Goal: Task Accomplishment & Management: Manage account settings

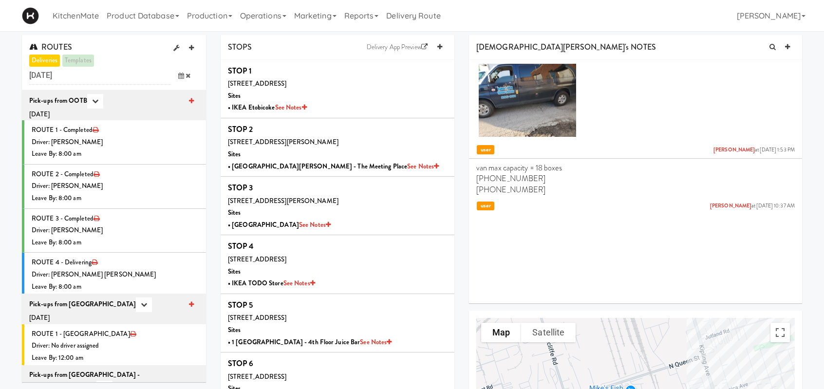
click at [721, 45] on div "[DEMOGRAPHIC_DATA][PERSON_NAME]'s NOTES" at bounding box center [635, 47] width 333 height 25
click at [180, 78] on icon at bounding box center [181, 76] width 6 height 6
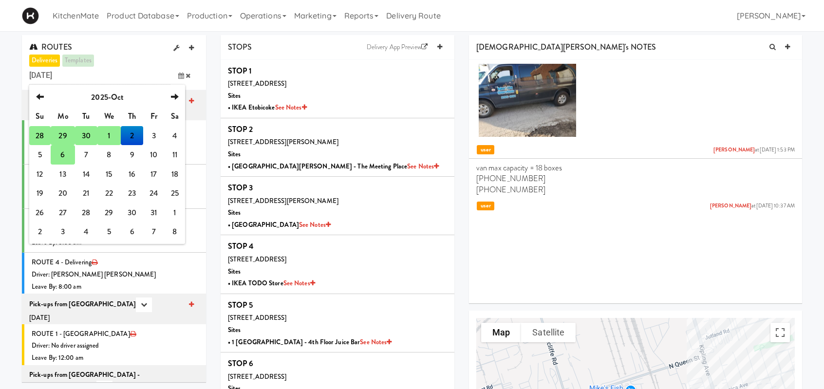
click at [39, 131] on td "28" at bounding box center [39, 135] width 21 height 19
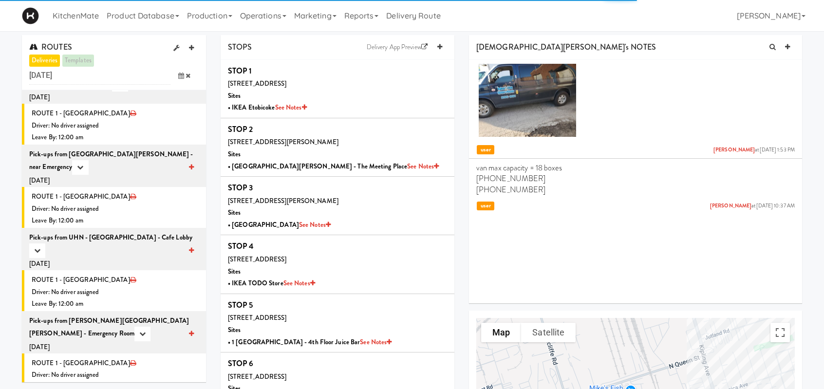
scroll to position [1419, 0]
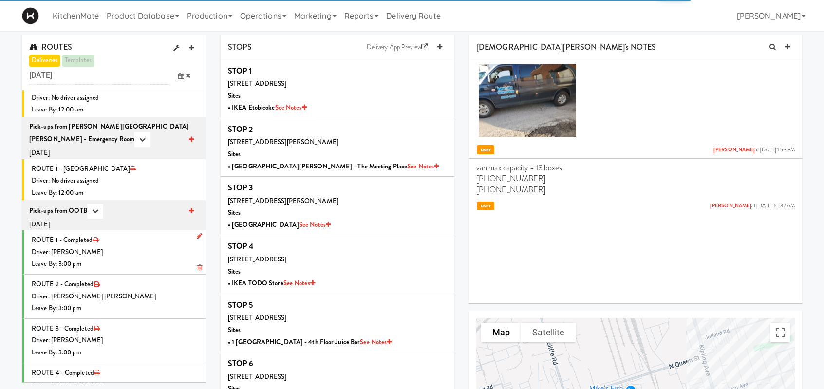
click at [130, 246] on div "Driver: [PERSON_NAME]" at bounding box center [115, 252] width 167 height 12
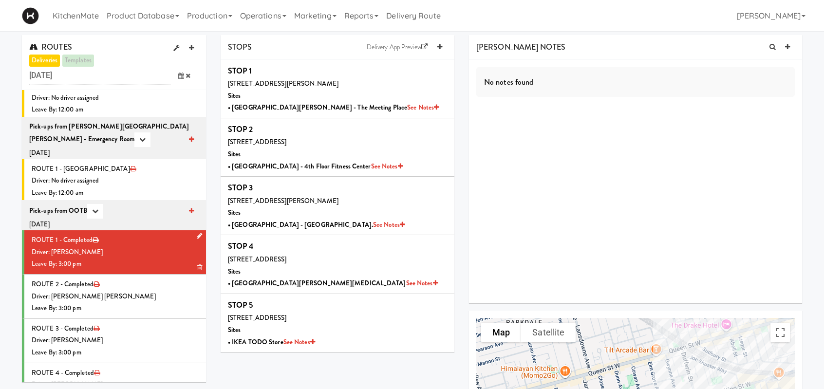
click at [148, 258] on div "Leave By: 3:00 pm" at bounding box center [115, 264] width 167 height 12
click at [142, 293] on li "ROUTE 2 - Completed Driver: Khalil Odim Chedid Leave By: 3:00 pm" at bounding box center [114, 297] width 184 height 44
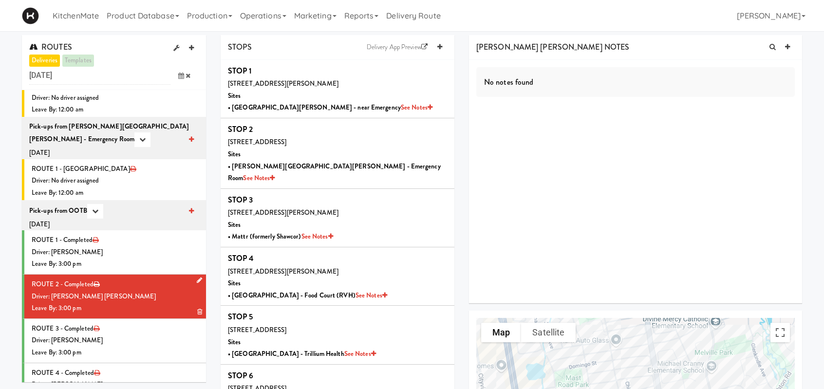
click at [174, 302] on div "Leave By: 3:00 pm" at bounding box center [115, 308] width 167 height 12
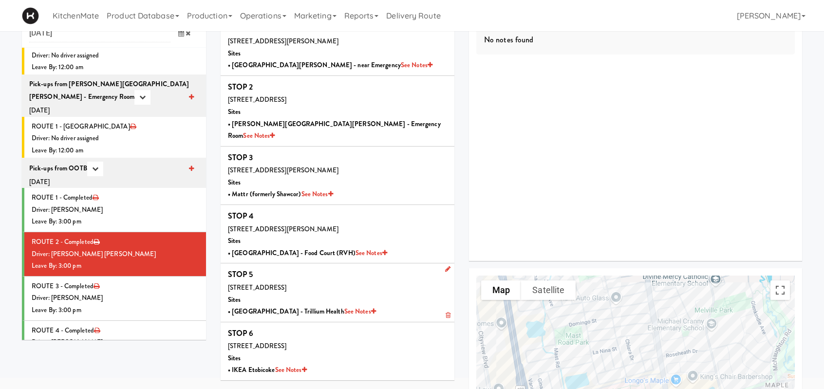
scroll to position [146, 0]
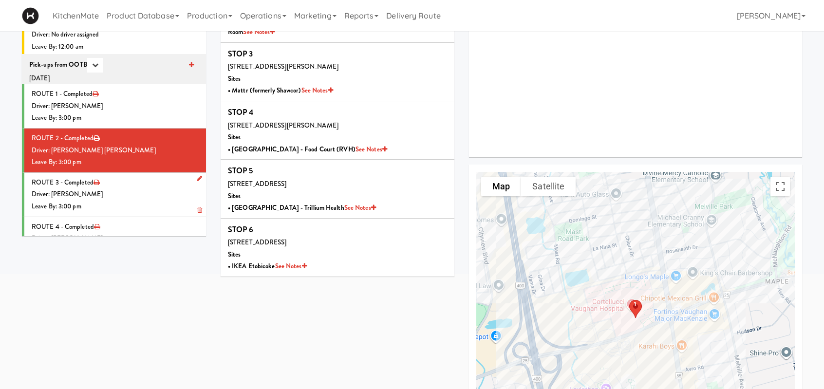
click at [143, 201] on div "Leave By: 3:00 pm" at bounding box center [115, 207] width 167 height 12
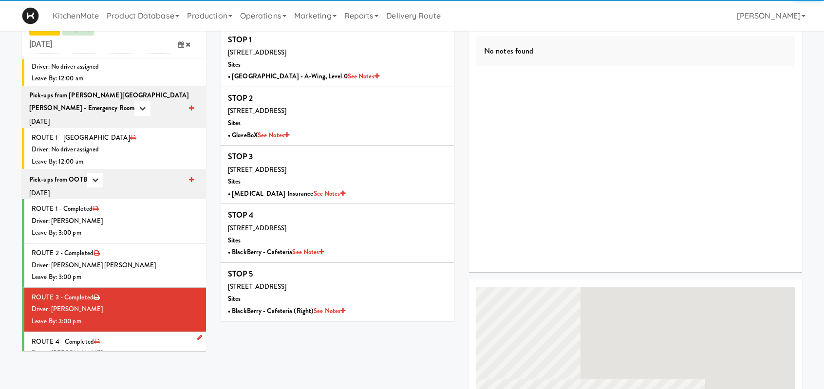
scroll to position [146, 0]
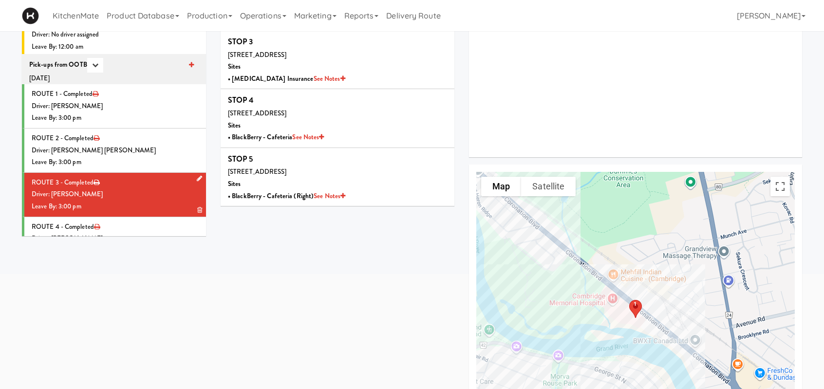
click at [142, 188] on div "Driver: [PERSON_NAME]" at bounding box center [115, 194] width 167 height 12
click at [166, 188] on div "Driver: [PERSON_NAME]" at bounding box center [115, 194] width 167 height 12
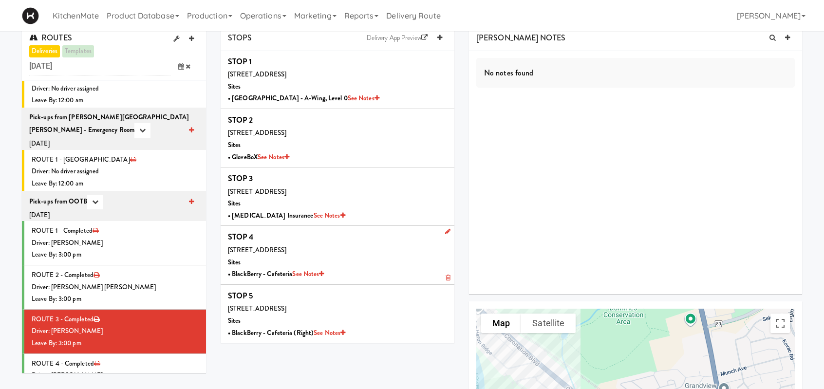
scroll to position [0, 0]
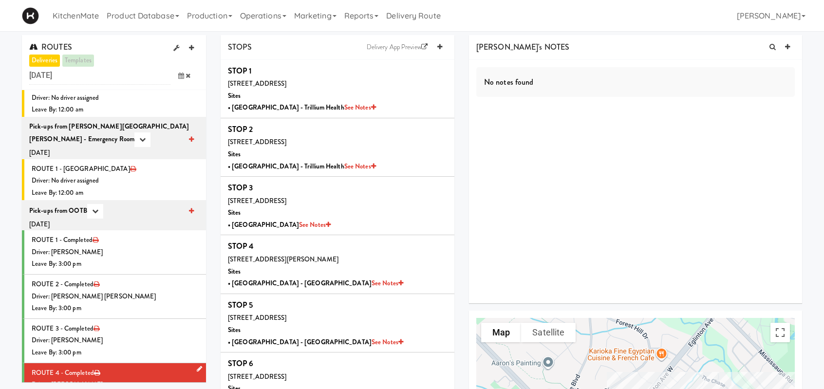
click at [166, 363] on li "ROUTE 4 - Completed Driver: Hanaie Alshabat Leave By: 3:00 pm" at bounding box center [114, 385] width 184 height 44
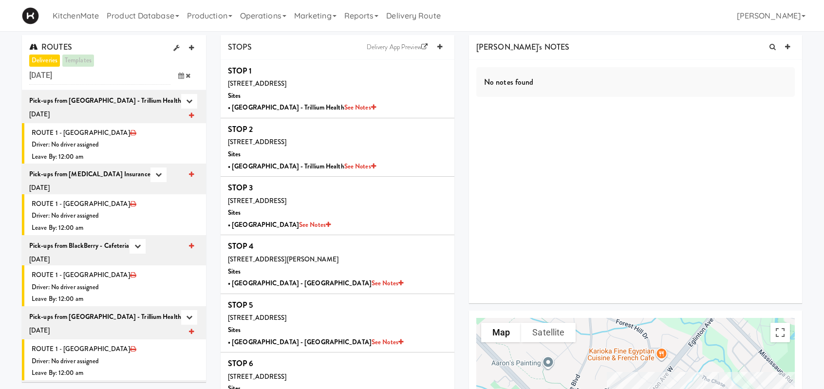
click at [183, 75] on icon at bounding box center [181, 76] width 6 height 6
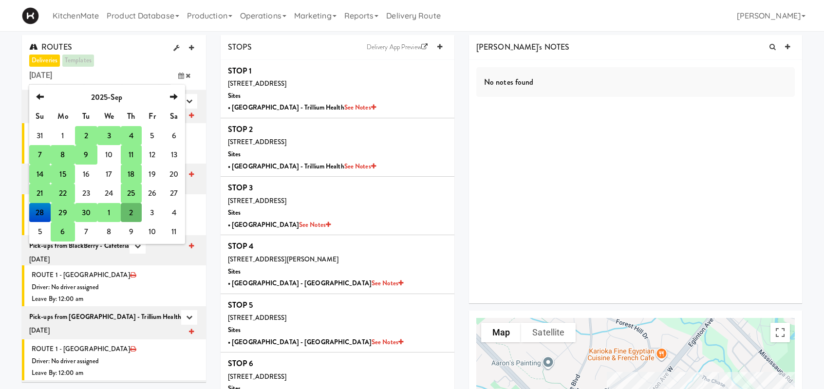
click at [61, 212] on td "29" at bounding box center [63, 212] width 24 height 19
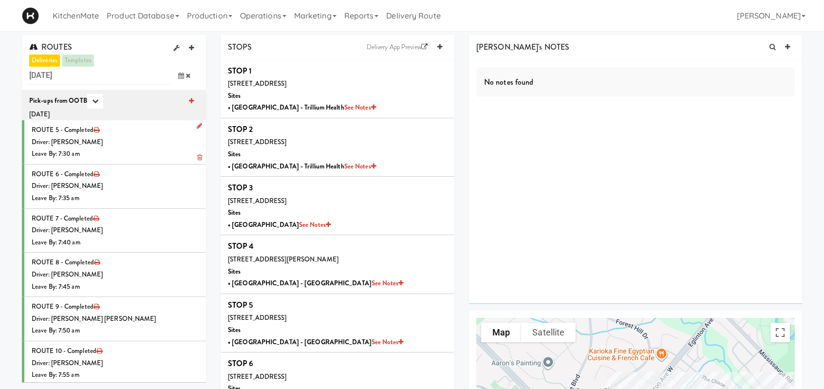
click at [139, 139] on div "Driver: [PERSON_NAME]" at bounding box center [115, 142] width 167 height 12
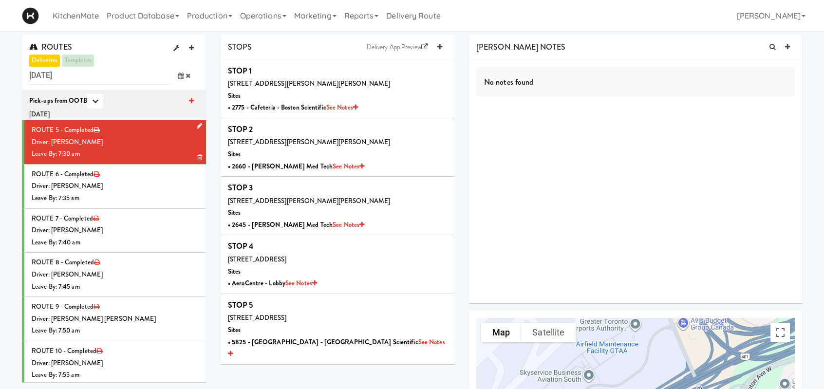
click at [139, 139] on div "Driver: [PERSON_NAME]" at bounding box center [115, 142] width 167 height 12
click at [144, 200] on div "Leave By: 7:35 am" at bounding box center [115, 198] width 167 height 12
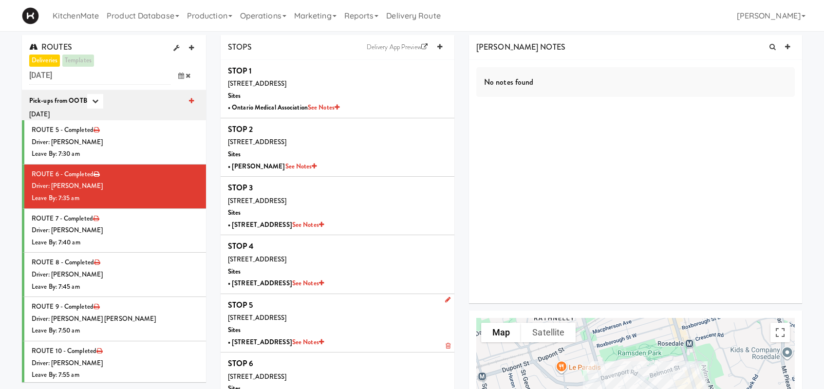
scroll to position [146, 0]
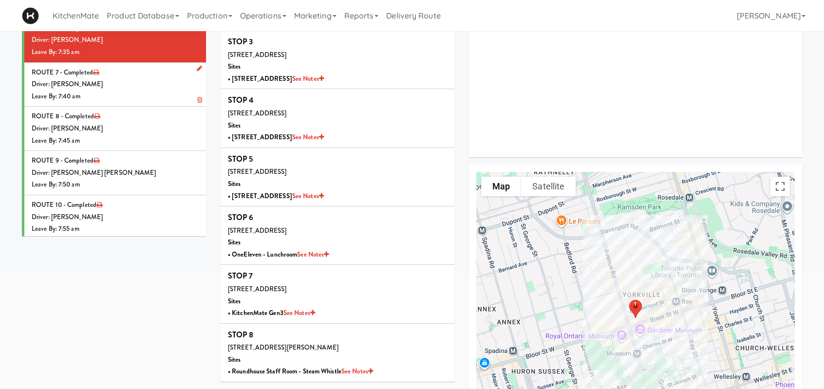
click at [136, 76] on li "ROUTE 7 - Completed Driver: Walid Limam Leave By: 7:40 am" at bounding box center [114, 85] width 184 height 44
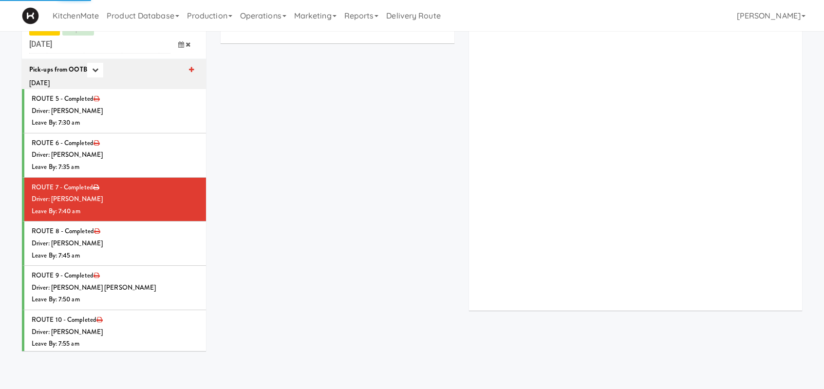
scroll to position [146, 0]
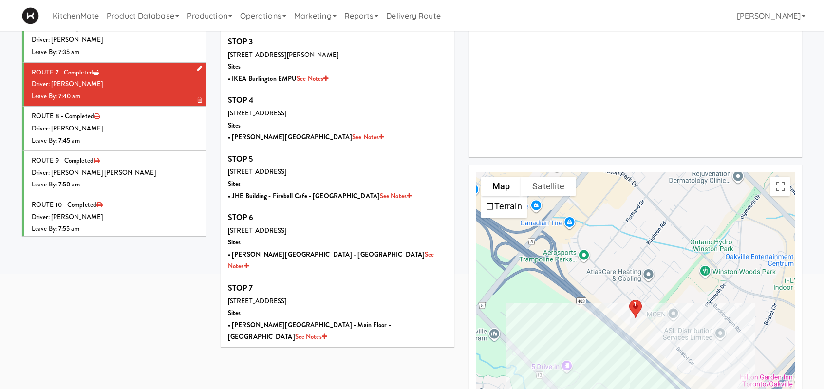
click at [127, 78] on div "Driver: [PERSON_NAME]" at bounding box center [115, 84] width 167 height 12
click at [134, 130] on div "Driver: [PERSON_NAME]" at bounding box center [115, 129] width 167 height 12
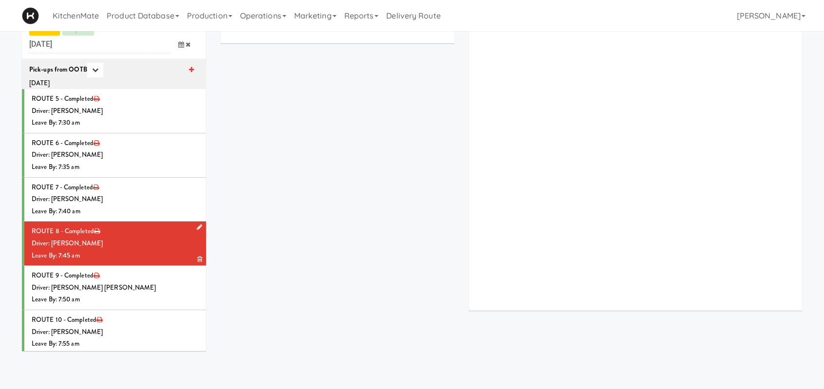
scroll to position [146, 0]
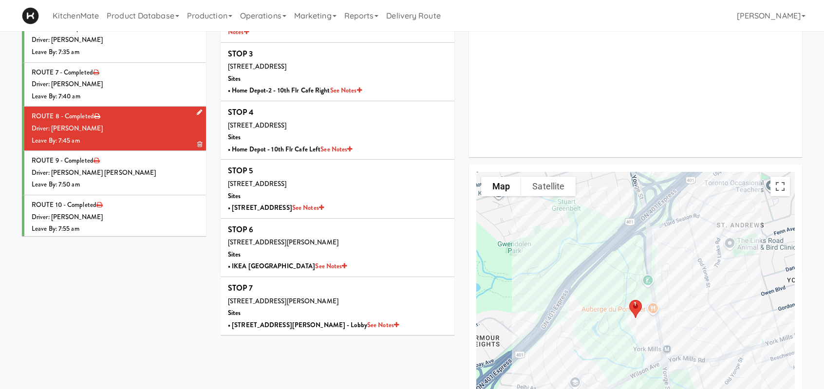
click at [165, 139] on div "Leave By: 7:45 am" at bounding box center [115, 141] width 167 height 12
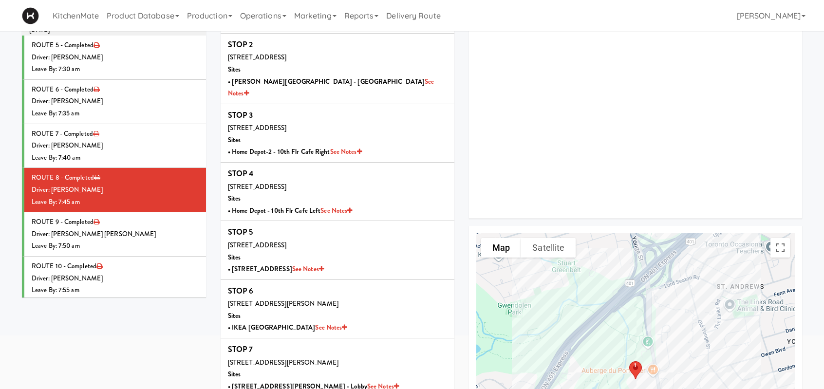
scroll to position [97, 0]
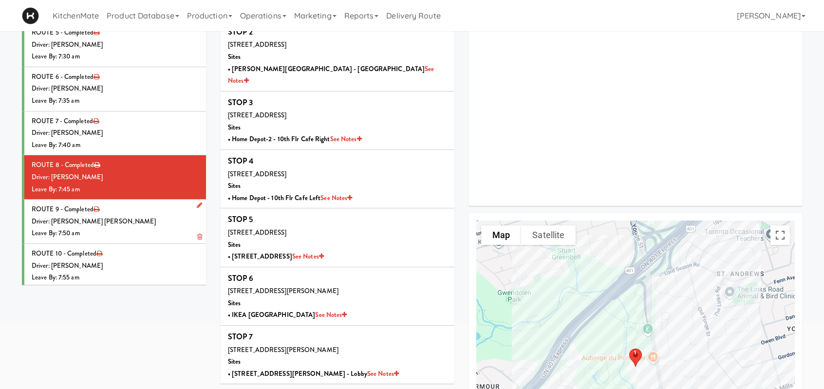
click at [123, 225] on div "Driver: [PERSON_NAME] [PERSON_NAME]" at bounding box center [115, 222] width 167 height 12
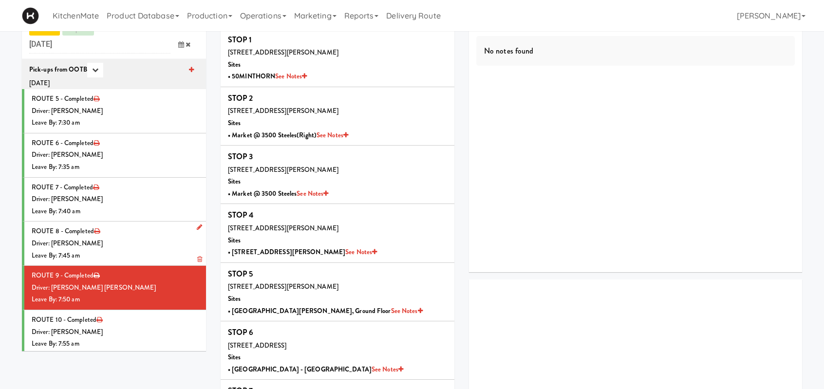
scroll to position [97, 0]
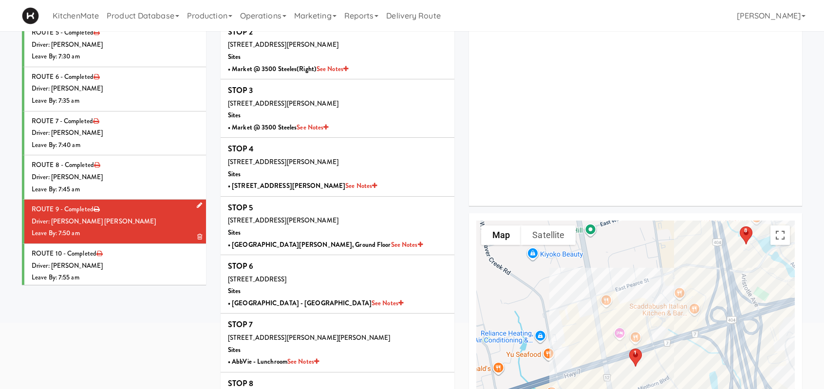
click at [140, 224] on div "Driver: [PERSON_NAME] [PERSON_NAME]" at bounding box center [115, 222] width 167 height 12
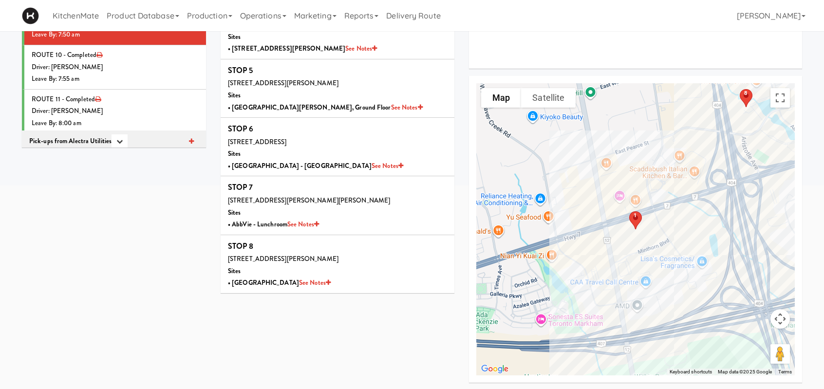
scroll to position [49, 0]
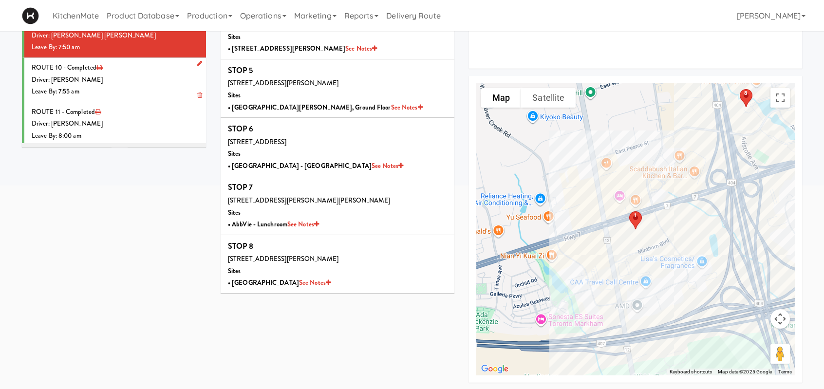
click at [135, 86] on div "Leave By: 7:55 am" at bounding box center [115, 92] width 167 height 12
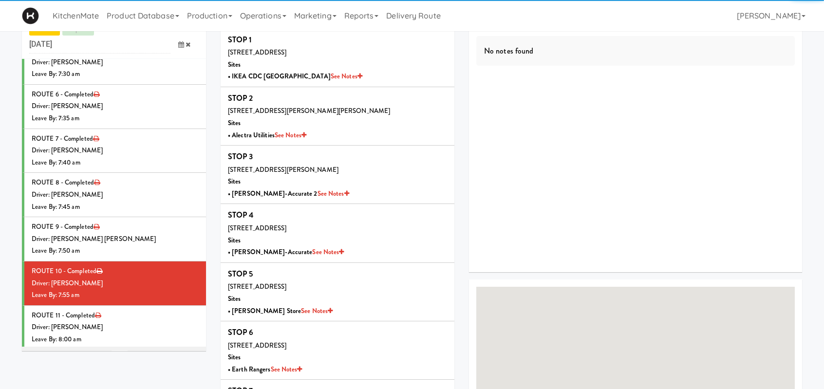
scroll to position [235, 0]
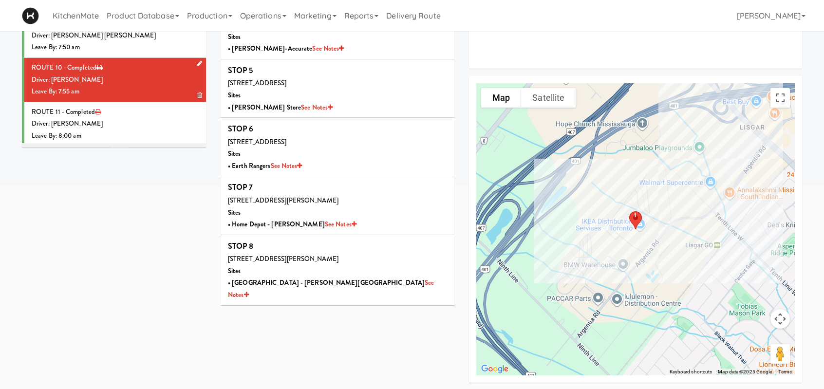
click at [128, 86] on div "Leave By: 7:55 am" at bounding box center [115, 92] width 167 height 12
click at [142, 78] on div "Driver: [PERSON_NAME]" at bounding box center [115, 80] width 167 height 12
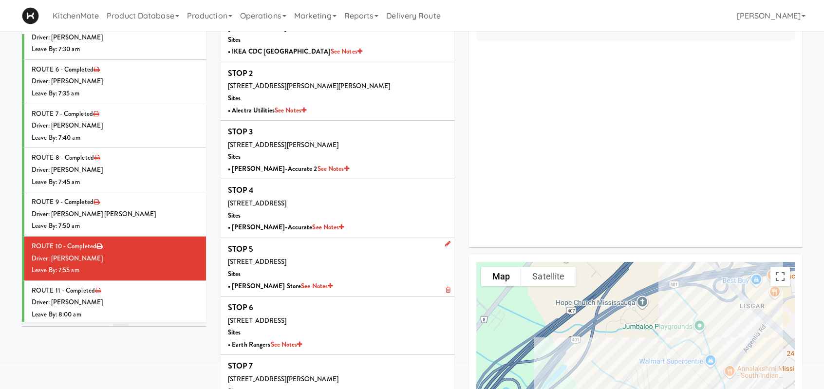
scroll to position [40, 0]
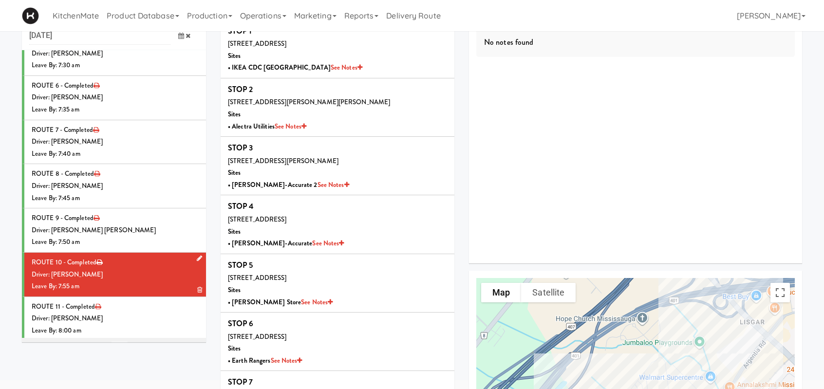
click at [158, 273] on div "Driver: [PERSON_NAME]" at bounding box center [115, 275] width 167 height 12
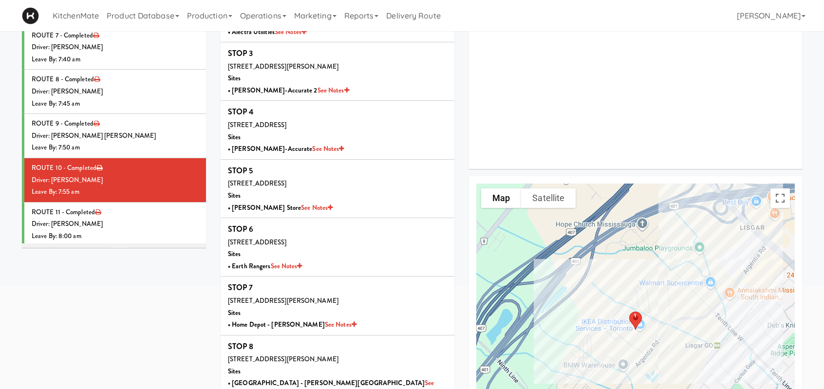
scroll to position [137, 0]
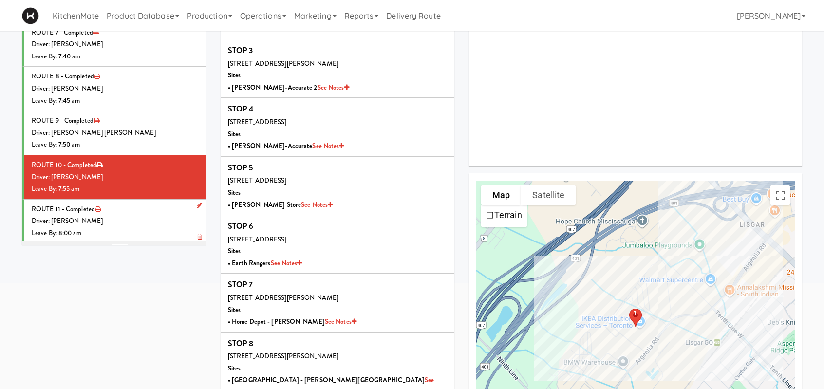
click at [142, 221] on div "Driver: [PERSON_NAME]" at bounding box center [115, 221] width 167 height 12
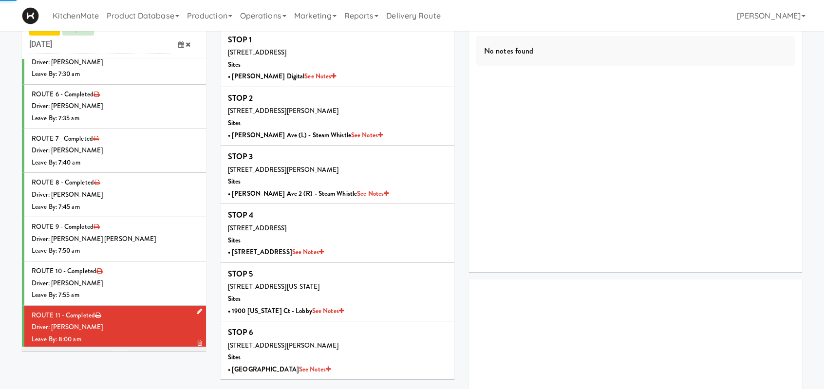
scroll to position [137, 0]
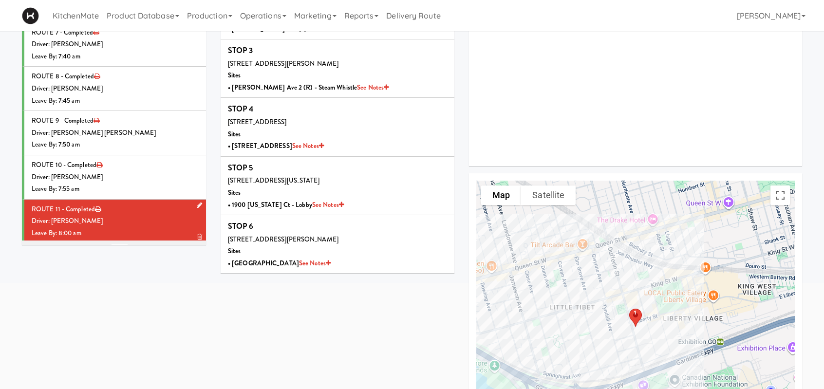
click at [103, 205] on li "ROUTE 11 - Completed Driver: Ross Daly Leave By: 8:00 am" at bounding box center [114, 222] width 184 height 44
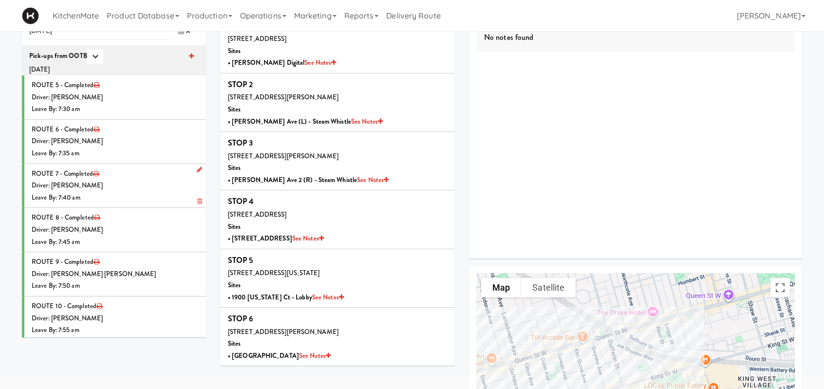
scroll to position [0, 0]
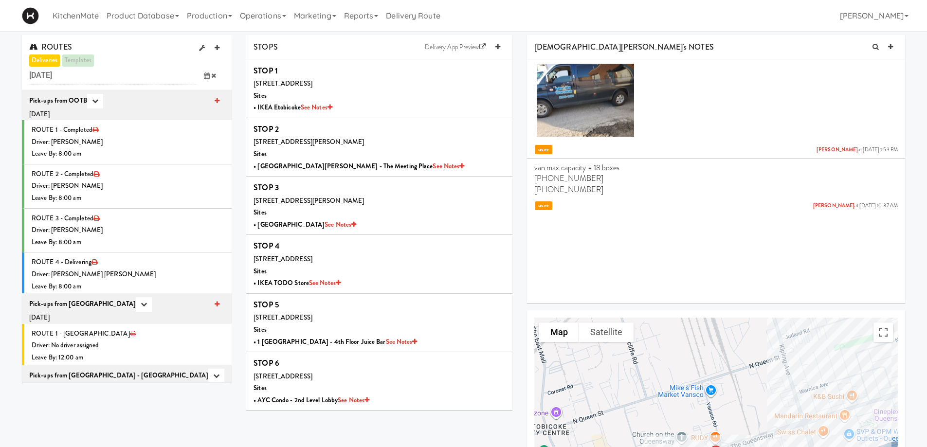
click at [204, 73] on icon at bounding box center [207, 76] width 6 height 6
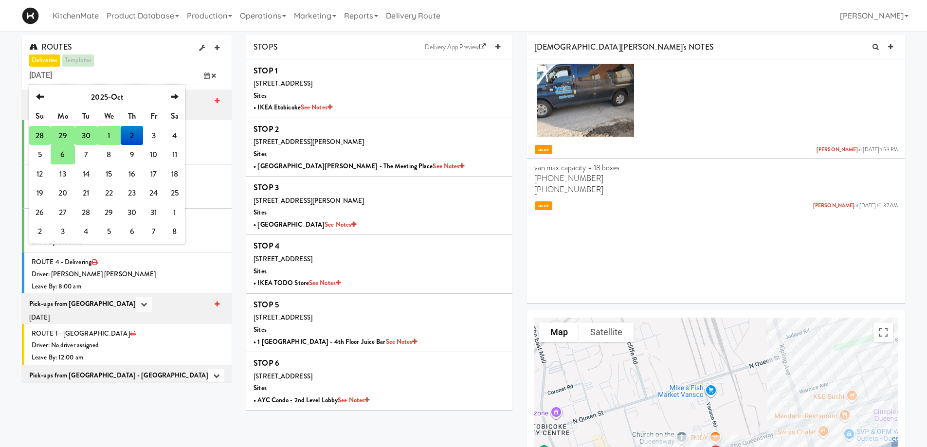
click at [66, 151] on td "6" at bounding box center [63, 154] width 24 height 19
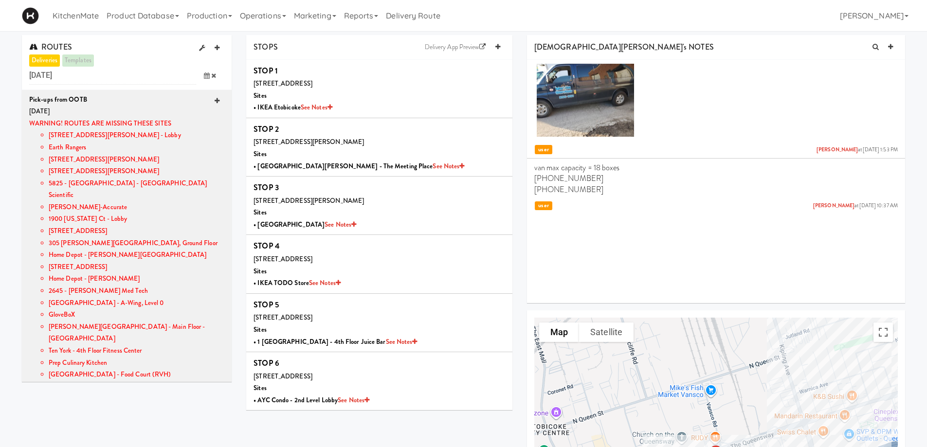
click at [215, 102] on icon at bounding box center [217, 101] width 5 height 6
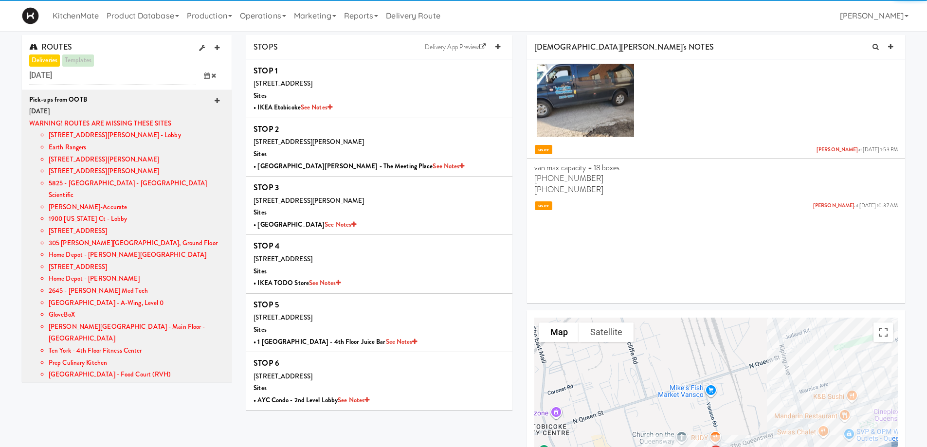
click at [215, 102] on icon at bounding box center [217, 101] width 5 height 6
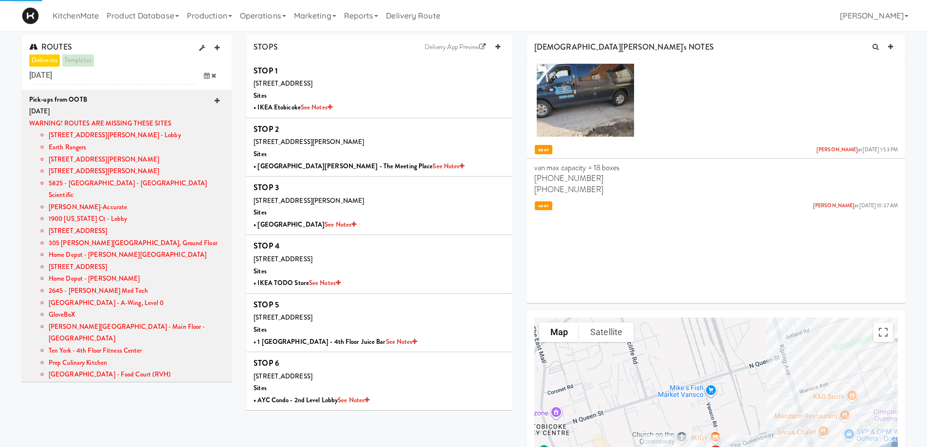
click at [215, 102] on icon at bounding box center [217, 101] width 5 height 6
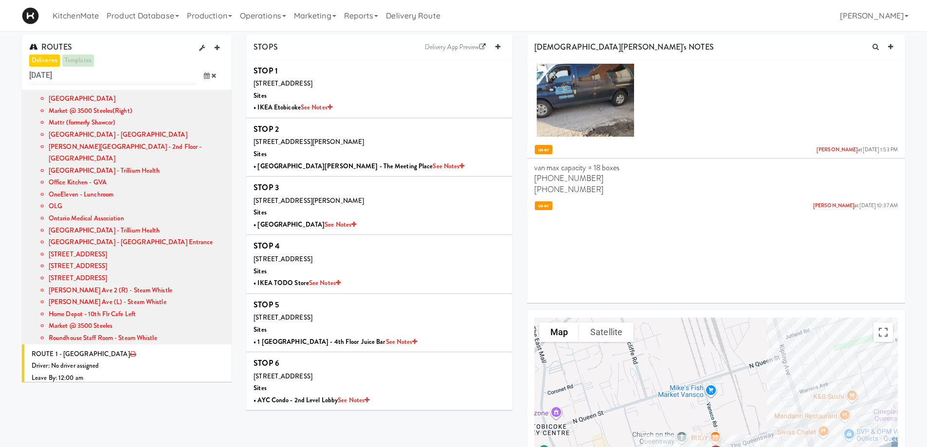
scroll to position [834, 0]
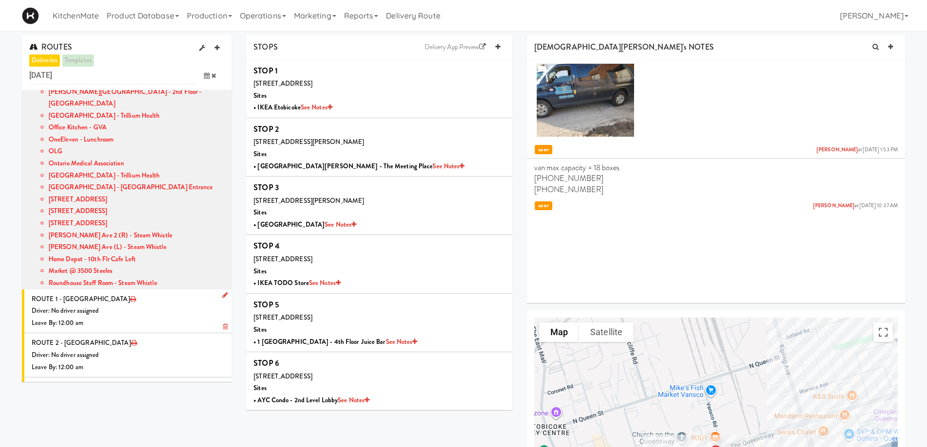
click at [222, 292] on icon at bounding box center [224, 295] width 5 height 6
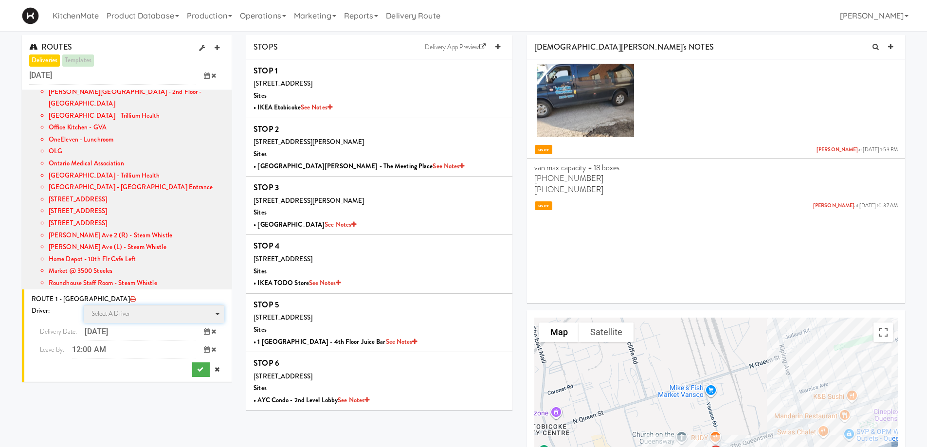
click at [112, 309] on span "Select a driver" at bounding box center [111, 313] width 39 height 9
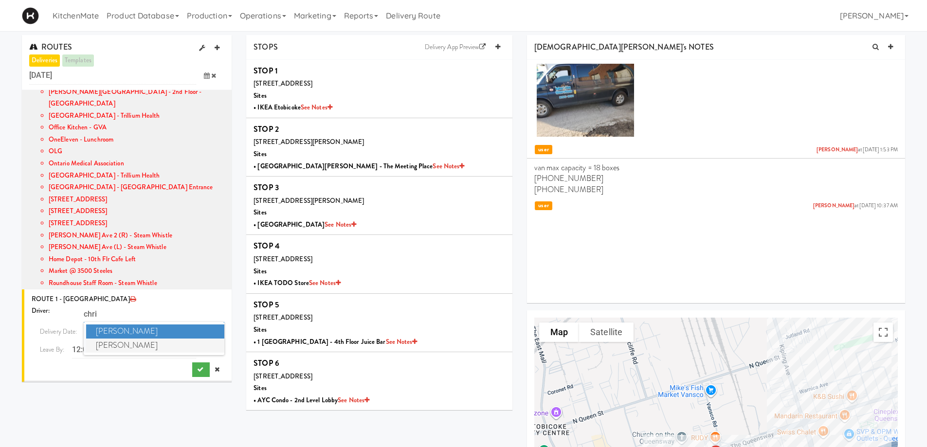
type input "chri"
click at [128, 339] on span "[PERSON_NAME]" at bounding box center [155, 346] width 139 height 14
click at [196, 341] on span at bounding box center [210, 350] width 28 height 18
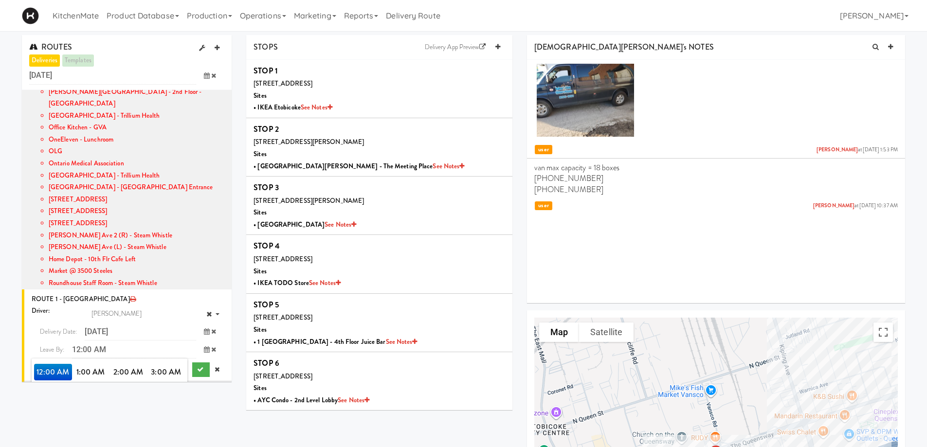
click at [172, 414] on span "3:00 PM" at bounding box center [167, 422] width 38 height 17
click at [48, 364] on span "3:00 PM" at bounding box center [53, 372] width 38 height 17
click at [197, 367] on icon "submit" at bounding box center [200, 370] width 6 height 6
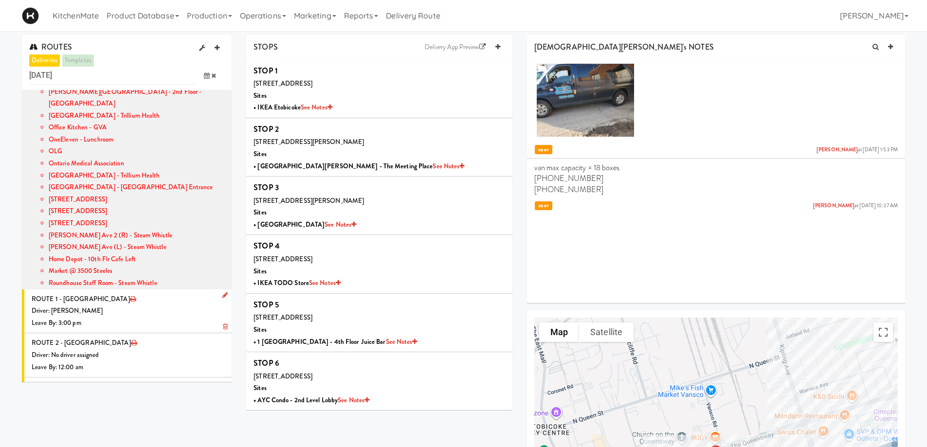
click at [136, 290] on li "ROUTE 1 - Idle Driver: Christopher Solomon Leave By: 3:00 pm" at bounding box center [127, 312] width 210 height 44
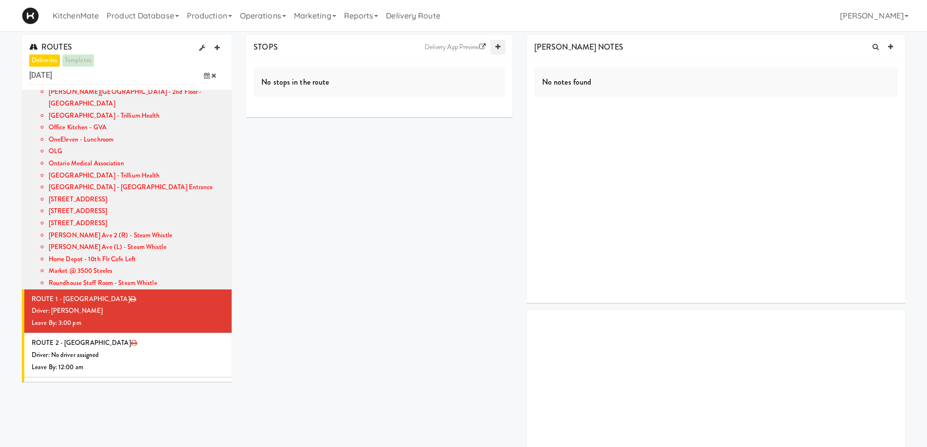
click at [492, 45] on link at bounding box center [498, 47] width 15 height 15
click at [496, 43] on link at bounding box center [498, 47] width 15 height 15
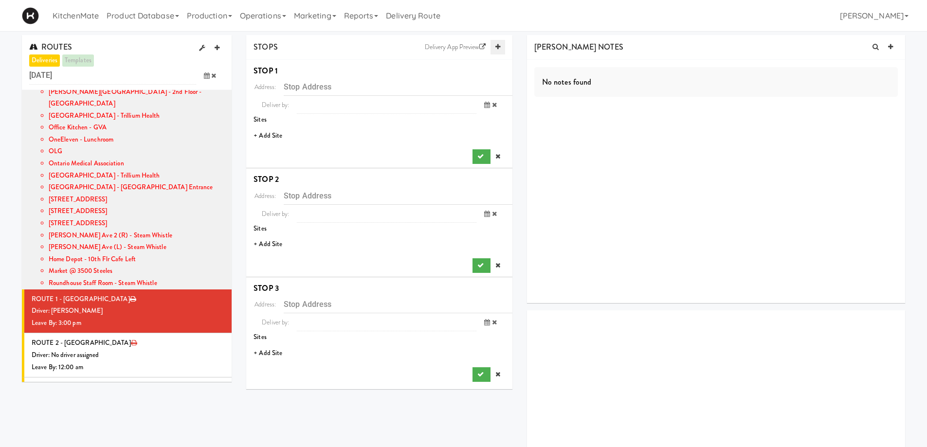
click at [496, 45] on icon at bounding box center [498, 47] width 5 height 6
click at [496, 47] on icon at bounding box center [498, 47] width 5 height 6
click at [271, 135] on li "+ Add Site" at bounding box center [379, 136] width 266 height 20
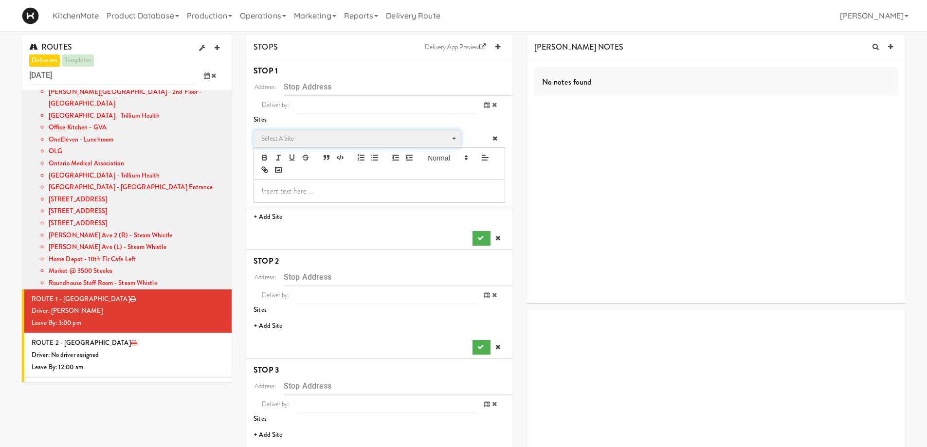
click at [292, 140] on span "Select a site" at bounding box center [353, 139] width 185 height 12
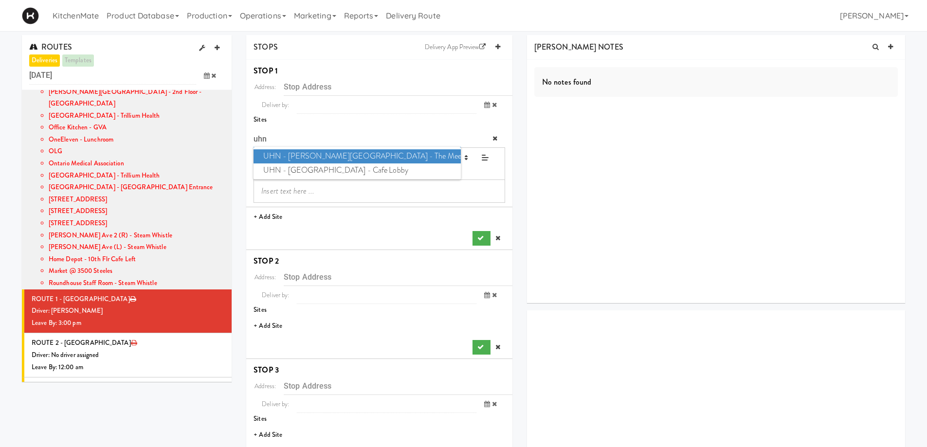
type input "uhn"
click at [308, 152] on span "UHN - Bickle Center - The Meeting Place" at bounding box center [357, 156] width 207 height 14
type input "130 Dunn Ave, Toronto, ON, CA"
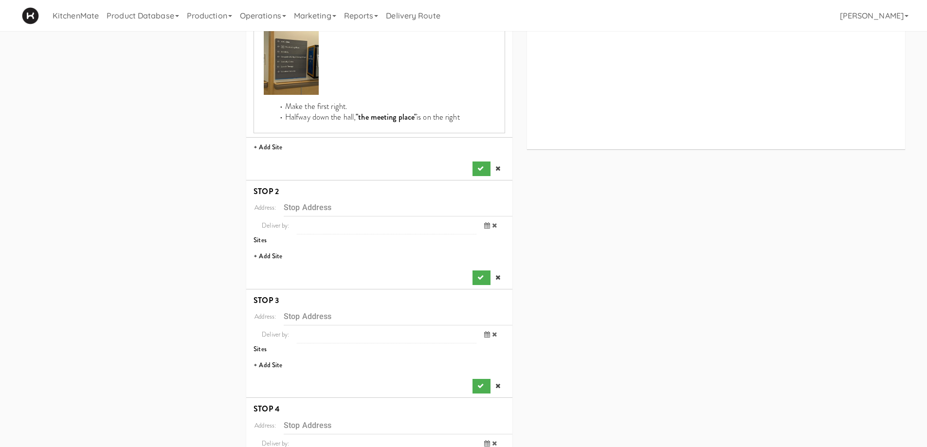
scroll to position [487, 0]
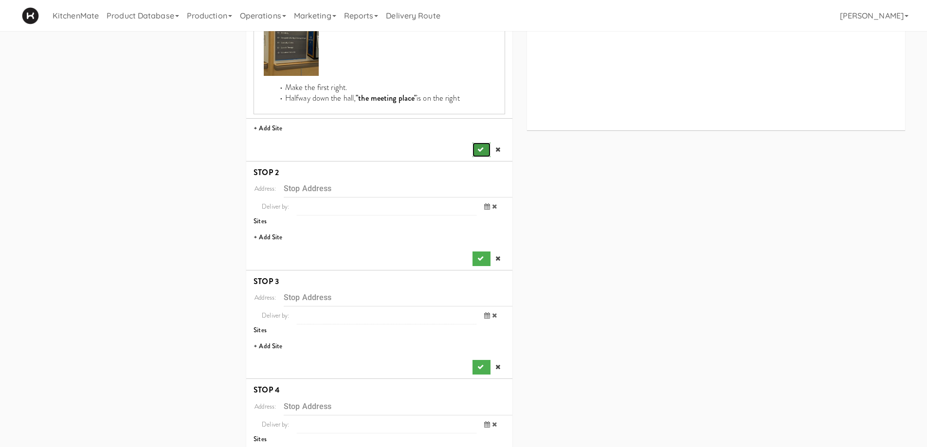
click at [482, 148] on icon "submit" at bounding box center [481, 150] width 6 height 6
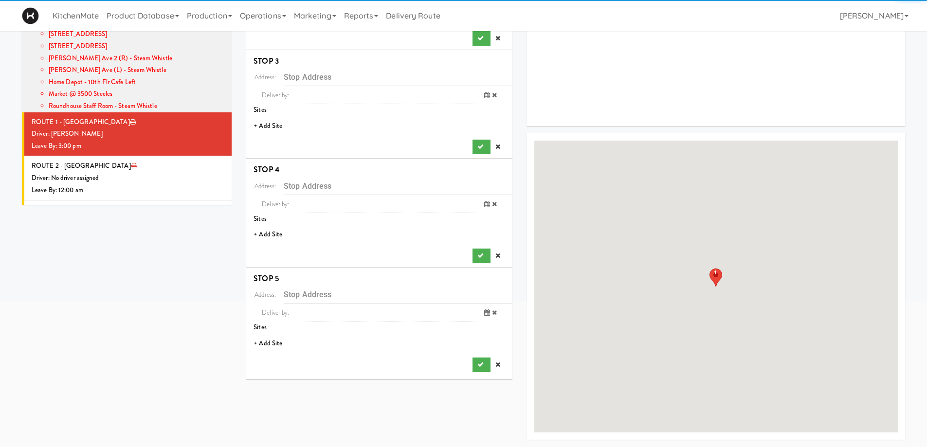
scroll to position [0, 0]
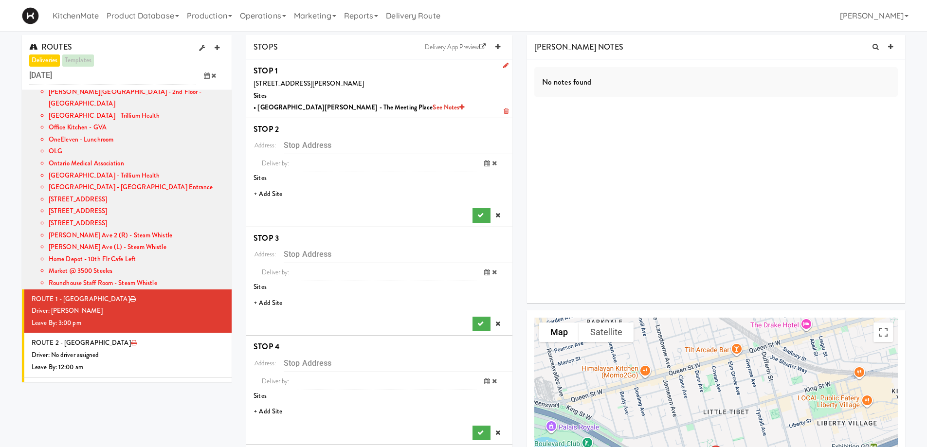
click at [278, 192] on li "+ Add Site" at bounding box center [379, 194] width 266 height 20
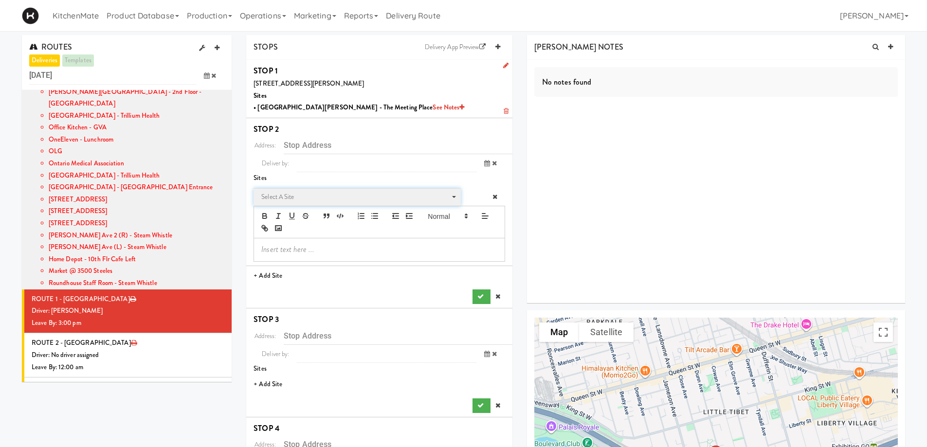
click at [288, 197] on span "Select a site" at bounding box center [353, 197] width 185 height 12
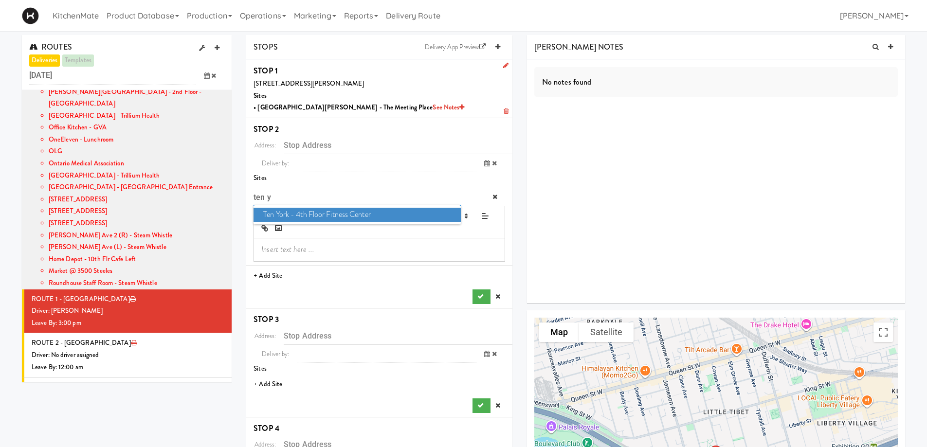
type input "ten y"
click at [308, 212] on span "Ten York - 4th Floor Fitness Center" at bounding box center [357, 215] width 207 height 14
type input "10 York St, Toronto, ON, CA"
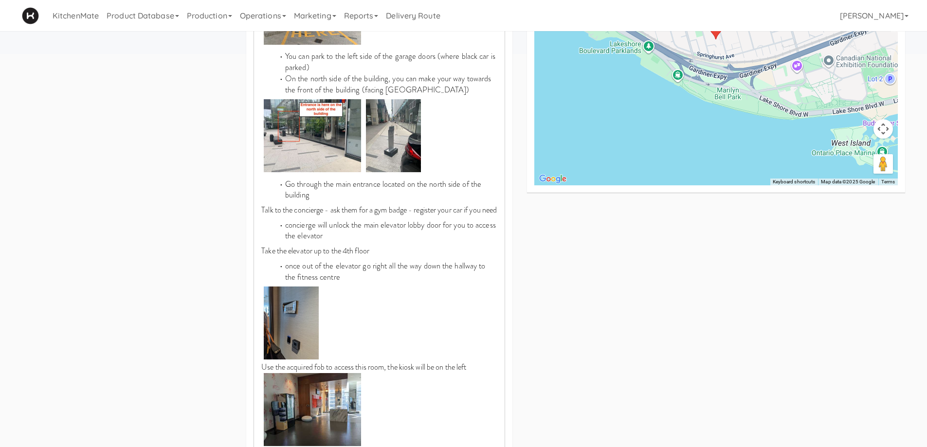
scroll to position [633, 0]
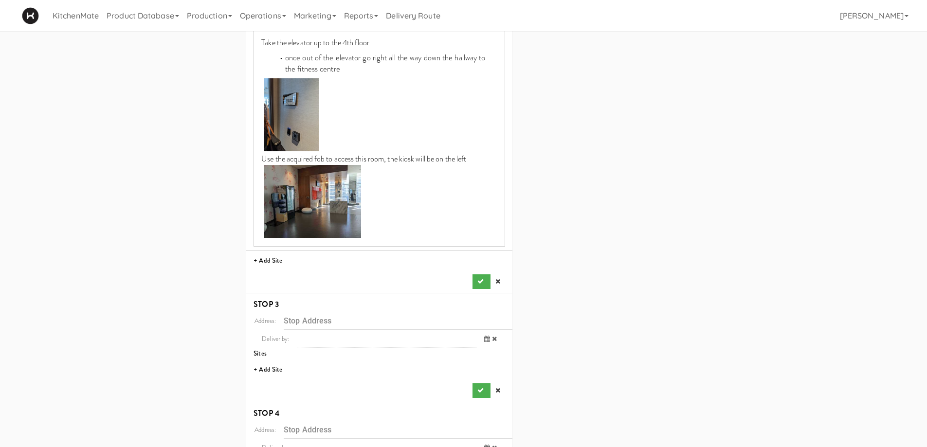
click at [478, 285] on icon "submit" at bounding box center [481, 281] width 6 height 6
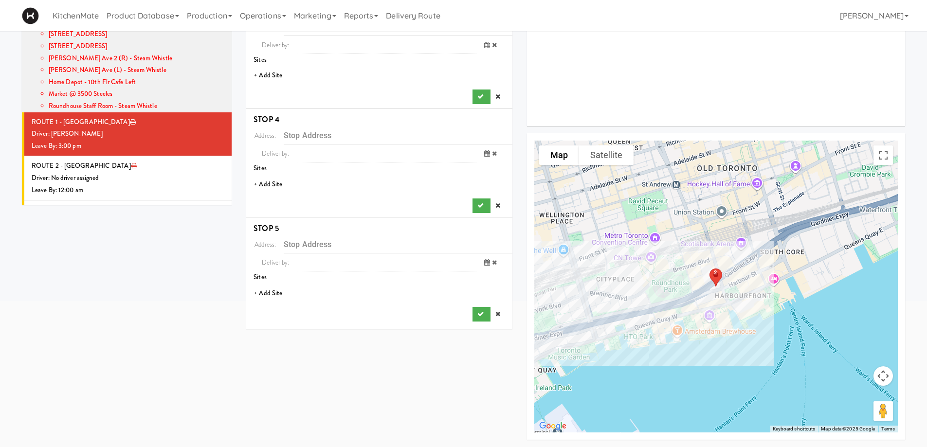
click at [279, 75] on li "+ Add Site" at bounding box center [379, 76] width 266 height 20
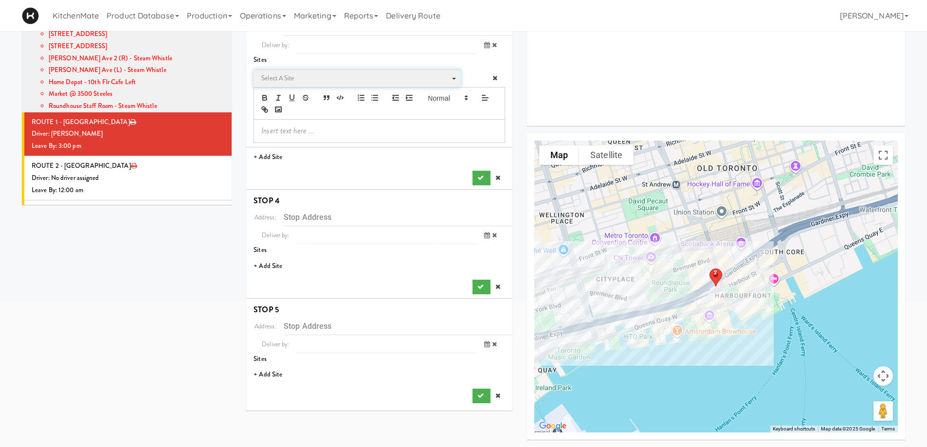
click at [299, 85] on span "Select a site" at bounding box center [356, 81] width 191 height 16
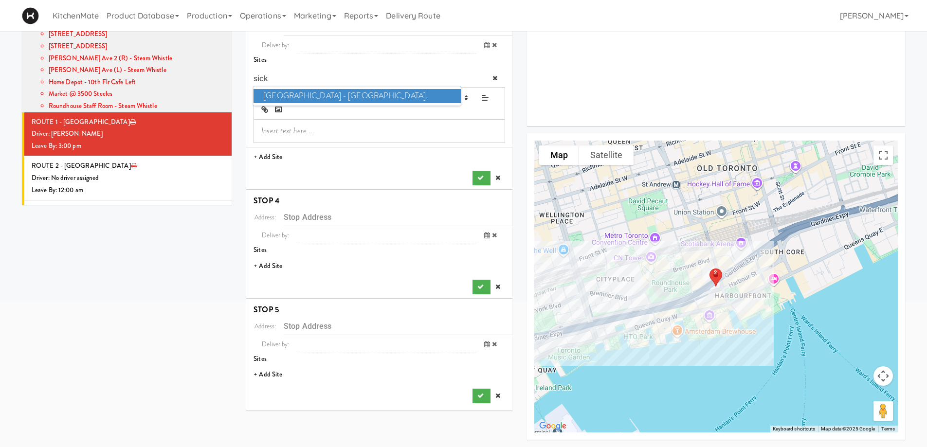
type input "sick"
click at [311, 100] on span "SickKids Hospital - Main St." at bounding box center [357, 96] width 207 height 14
type input "170 Elizabeth St, Toronto, ON, CA"
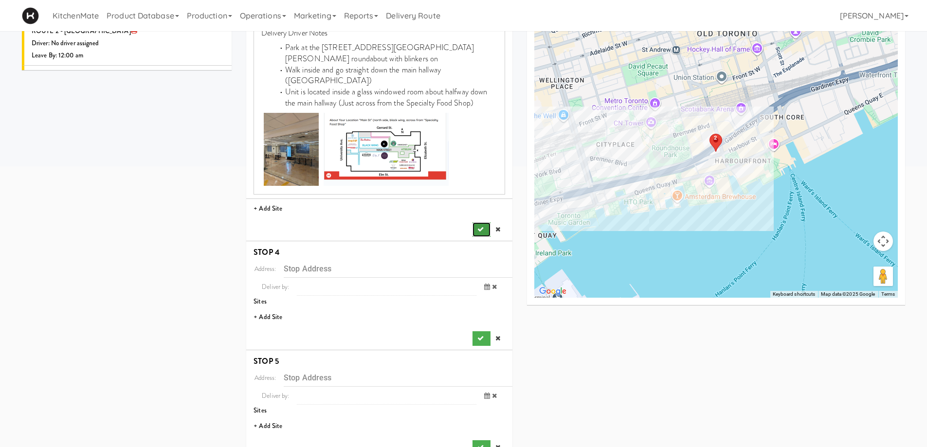
click at [474, 222] on button "submit" at bounding box center [482, 229] width 18 height 15
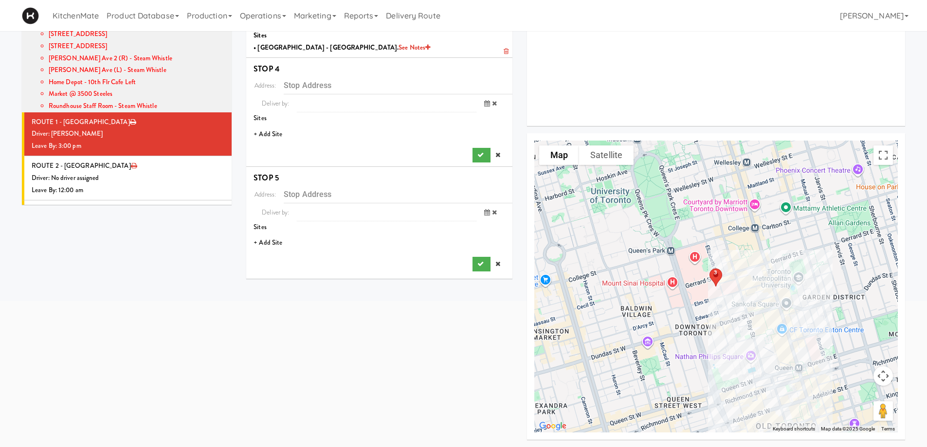
click at [274, 126] on li "+ Add Site" at bounding box center [379, 135] width 266 height 20
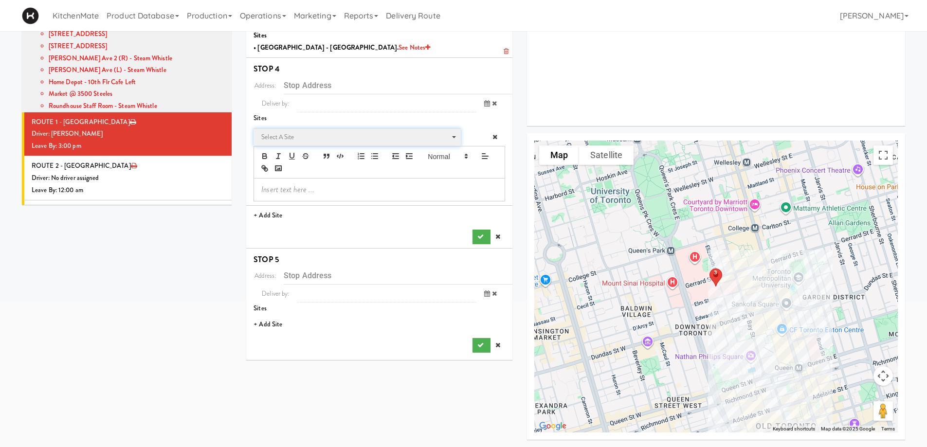
click at [297, 136] on span "Select a site" at bounding box center [353, 137] width 185 height 12
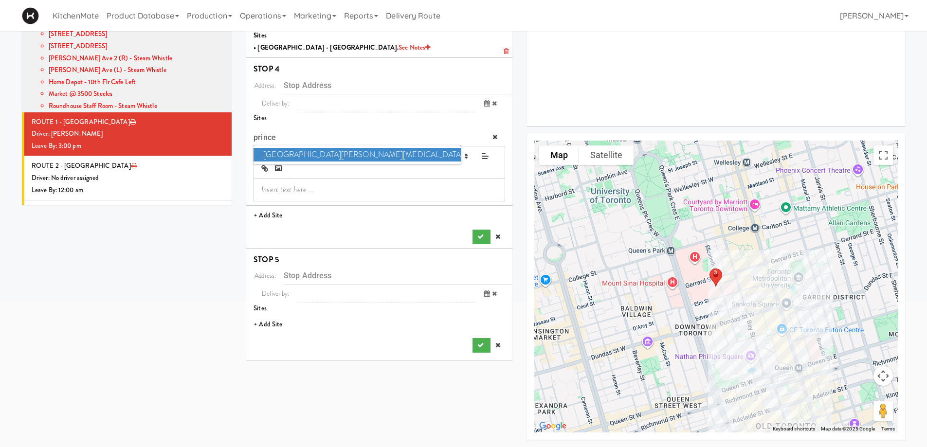
type input "prince"
click at [307, 152] on span "Princess Margaret Cancer Centre" at bounding box center [357, 155] width 207 height 14
type input "610 University Ave, Toronto, ON, CA"
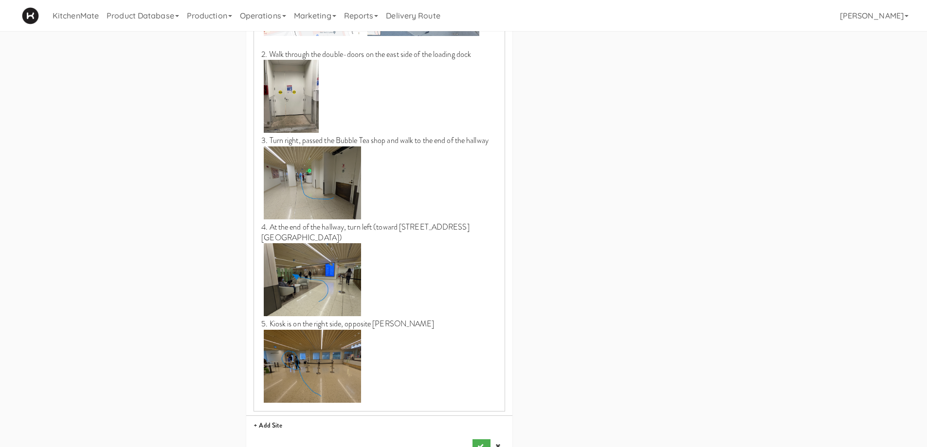
scroll to position [962, 0]
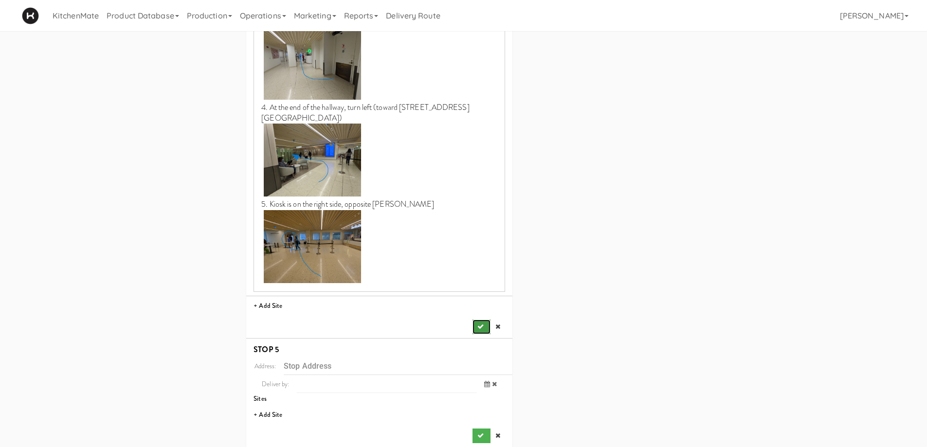
click at [479, 324] on icon "submit" at bounding box center [481, 327] width 6 height 6
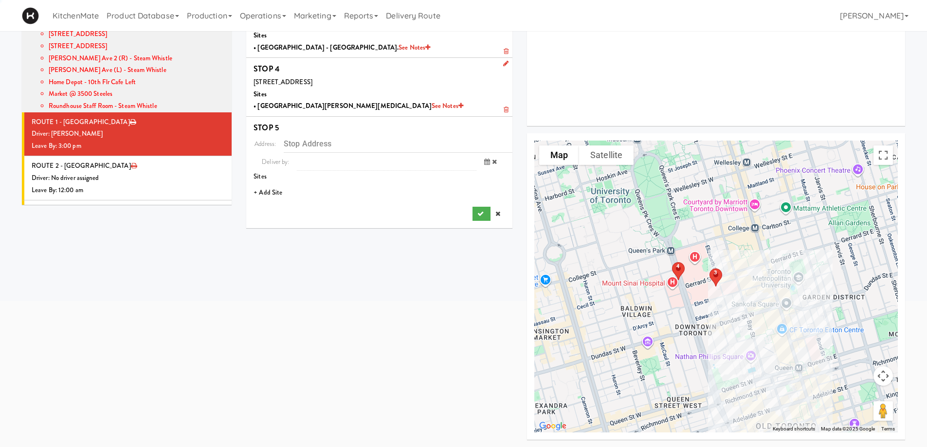
scroll to position [177, 0]
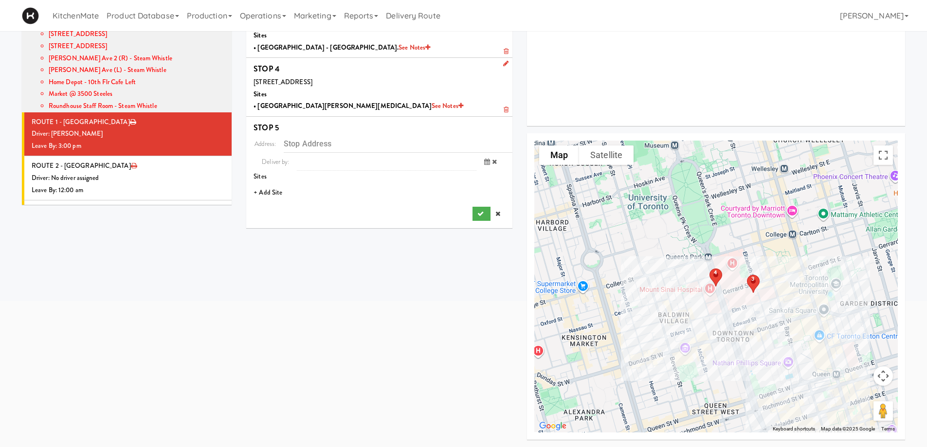
click at [270, 193] on li "+ Add Site" at bounding box center [379, 193] width 266 height 20
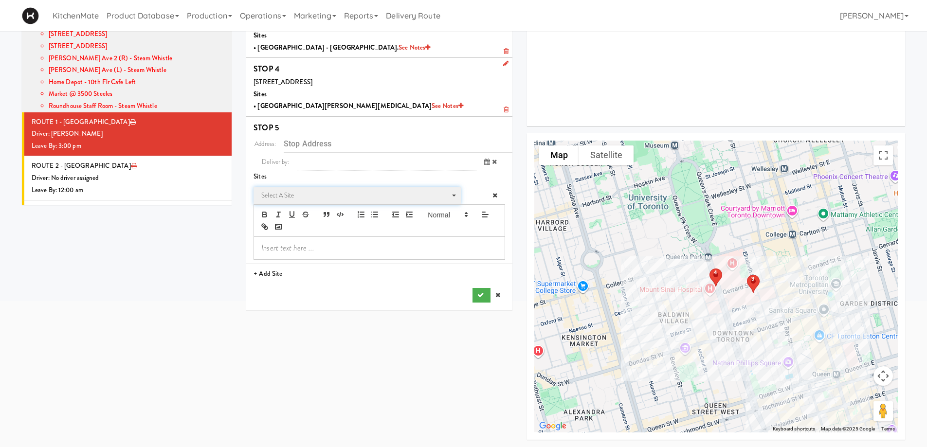
click at [305, 191] on span "Select a site" at bounding box center [353, 196] width 185 height 12
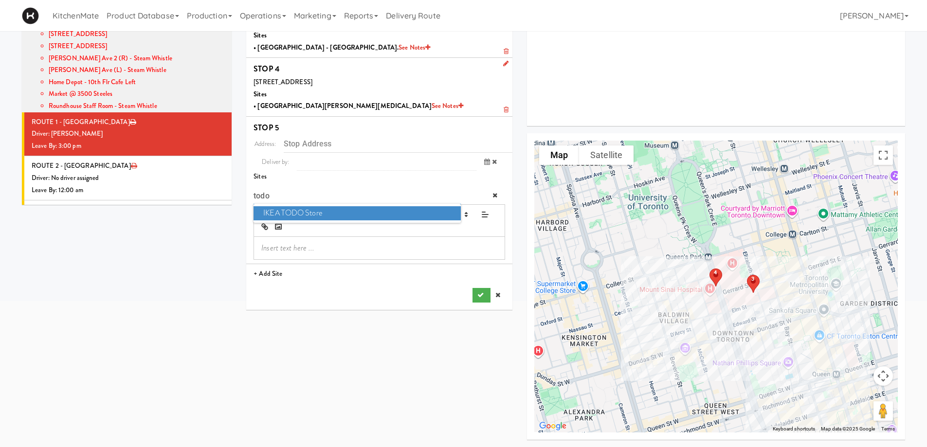
type input "todo"
click at [299, 212] on span "IKEA TODO Store" at bounding box center [357, 213] width 207 height 14
type input "382 Yonge St, Toronto, ON, CA"
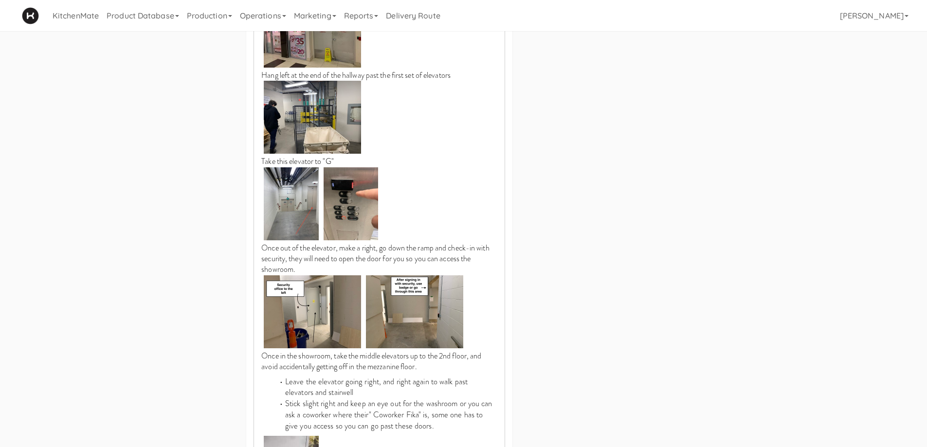
scroll to position [1145, 0]
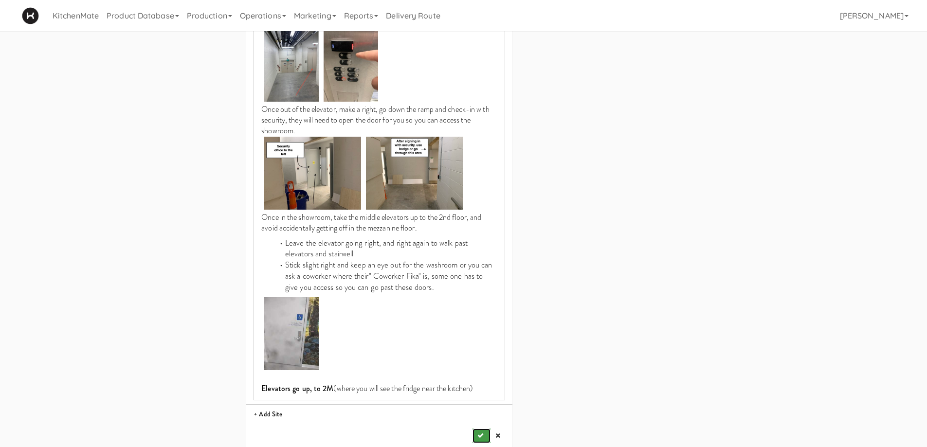
click at [481, 433] on icon "submit" at bounding box center [481, 436] width 6 height 6
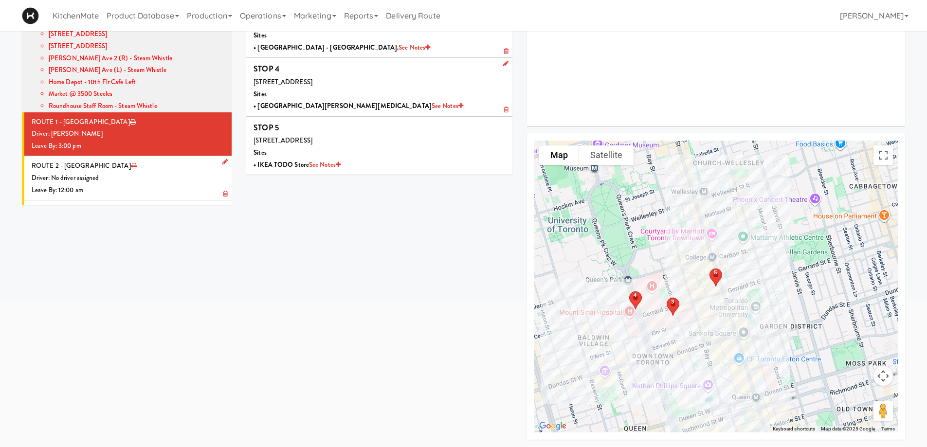
click at [115, 172] on div "Driver: No driver assigned" at bounding box center [128, 178] width 193 height 12
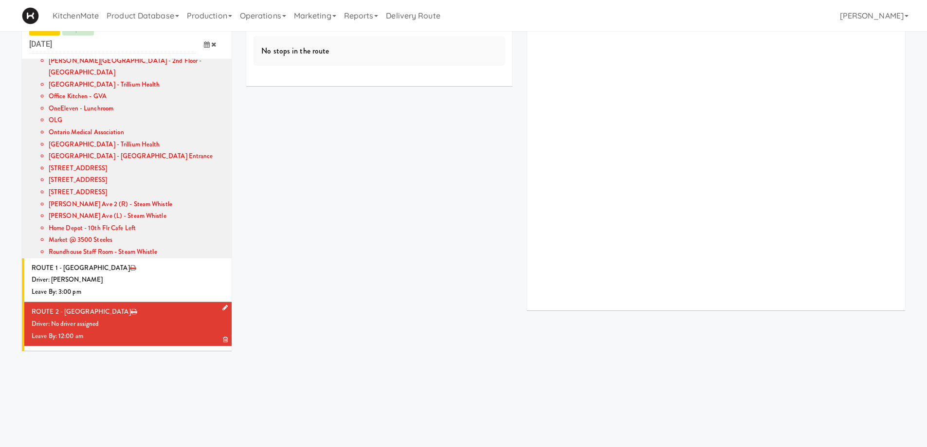
click at [222, 305] on icon at bounding box center [224, 308] width 5 height 6
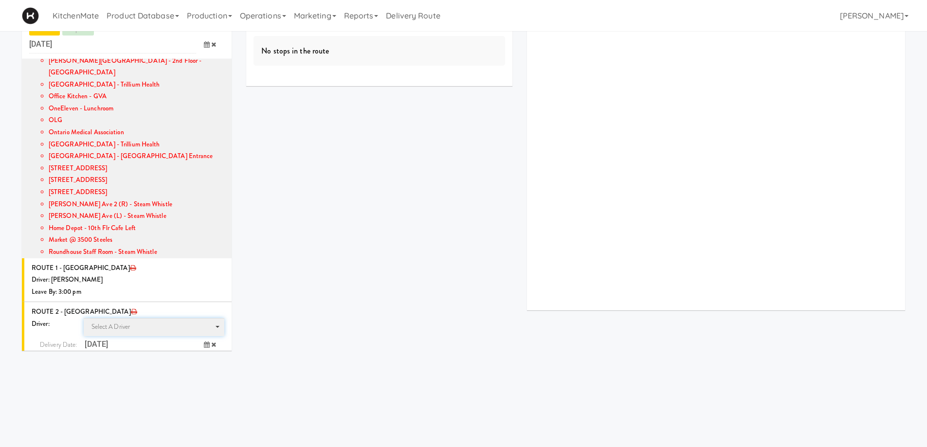
click at [123, 322] on span "Select a driver" at bounding box center [111, 326] width 39 height 9
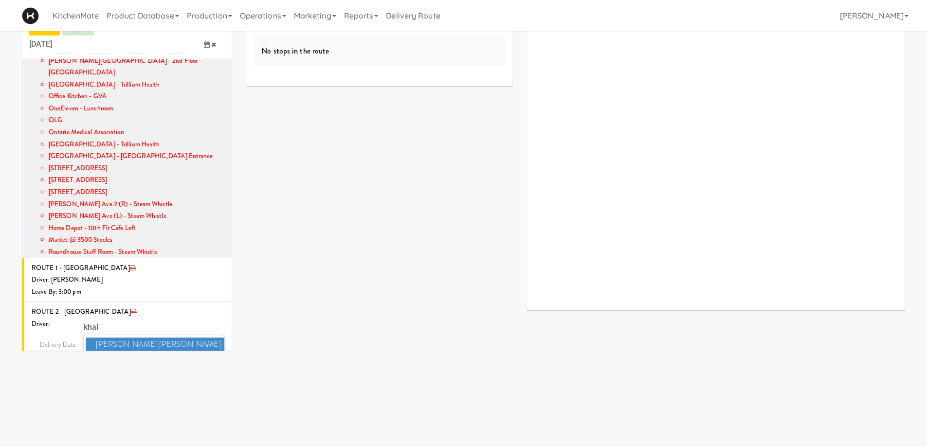
type input "khal"
click at [115, 338] on span "Khalil Odim Chedid" at bounding box center [155, 345] width 139 height 14
click at [204, 360] on icon at bounding box center [207, 363] width 6 height 6
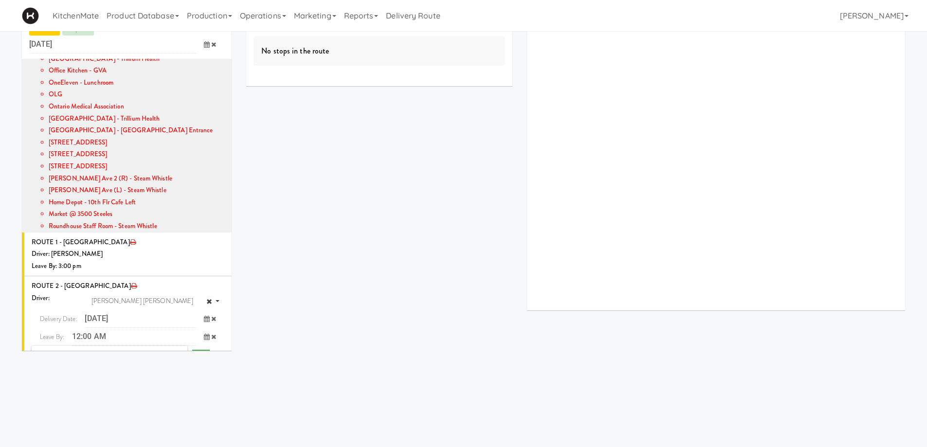
scroll to position [882, 0]
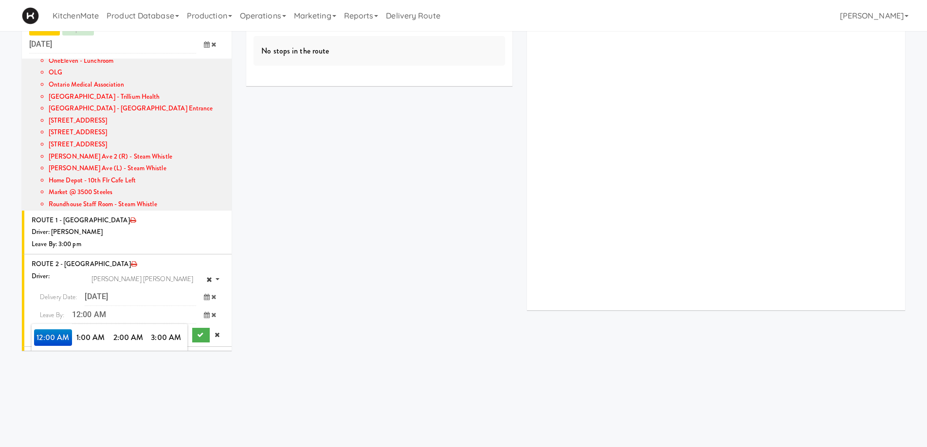
click at [165, 379] on span "3:00 PM" at bounding box center [167, 387] width 38 height 17
click at [55, 330] on span "3:00 PM" at bounding box center [53, 338] width 38 height 17
click at [196, 328] on button "submit" at bounding box center [201, 335] width 18 height 15
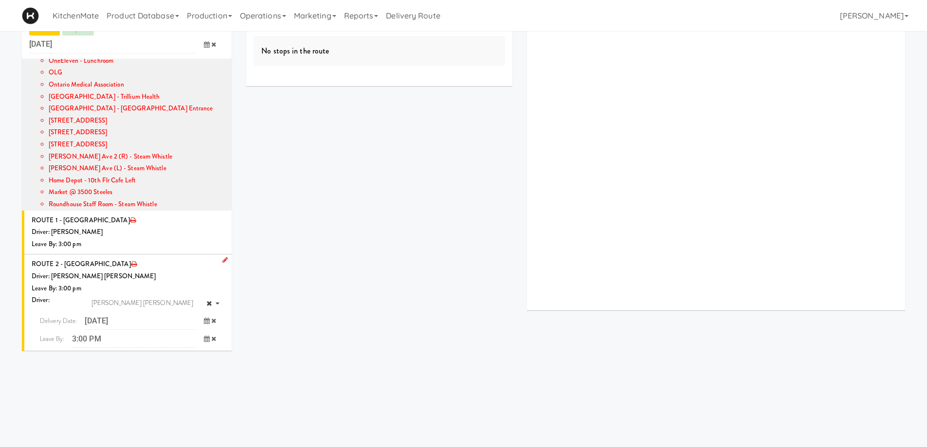
scroll to position [834, 0]
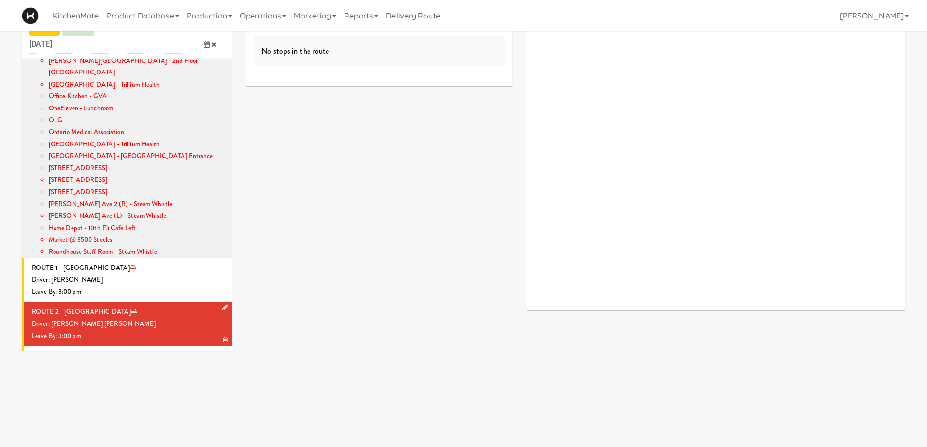
click at [157, 331] on div "Leave By: 3:00 pm" at bounding box center [128, 337] width 193 height 12
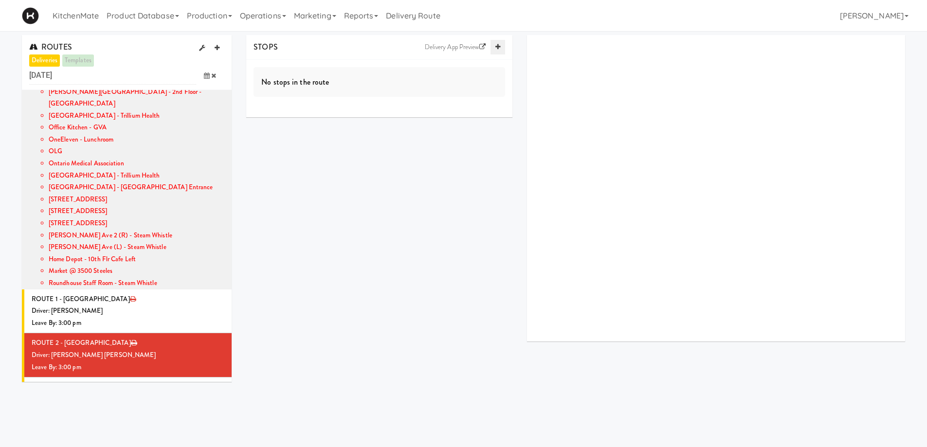
click at [500, 47] on link at bounding box center [498, 47] width 15 height 15
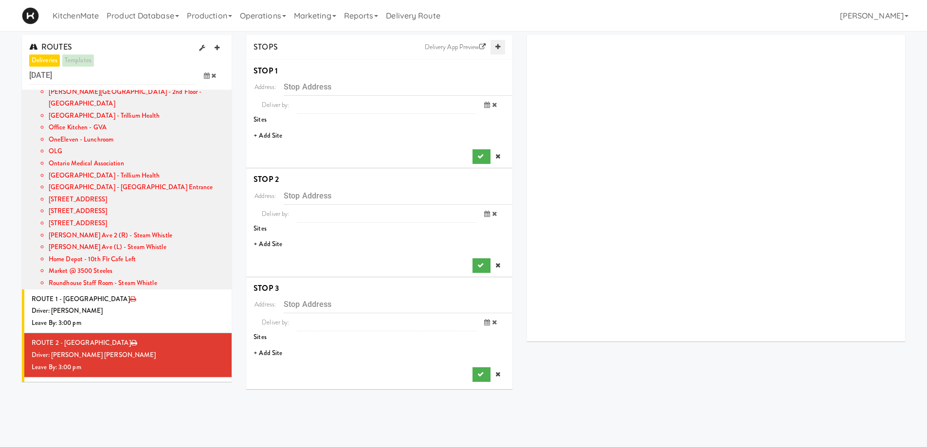
click at [500, 47] on link at bounding box center [498, 47] width 15 height 15
click at [276, 136] on li "+ Add Site" at bounding box center [379, 136] width 266 height 20
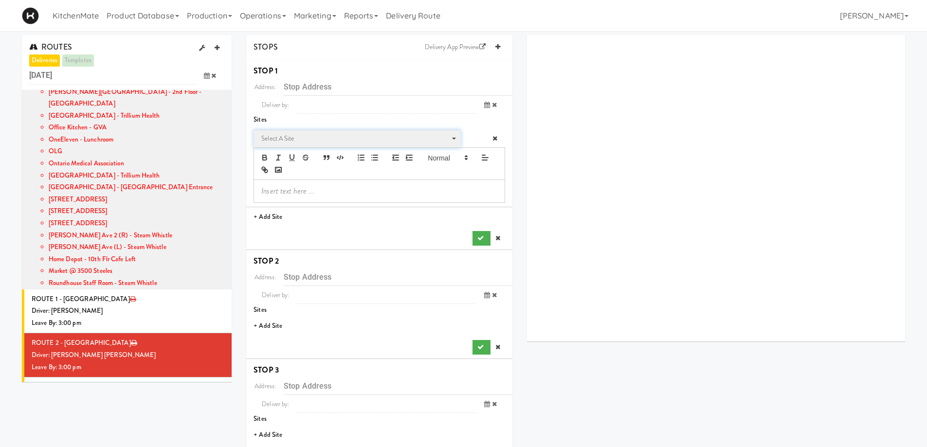
click at [305, 136] on span "Select a site" at bounding box center [353, 139] width 185 height 12
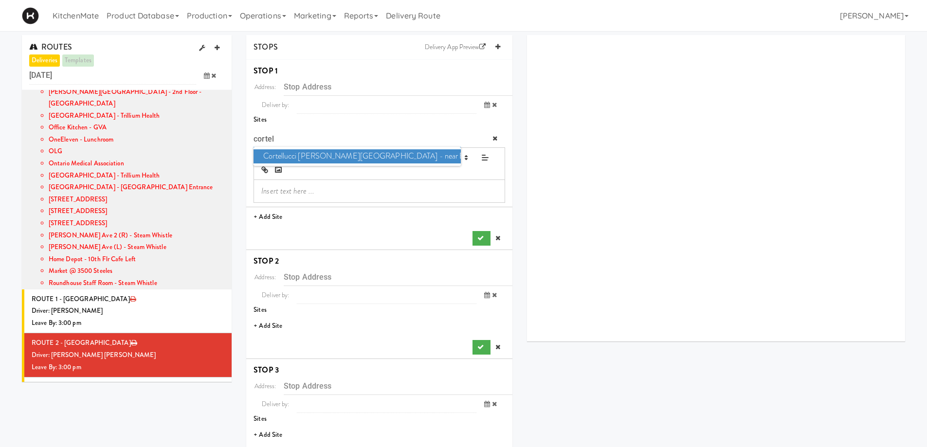
type input "cortel"
click at [313, 156] on span "Cortellucci Vaughan Hospital - near Emergency" at bounding box center [357, 156] width 207 height 14
type input "3200 Major MacKenzie Dr W, Vaughan, ON, CA"
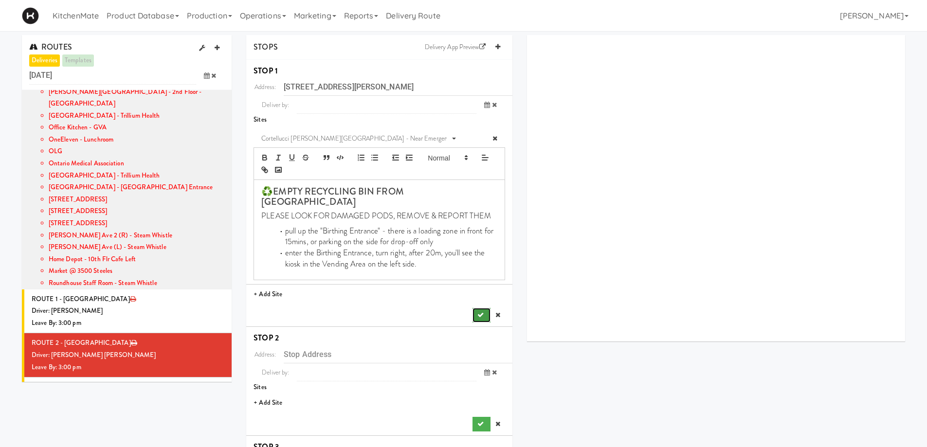
click at [479, 312] on icon "submit" at bounding box center [481, 315] width 6 height 6
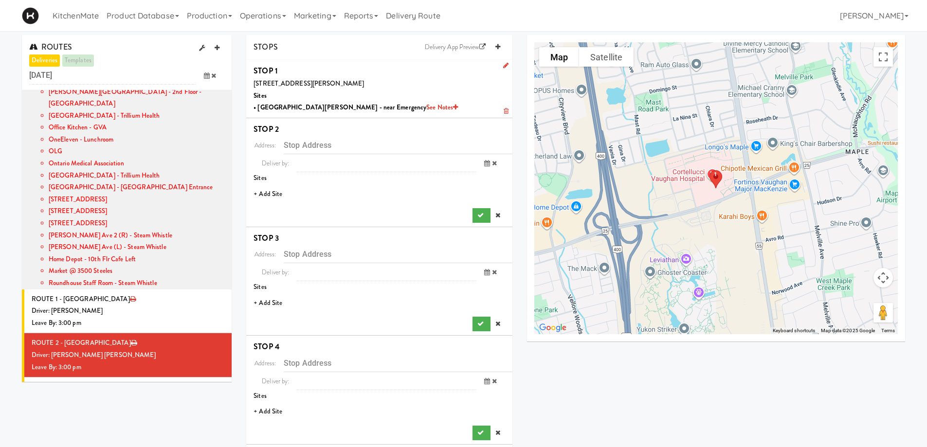
click at [273, 195] on li "+ Add Site" at bounding box center [379, 194] width 266 height 20
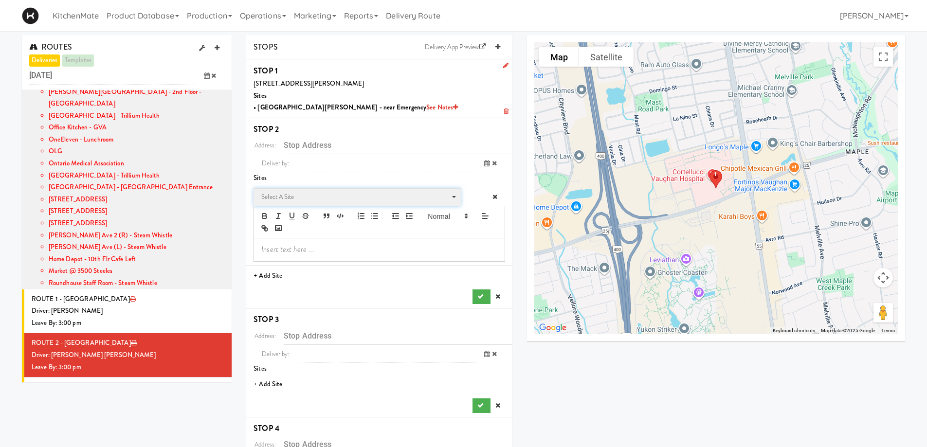
click at [300, 198] on span "Select a site" at bounding box center [353, 197] width 185 height 12
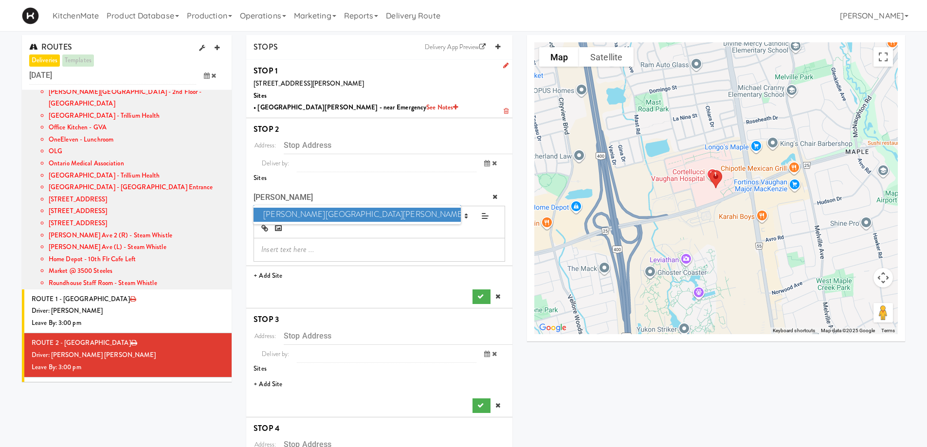
type input "macke"
click at [299, 212] on span "Mackenzie Richmond Hill Hospital - Emergency Room" at bounding box center [357, 215] width 207 height 14
type input "10 Trench St, Richmond Hill, ON, CA"
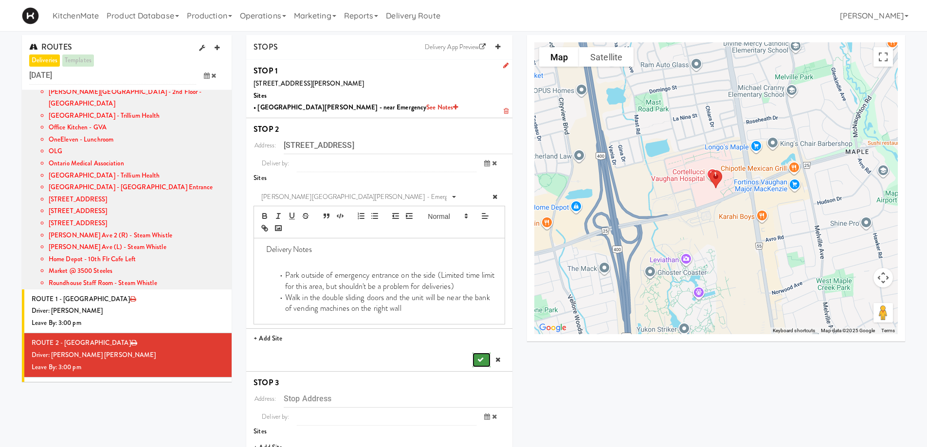
click at [480, 366] on button "submit" at bounding box center [482, 360] width 18 height 15
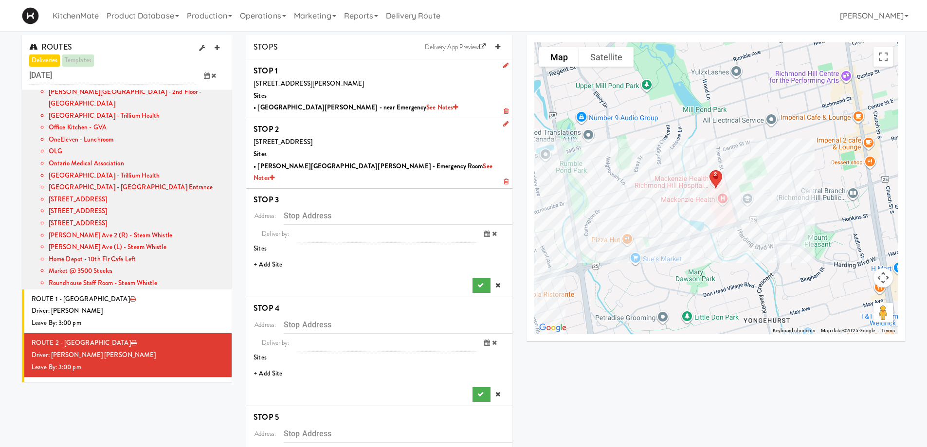
click at [263, 255] on li "+ Add Site" at bounding box center [379, 265] width 266 height 20
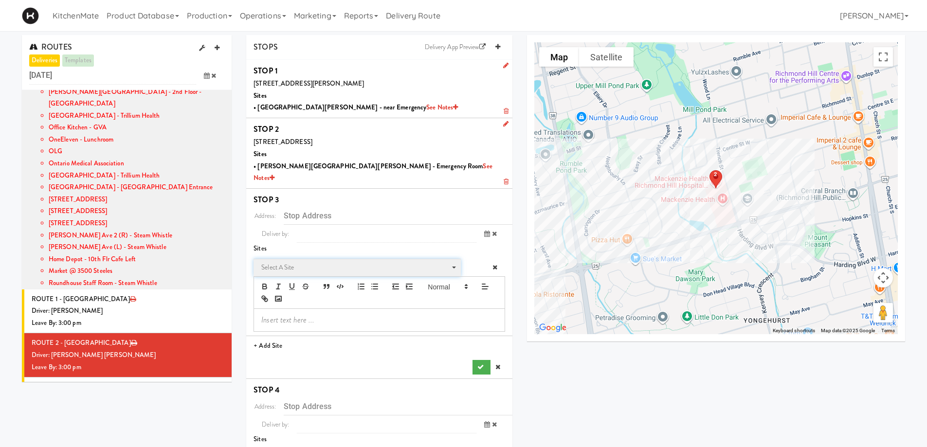
click at [311, 262] on span "Select a site" at bounding box center [353, 268] width 185 height 12
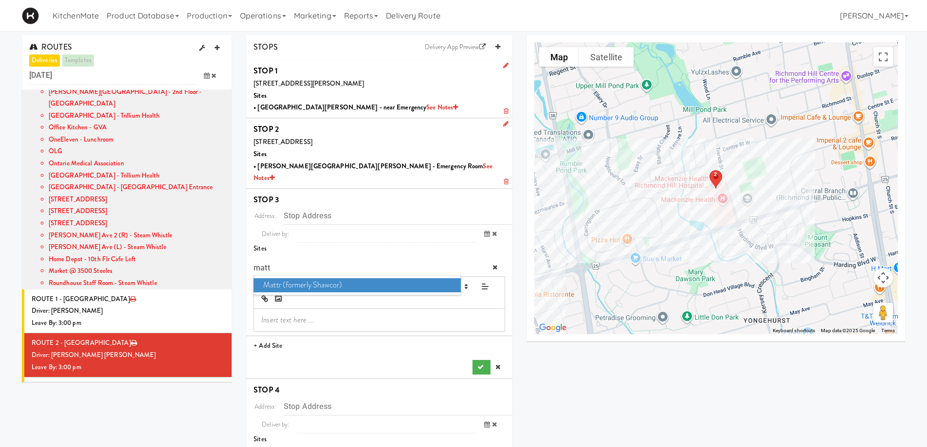
type input "matt"
click at [316, 278] on span "Mattr (formerly Shawcor)" at bounding box center [357, 285] width 207 height 14
type input "336 Courtland Ave, Vaughan, ON, CA"
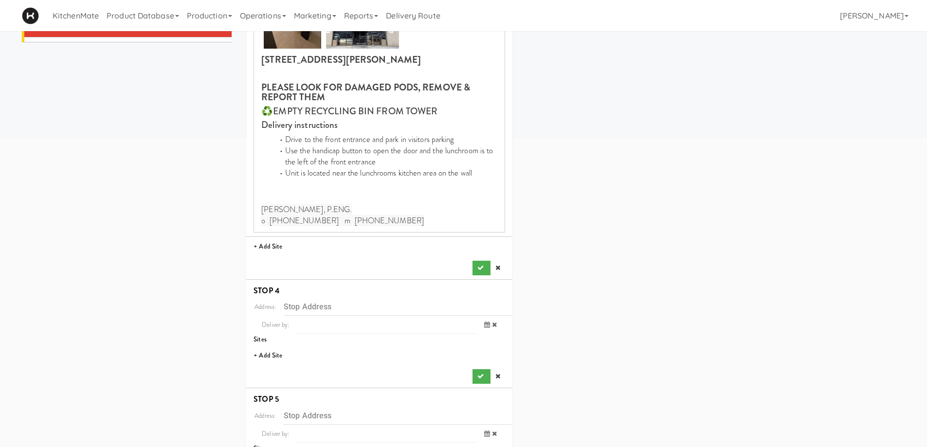
scroll to position [341, 0]
click at [479, 264] on icon "submit" at bounding box center [481, 267] width 6 height 6
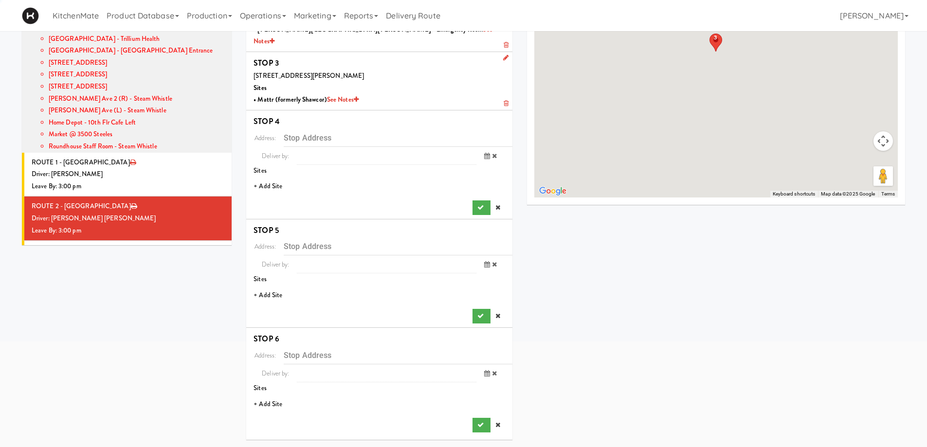
scroll to position [125, 0]
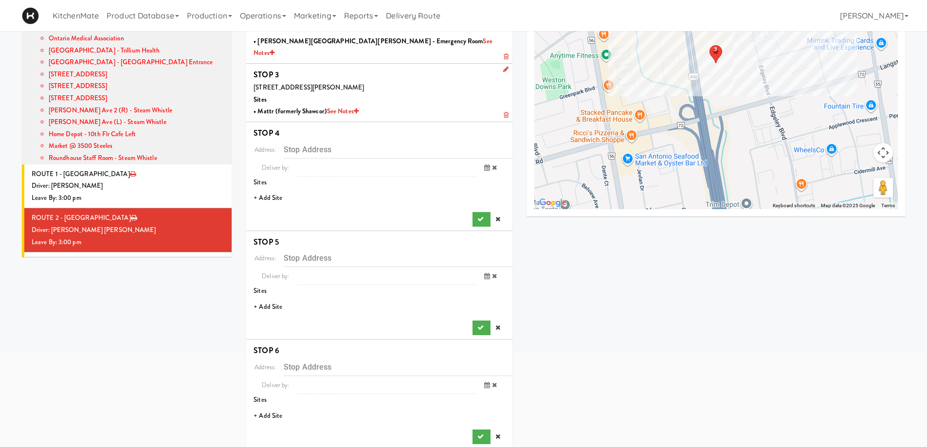
click at [277, 188] on li "+ Add Site" at bounding box center [379, 198] width 266 height 20
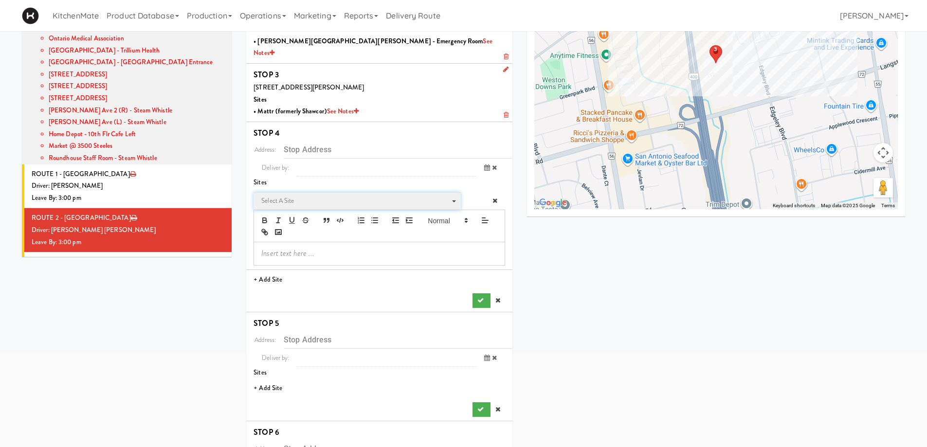
click at [299, 195] on span "Select a site" at bounding box center [353, 201] width 185 height 12
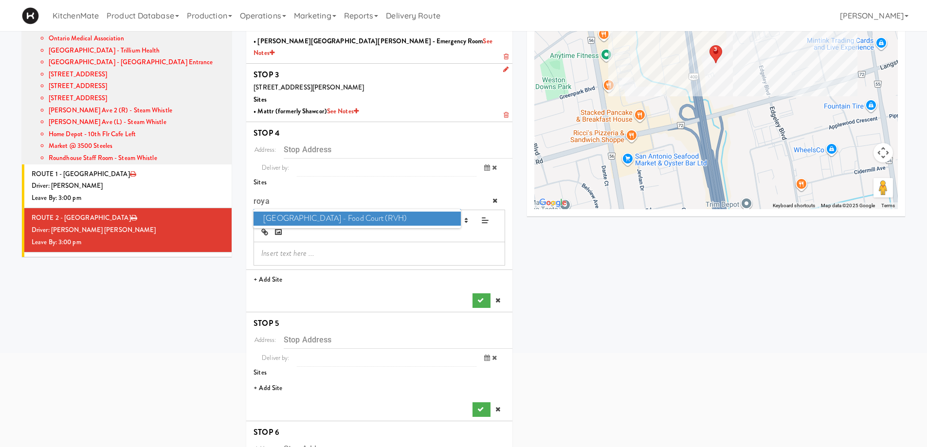
type input "roya"
click at [315, 212] on span "Royal Victoria Regional Health Centre - Food Court (RVH)" at bounding box center [357, 219] width 207 height 14
type input "201 Georgian Dr, Barrie, ON, CA"
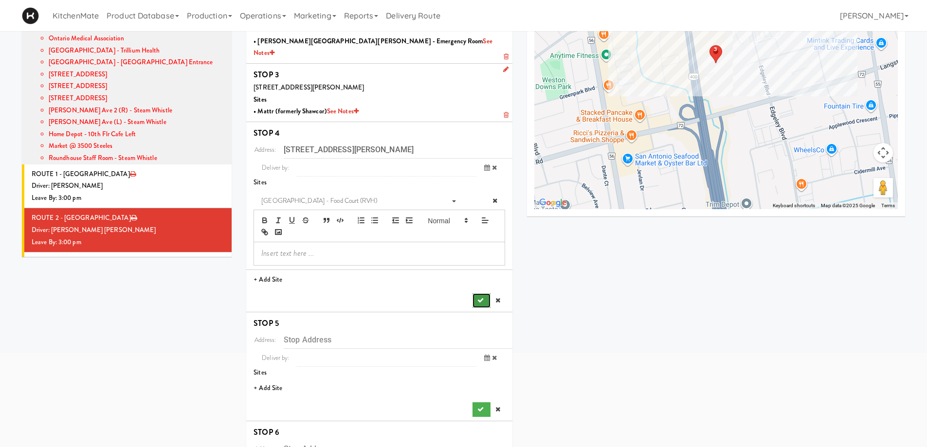
click at [477, 294] on button "submit" at bounding box center [482, 301] width 18 height 15
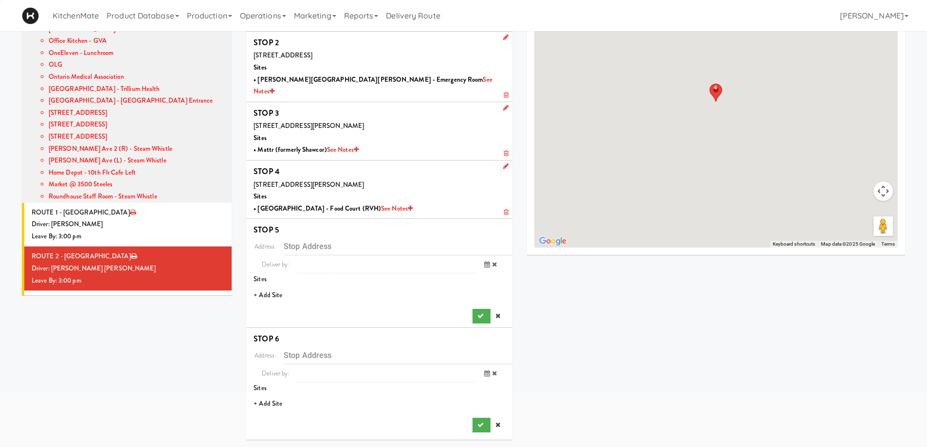
scroll to position [74, 0]
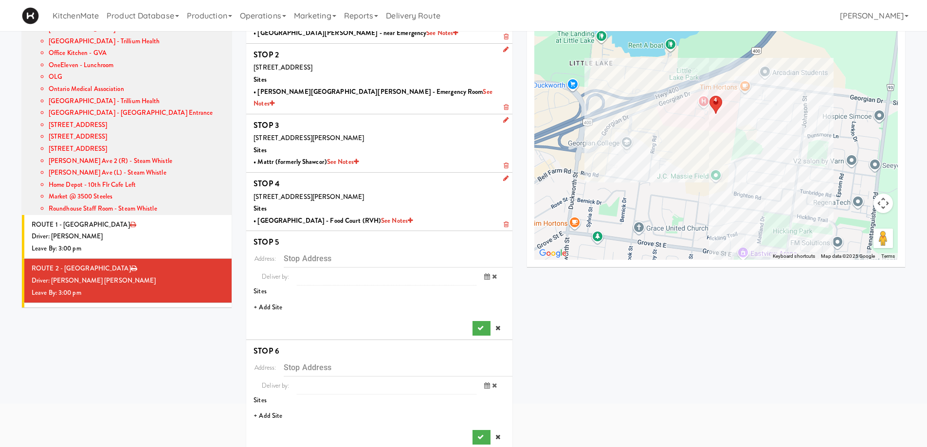
click at [274, 298] on li "+ Add Site" at bounding box center [379, 308] width 266 height 20
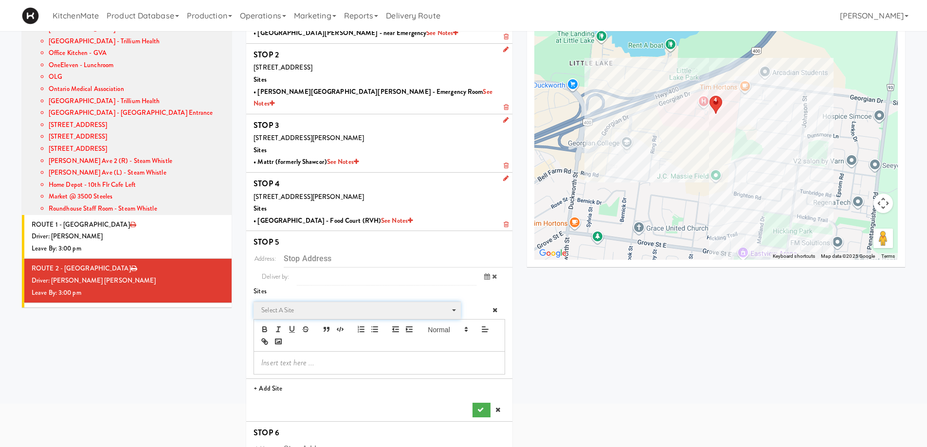
click at [289, 305] on span "Select a site" at bounding box center [353, 311] width 185 height 12
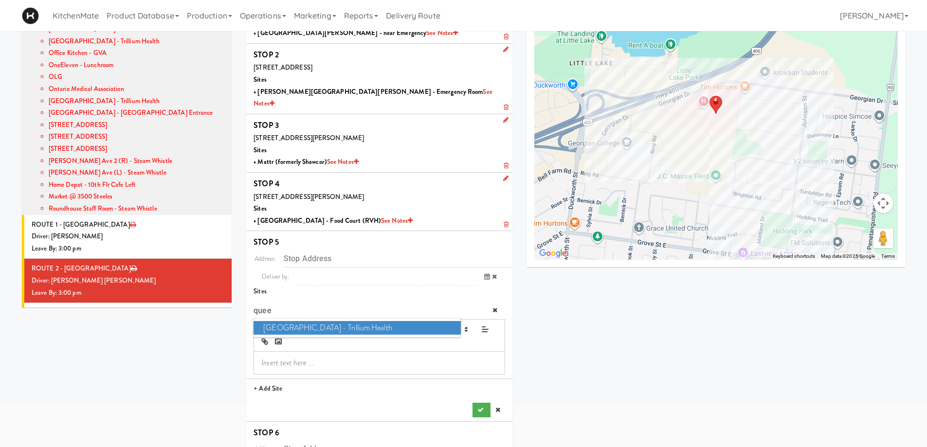
type input "quee"
click at [303, 325] on ul "Queensway Health Centre - Trillium Health" at bounding box center [357, 328] width 207 height 19
click at [303, 321] on span "Queensway Health Centre - Trillium Health" at bounding box center [357, 328] width 207 height 14
type input "150 Sherway Dr, Toronto, ON, CA"
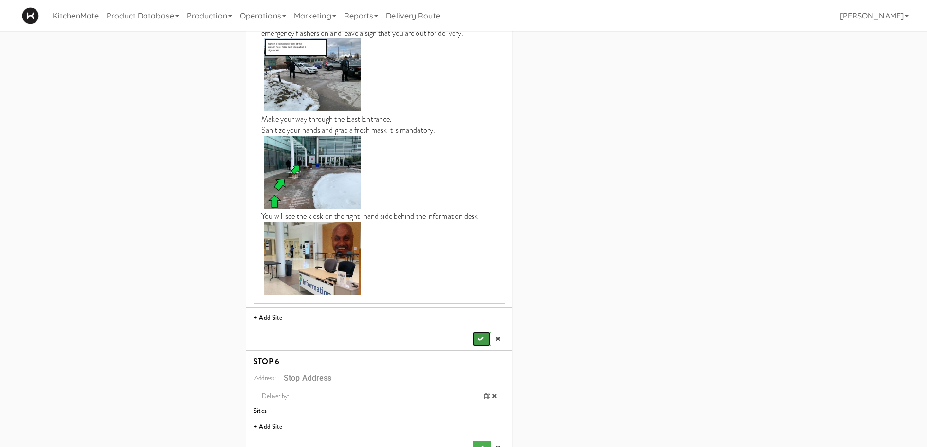
click at [478, 336] on icon "submit" at bounding box center [481, 339] width 6 height 6
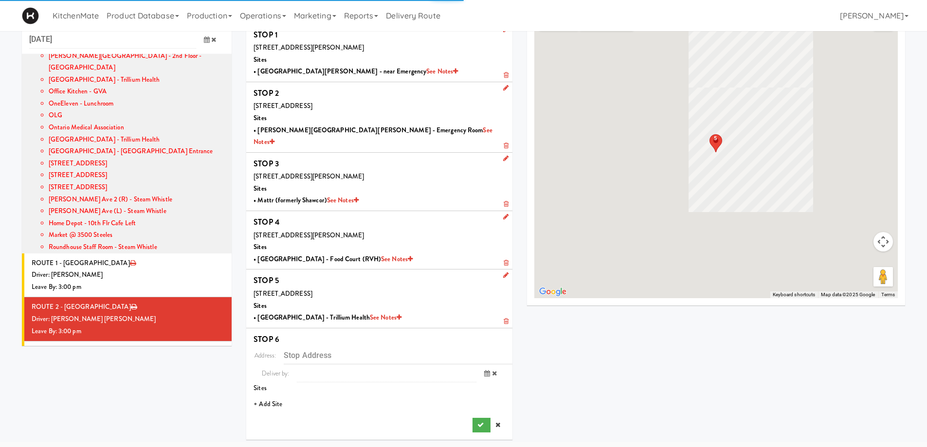
scroll to position [31, 0]
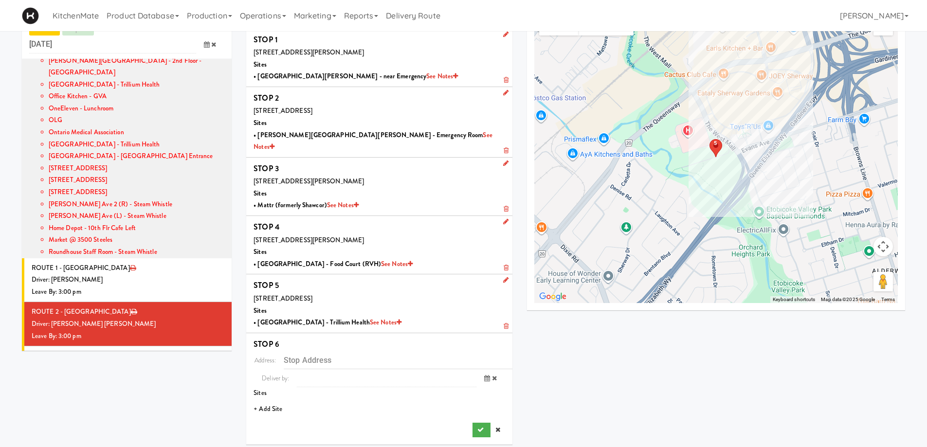
click at [275, 400] on li "+ Add Site" at bounding box center [379, 410] width 266 height 20
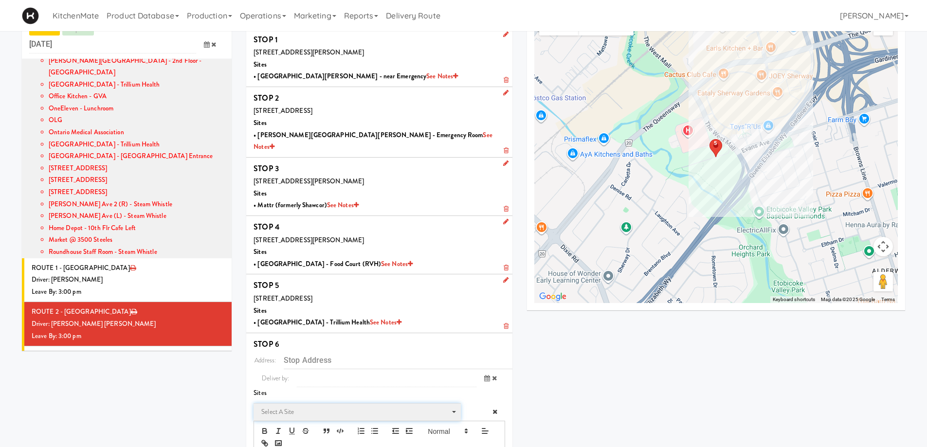
click at [293, 406] on span "Select a site" at bounding box center [353, 412] width 185 height 12
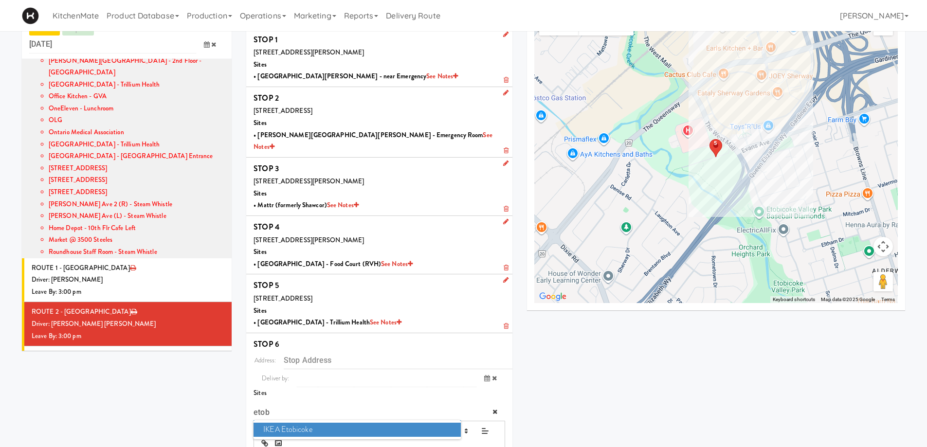
type input "etob"
click at [306, 423] on span "IKEA Etobicoke" at bounding box center [357, 430] width 207 height 14
type input "1475 The Queensway, Toronto, ON, CA"
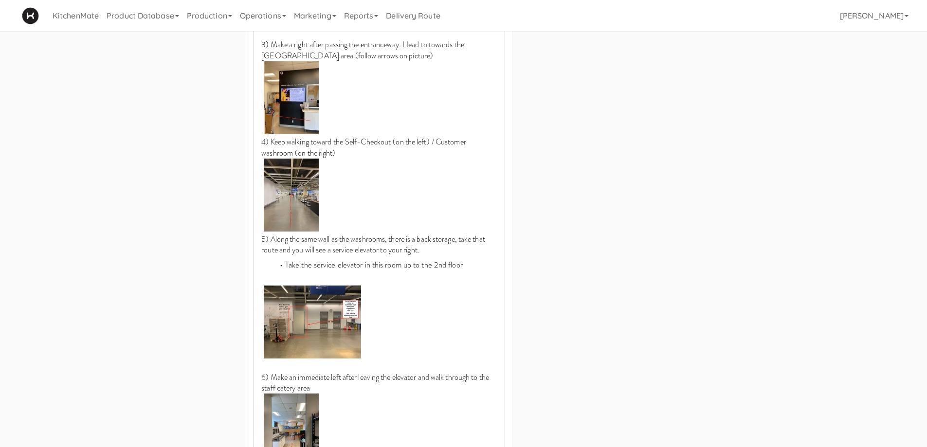
scroll to position [928, 0]
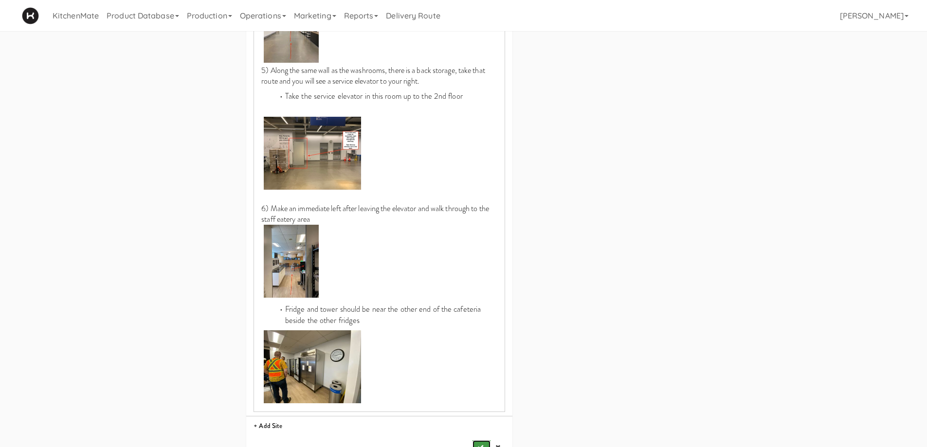
click at [483, 444] on icon "submit" at bounding box center [481, 447] width 6 height 6
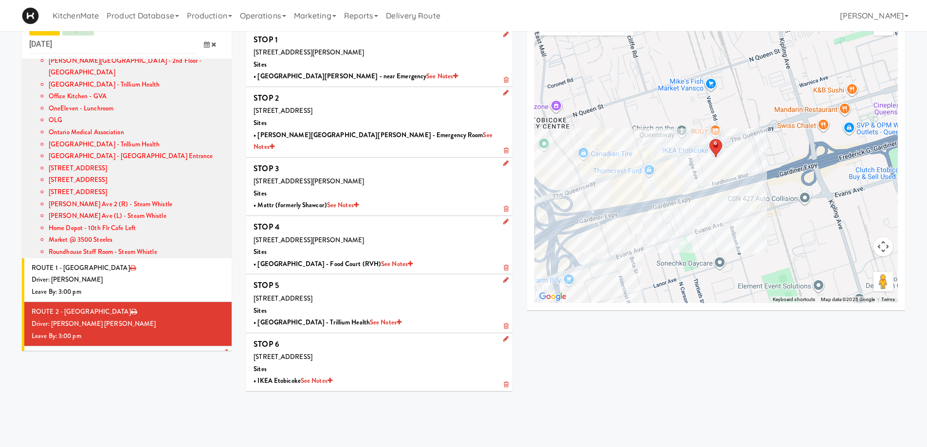
click at [142, 347] on li "ROUTE 3 - Idle Driver: No driver assigned Leave By: 12:00 am" at bounding box center [127, 369] width 210 height 44
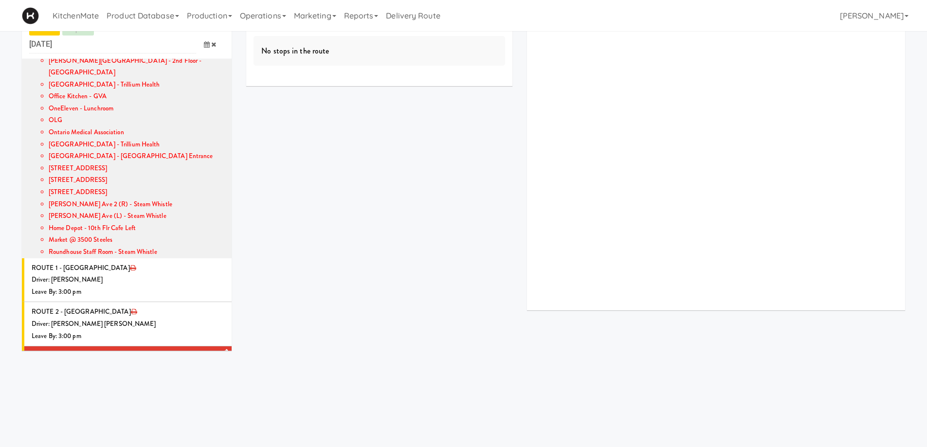
click at [222, 349] on icon at bounding box center [224, 352] width 5 height 6
click at [114, 363] on span "Select a driver Select a driver" at bounding box center [154, 372] width 141 height 18
type input "ped"
click at [125, 382] on span "Pedro Herrera" at bounding box center [155, 389] width 139 height 14
click at [204, 404] on icon at bounding box center [207, 407] width 6 height 6
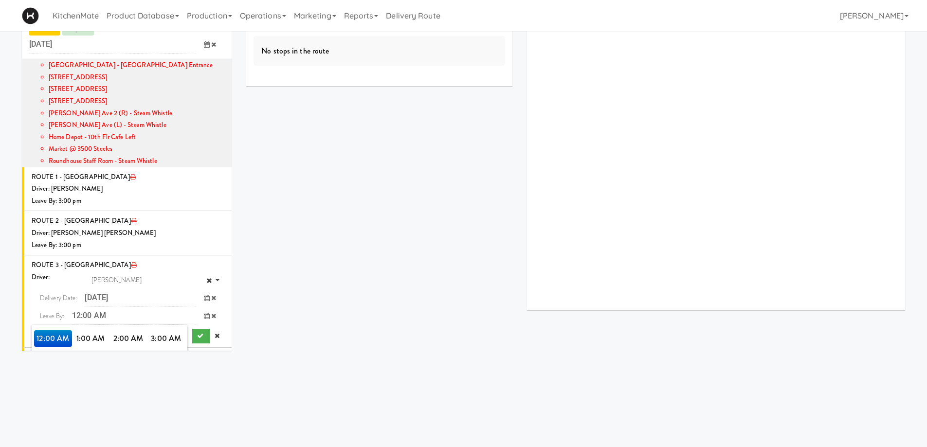
click at [164, 380] on span "3:00 PM" at bounding box center [167, 388] width 38 height 17
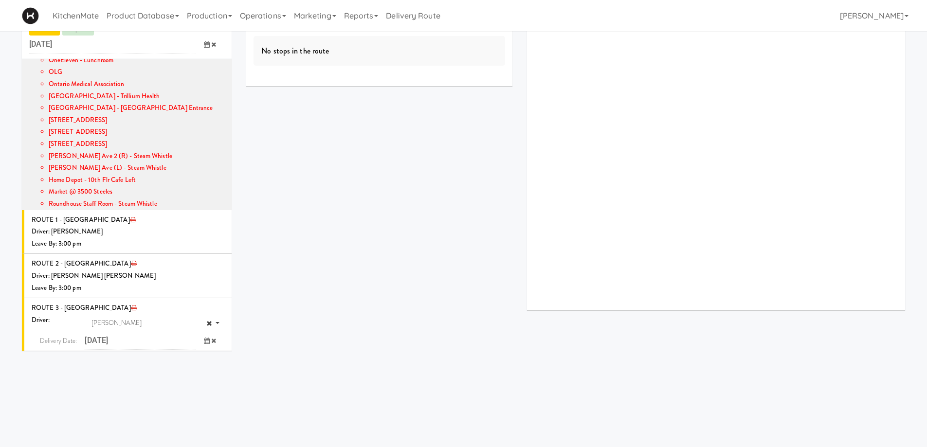
click at [51, 373] on span "3:00 PM" at bounding box center [53, 381] width 38 height 17
click at [197, 376] on icon "submit" at bounding box center [200, 379] width 6 height 6
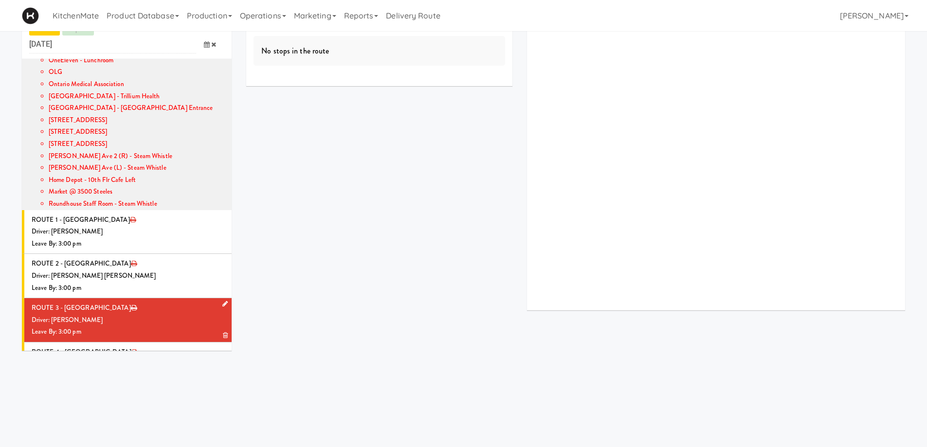
scroll to position [834, 0]
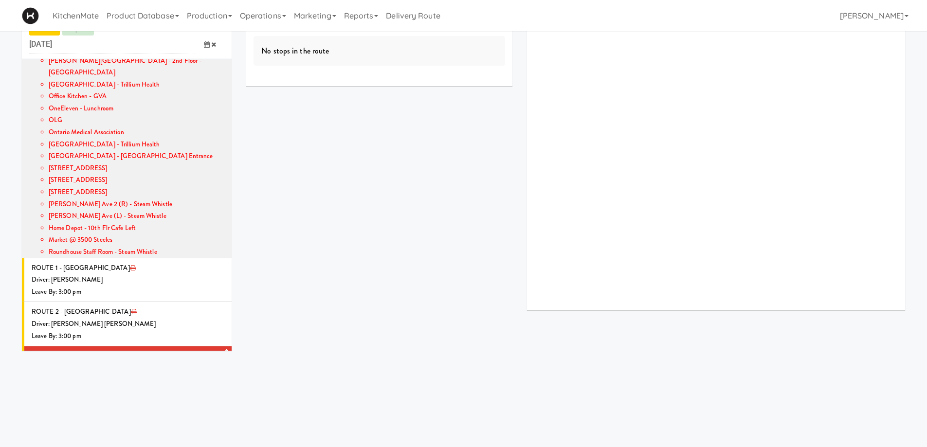
click at [169, 363] on div "Driver: [PERSON_NAME]" at bounding box center [128, 369] width 193 height 12
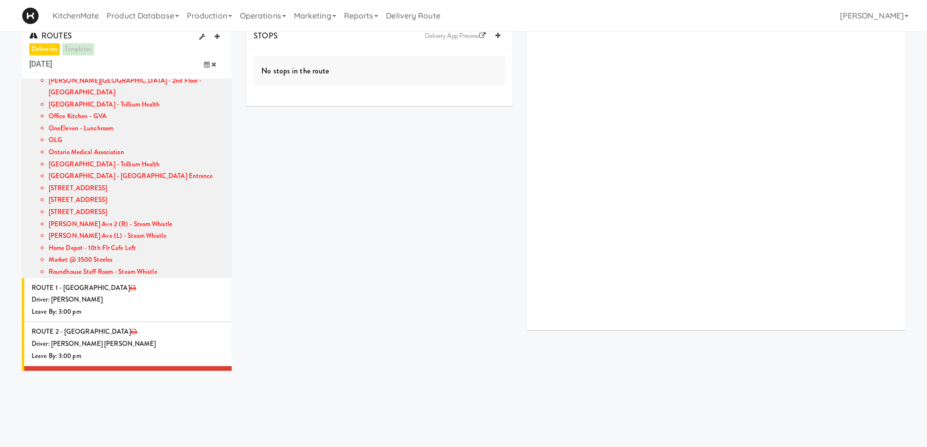
scroll to position [0, 0]
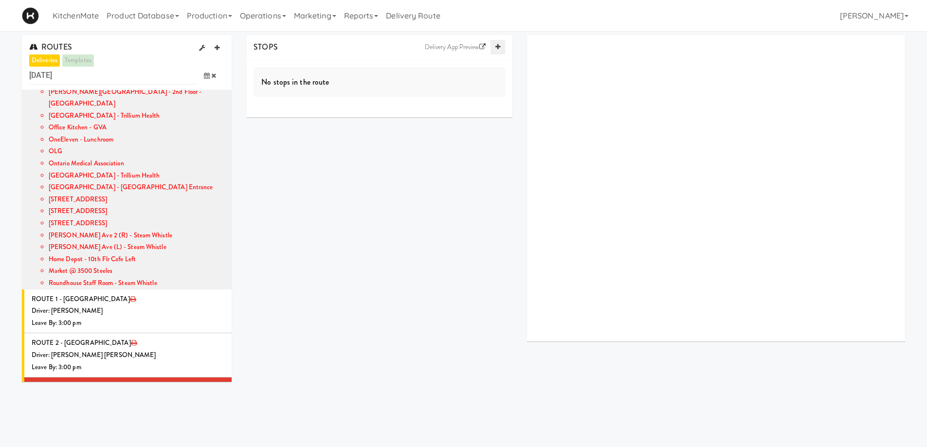
click at [496, 44] on icon at bounding box center [498, 47] width 5 height 6
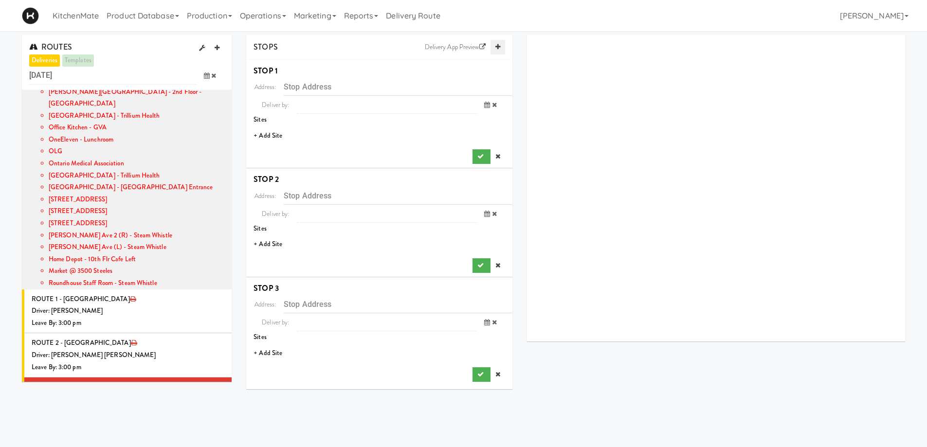
click at [496, 44] on icon at bounding box center [498, 47] width 5 height 6
click at [266, 134] on li "+ Add Site" at bounding box center [379, 136] width 266 height 20
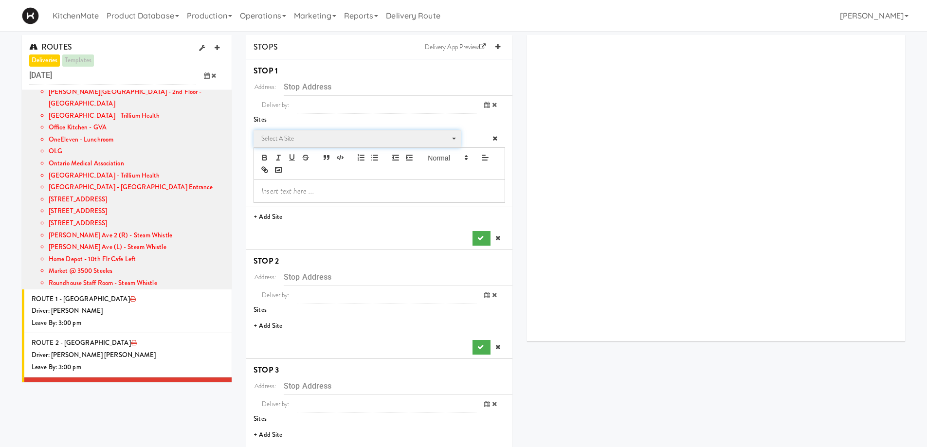
click at [296, 138] on span "Select a site" at bounding box center [353, 139] width 185 height 12
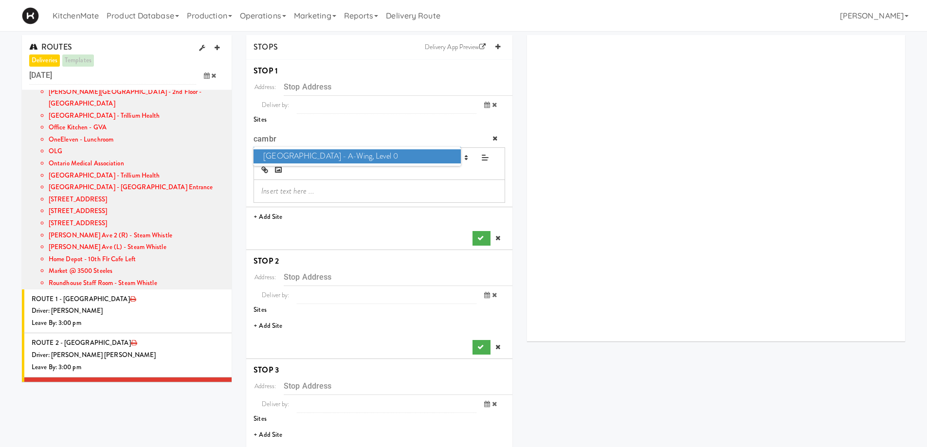
type input "cambr"
click at [302, 157] on span "Cambridge Memorial Hospital - A-Wing, Level 0" at bounding box center [357, 156] width 207 height 14
type input "700 Coronation Blvd, Cambridge, ON, CA"
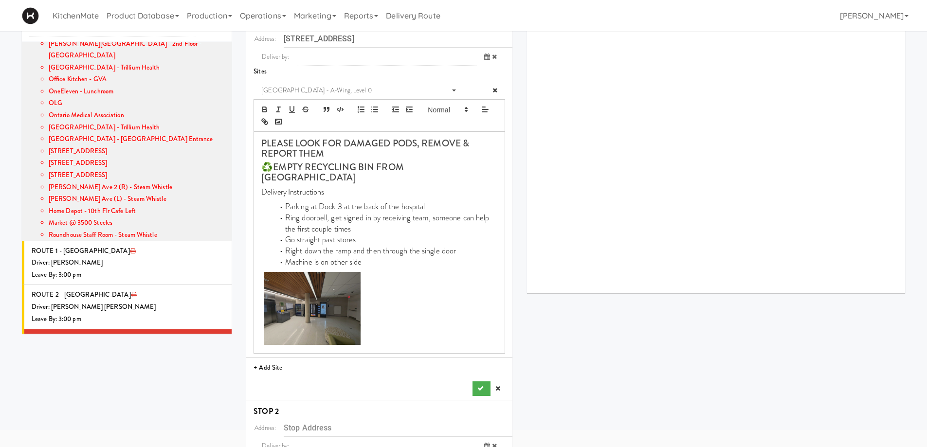
scroll to position [49, 0]
click at [481, 385] on icon "submit" at bounding box center [481, 388] width 6 height 6
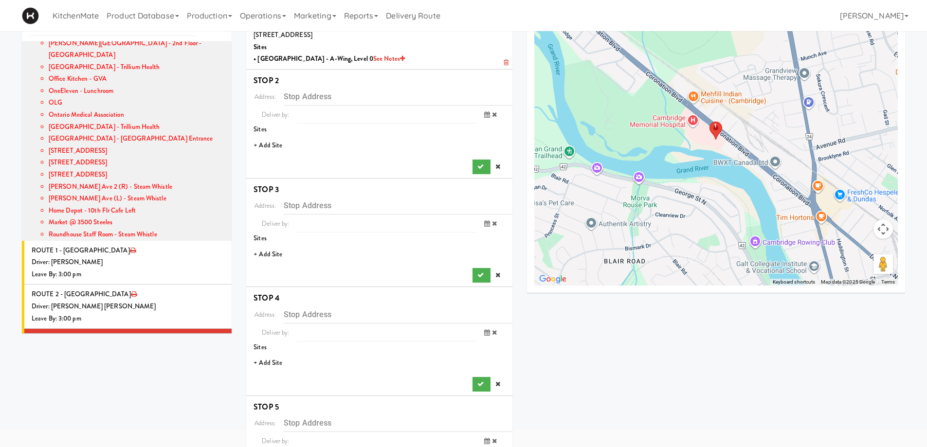
click at [265, 142] on li "+ Add Site" at bounding box center [379, 146] width 266 height 20
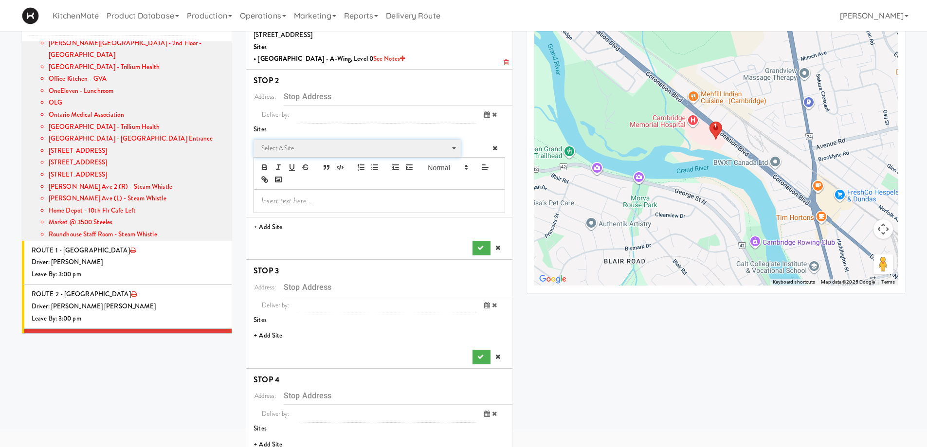
click at [294, 145] on span "Select a site" at bounding box center [353, 149] width 185 height 12
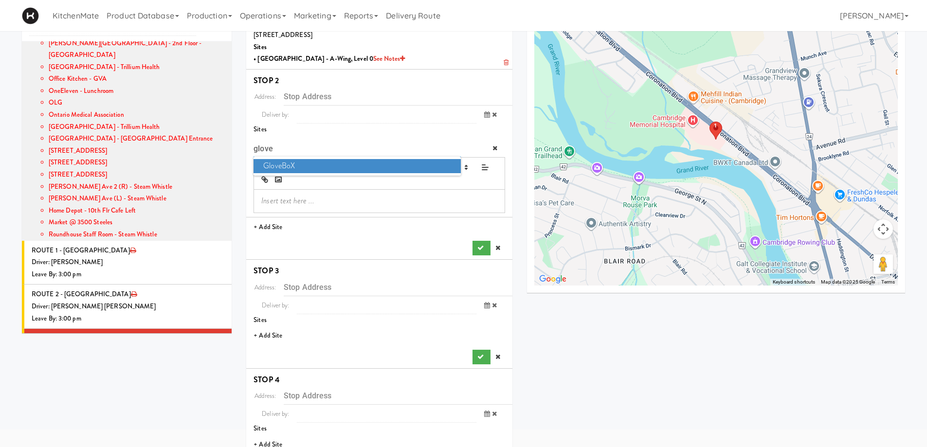
type input "glove"
click at [289, 160] on span "GloveBoX" at bounding box center [357, 166] width 207 height 14
type input "120 Victoria St S, Kitchener, ON, CA"
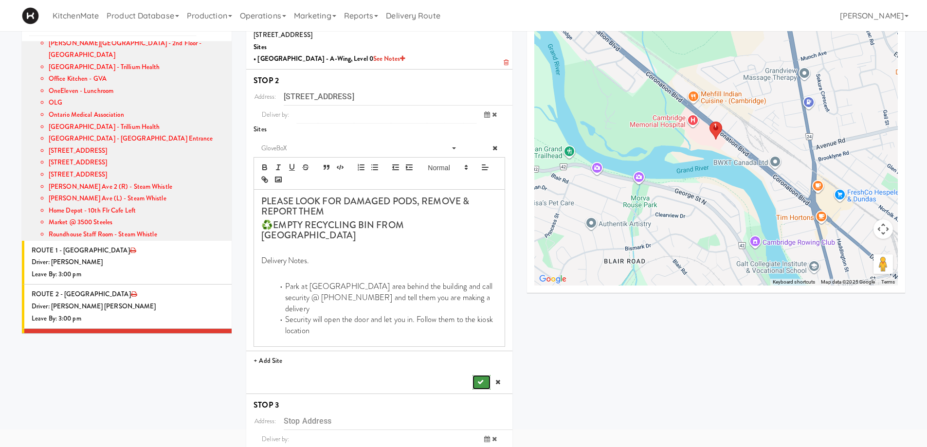
click at [481, 375] on button "submit" at bounding box center [482, 382] width 18 height 15
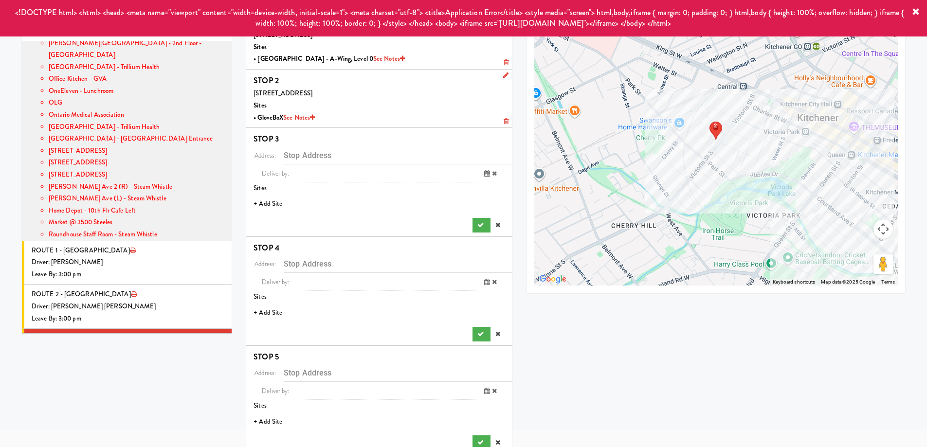
click at [270, 205] on li "+ Add Site" at bounding box center [379, 204] width 266 height 20
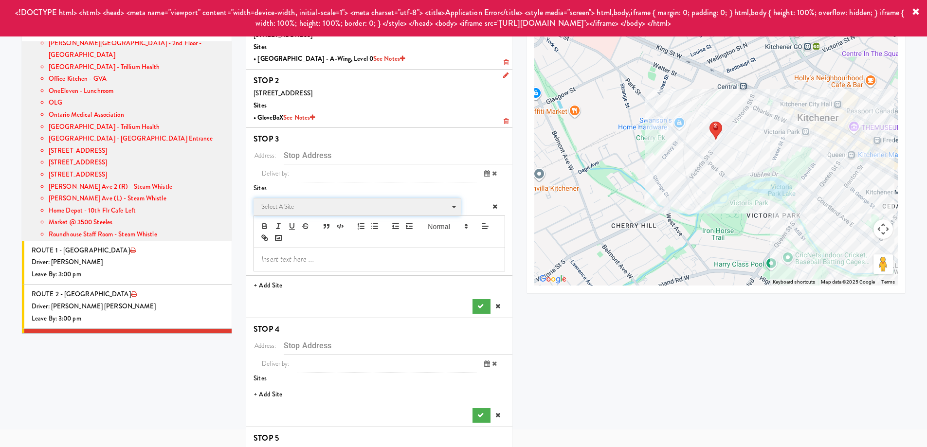
click at [292, 209] on span "Select a site" at bounding box center [353, 207] width 185 height 12
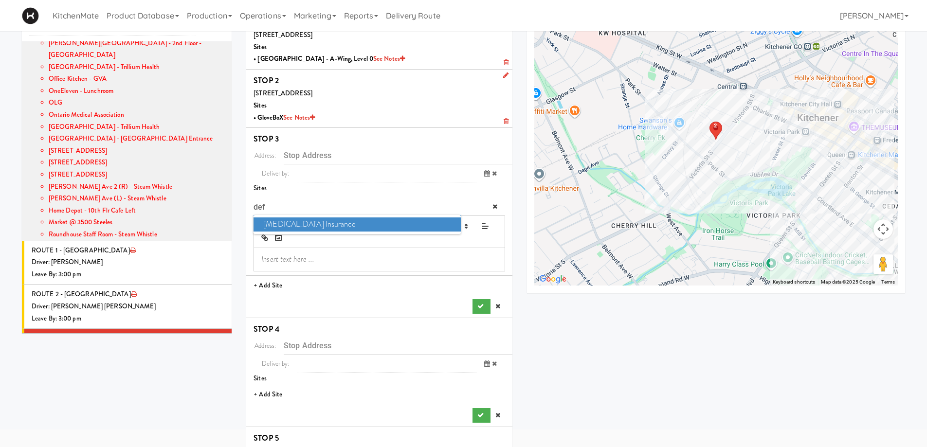
type input "def"
click at [296, 225] on span "Definity Insurance" at bounding box center [357, 225] width 207 height 14
type input "111 Westmount Rd S, Waterloo, ON, CA"
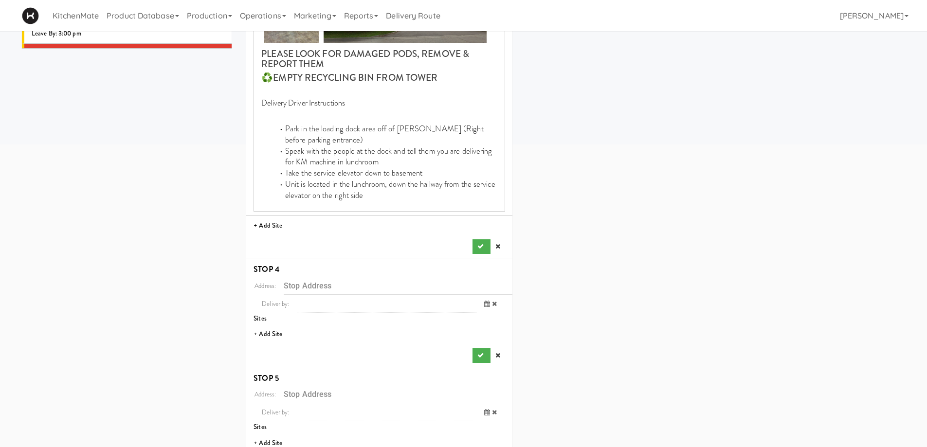
scroll to position [341, 0]
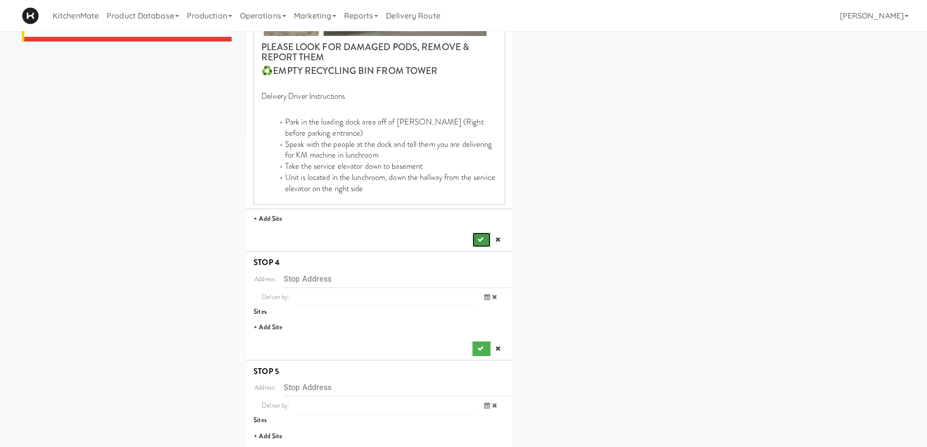
click at [478, 236] on button "submit" at bounding box center [482, 240] width 18 height 15
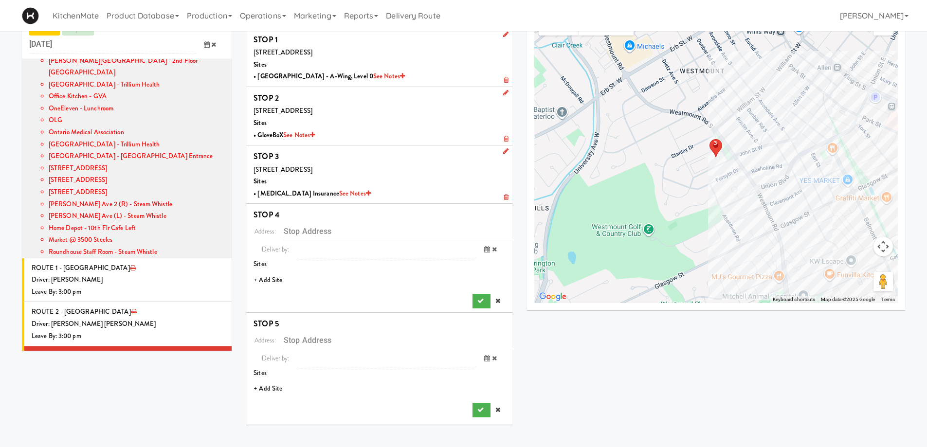
click at [277, 280] on li "+ Add Site" at bounding box center [379, 281] width 266 height 20
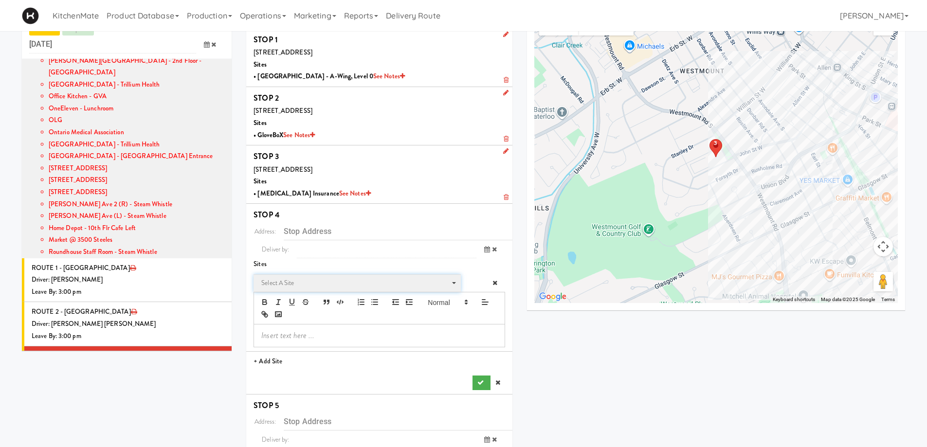
click at [301, 284] on span "Select a site" at bounding box center [353, 283] width 185 height 12
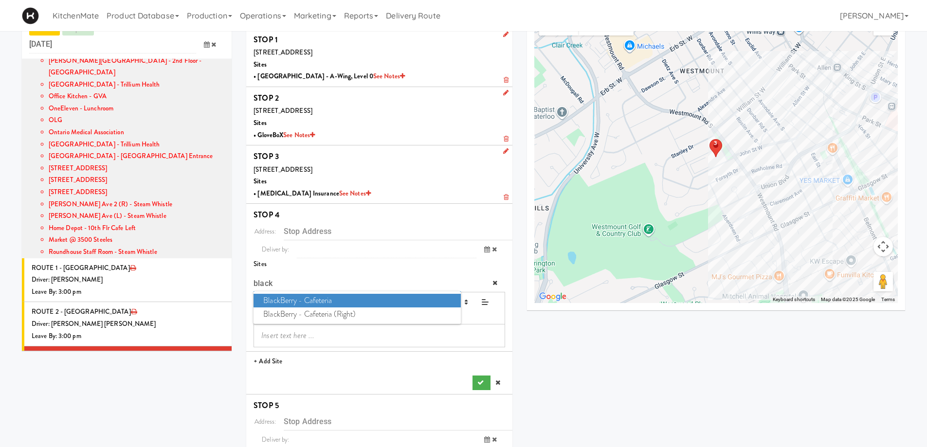
type input "black"
click at [313, 304] on span "BlackBerry - Cafeteria" at bounding box center [357, 301] width 207 height 14
type input "2200 University Ave E, Waterloo, ON, CA"
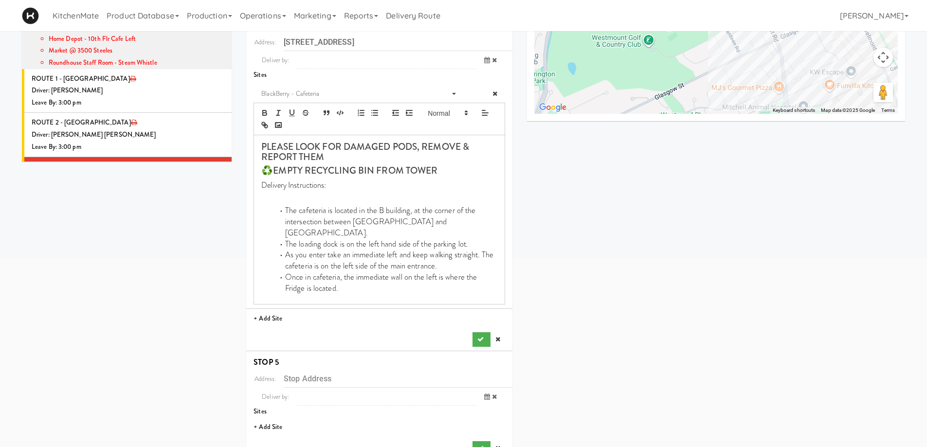
scroll to position [233, 0]
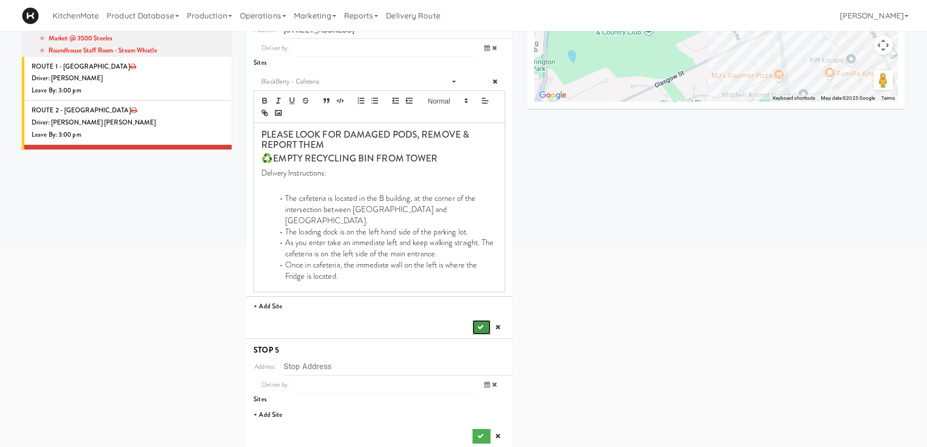
click at [479, 324] on icon "submit" at bounding box center [481, 327] width 6 height 6
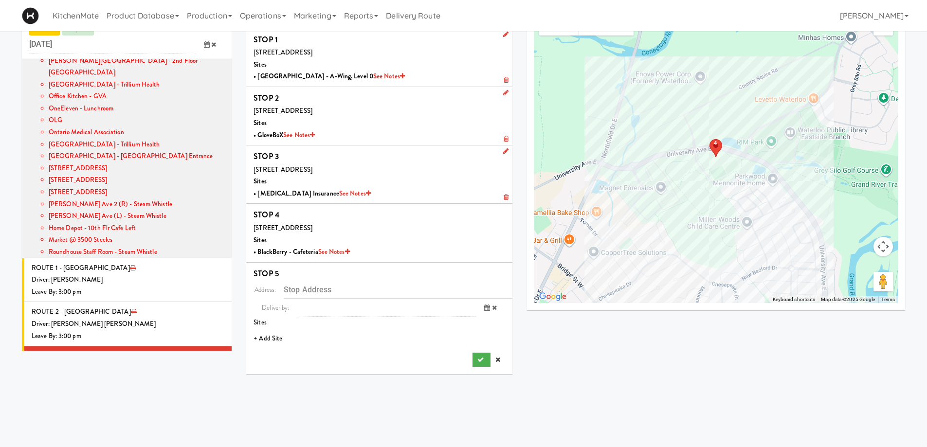
click at [265, 339] on li "+ Add Site" at bounding box center [379, 339] width 266 height 20
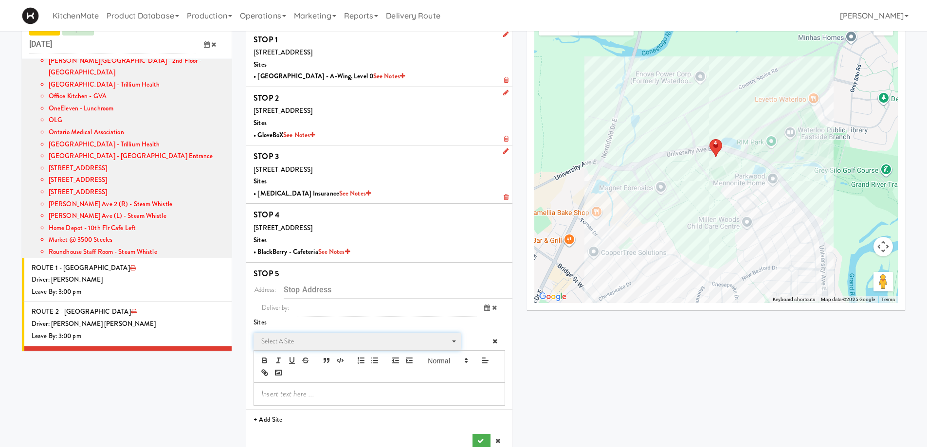
click at [304, 338] on span "Select a site" at bounding box center [353, 342] width 185 height 12
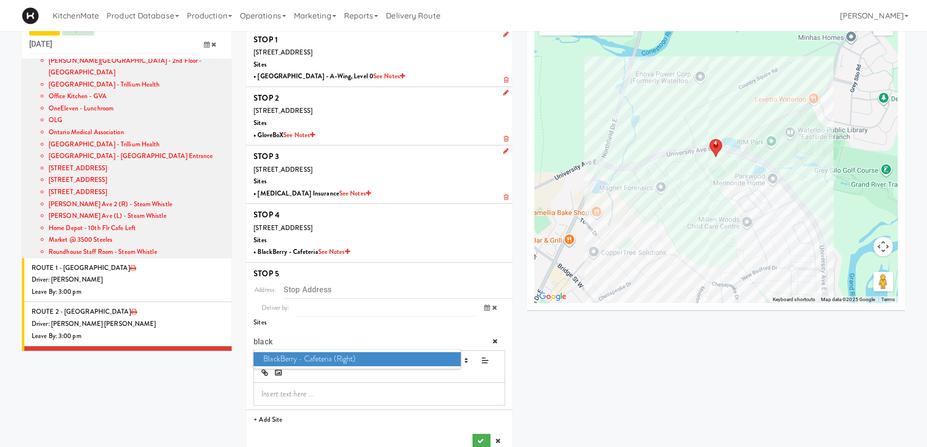
type input "black"
click at [319, 358] on span "BlackBerry - Cafeteria (Right)" at bounding box center [357, 359] width 207 height 14
type input "2200 University Ave E, Waterloo, ON, CA"
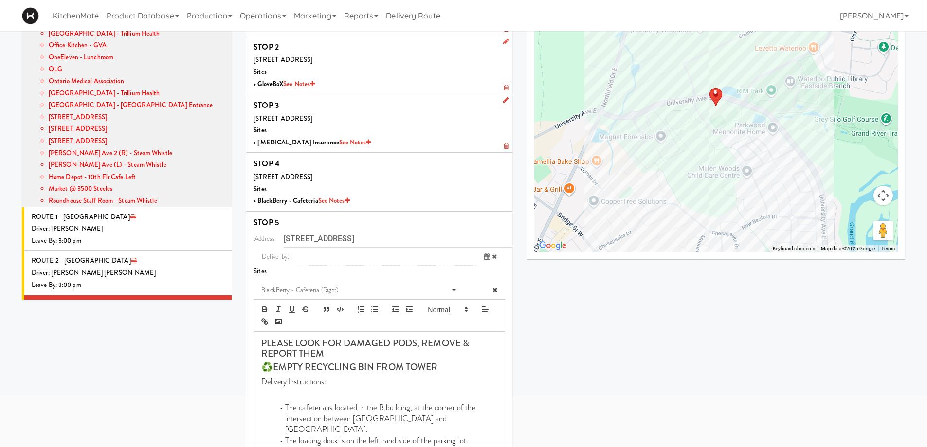
scroll to position [183, 0]
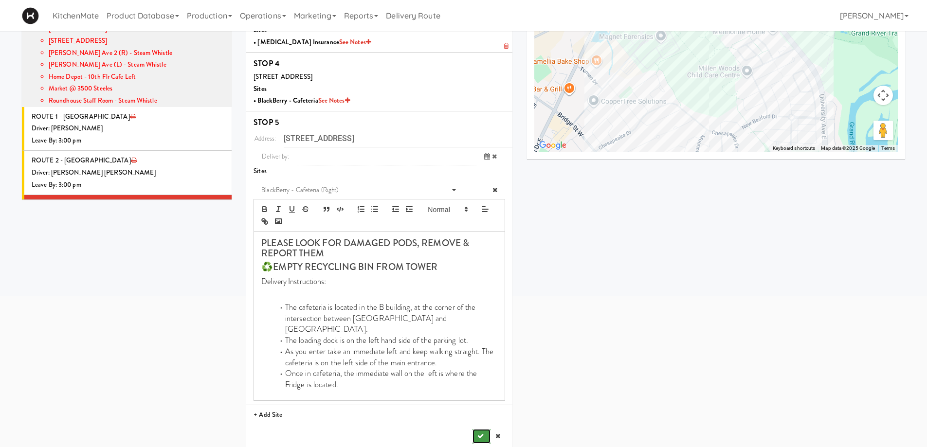
click at [479, 433] on icon "submit" at bounding box center [481, 436] width 6 height 6
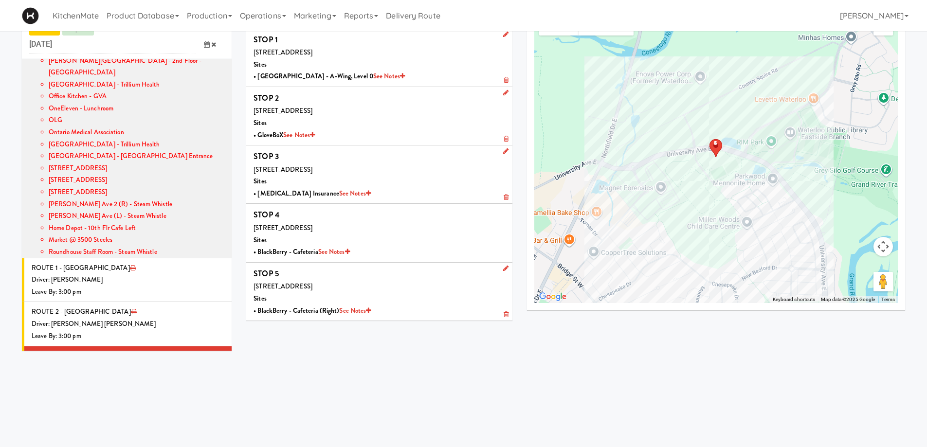
scroll to position [31, 0]
click at [125, 407] on div "Driver: No driver assigned" at bounding box center [128, 413] width 193 height 12
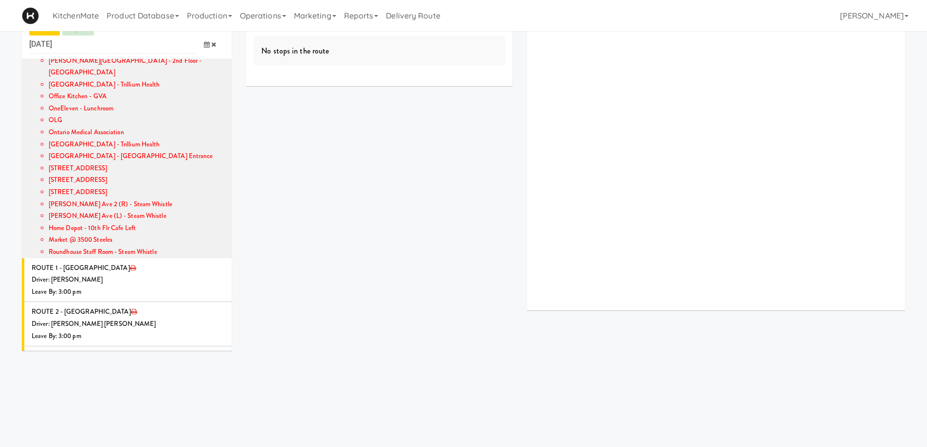
click at [222, 393] on icon at bounding box center [224, 396] width 5 height 6
click at [102, 411] on span "Select a driver" at bounding box center [111, 415] width 39 height 9
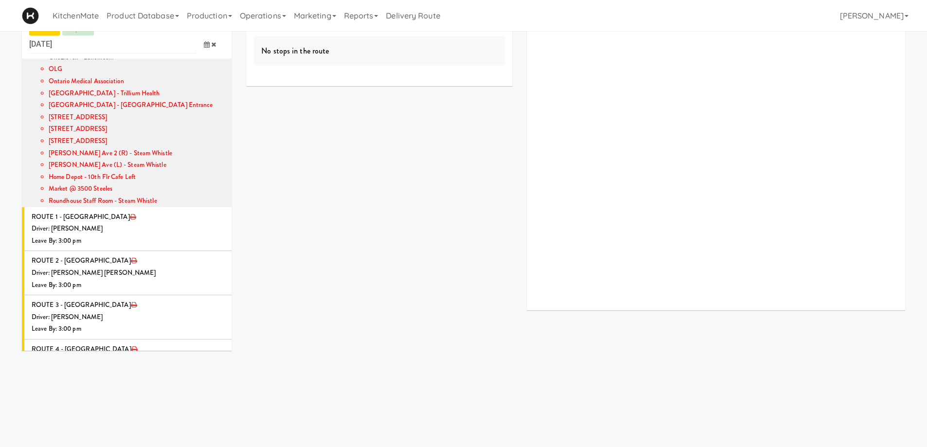
type input "hana"
click at [121, 375] on span "Hanaie Alshabat" at bounding box center [155, 382] width 139 height 14
click at [204, 397] on icon at bounding box center [207, 400] width 6 height 6
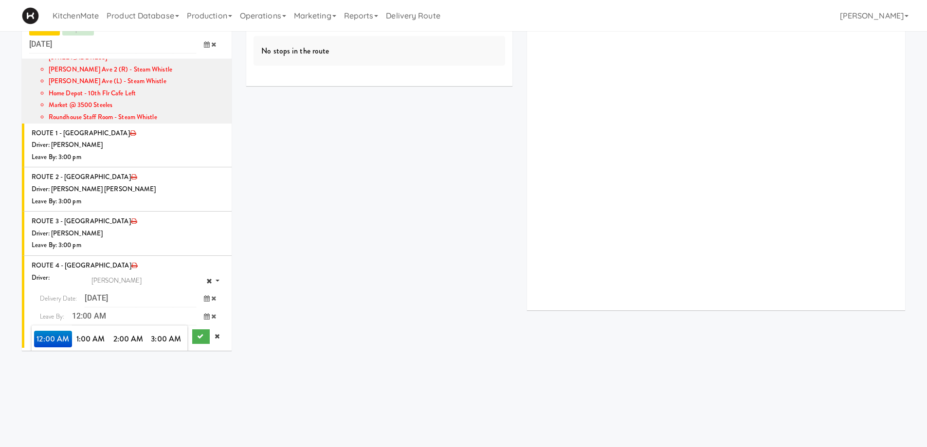
click at [164, 381] on span "3:00 PM" at bounding box center [167, 389] width 38 height 17
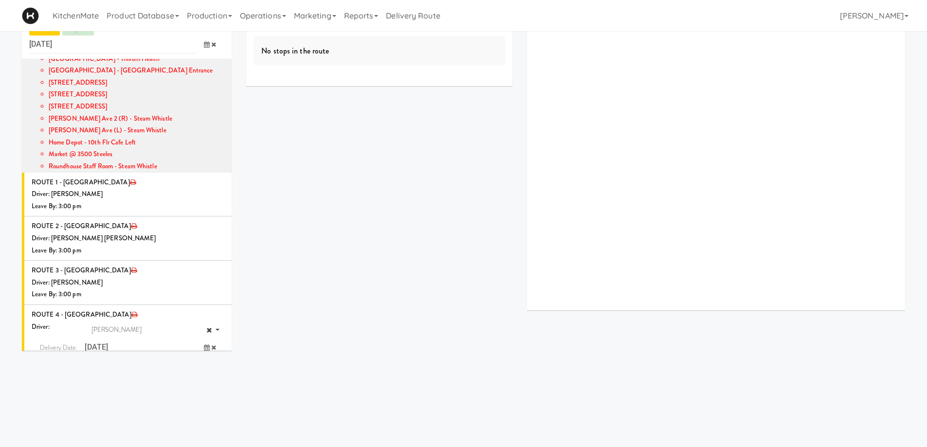
click at [47, 380] on span "3:00 PM" at bounding box center [53, 388] width 38 height 17
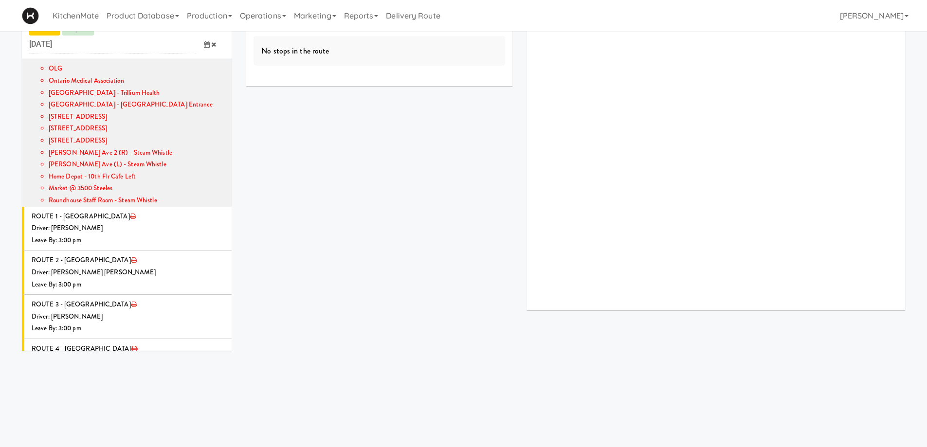
click at [197, 417] on icon "submit" at bounding box center [200, 420] width 6 height 6
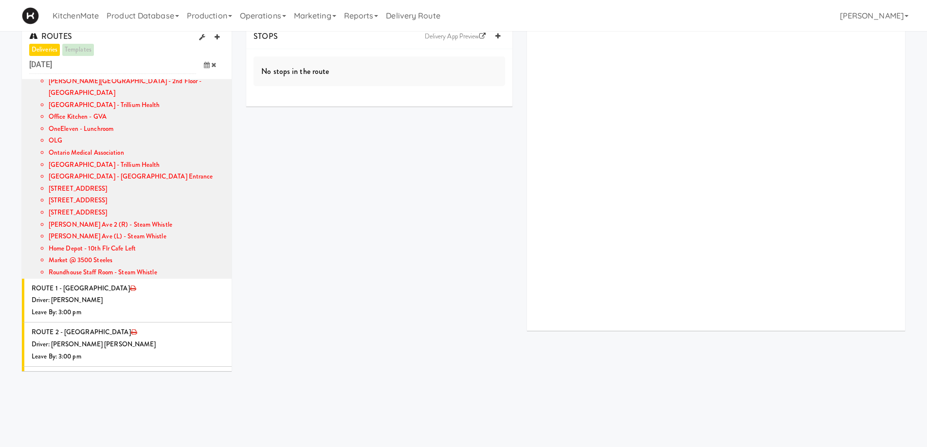
scroll to position [0, 0]
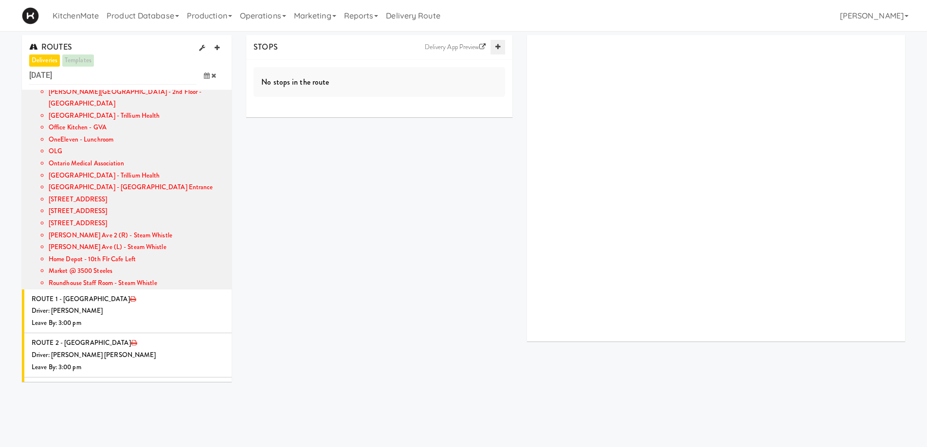
click at [500, 45] on icon at bounding box center [498, 47] width 5 height 6
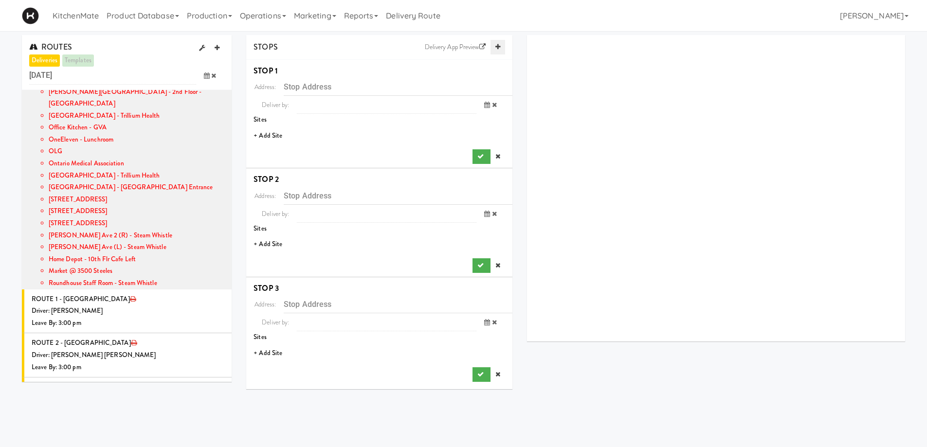
click at [500, 45] on icon at bounding box center [498, 47] width 5 height 6
click at [270, 133] on li "+ Add Site" at bounding box center [379, 136] width 266 height 20
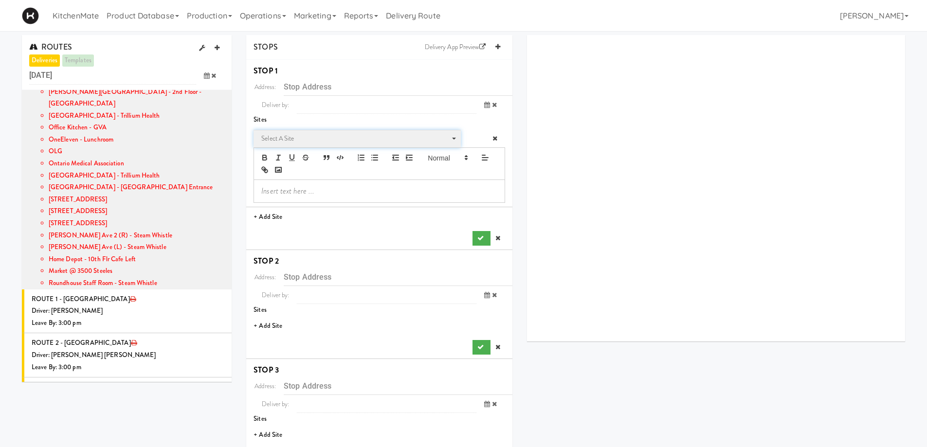
click at [297, 142] on span "Select a site" at bounding box center [353, 139] width 185 height 12
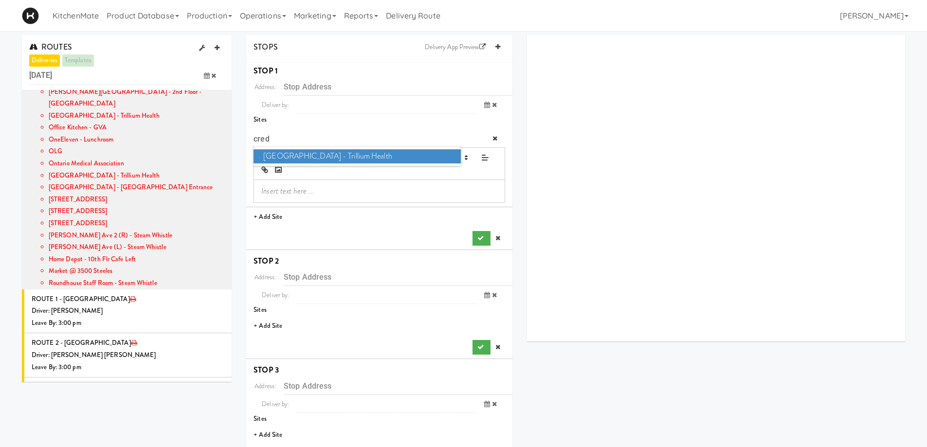
type input "cred"
click at [290, 158] on span "Credit Valley Hospital - Trillium Health" at bounding box center [357, 156] width 207 height 14
type input "2200 Eglinton Ave W, Mississauga, ON, CA"
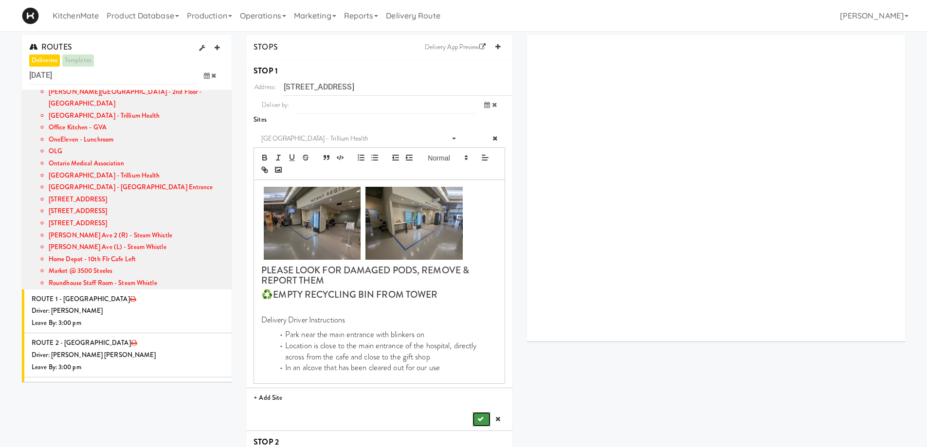
click at [479, 417] on icon "submit" at bounding box center [481, 419] width 6 height 6
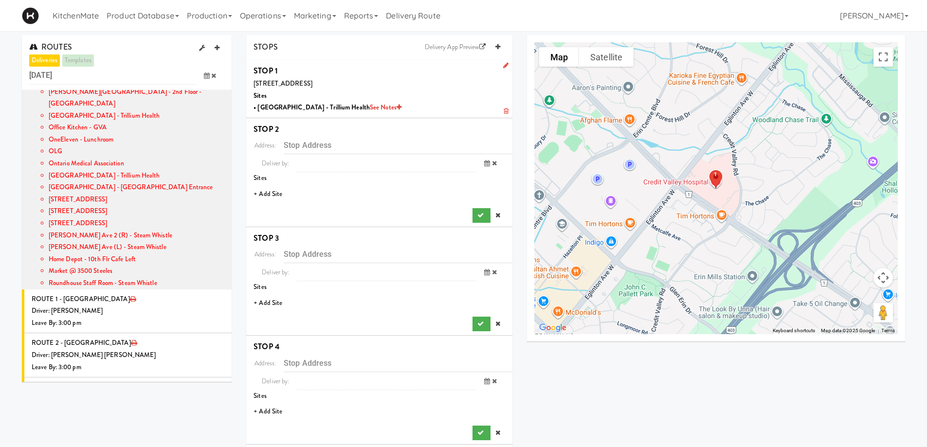
click at [276, 192] on li "+ Add Site" at bounding box center [379, 194] width 266 height 20
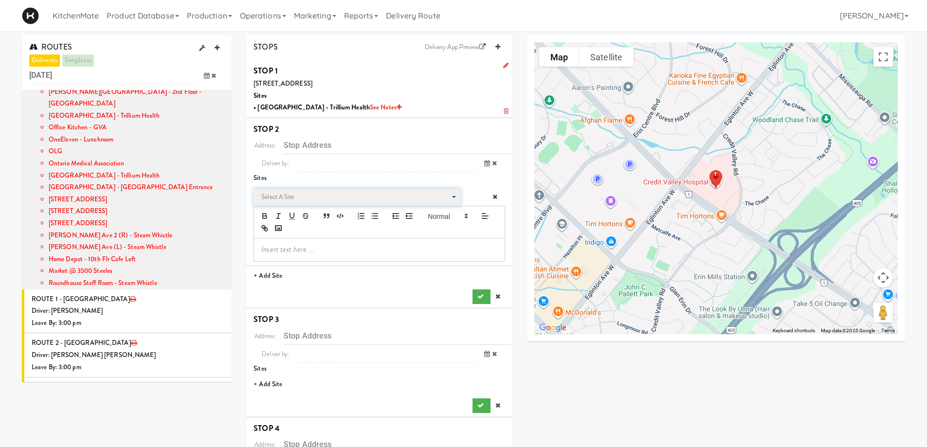
click at [307, 197] on span "Select a site" at bounding box center [353, 197] width 185 height 12
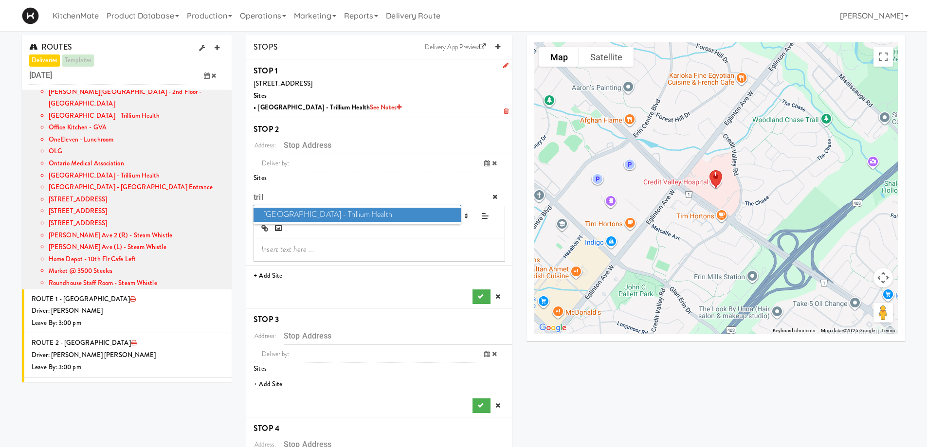
type input "tril"
click at [310, 212] on span "Mississauga Hospital - Trillium Health" at bounding box center [357, 215] width 207 height 14
type input "100 Queensway W, Mississauga, ON, CA"
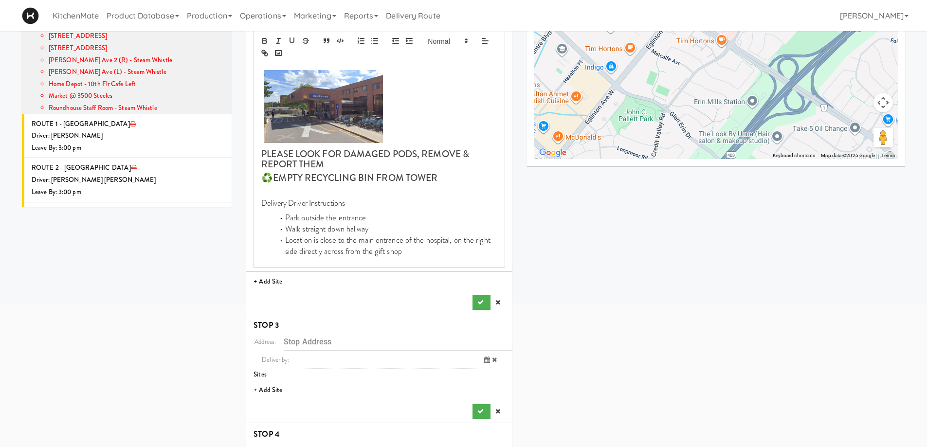
scroll to position [195, 0]
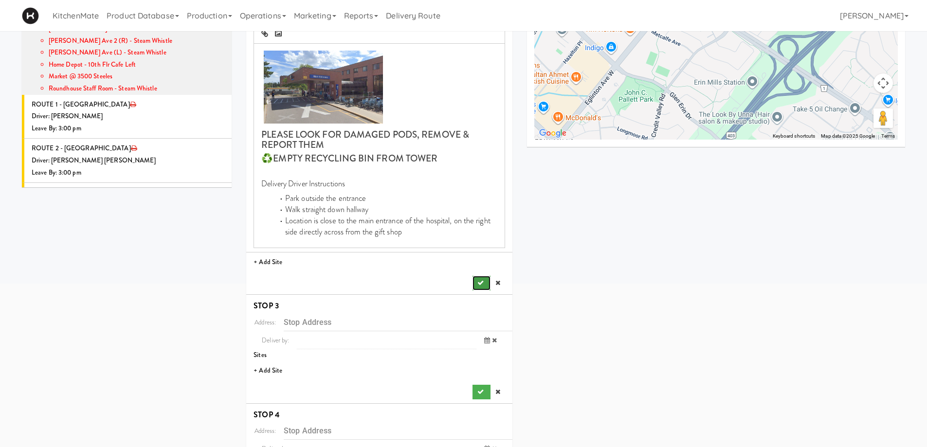
click at [480, 280] on icon "submit" at bounding box center [481, 283] width 6 height 6
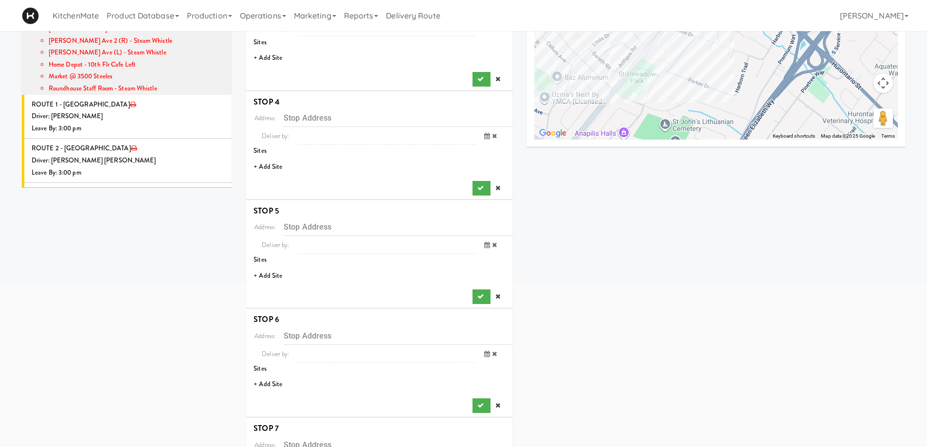
click at [266, 56] on li "+ Add Site" at bounding box center [379, 58] width 266 height 20
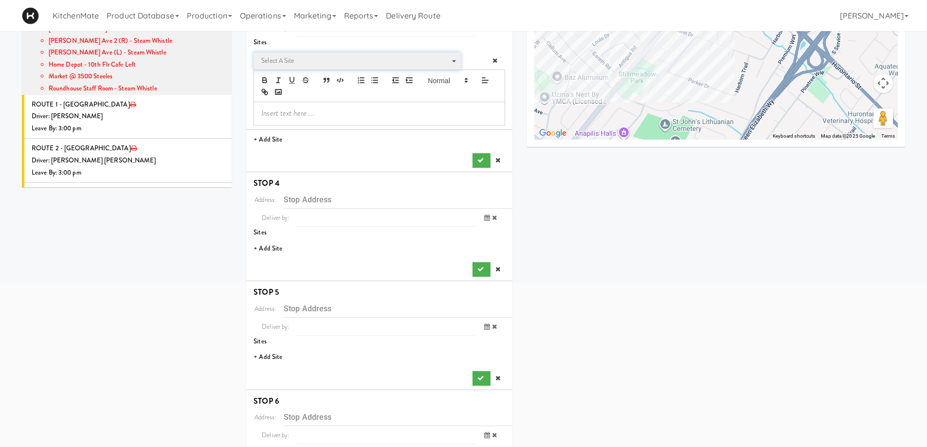
click at [302, 59] on span "Select a site" at bounding box center [353, 61] width 185 height 12
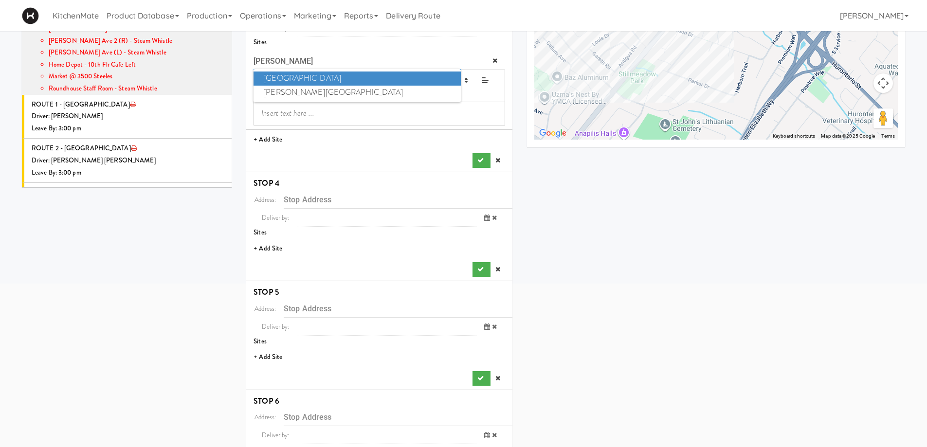
type input "jose"
click at [318, 79] on span "St. Joseph's Health Centre" at bounding box center [357, 79] width 207 height 14
type input "30 The Queensway, Toronto, ON, CA"
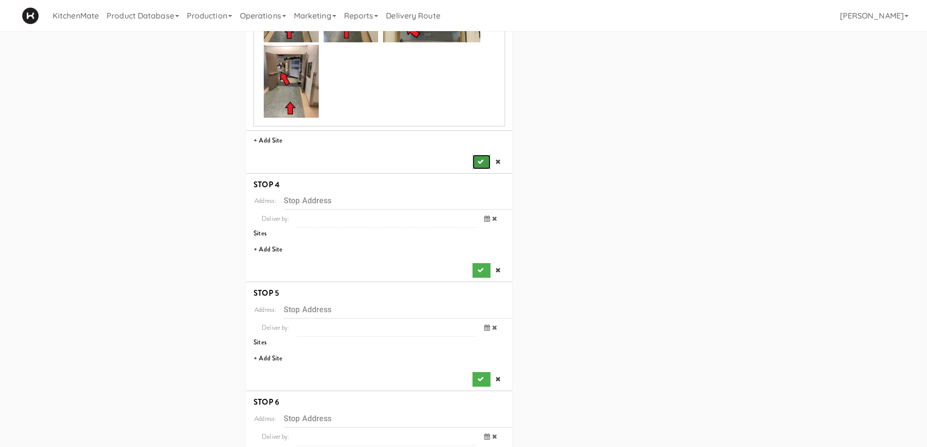
click at [476, 155] on button "submit" at bounding box center [482, 162] width 18 height 15
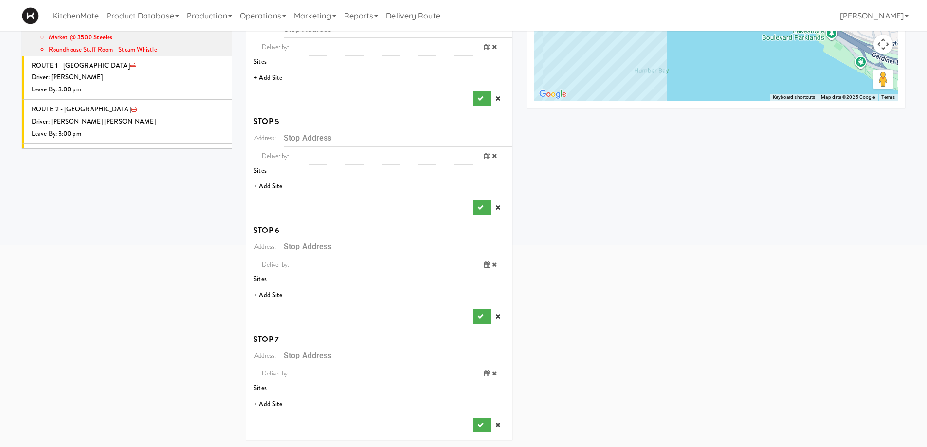
click at [277, 76] on li "+ Add Site" at bounding box center [379, 78] width 266 height 20
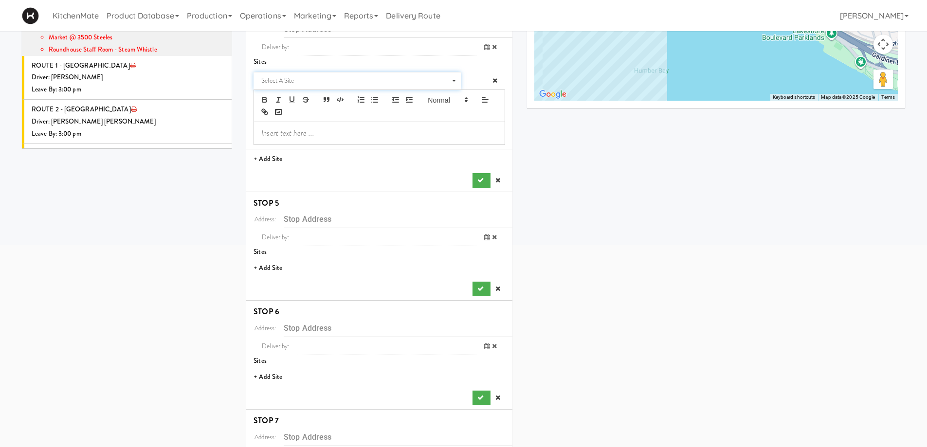
click at [294, 84] on span "Select a site" at bounding box center [353, 81] width 185 height 12
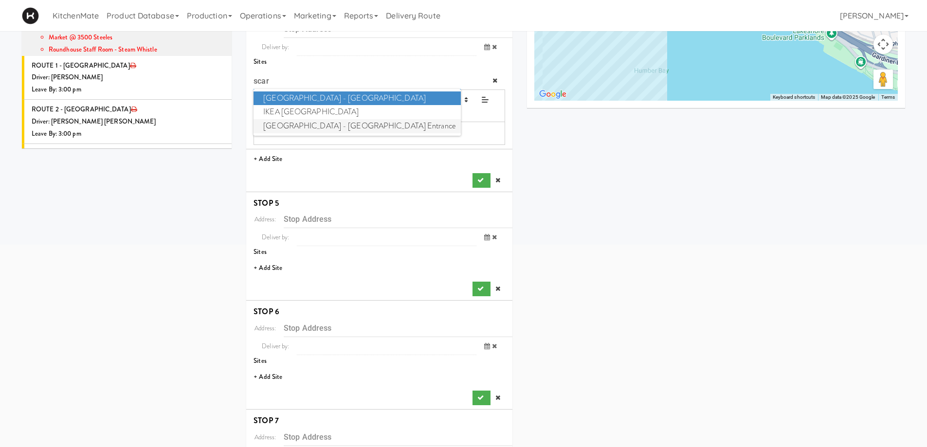
type input "scar"
click at [290, 124] on span "Scarborough General Hospital - Tower Wing Entrance" at bounding box center [357, 126] width 207 height 14
type input "3050 Lawrence Ave E, Toronto, ON, CA"
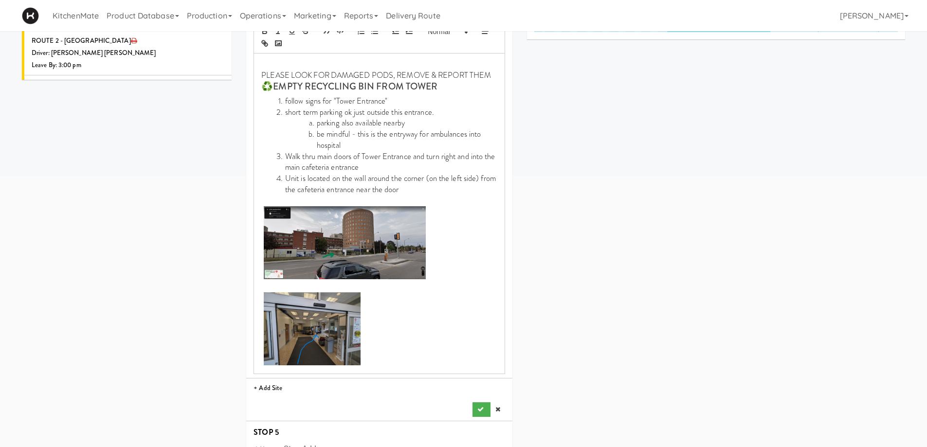
scroll to position [380, 0]
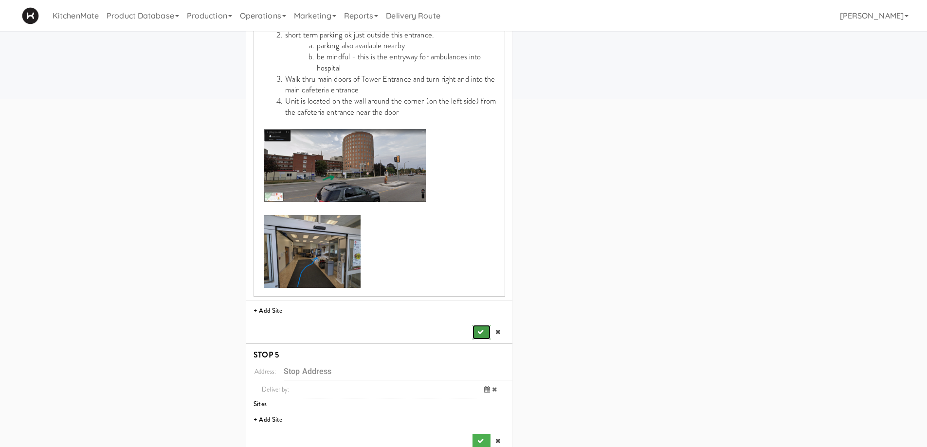
click at [479, 332] on icon "submit" at bounding box center [481, 332] width 6 height 6
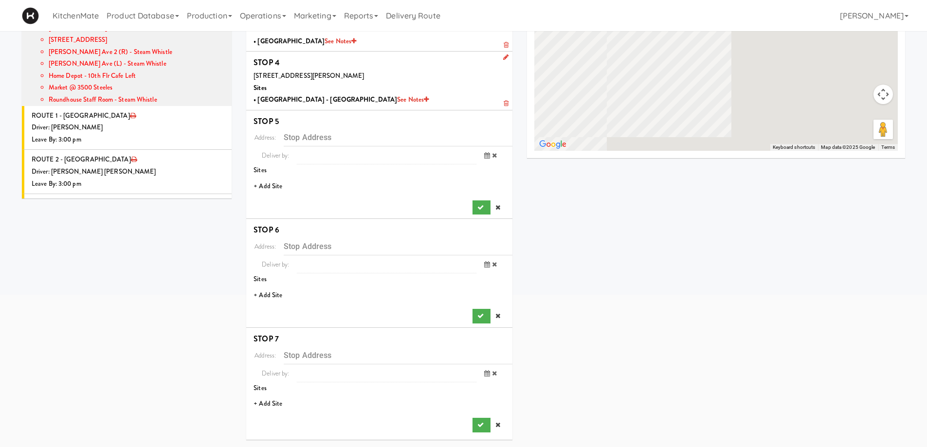
scroll to position [184, 0]
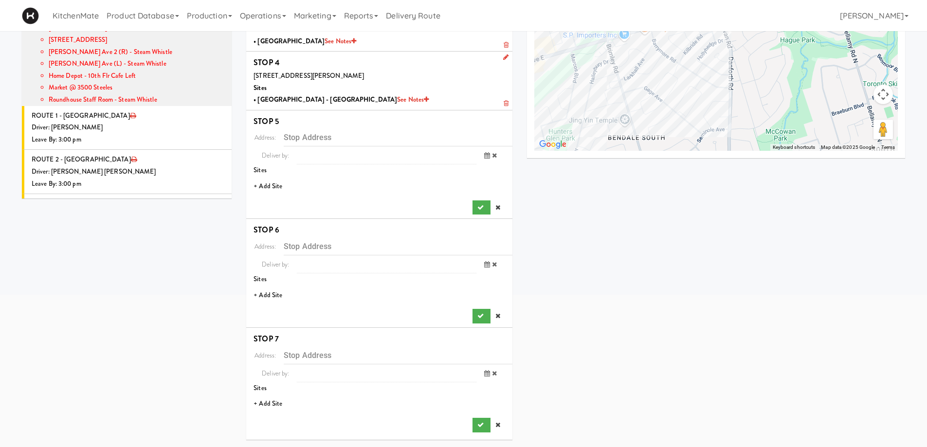
click at [269, 185] on li "+ Add Site" at bounding box center [379, 187] width 266 height 20
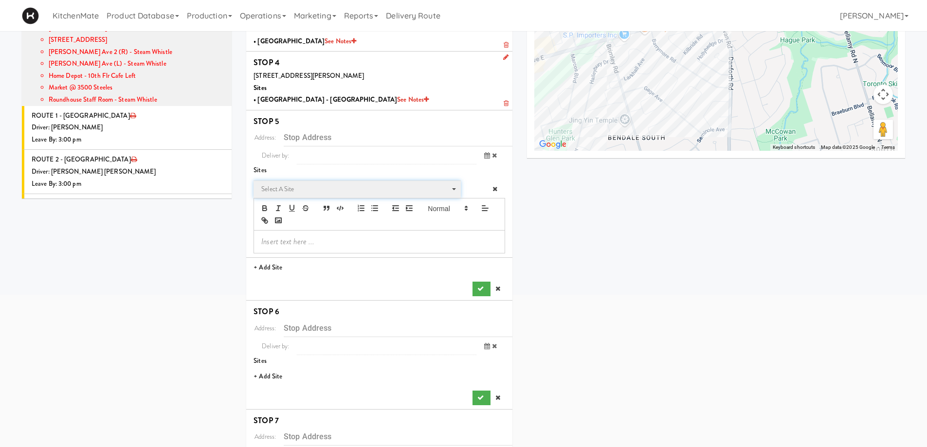
click at [287, 192] on span "Select a site" at bounding box center [353, 190] width 185 height 12
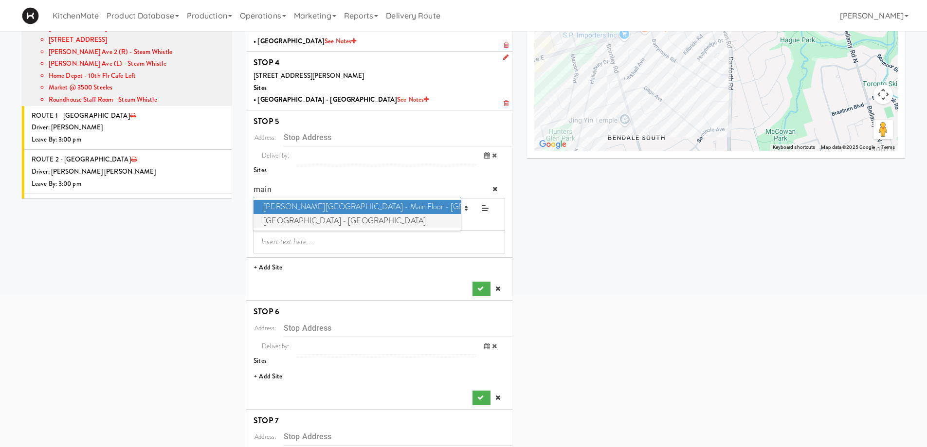
type input "main"
click at [306, 221] on span "Scarborough Birchmount Hospital - Main Lobby" at bounding box center [357, 221] width 207 height 14
type input "3030 Birchmount Rd, Toronto, ON, CA"
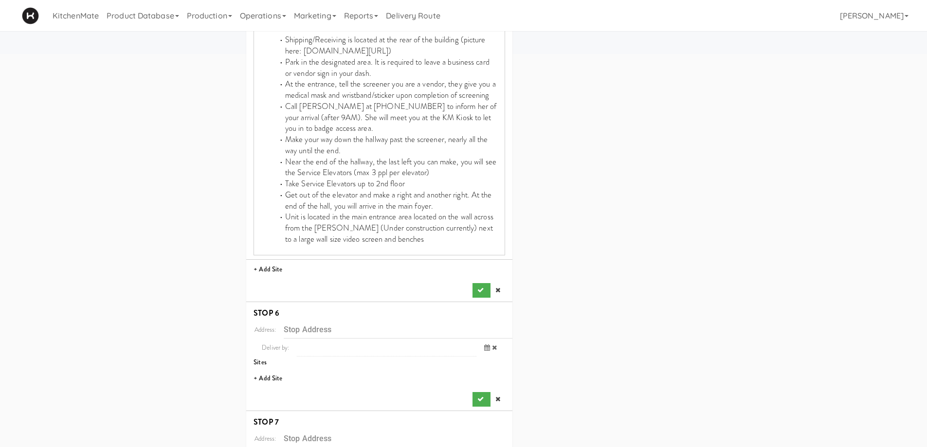
scroll to position [427, 0]
click at [485, 284] on button "submit" at bounding box center [482, 288] width 18 height 15
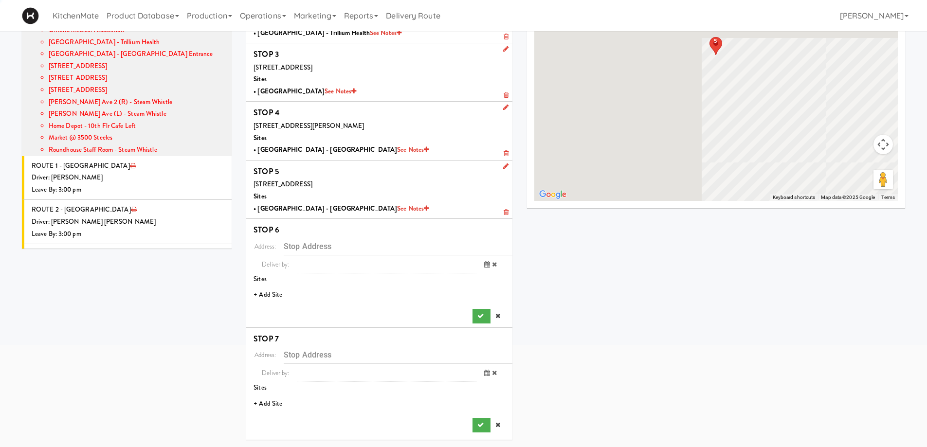
scroll to position [133, 0]
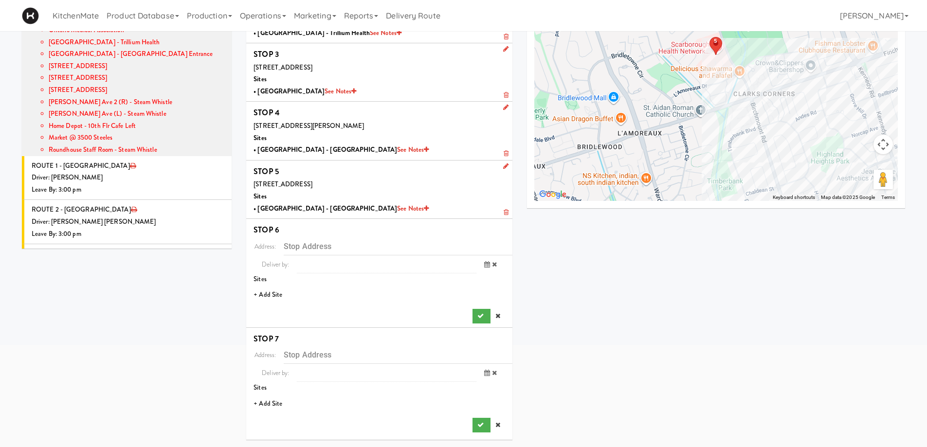
click at [268, 297] on li "+ Add Site" at bounding box center [379, 295] width 266 height 20
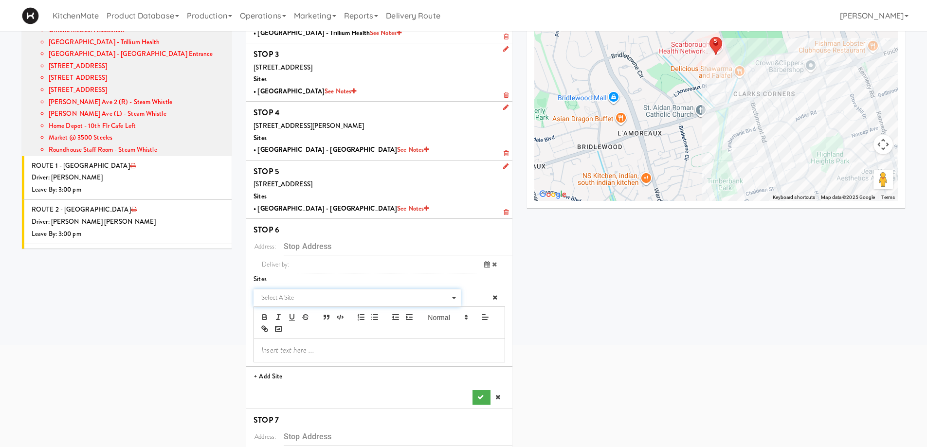
click at [310, 293] on span "Select a site" at bounding box center [353, 298] width 185 height 12
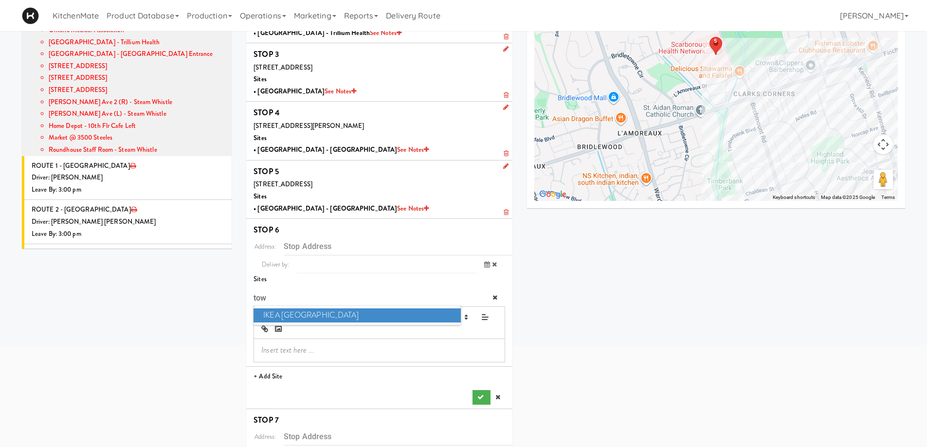
type input "tow"
click at [319, 315] on span "IKEA Scarborough Town Center" at bounding box center [357, 316] width 207 height 14
type input "300 Borough Dr, Toronto, ON, CA"
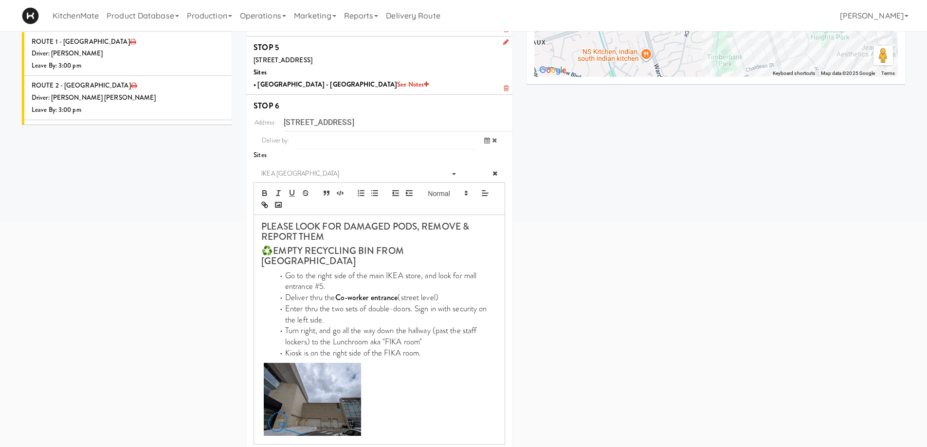
scroll to position [411, 0]
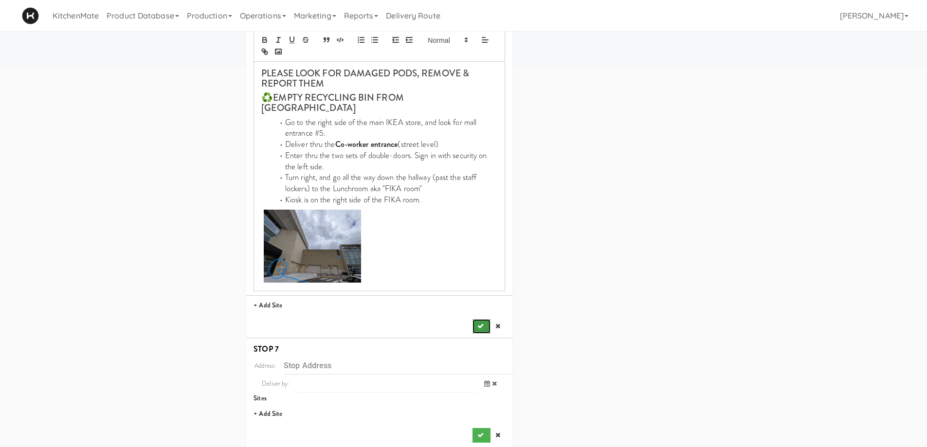
click at [478, 323] on icon "submit" at bounding box center [481, 326] width 6 height 6
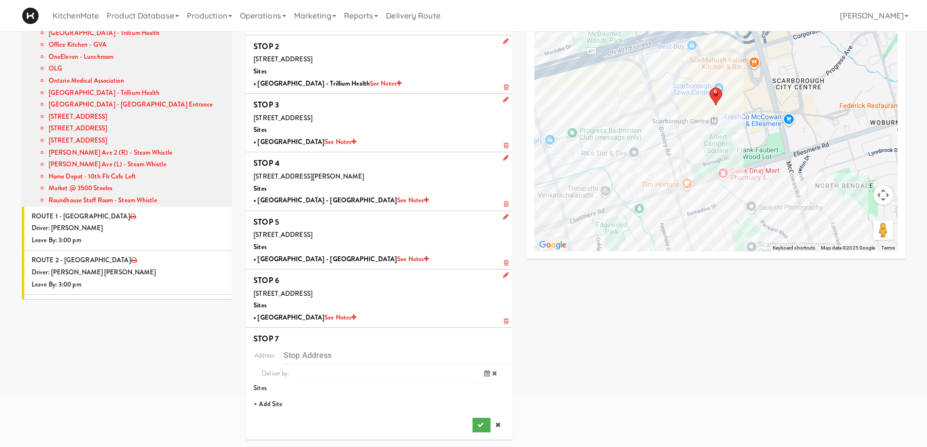
click at [277, 402] on li "+ Add Site" at bounding box center [379, 405] width 266 height 20
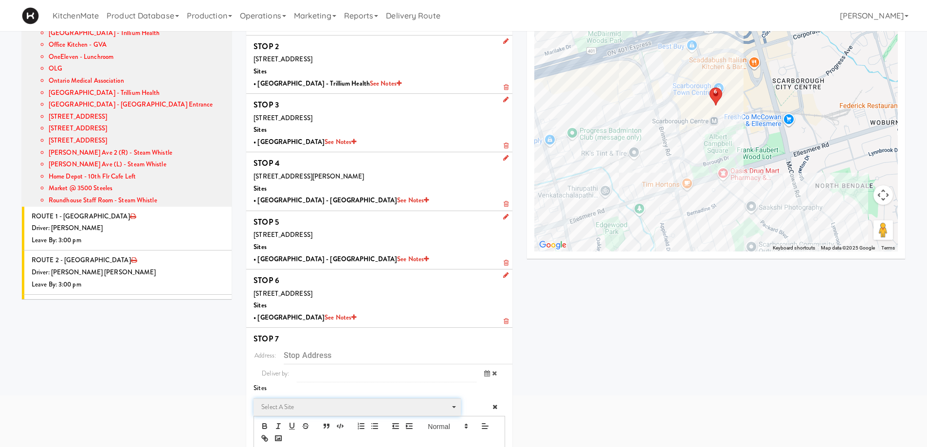
click at [311, 408] on span "Select a site" at bounding box center [353, 408] width 185 height 12
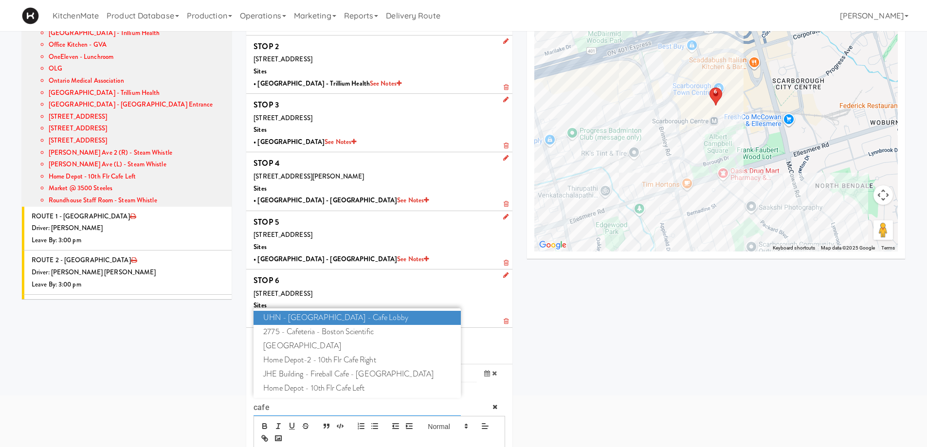
type input "cafe"
click at [360, 319] on span "UHN - Lyndhurst Centre - Cafe Lobby" at bounding box center [357, 318] width 207 height 14
type input "520 Sutherland Dr, Toronto, ON, CA"
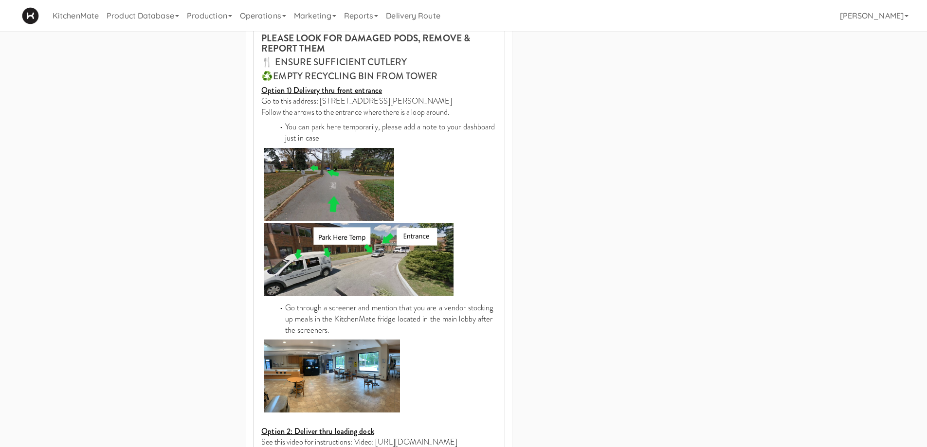
scroll to position [569, 0]
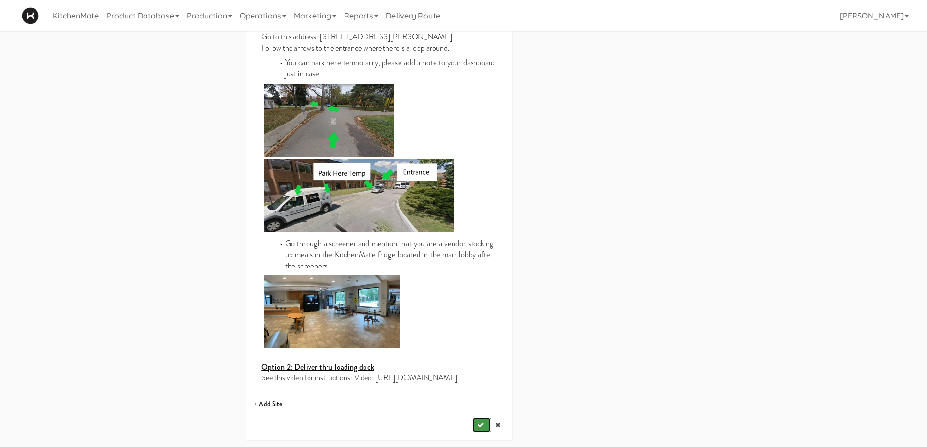
click at [479, 422] on button "submit" at bounding box center [482, 425] width 18 height 15
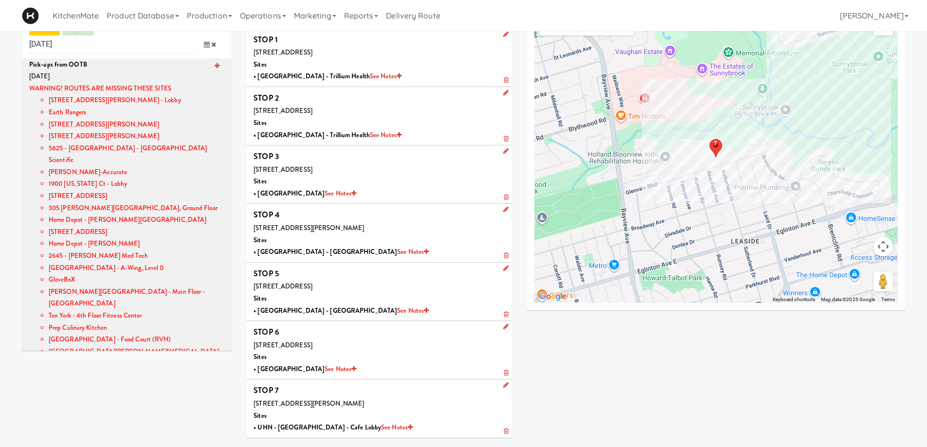
scroll to position [0, 0]
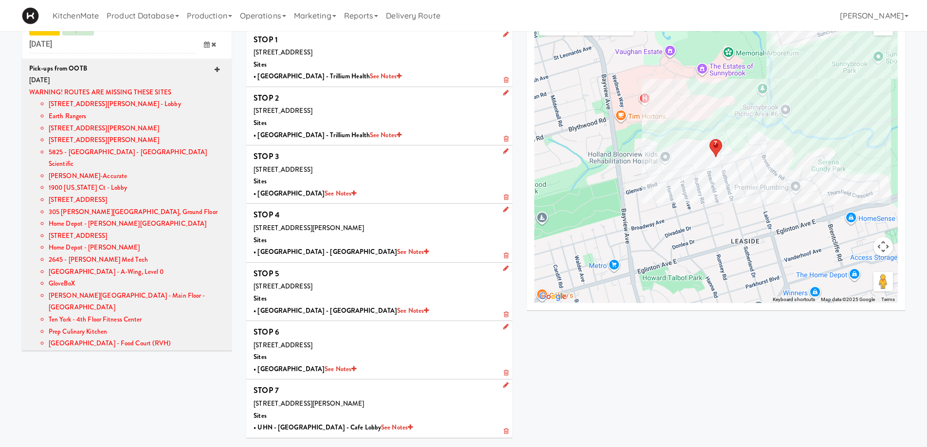
click at [215, 69] on icon at bounding box center [217, 70] width 5 height 6
click at [215, 68] on icon at bounding box center [217, 70] width 5 height 6
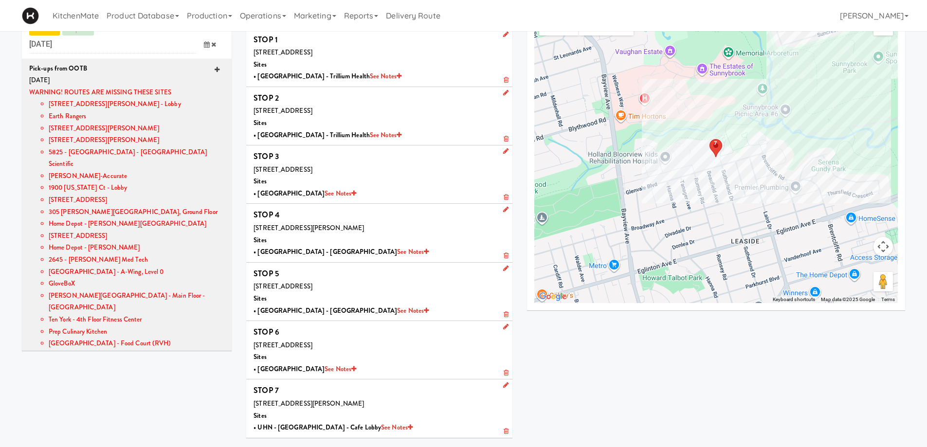
click at [215, 68] on icon at bounding box center [217, 70] width 5 height 6
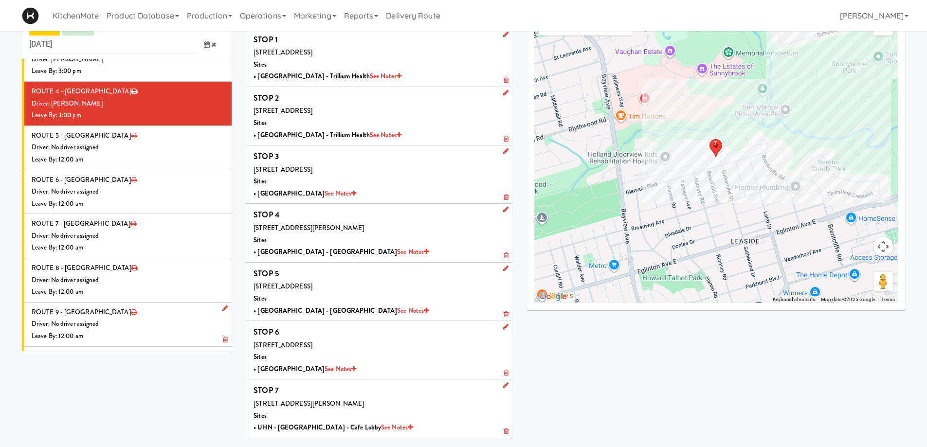
scroll to position [1046, 0]
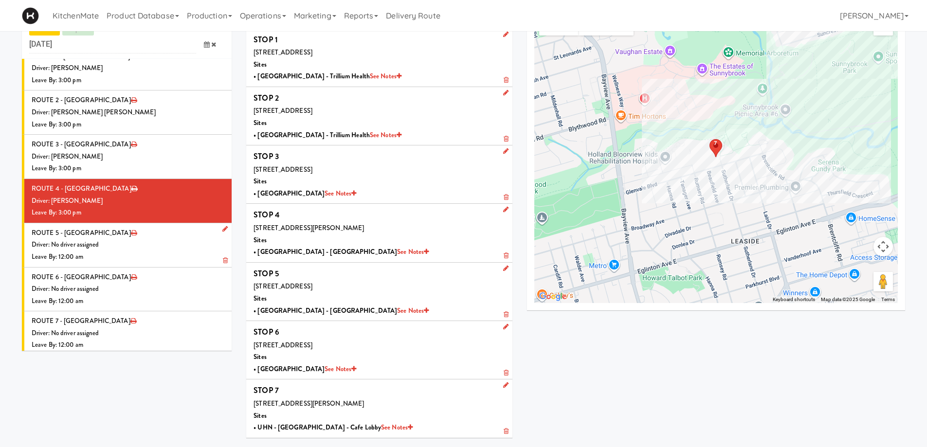
click at [144, 239] on div "Driver: No driver assigned" at bounding box center [128, 245] width 193 height 12
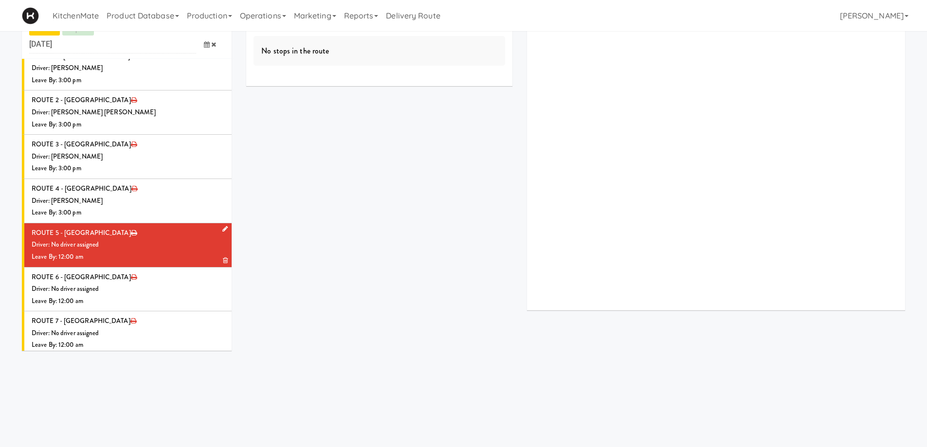
click at [96, 223] on li "ROUTE 5 - Idle Driver: No driver assigned Leave By: 12:00 am" at bounding box center [127, 245] width 210 height 44
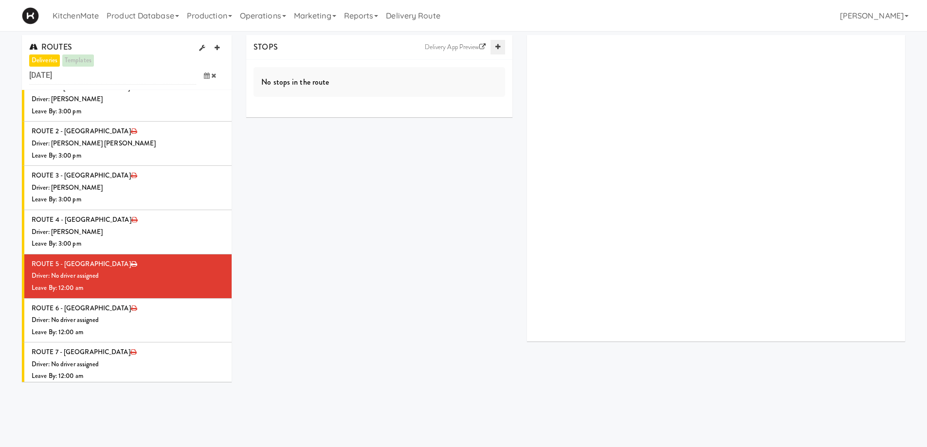
click at [498, 46] on icon at bounding box center [498, 47] width 5 height 6
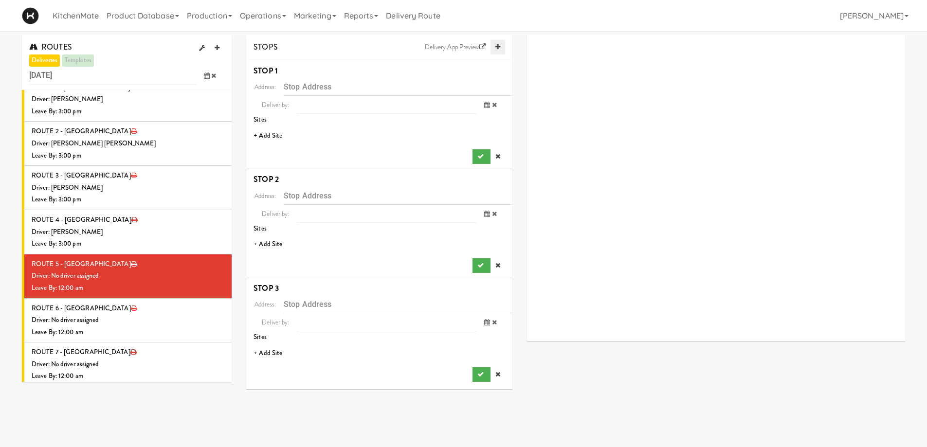
click at [498, 46] on icon at bounding box center [498, 47] width 5 height 6
click at [274, 134] on li "+ Add Site" at bounding box center [379, 136] width 266 height 20
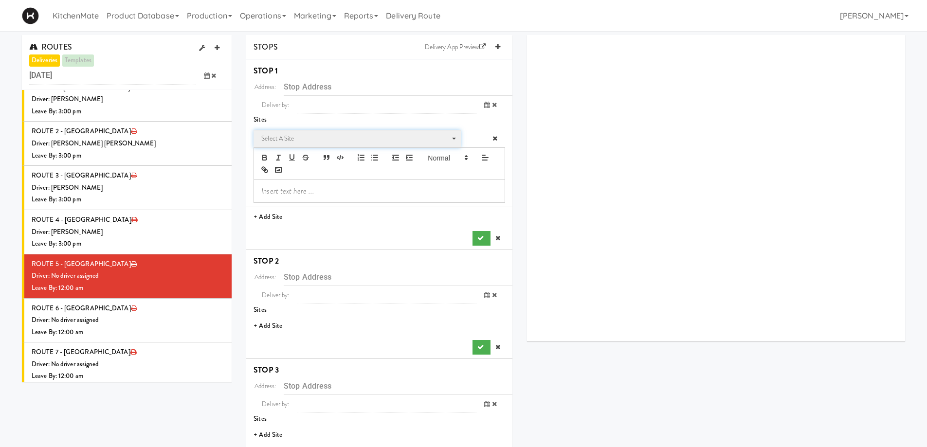
click at [302, 137] on span "Select a site" at bounding box center [353, 139] width 185 height 12
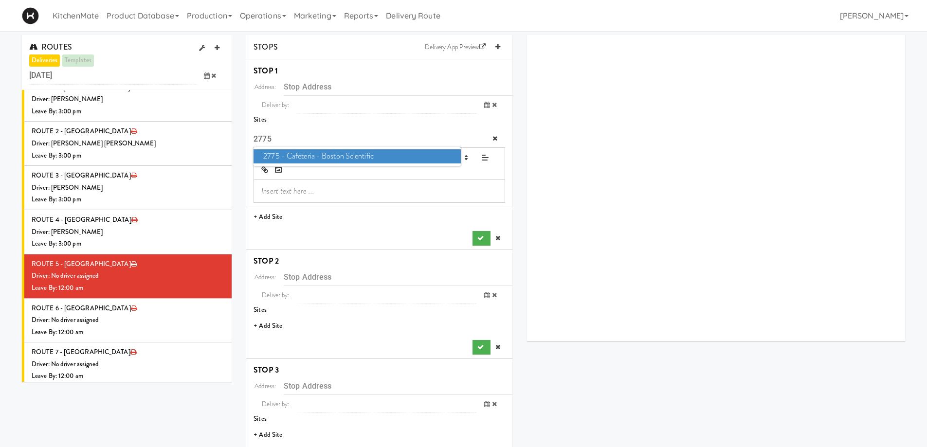
type input "2775"
click at [295, 156] on span "2775 - Cafeteria - Boston Scientific" at bounding box center [357, 156] width 207 height 14
type input "2775 Matheson Blvd E, Mississauga, ON, CA"
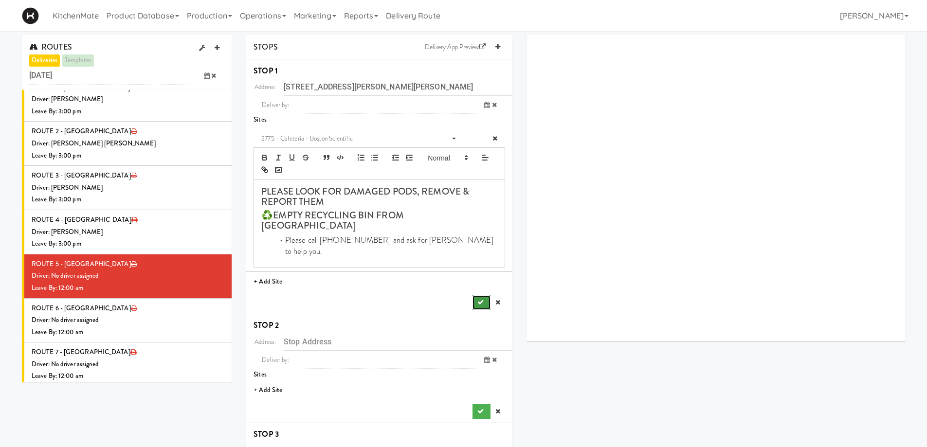
click at [479, 299] on icon "submit" at bounding box center [481, 302] width 6 height 6
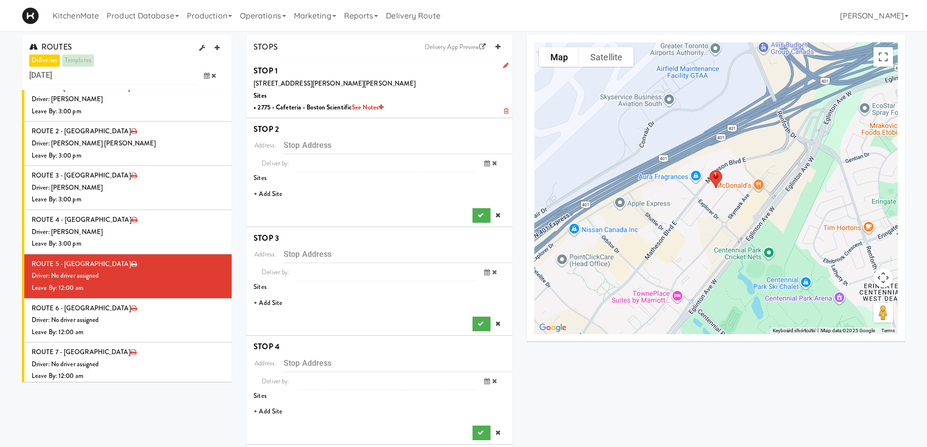
click at [268, 193] on li "+ Add Site" at bounding box center [379, 194] width 266 height 20
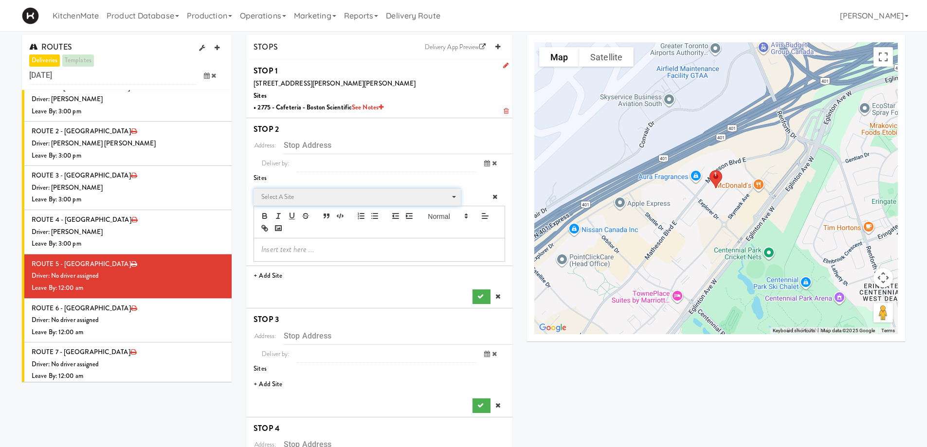
click at [296, 193] on span "Select a site" at bounding box center [353, 197] width 185 height 12
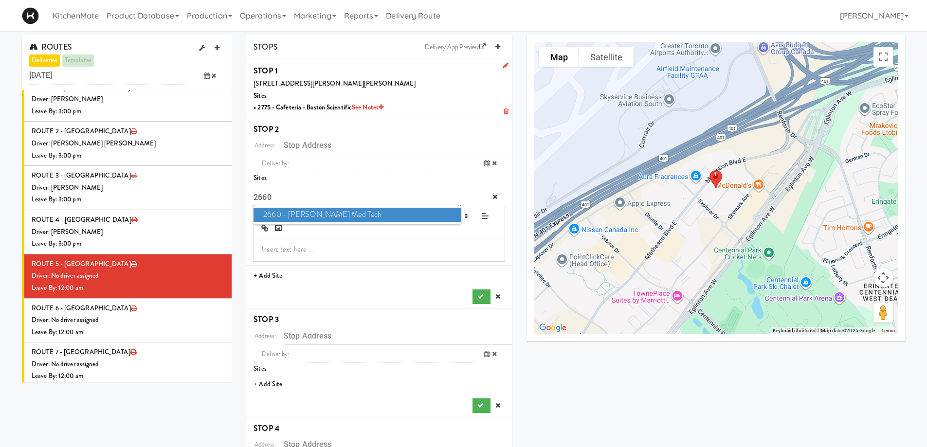
type input "2660"
click at [303, 211] on span "2660 - Baylis Med Tech" at bounding box center [357, 215] width 207 height 14
type input "2660 Matheson Blvd E, Mississauga, ON, CA"
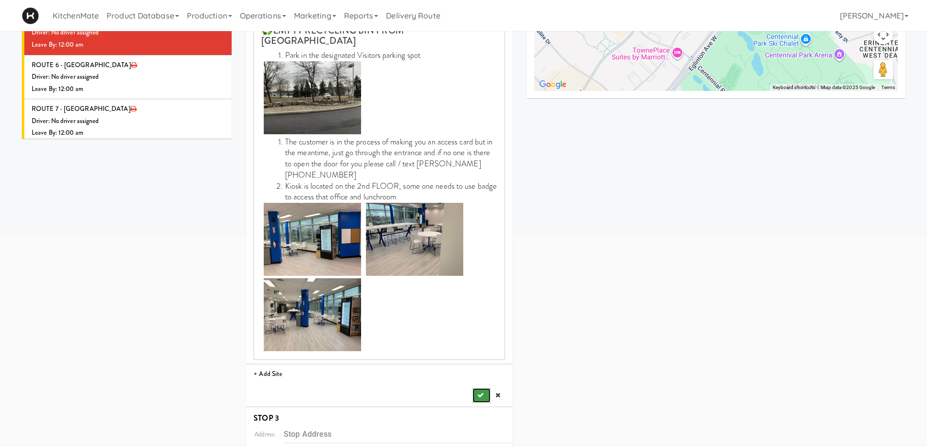
click at [475, 388] on button "submit" at bounding box center [482, 395] width 18 height 15
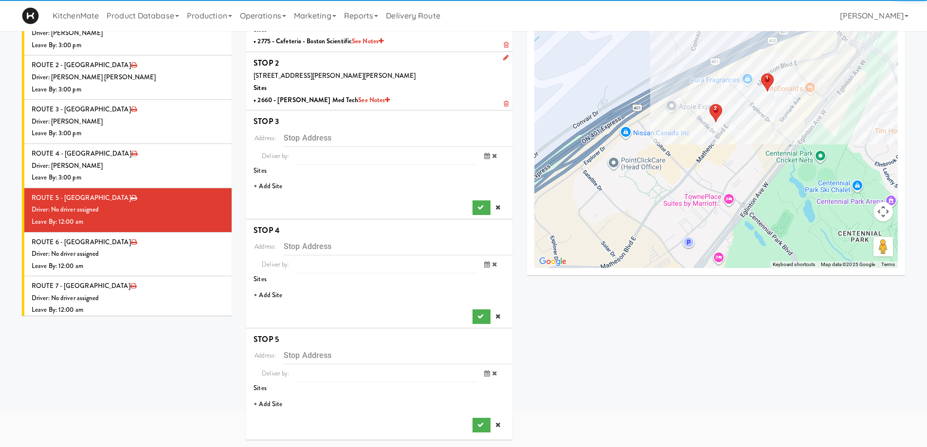
scroll to position [66, 0]
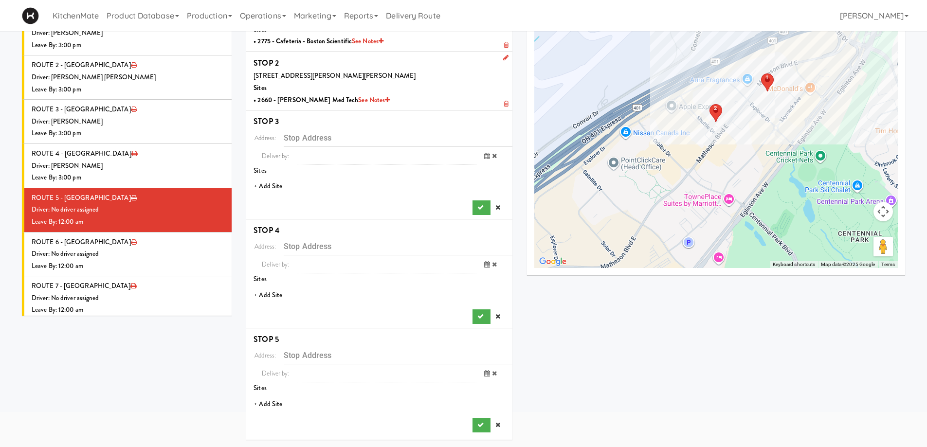
click at [266, 188] on li "+ Add Site" at bounding box center [379, 187] width 266 height 20
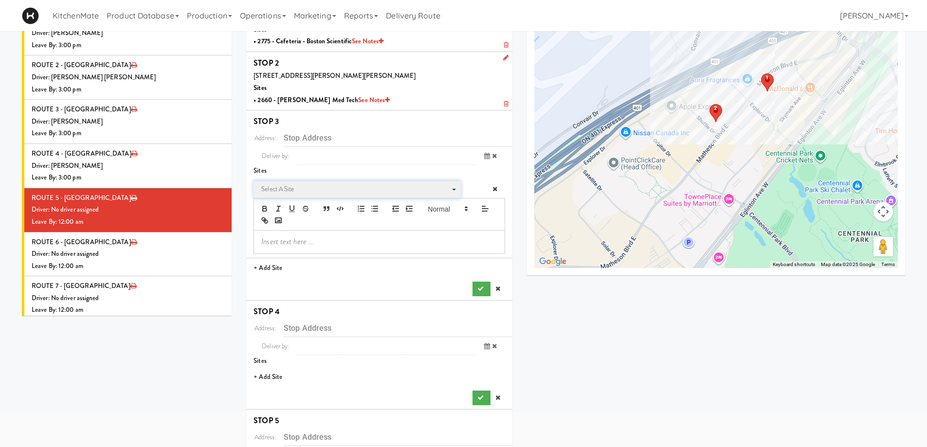
click at [300, 185] on span "Select a site" at bounding box center [353, 190] width 185 height 12
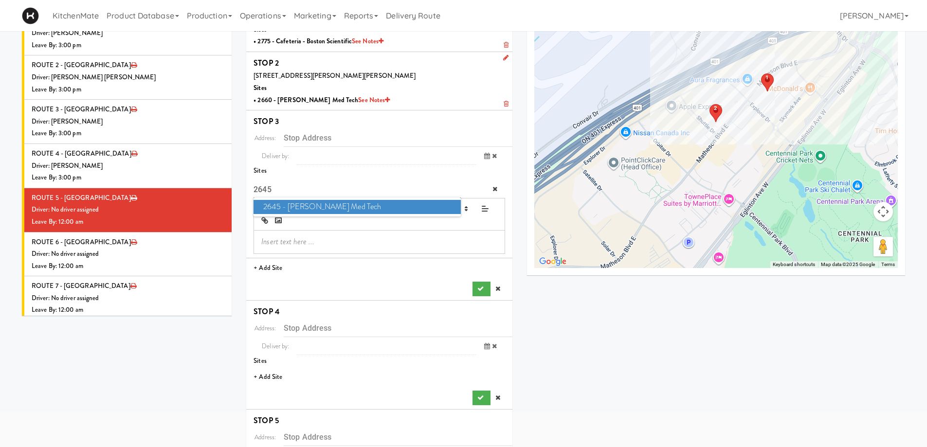
type input "2645"
click at [325, 206] on span "2645 - Baylis Med Tech" at bounding box center [357, 207] width 207 height 14
type input "2645 Matheson Blvd E, Mississauga, ON, CA"
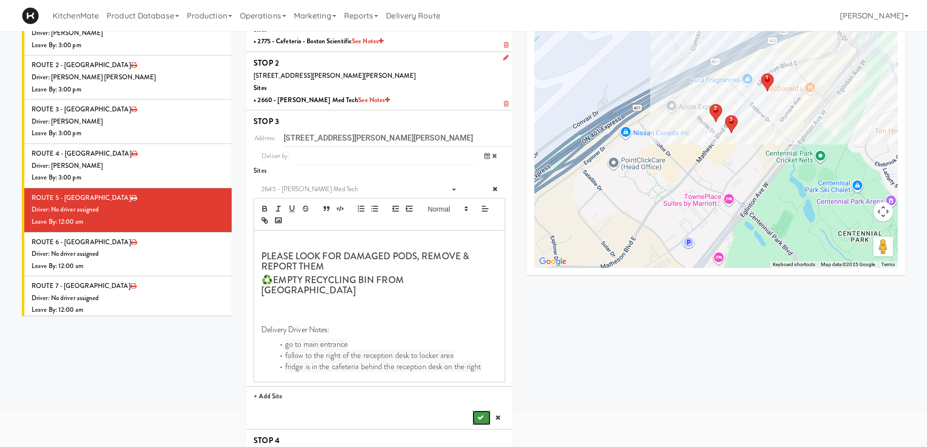
click at [482, 415] on icon "submit" at bounding box center [481, 418] width 6 height 6
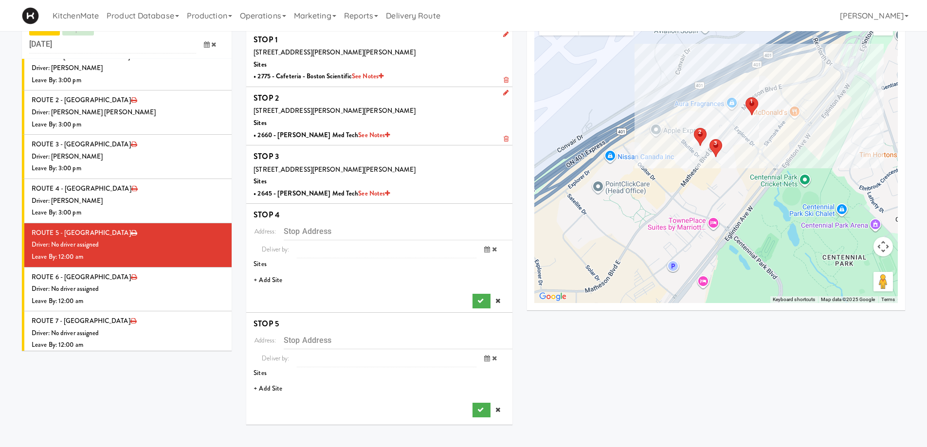
click at [272, 284] on li "+ Add Site" at bounding box center [379, 281] width 266 height 20
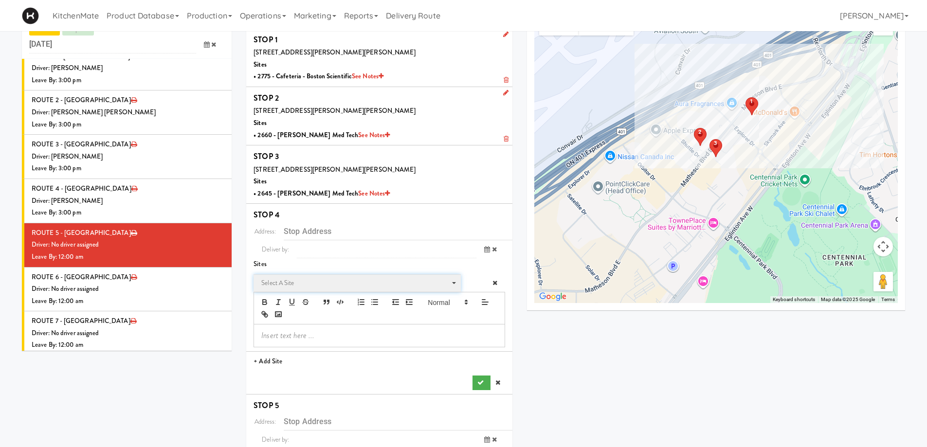
click at [270, 285] on span "Select a site" at bounding box center [353, 283] width 185 height 12
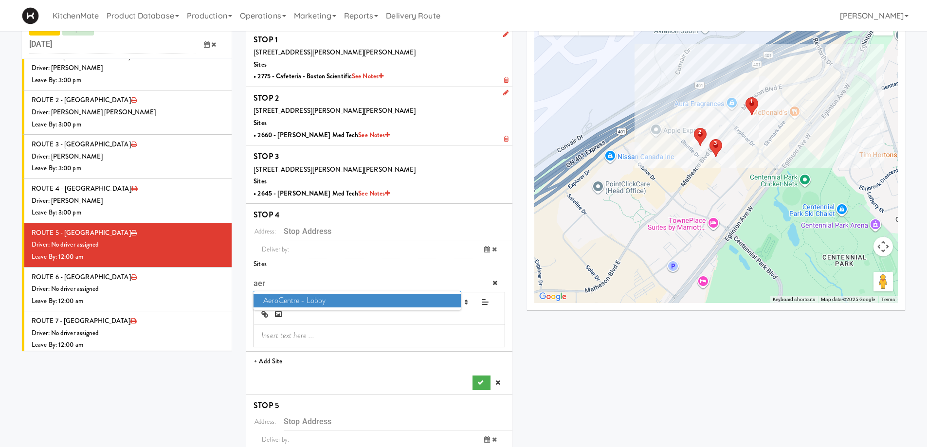
type input "aer"
click at [280, 297] on span "AeroCentre - Lobby" at bounding box center [357, 301] width 207 height 14
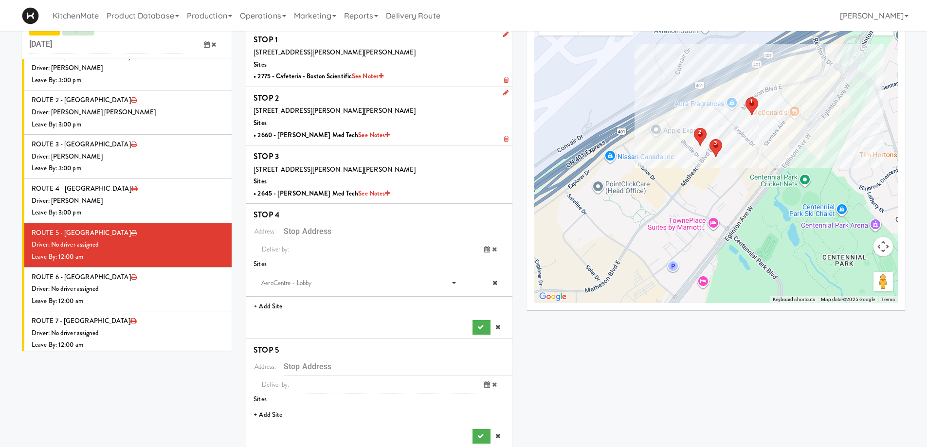
type input "5580 Explorer Dr, Mississauga, ON, CA"
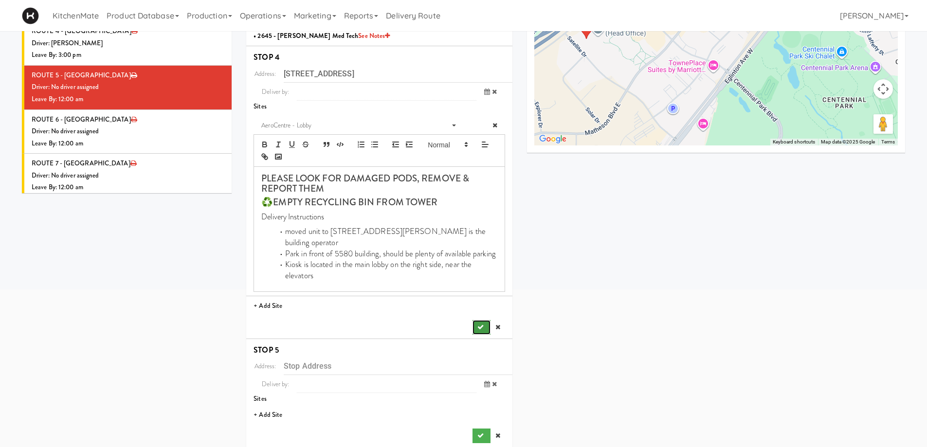
click at [478, 324] on icon "submit" at bounding box center [481, 327] width 6 height 6
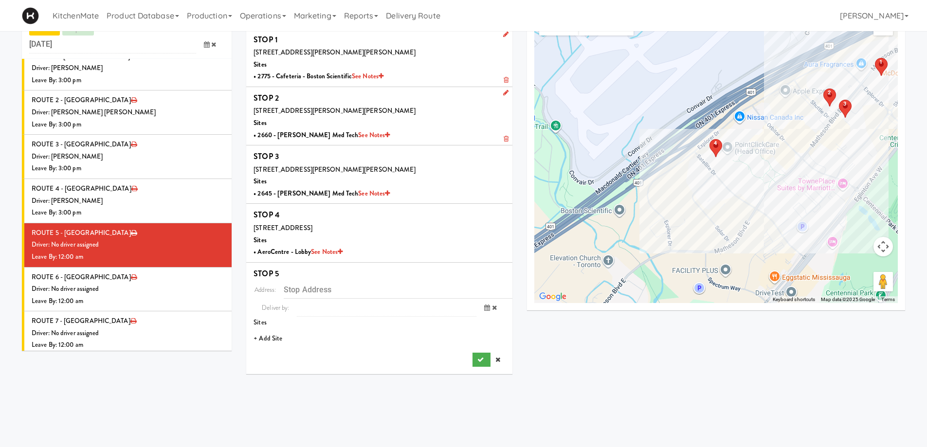
click at [277, 338] on li "+ Add Site" at bounding box center [379, 339] width 266 height 20
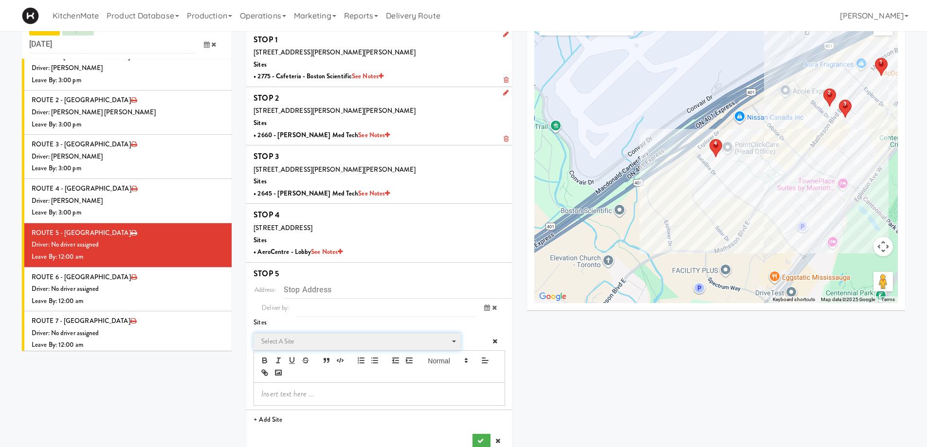
click at [298, 338] on span "Select a site" at bounding box center [353, 342] width 185 height 12
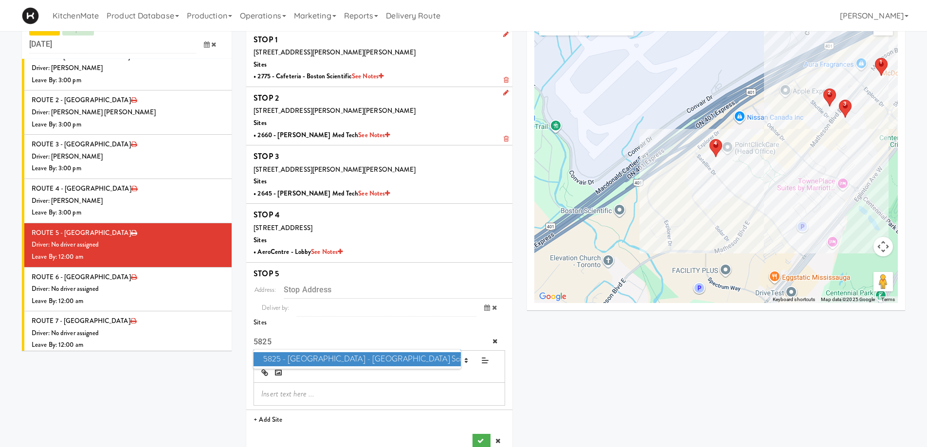
type input "5825"
click at [305, 359] on span "5825 - Creekside Commons - Boston Scientific" at bounding box center [357, 359] width 207 height 14
type input "5825 Explorer Dr, Mississauga, ON, CA"
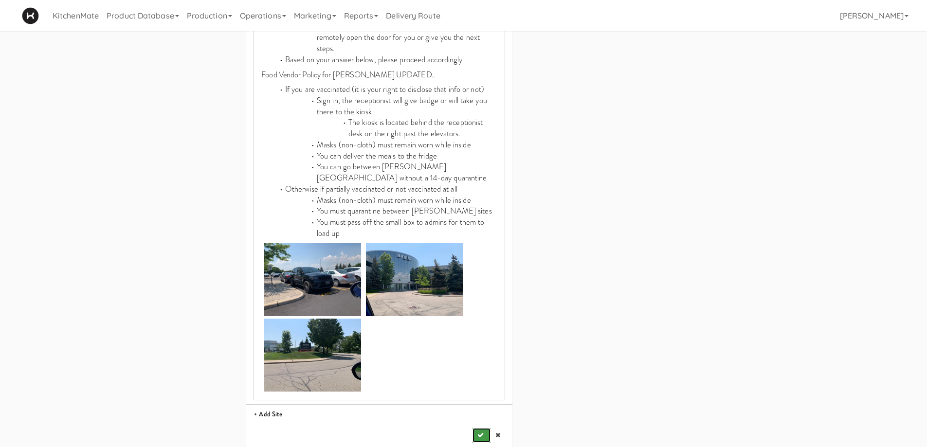
click at [479, 432] on icon "submit" at bounding box center [481, 435] width 6 height 6
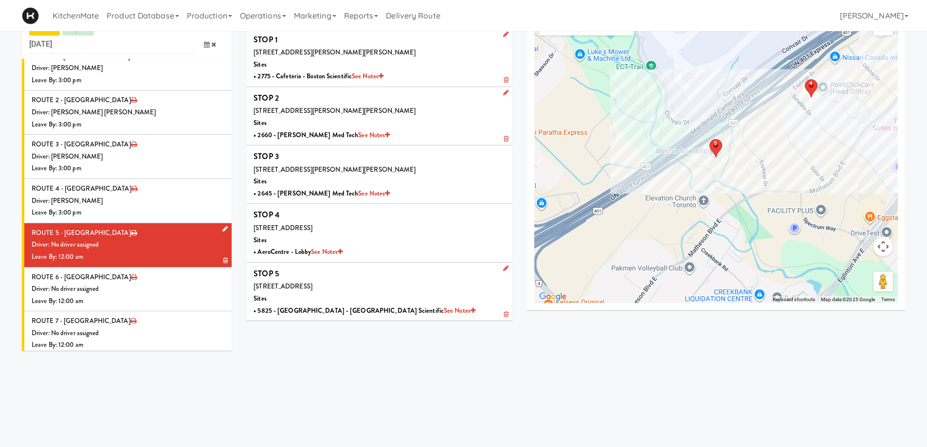
click at [168, 239] on div "Driver: No driver assigned" at bounding box center [128, 245] width 193 height 12
click at [222, 226] on icon at bounding box center [224, 229] width 5 height 6
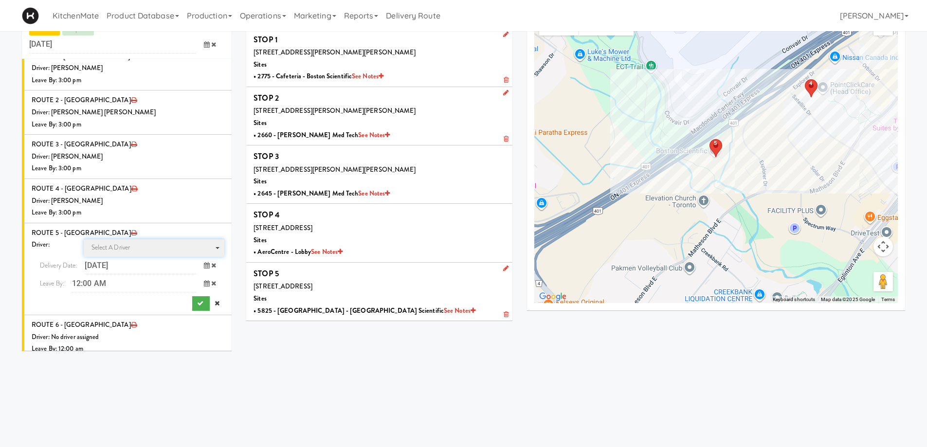
click at [117, 243] on span "Select a driver" at bounding box center [111, 247] width 39 height 9
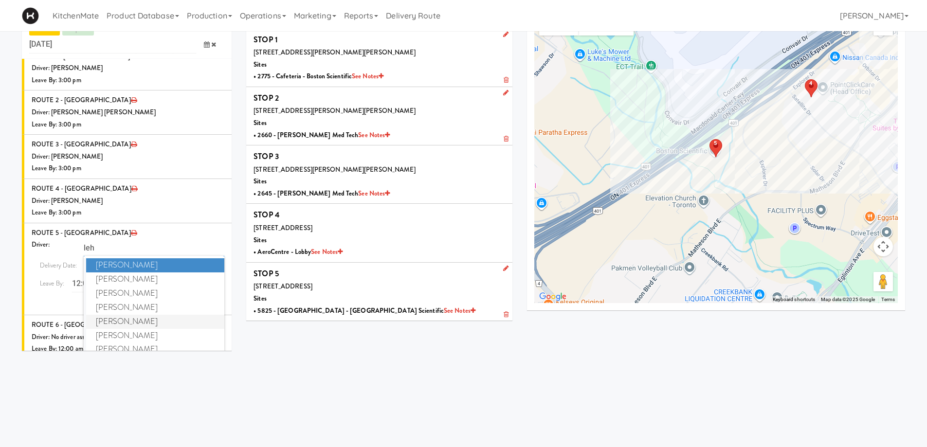
type input "leh"
click at [129, 315] on span "Lehnard Solomon" at bounding box center [155, 322] width 139 height 14
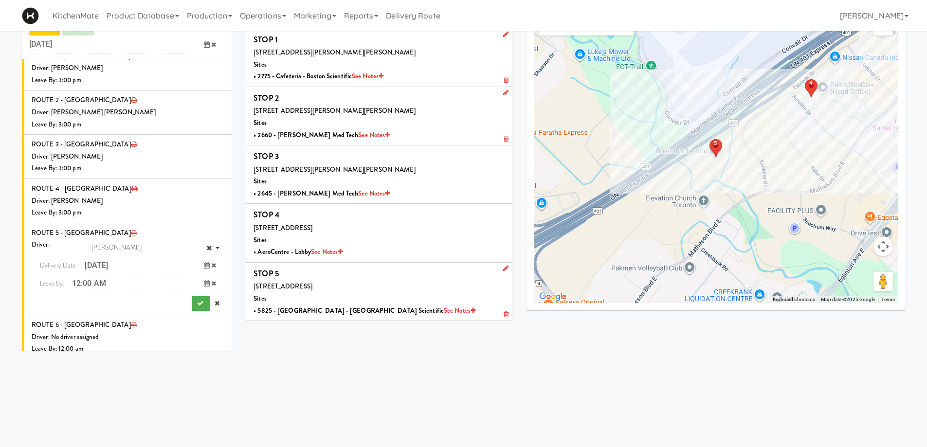
click at [198, 275] on span at bounding box center [210, 284] width 28 height 18
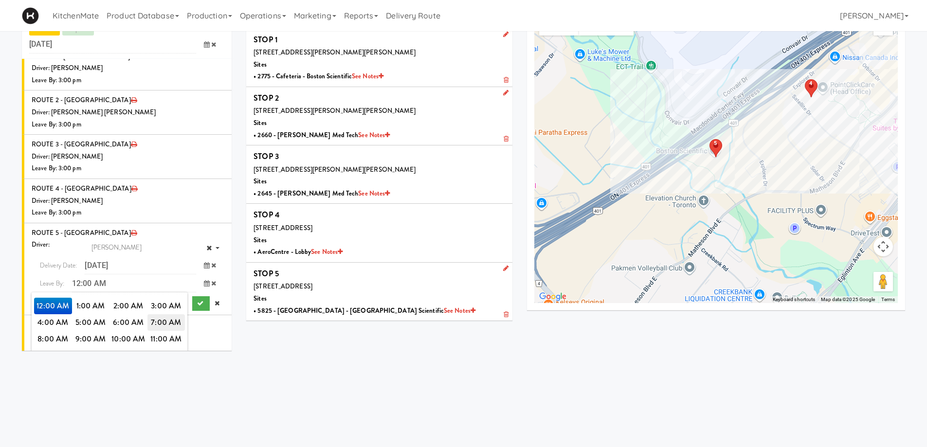
click at [162, 314] on span "7:00 AM" at bounding box center [167, 322] width 38 height 17
click at [127, 314] on span "7:30 AM" at bounding box center [129, 322] width 38 height 17
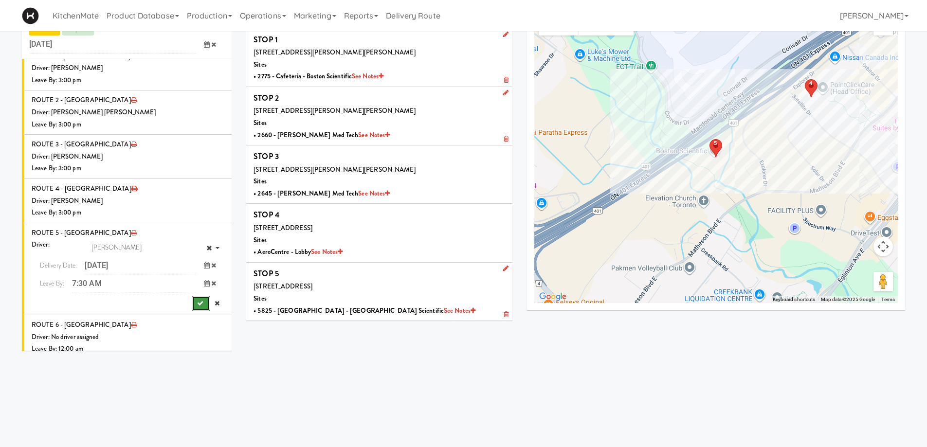
click at [197, 300] on icon "submit" at bounding box center [200, 303] width 6 height 6
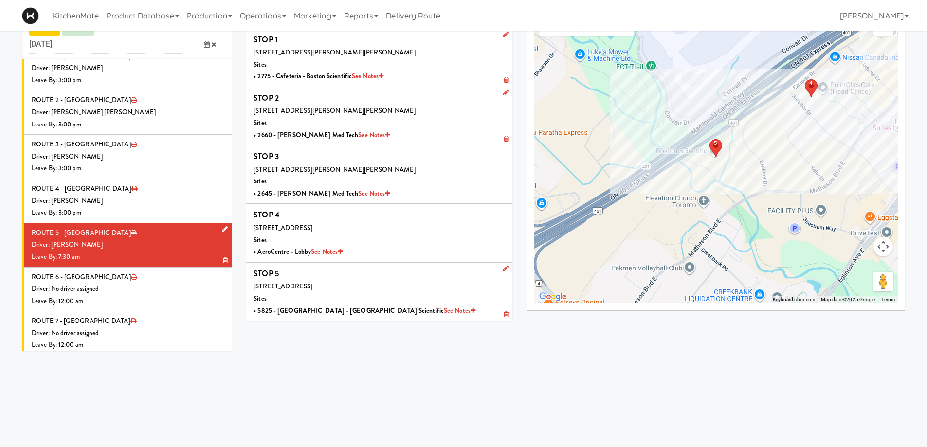
click at [184, 239] on div "Driver: [PERSON_NAME]" at bounding box center [128, 245] width 193 height 12
click at [127, 283] on div "Driver: No driver assigned" at bounding box center [128, 289] width 193 height 12
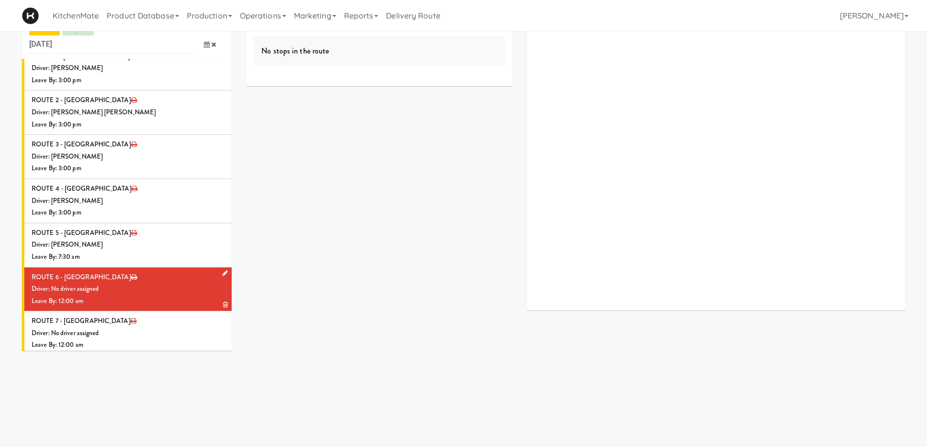
click at [220, 268] on link at bounding box center [223, 274] width 9 height 12
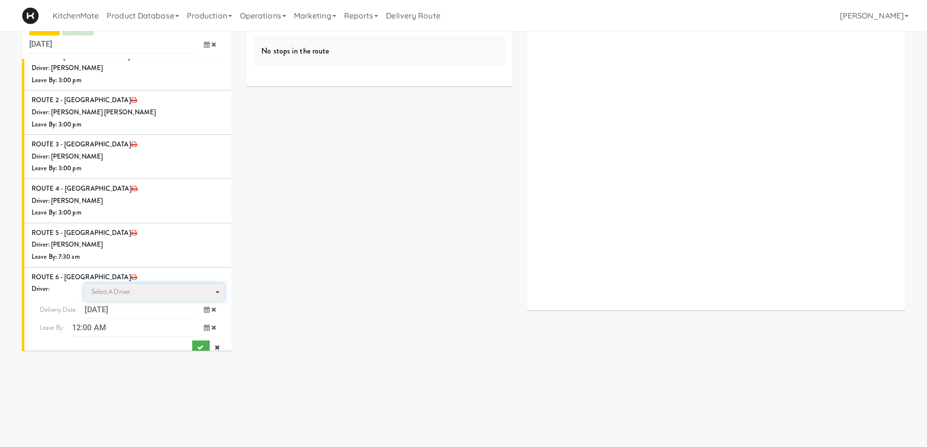
click at [159, 283] on span "Select a driver Select a driver" at bounding box center [154, 292] width 141 height 18
type input "chris"
click at [143, 317] on span "Christopher Solomon" at bounding box center [155, 324] width 139 height 14
click at [204, 325] on icon at bounding box center [207, 328] width 6 height 6
click at [166, 359] on span "7:00 AM" at bounding box center [167, 367] width 38 height 17
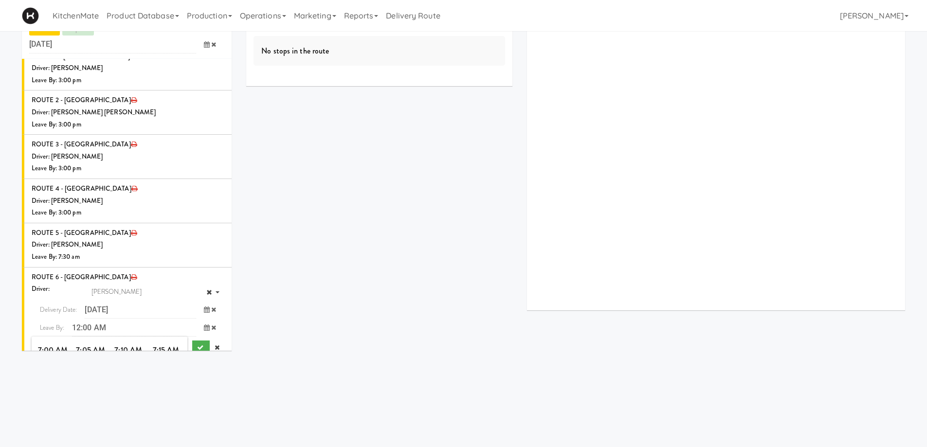
click at [163, 359] on span "7:35 AM" at bounding box center [167, 367] width 38 height 17
click at [197, 345] on icon "submit" at bounding box center [200, 348] width 6 height 6
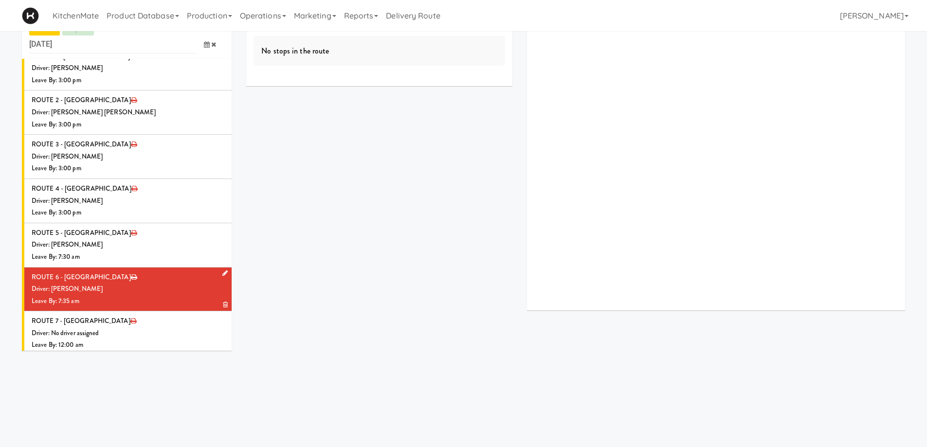
click at [138, 295] on div "Leave By: 7:35 am" at bounding box center [128, 301] width 193 height 12
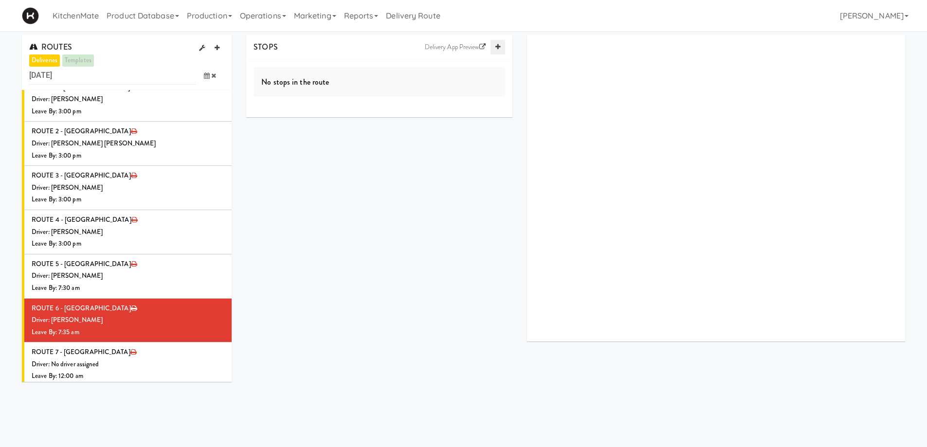
click at [496, 47] on icon at bounding box center [498, 47] width 5 height 6
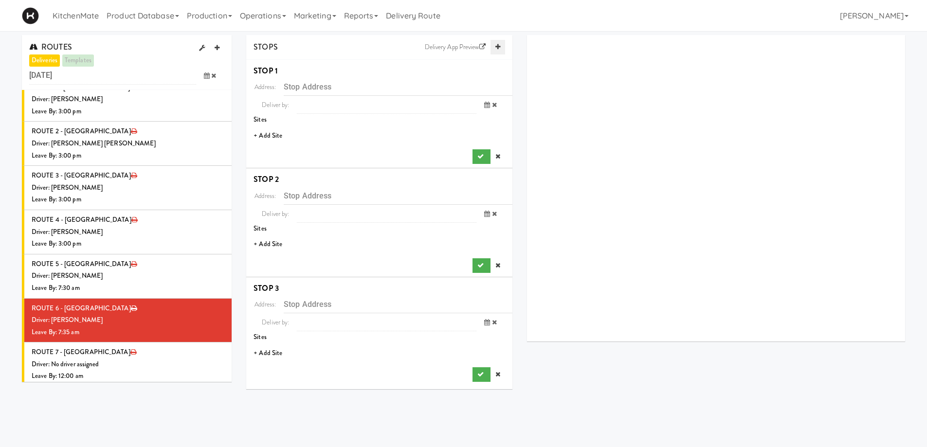
click at [496, 47] on icon at bounding box center [498, 47] width 5 height 6
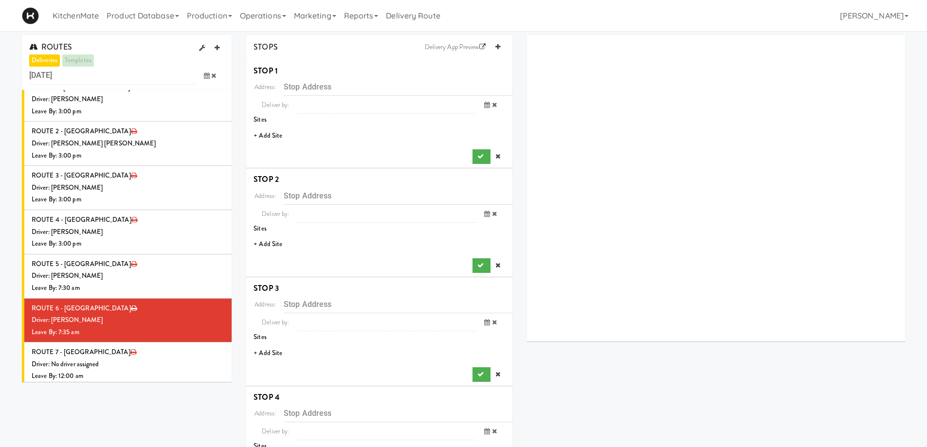
click at [280, 135] on li "+ Add Site" at bounding box center [379, 136] width 266 height 20
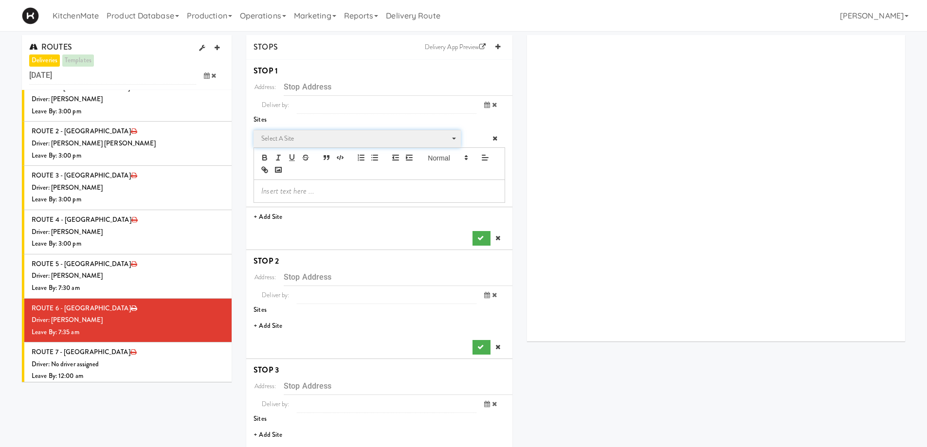
click at [299, 139] on span "Select a site" at bounding box center [353, 139] width 185 height 12
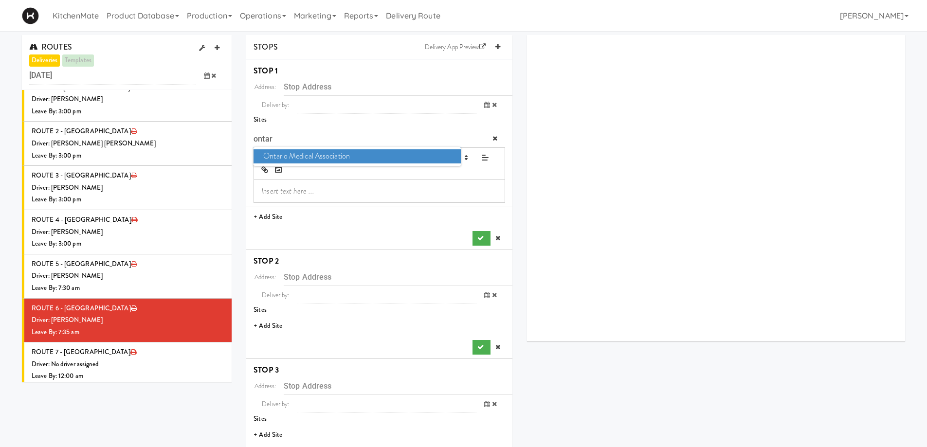
type input "ontar"
click at [298, 155] on span "Ontario Medical Association" at bounding box center [357, 156] width 207 height 14
type input "[STREET_ADDRESS]"
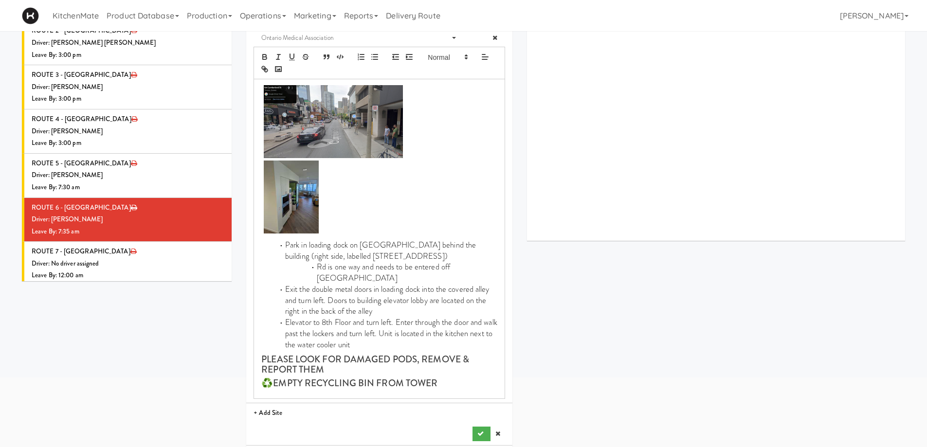
scroll to position [195, 0]
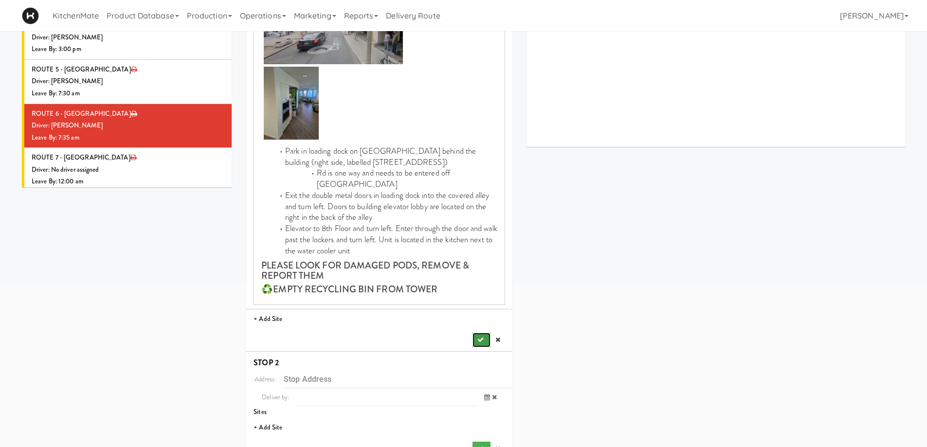
click at [474, 333] on button "submit" at bounding box center [482, 340] width 18 height 15
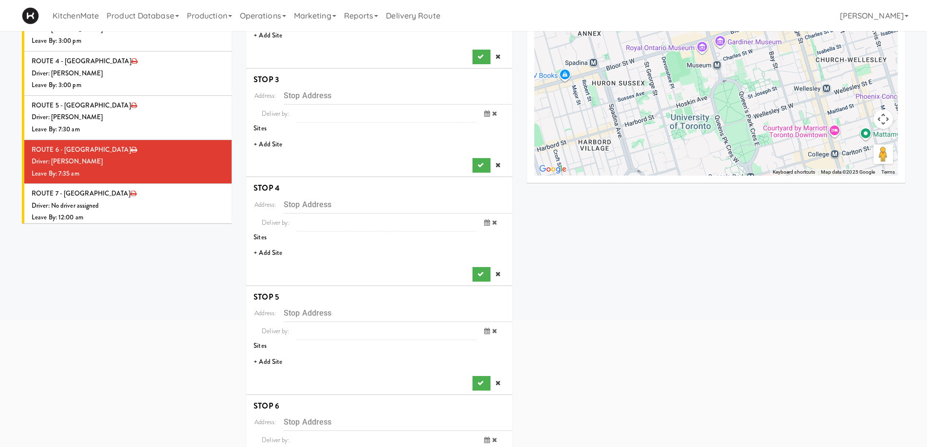
scroll to position [97, 0]
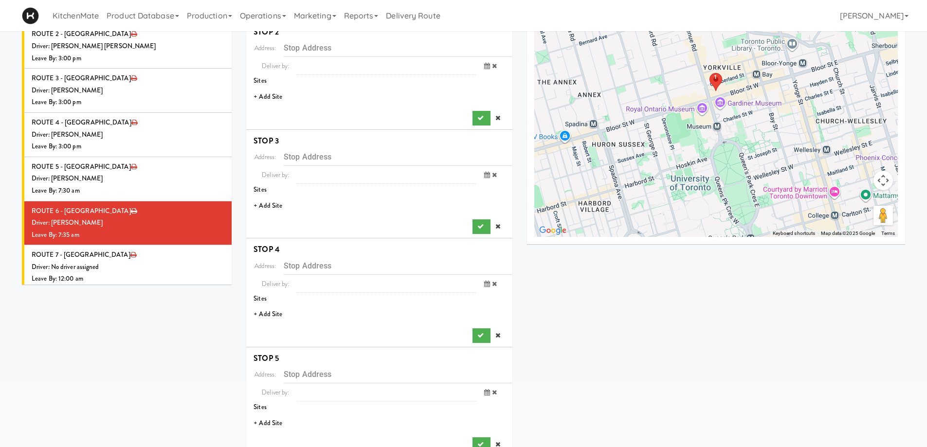
click at [273, 101] on li "+ Add Site" at bounding box center [379, 97] width 266 height 20
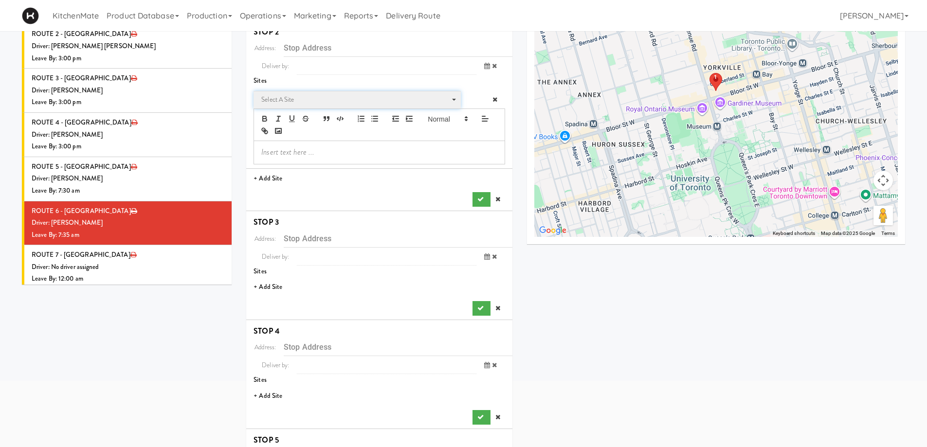
click at [299, 99] on span "Select a site" at bounding box center [353, 100] width 185 height 12
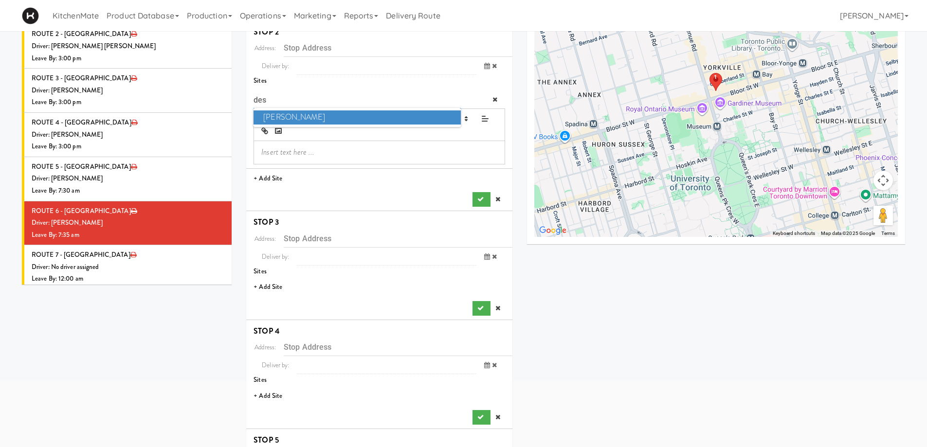
type input "des"
click at [298, 118] on span "Desjardins" at bounding box center [357, 118] width 207 height 14
type input "[STREET_ADDRESS]"
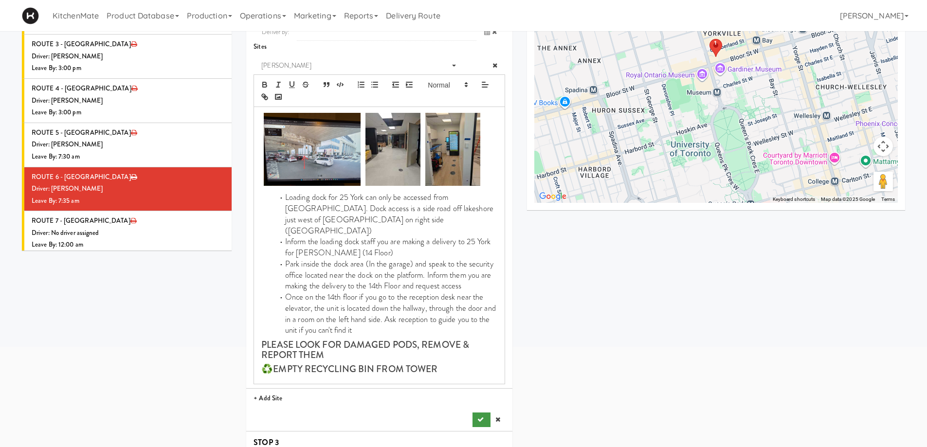
scroll to position [146, 0]
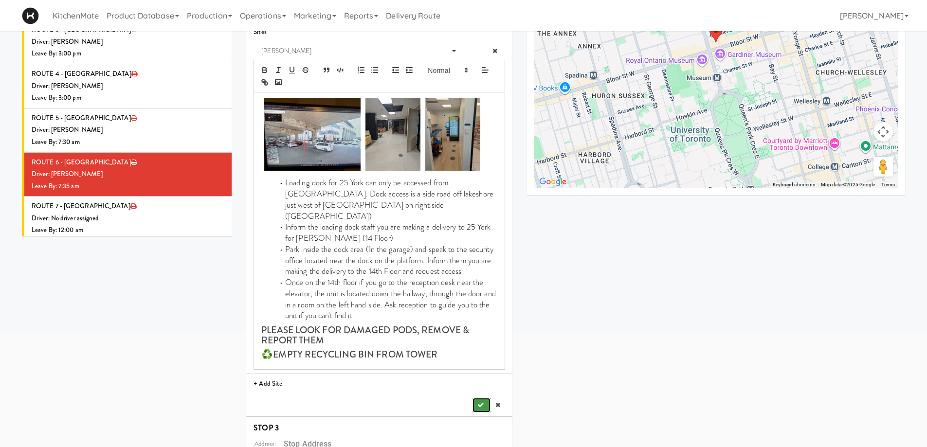
click at [478, 399] on button "submit" at bounding box center [482, 405] width 18 height 15
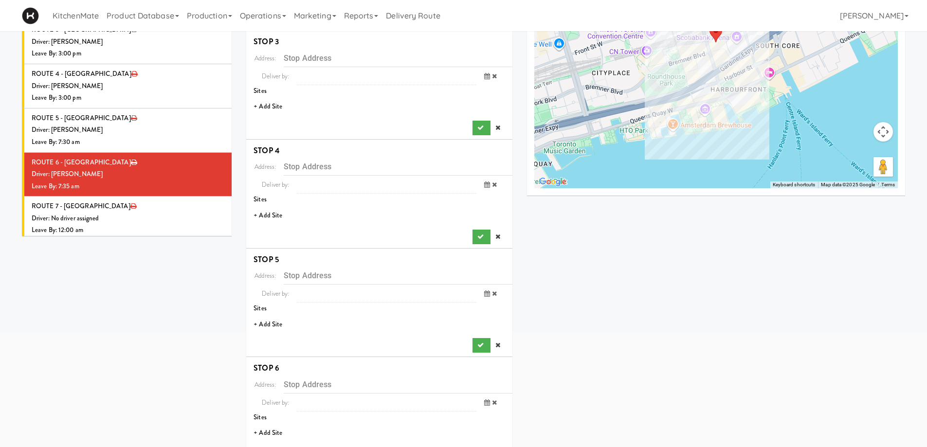
click at [274, 104] on li "+ Add Site" at bounding box center [379, 107] width 266 height 20
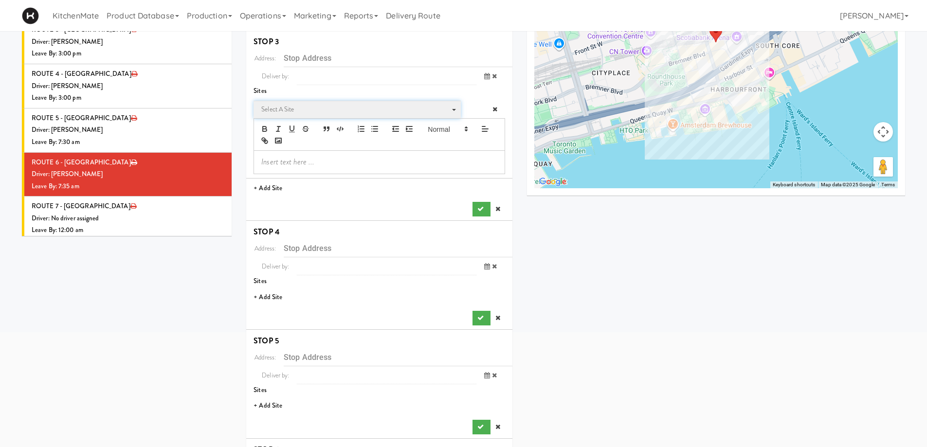
click at [306, 114] on span "Select a site" at bounding box center [353, 110] width 185 height 12
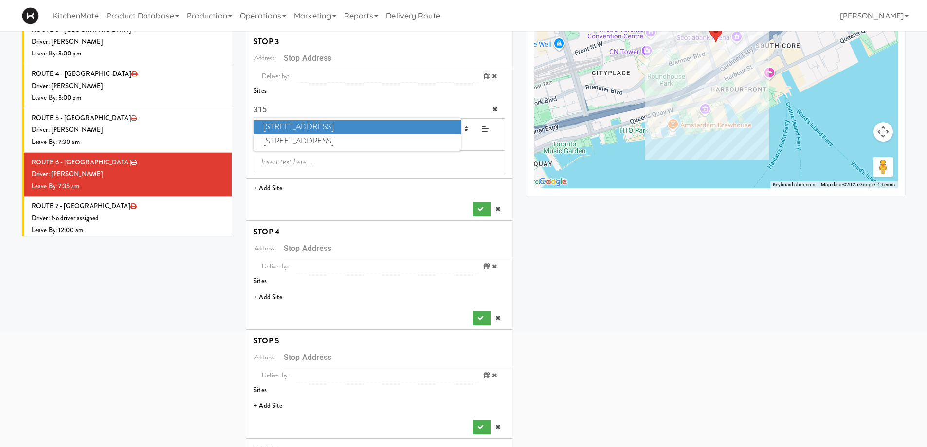
type input "315"
click at [302, 126] on span "315 Front St - Fridge" at bounding box center [357, 127] width 207 height 14
type input "[STREET_ADDRESS]"
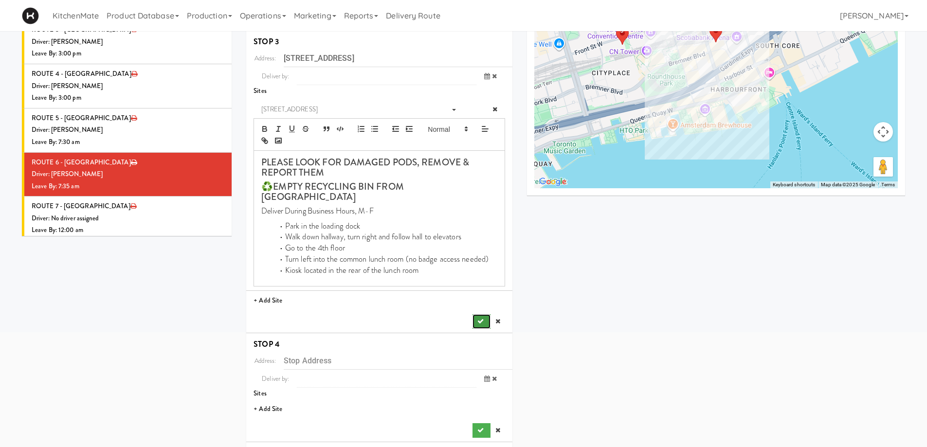
click at [479, 318] on icon "submit" at bounding box center [481, 321] width 6 height 6
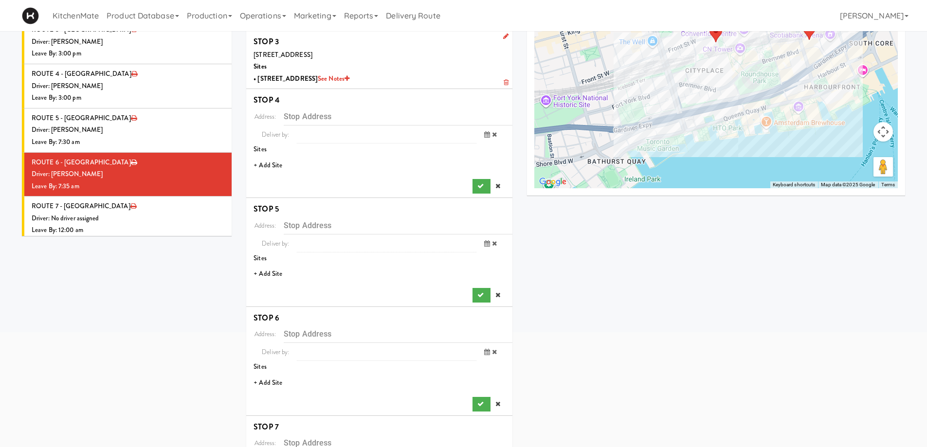
click at [276, 163] on li "+ Add Site" at bounding box center [379, 166] width 266 height 20
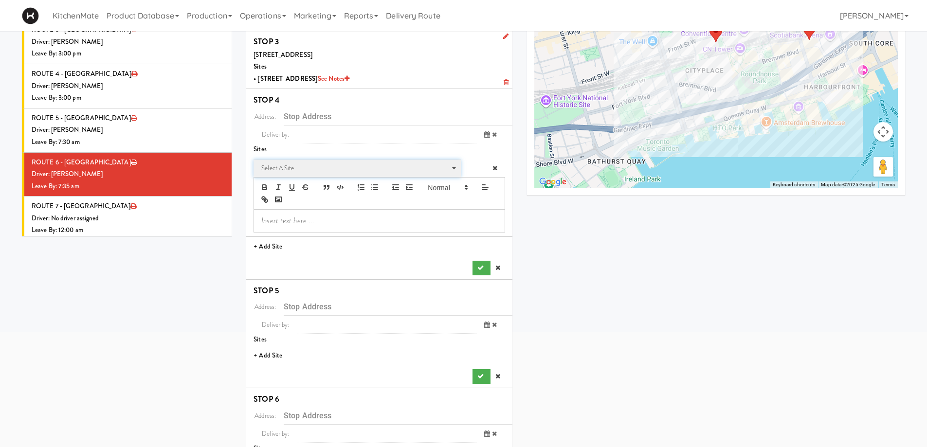
click at [300, 170] on span "Select a site" at bounding box center [353, 169] width 185 height 12
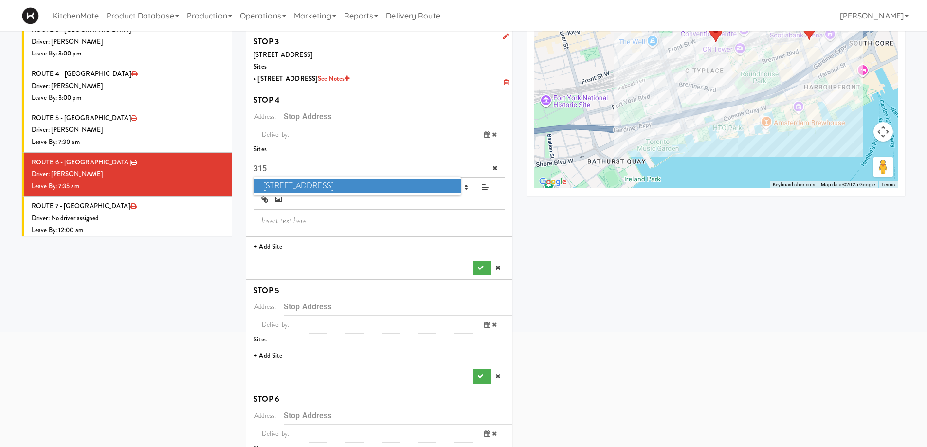
type input "315"
click at [302, 187] on span "315 Front St - Pantry" at bounding box center [357, 186] width 207 height 14
type input "[STREET_ADDRESS]"
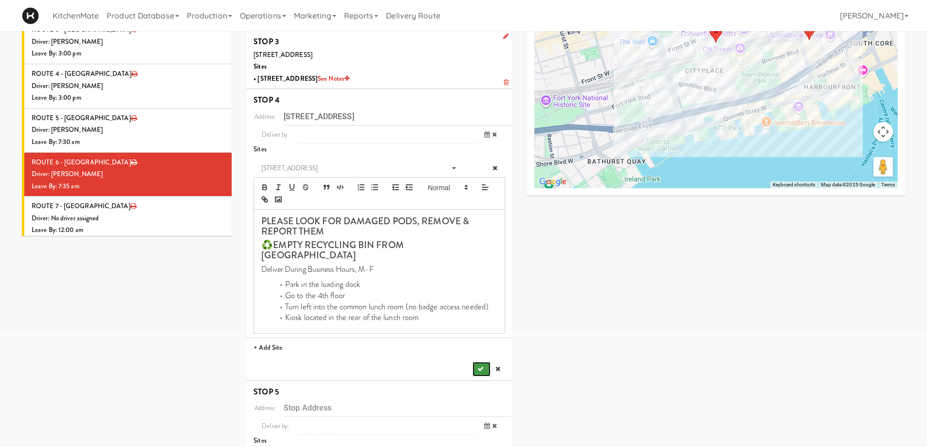
click at [477, 362] on button "submit" at bounding box center [482, 369] width 18 height 15
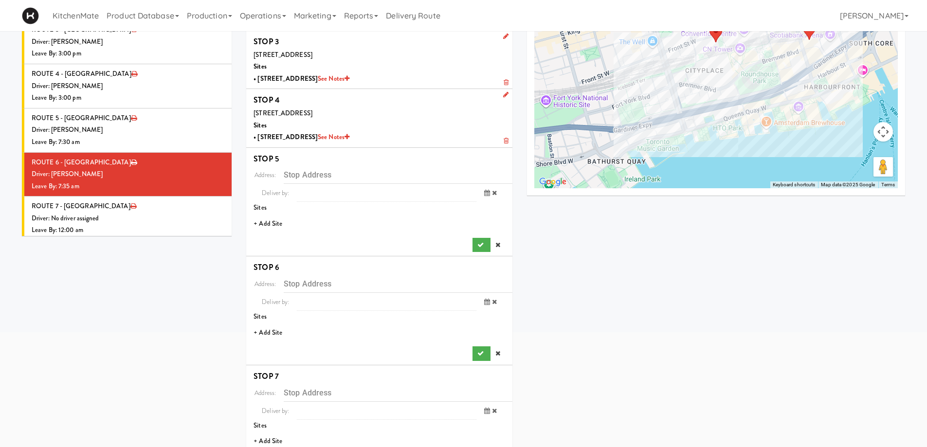
click at [275, 232] on li "+ Add Site" at bounding box center [379, 224] width 266 height 20
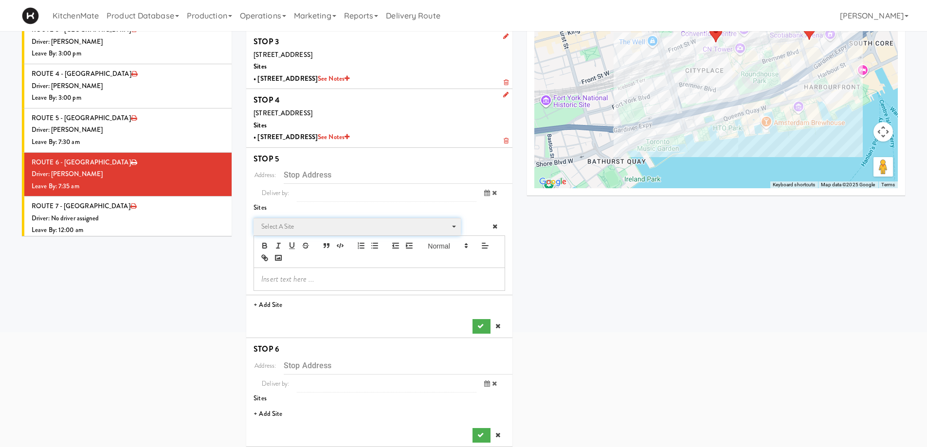
click at [291, 226] on span "Select a site" at bounding box center [353, 227] width 185 height 12
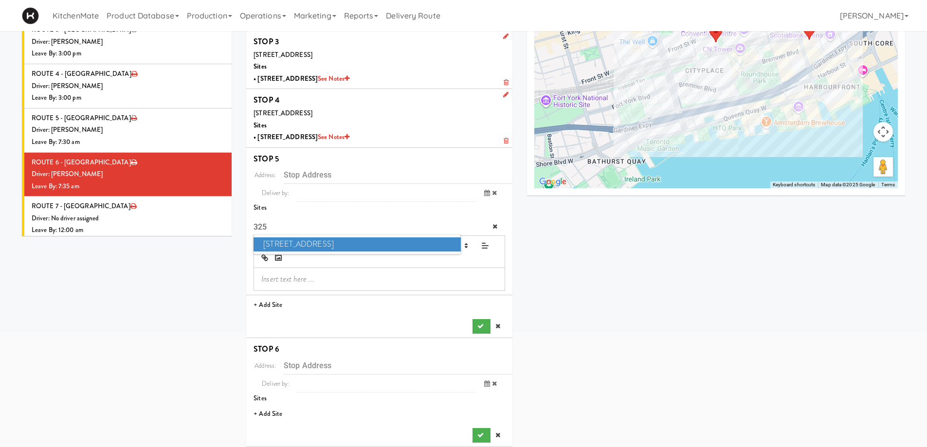
type input "325"
click at [295, 241] on span "325 Front St - Lobby" at bounding box center [357, 245] width 207 height 14
type input "[STREET_ADDRESS]"
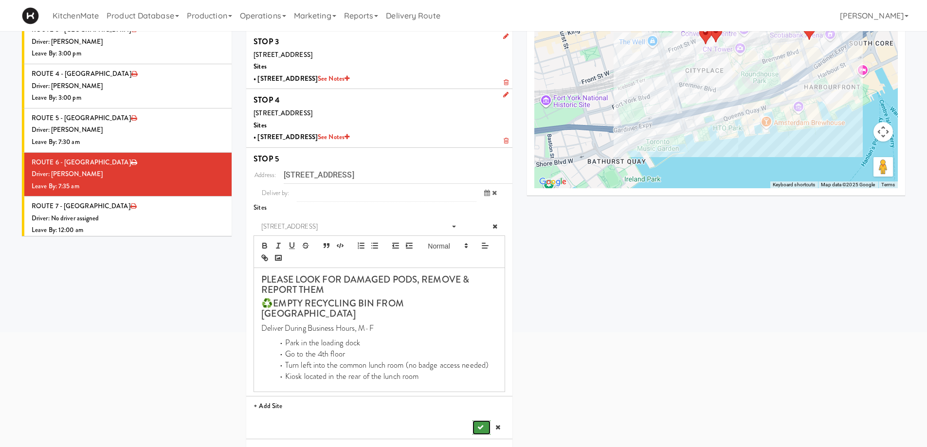
click at [478, 421] on button "submit" at bounding box center [482, 428] width 18 height 15
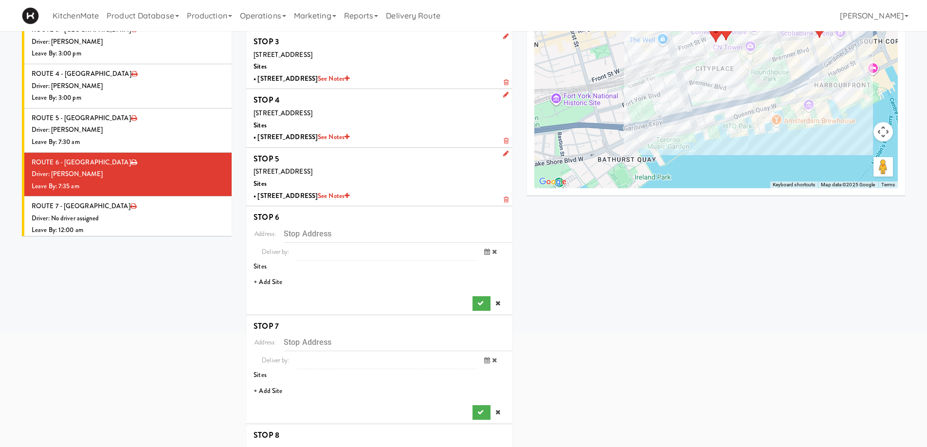
click at [269, 279] on li "+ Add Site" at bounding box center [379, 283] width 266 height 20
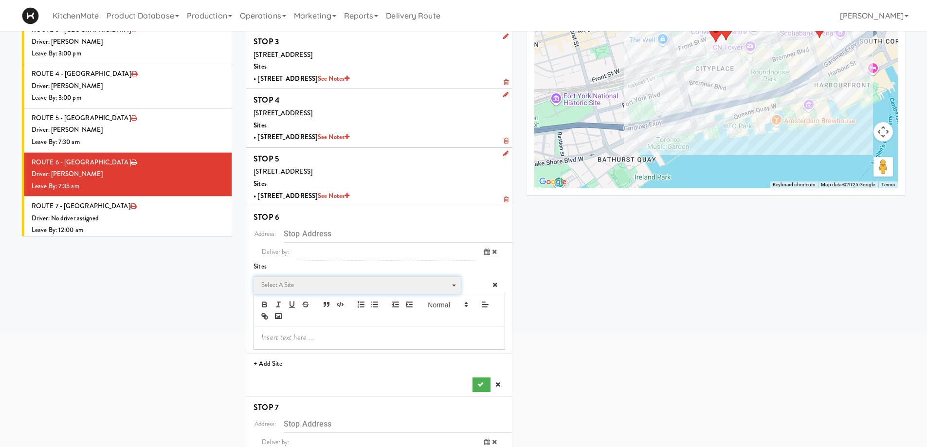
click at [305, 281] on span "Select a site" at bounding box center [353, 285] width 185 height 12
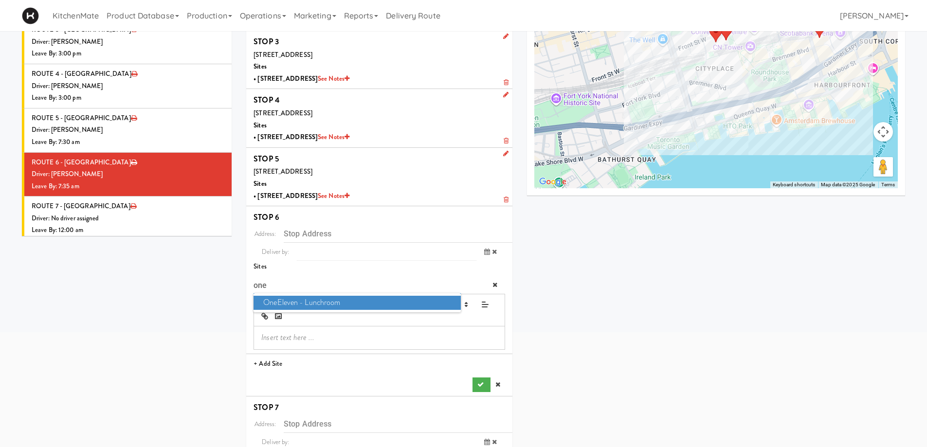
type input "one"
click at [318, 301] on span "OneEleven - Lunchroom" at bounding box center [357, 303] width 207 height 14
type input "[STREET_ADDRESS]"
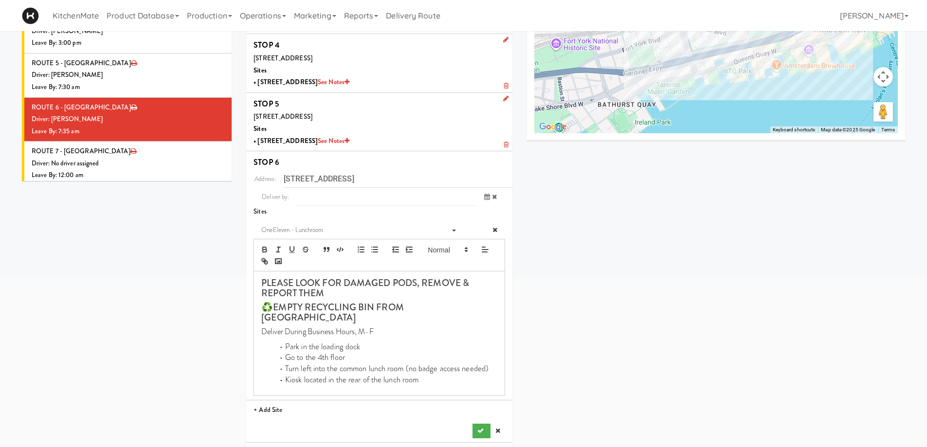
scroll to position [389, 0]
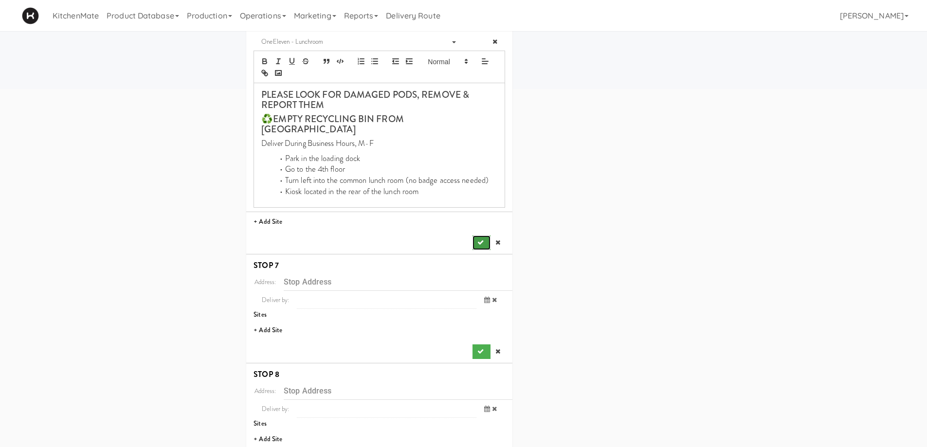
click at [477, 236] on button "submit" at bounding box center [482, 243] width 18 height 15
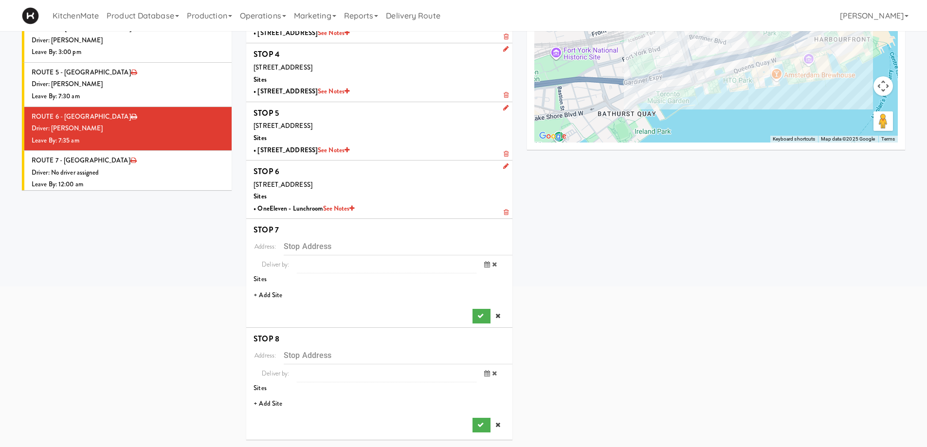
scroll to position [192, 0]
click at [266, 293] on li "+ Add Site" at bounding box center [379, 296] width 266 height 20
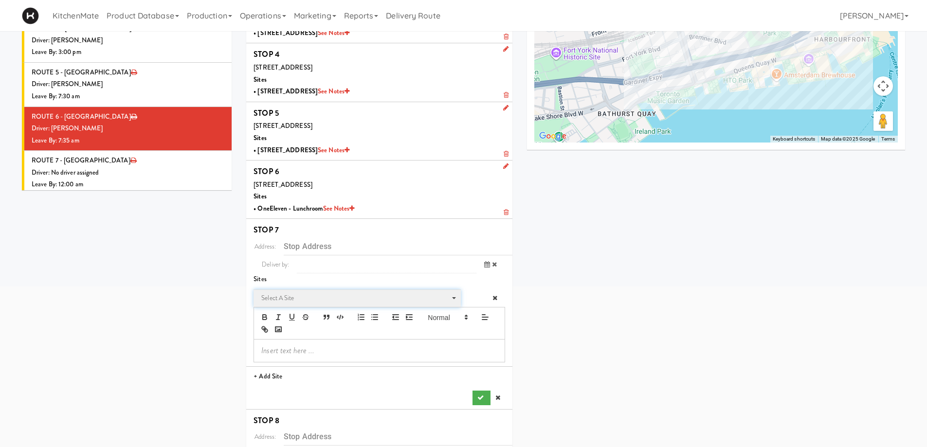
click at [288, 295] on span "Select a site" at bounding box center [353, 299] width 185 height 12
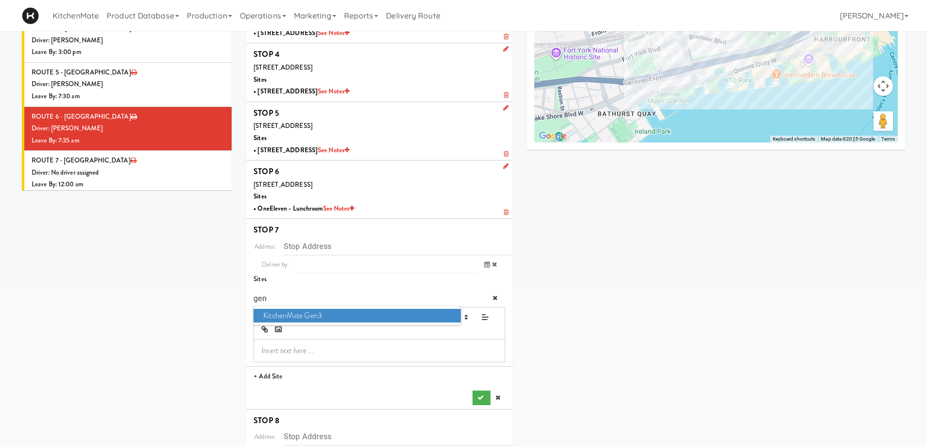
type input "gen"
click at [294, 312] on span "KitchenMate Gen3" at bounding box center [357, 316] width 207 height 14
type input "[STREET_ADDRESS]"
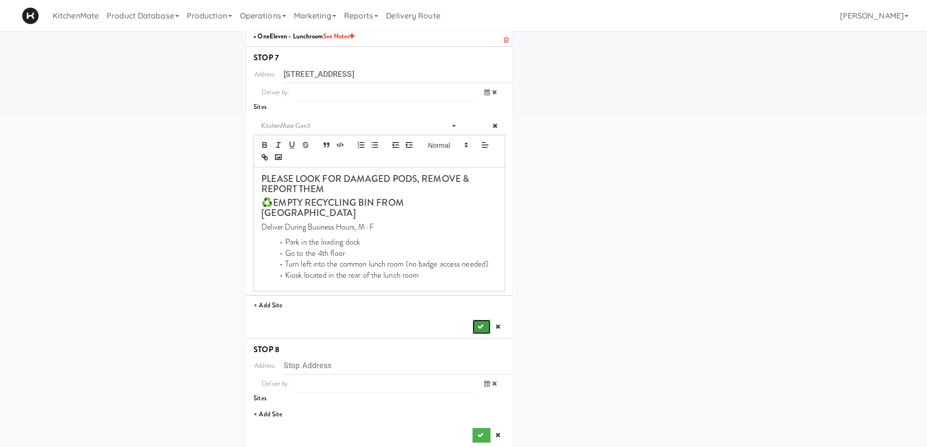
click at [478, 324] on icon "submit" at bounding box center [481, 327] width 6 height 6
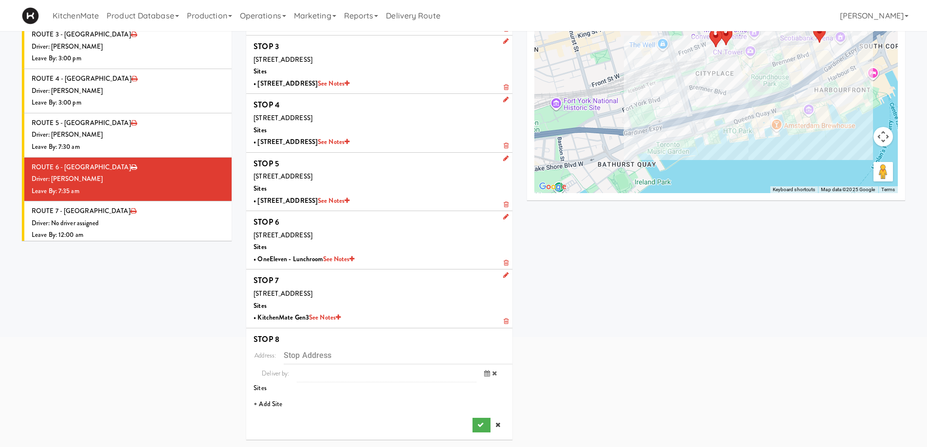
click at [272, 400] on li "+ Add Site" at bounding box center [379, 405] width 266 height 20
click at [305, 397] on li "Select a site Select a site" at bounding box center [379, 436] width 266 height 82
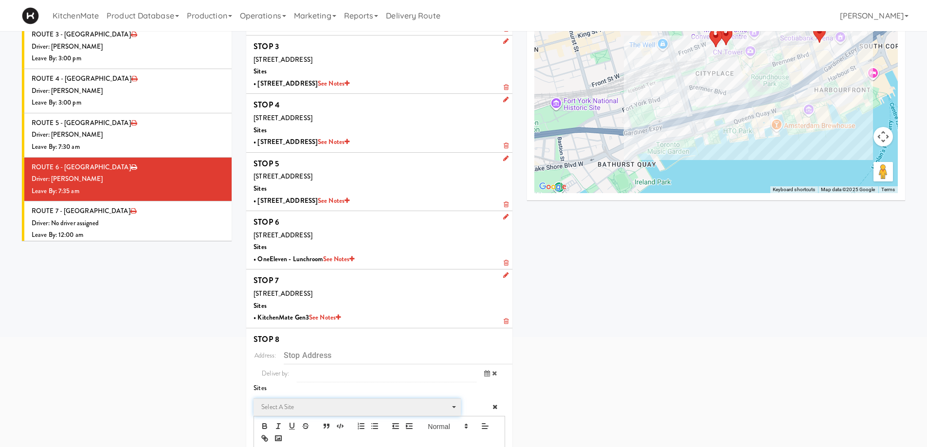
click at [304, 404] on span "Select a site" at bounding box center [353, 408] width 185 height 12
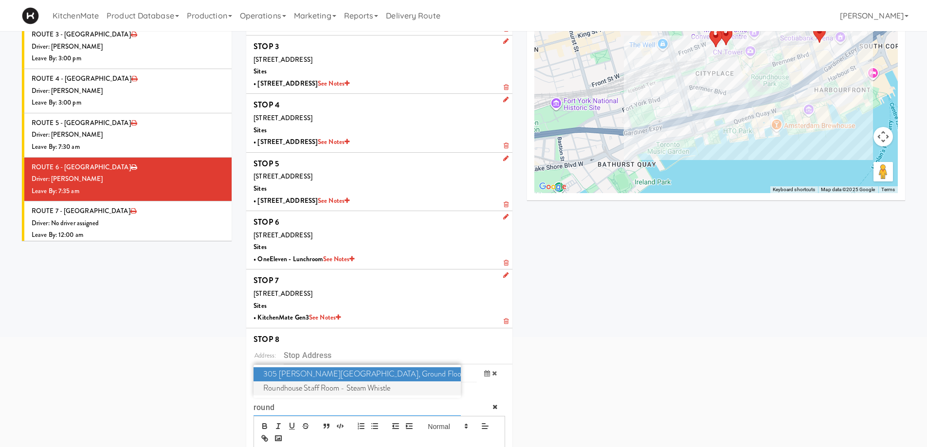
type input "round"
click at [324, 388] on span "Roundhouse Staff Room - Steam Whistle" at bounding box center [357, 389] width 207 height 14
type input "[STREET_ADDRESS][PERSON_NAME]"
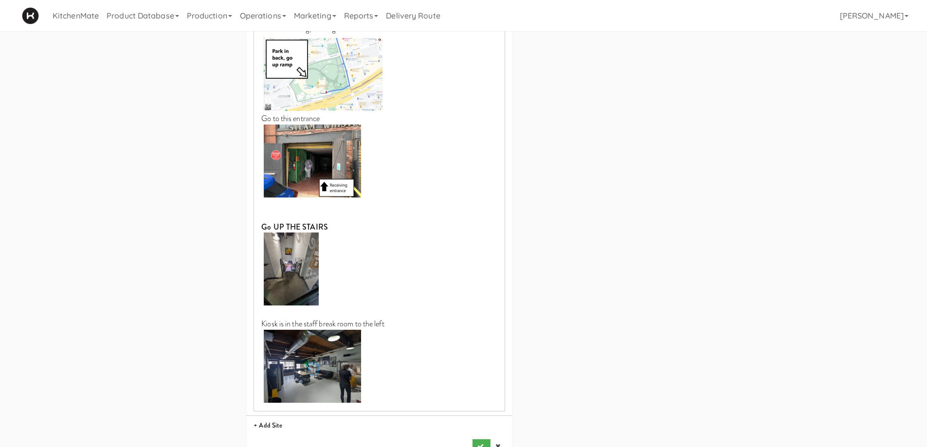
scroll to position [656, 0]
click at [478, 439] on button "submit" at bounding box center [482, 446] width 18 height 15
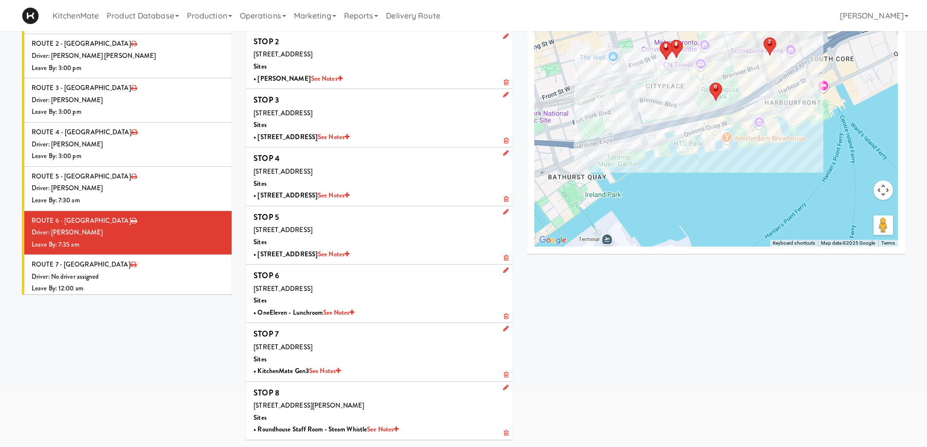
scroll to position [88, 0]
click at [143, 283] on div "Leave By: 12:00 am" at bounding box center [128, 289] width 193 height 12
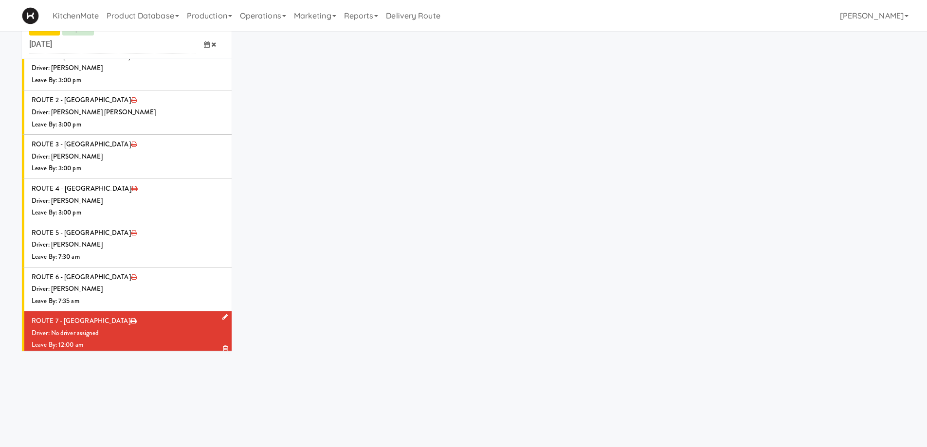
scroll to position [31, 0]
click at [157, 328] on div "Driver: No driver assigned" at bounding box center [128, 334] width 193 height 12
click at [222, 314] on icon at bounding box center [224, 317] width 5 height 6
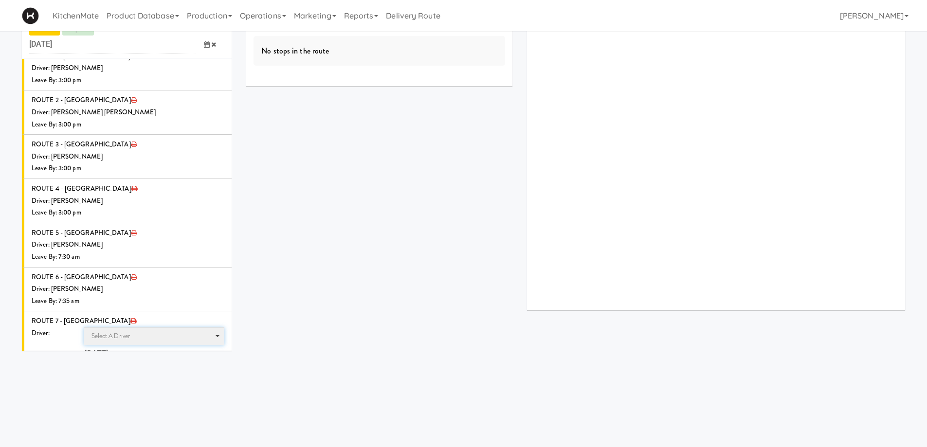
click at [138, 328] on span "Select a driver Select a driver" at bounding box center [154, 337] width 141 height 18
type input "walid"
click at [168, 347] on span "Walid Limam" at bounding box center [155, 354] width 139 height 14
click at [204, 369] on icon at bounding box center [207, 372] width 6 height 6
click at [163, 403] on span "7:00 AM" at bounding box center [167, 411] width 38 height 17
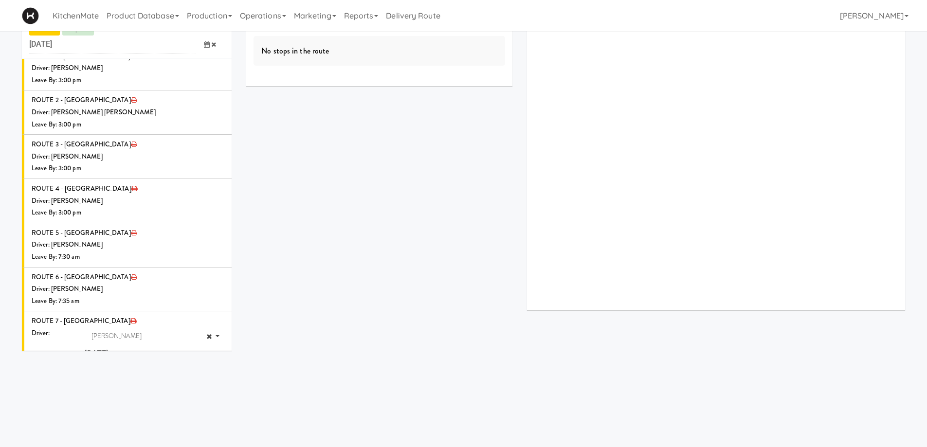
click at [50, 420] on span "7:40 AM" at bounding box center [53, 428] width 38 height 17
click at [197, 389] on icon "submit" at bounding box center [200, 392] width 6 height 6
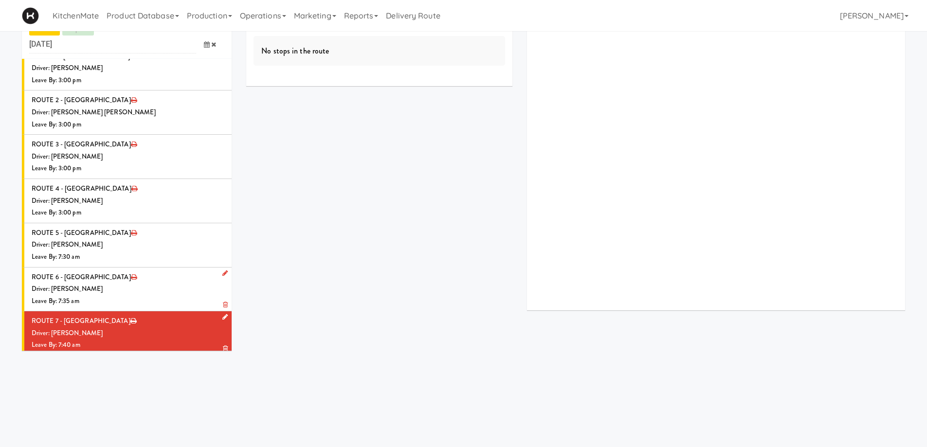
drag, startPoint x: 162, startPoint y: 241, endPoint x: 162, endPoint y: 211, distance: 30.2
click at [162, 312] on li "ROUTE 7 - [GEOGRAPHIC_DATA] Driver: [PERSON_NAME] Leave By: 7:40 am" at bounding box center [127, 334] width 210 height 44
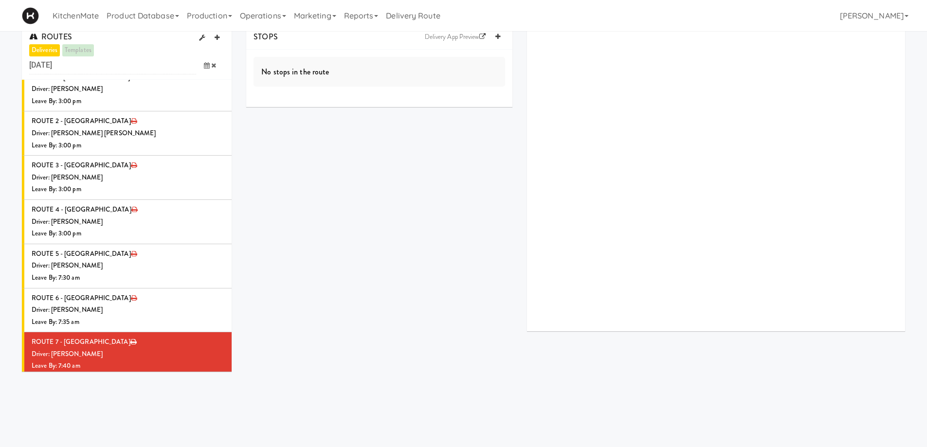
scroll to position [0, 0]
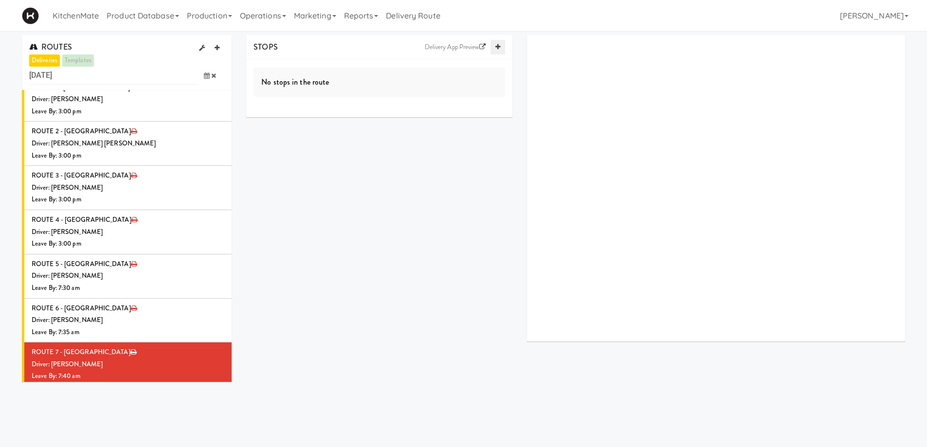
click at [497, 43] on link at bounding box center [498, 47] width 15 height 15
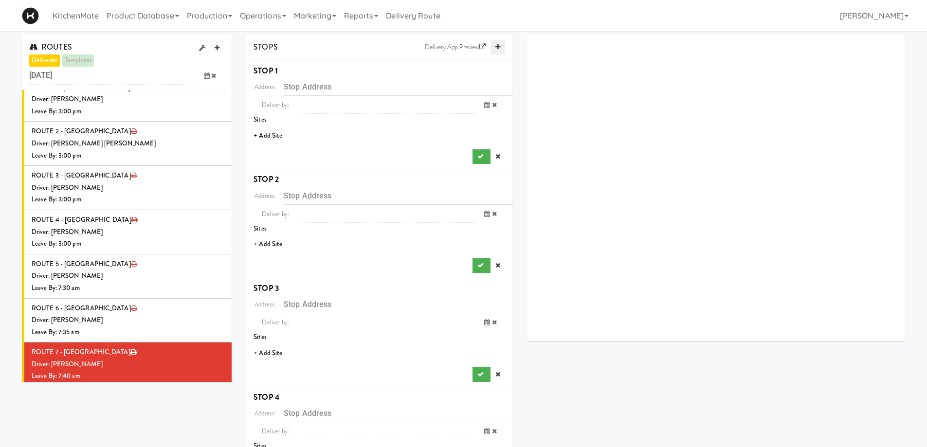
click at [497, 43] on link at bounding box center [498, 47] width 15 height 15
click at [498, 47] on icon at bounding box center [498, 47] width 5 height 6
click at [271, 130] on li "+ Add Site" at bounding box center [379, 136] width 266 height 20
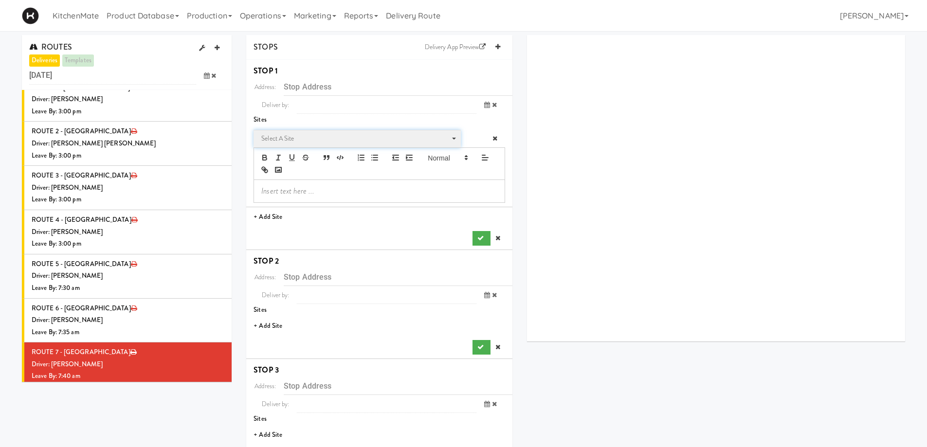
click at [307, 139] on span "Select a site" at bounding box center [353, 139] width 185 height 12
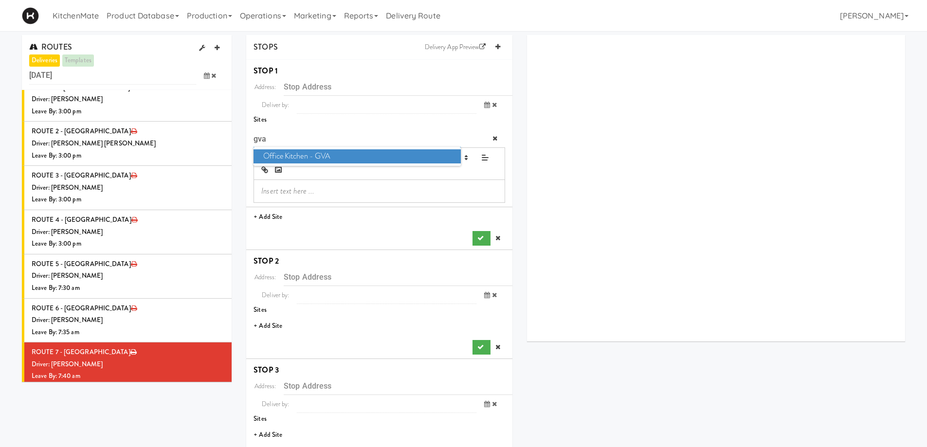
type input "gva"
click at [320, 155] on span "Office Kitchen - GVA" at bounding box center [357, 156] width 207 height 14
type input "[STREET_ADDRESS]"
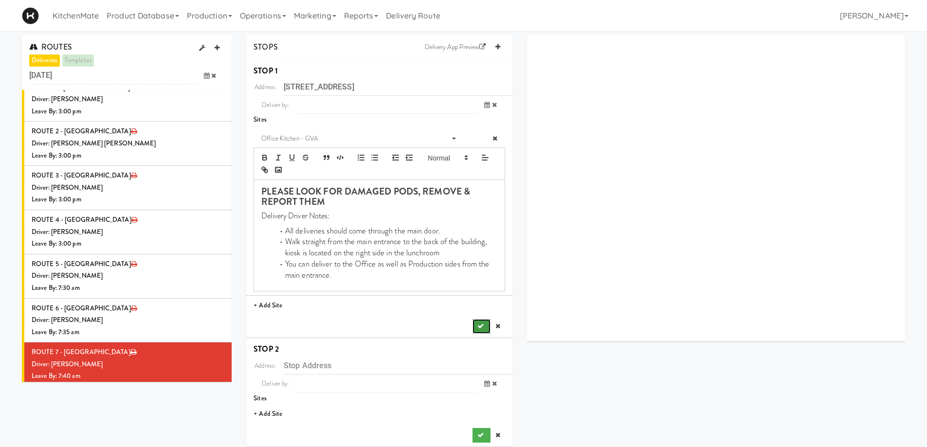
click at [480, 323] on icon "submit" at bounding box center [481, 326] width 6 height 6
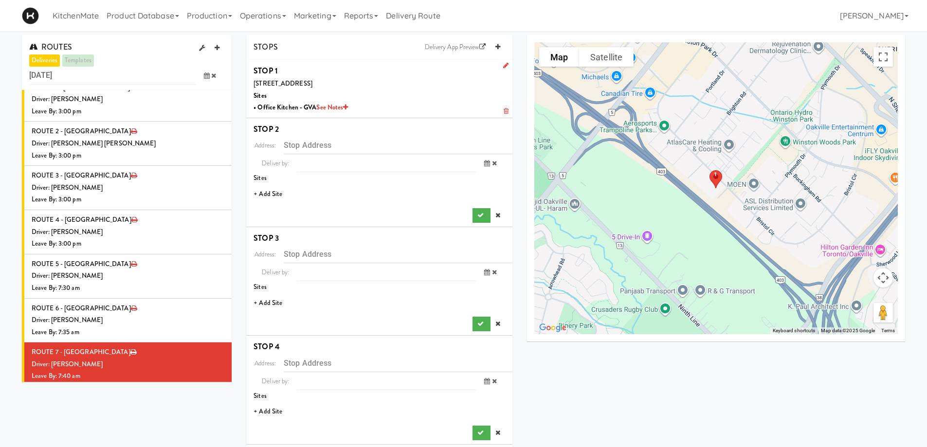
click at [277, 190] on li "+ Add Site" at bounding box center [379, 194] width 266 height 20
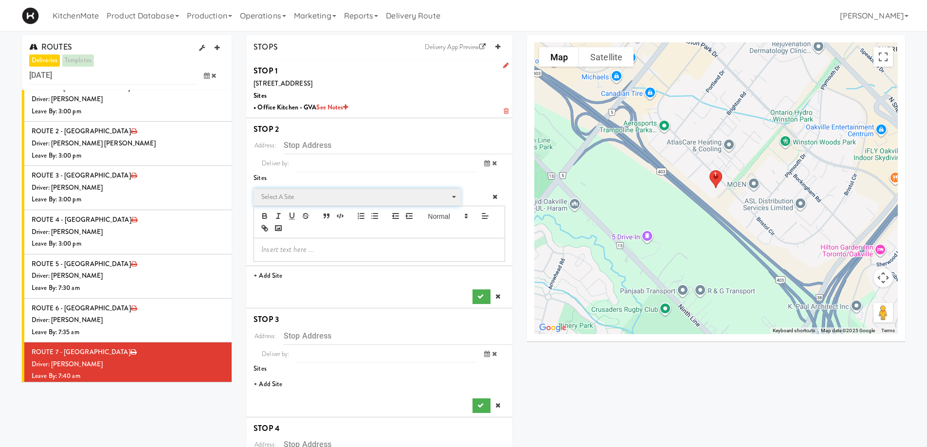
click at [308, 195] on span "Select a site" at bounding box center [353, 197] width 185 height 12
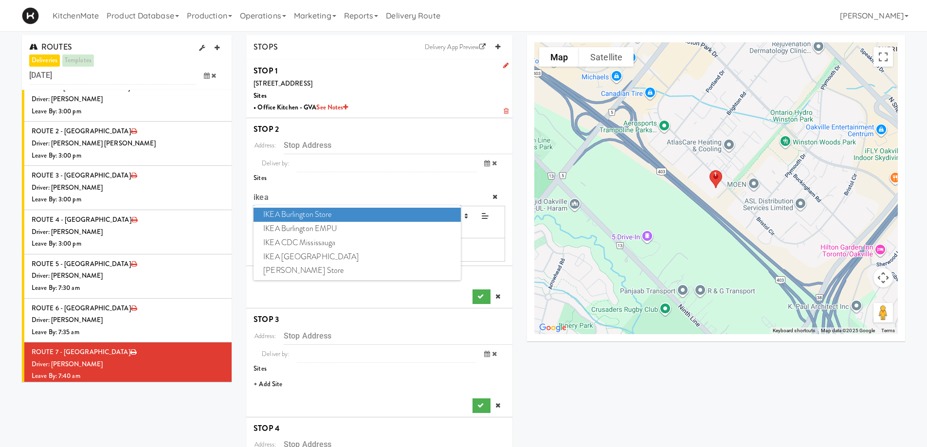
type input "ikea"
click at [309, 212] on span "IKEA Burlington Store" at bounding box center [357, 215] width 207 height 14
type input "[STREET_ADDRESS]"
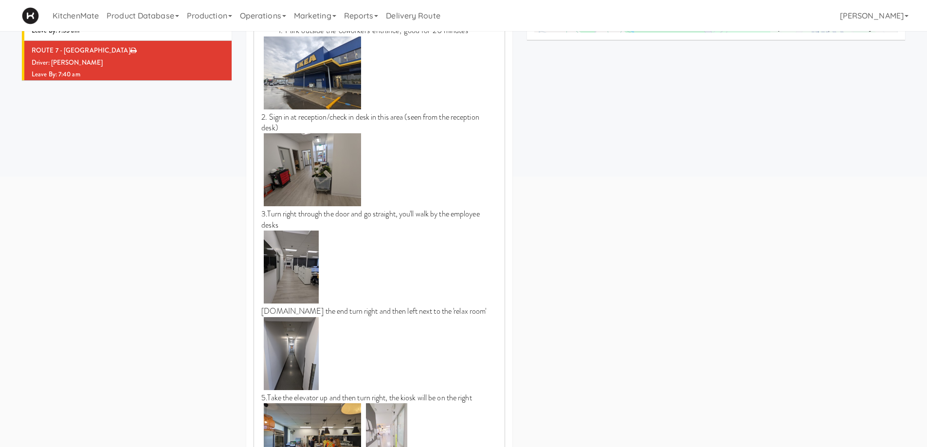
scroll to position [535, 0]
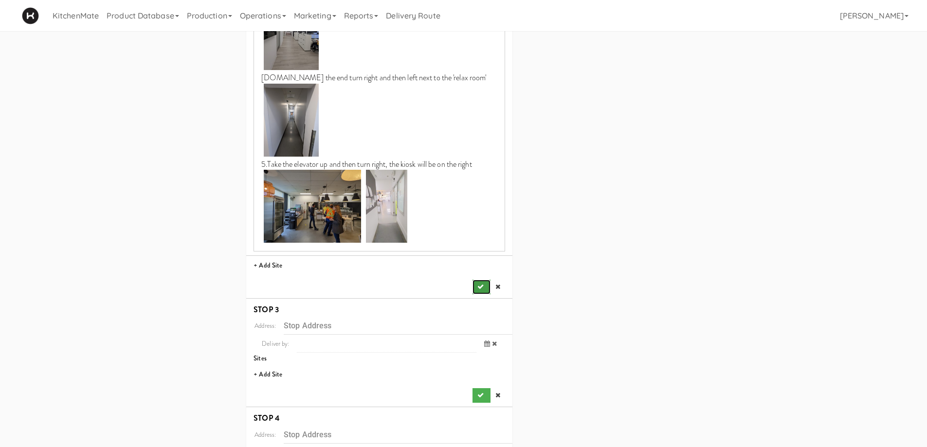
click at [481, 285] on icon "submit" at bounding box center [481, 287] width 6 height 6
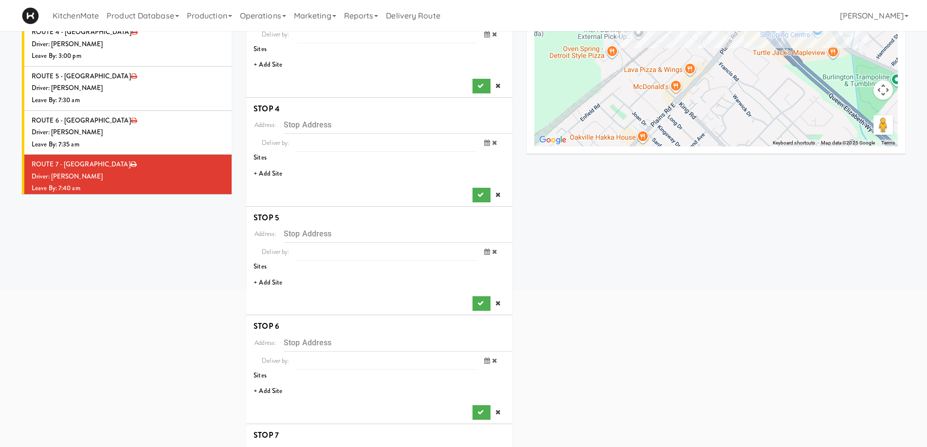
scroll to position [187, 0]
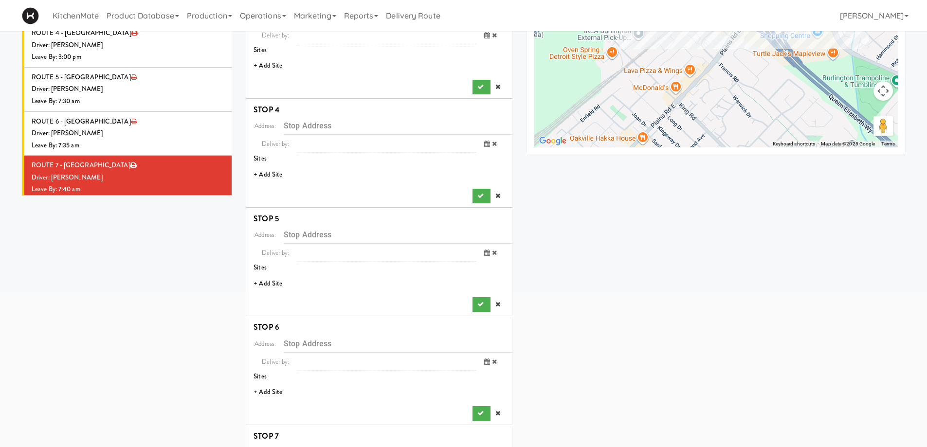
click at [274, 61] on li "+ Add Site" at bounding box center [379, 66] width 266 height 20
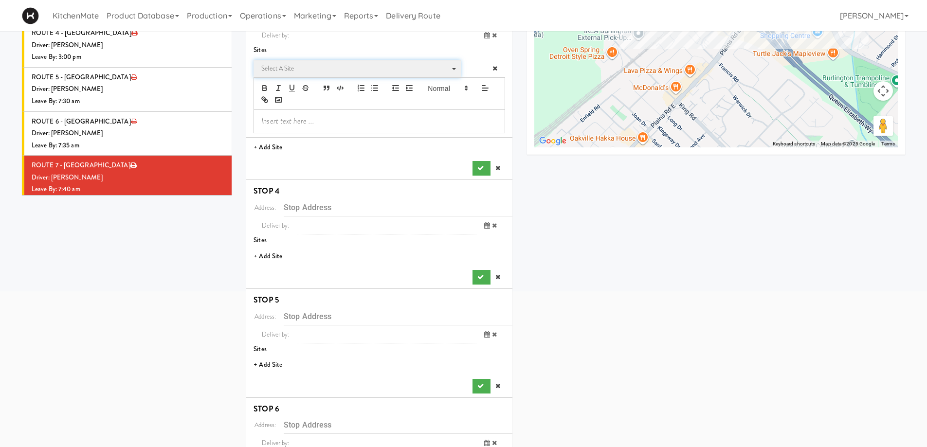
click at [303, 66] on span "Select a site" at bounding box center [353, 69] width 185 height 12
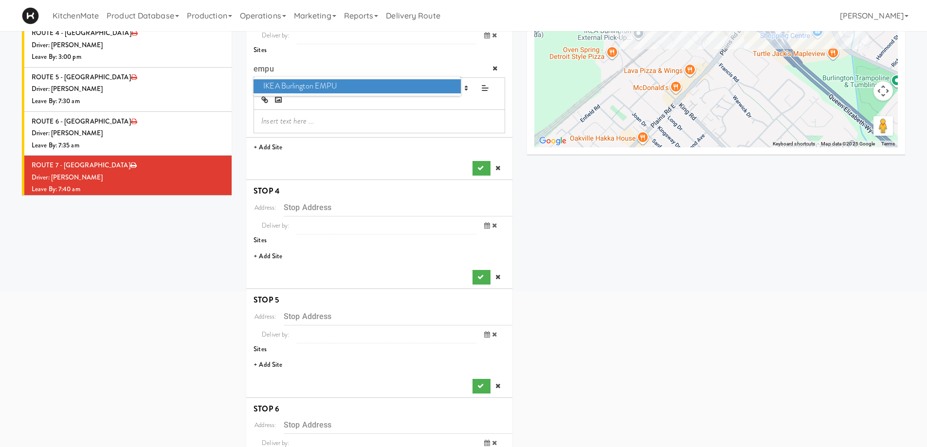
type input "empu"
click at [312, 82] on span "IKEA Burlington EMPU" at bounding box center [357, 86] width 207 height 14
type input "[STREET_ADDRESS][PERSON_NAME]"
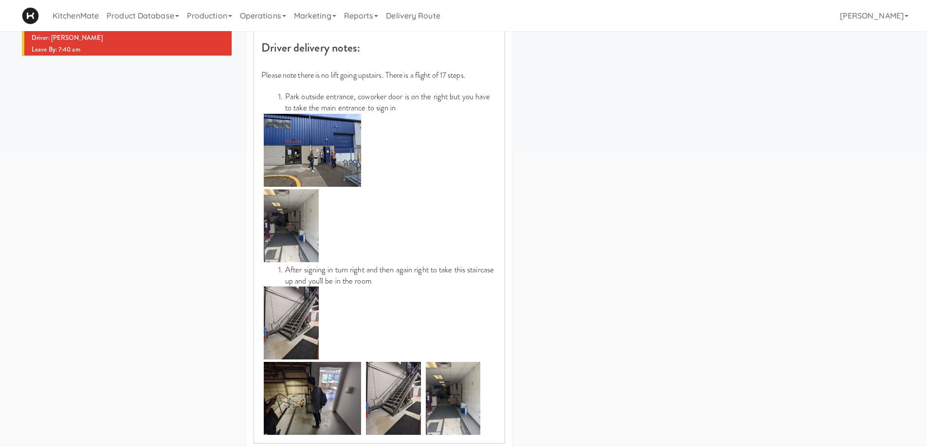
scroll to position [479, 0]
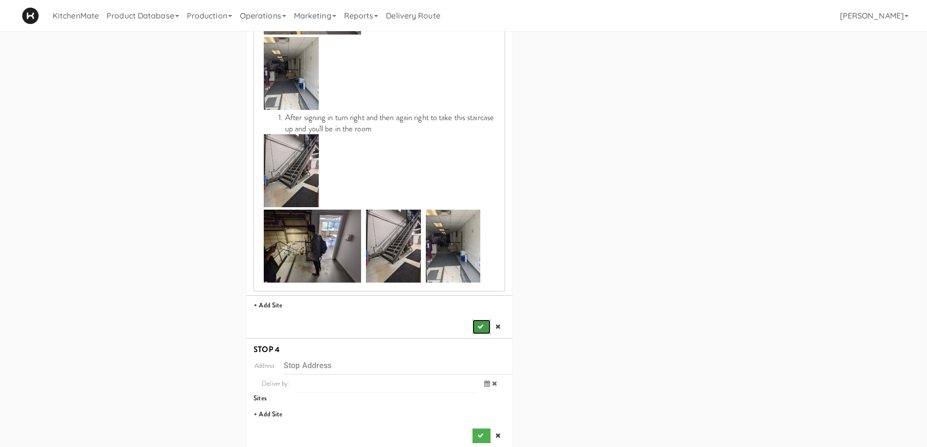
click at [478, 328] on icon "submit" at bounding box center [481, 327] width 6 height 6
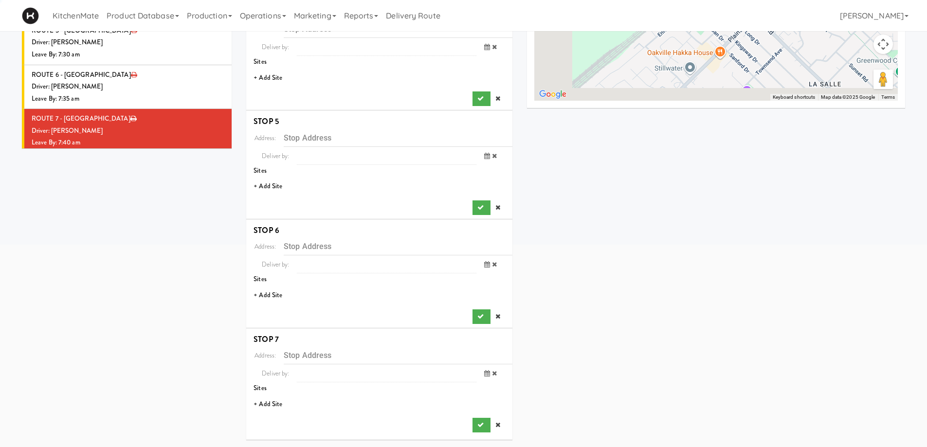
scroll to position [234, 0]
click at [268, 77] on li "+ Add Site" at bounding box center [379, 78] width 266 height 20
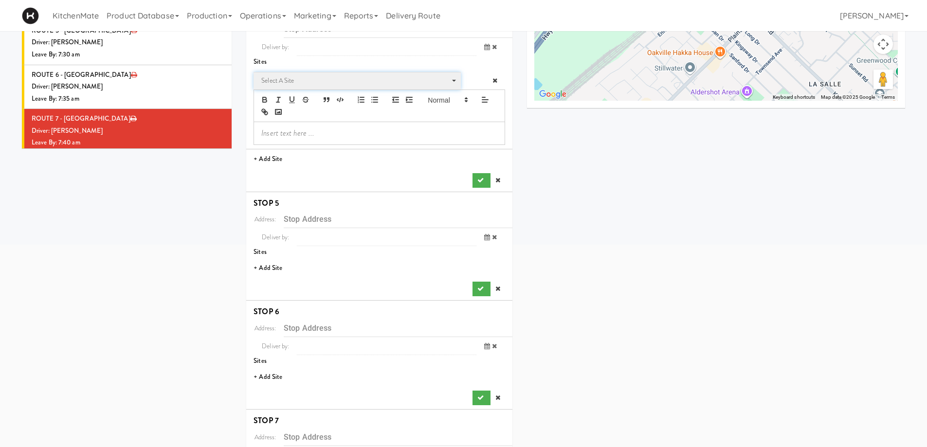
click at [298, 84] on span "Select a site" at bounding box center [353, 81] width 185 height 12
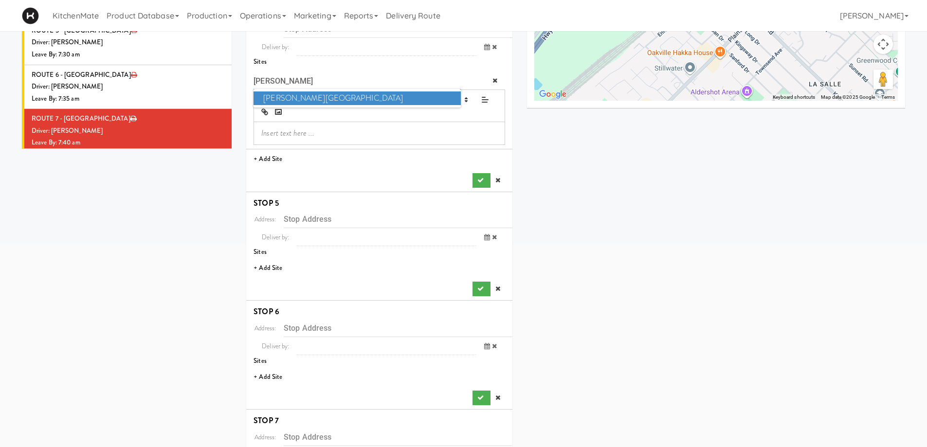
type input "brant"
click at [332, 99] on span "Joseph Brant Hospital" at bounding box center [357, 99] width 207 height 14
type input "[STREET_ADDRESS]"
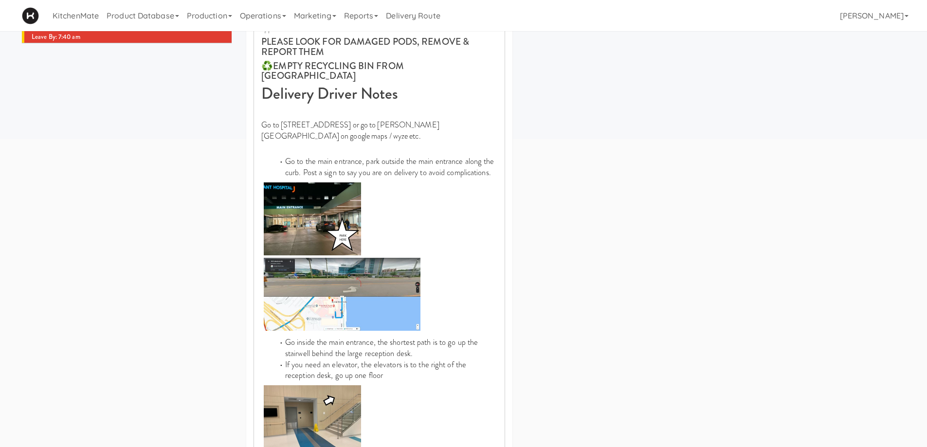
scroll to position [526, 0]
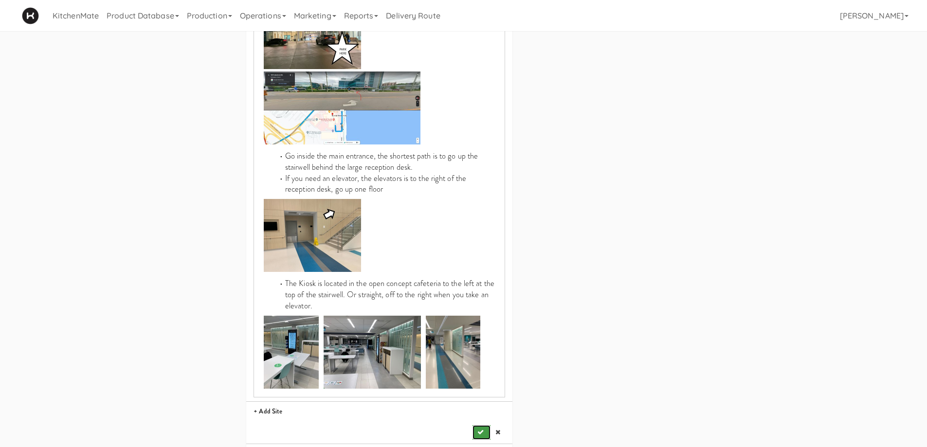
click at [480, 429] on icon "submit" at bounding box center [481, 432] width 6 height 6
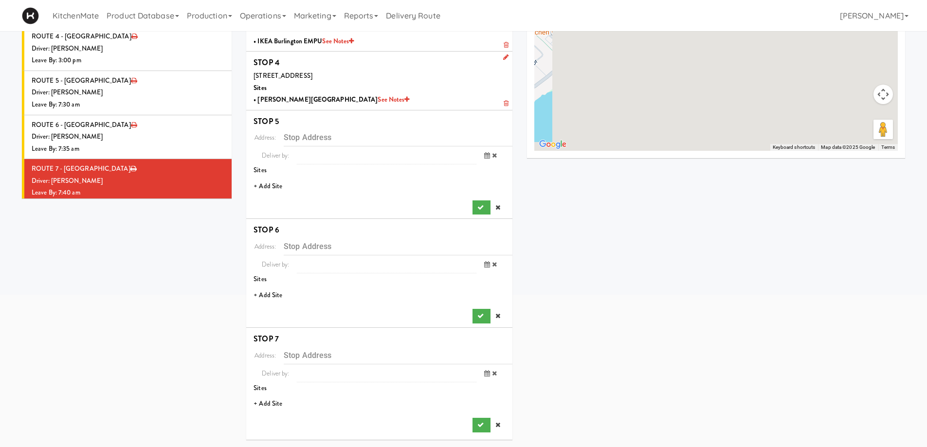
scroll to position [184, 0]
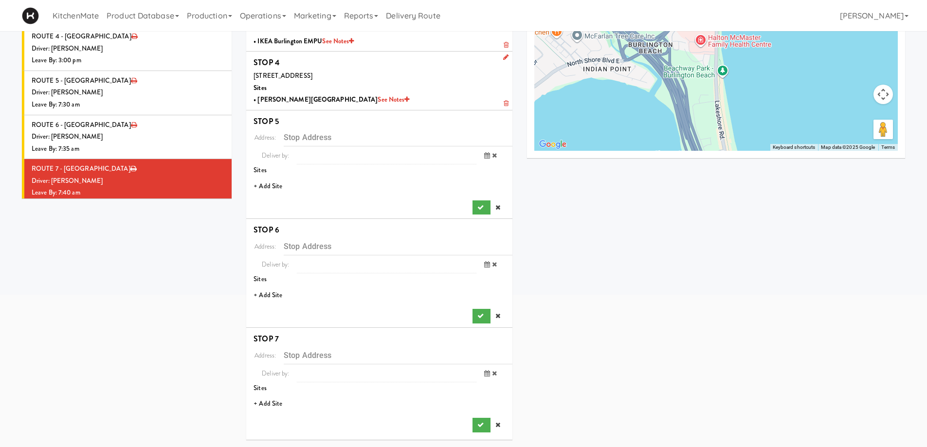
click at [278, 181] on li "+ Add Site" at bounding box center [379, 187] width 266 height 20
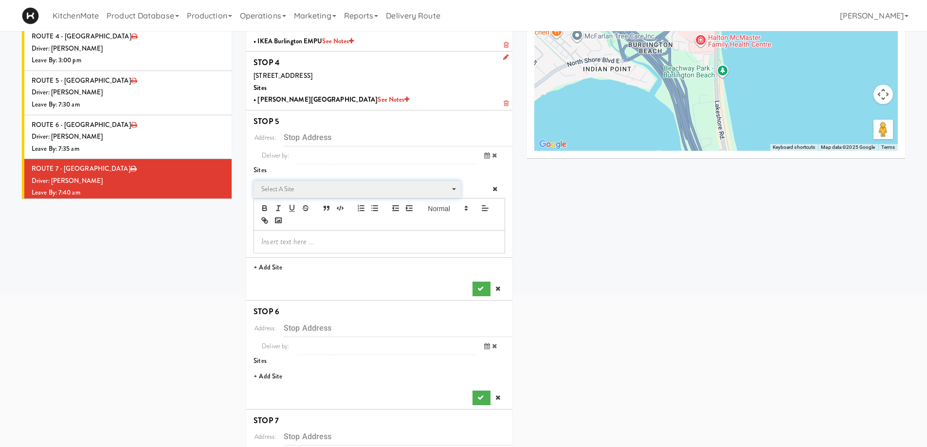
click at [287, 191] on span "Select a site" at bounding box center [353, 190] width 185 height 12
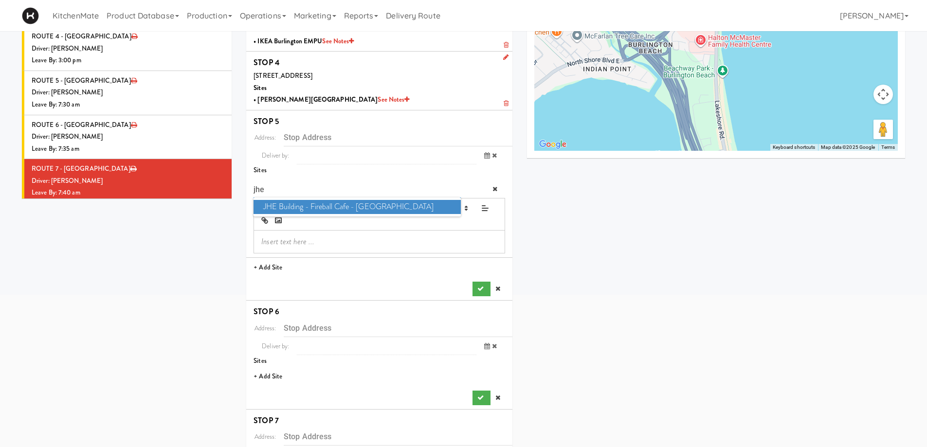
type input "jhe"
click at [315, 207] on span "JHE Building - Fireball Cafe - McMaster University" at bounding box center [357, 207] width 207 height 14
type input "[STREET_ADDRESS]"
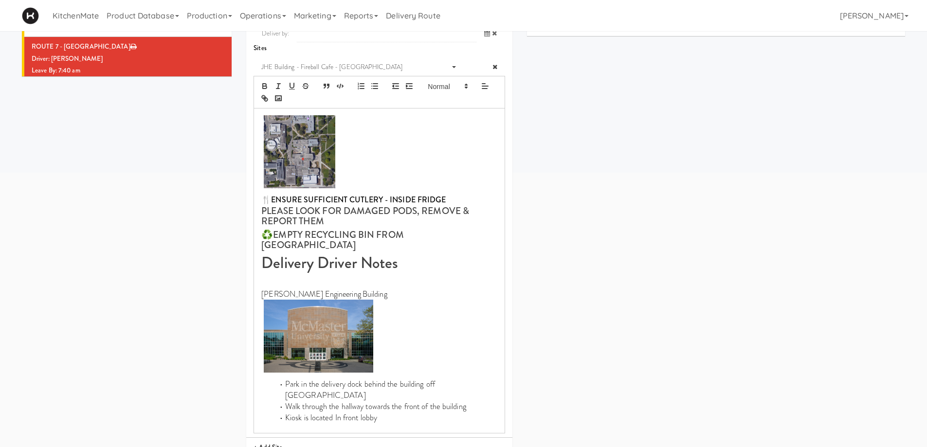
scroll to position [476, 0]
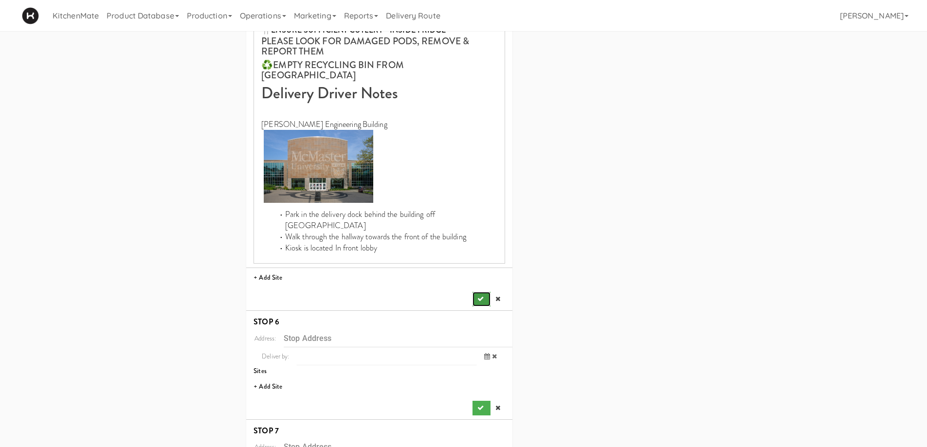
click at [477, 292] on button "submit" at bounding box center [482, 299] width 18 height 15
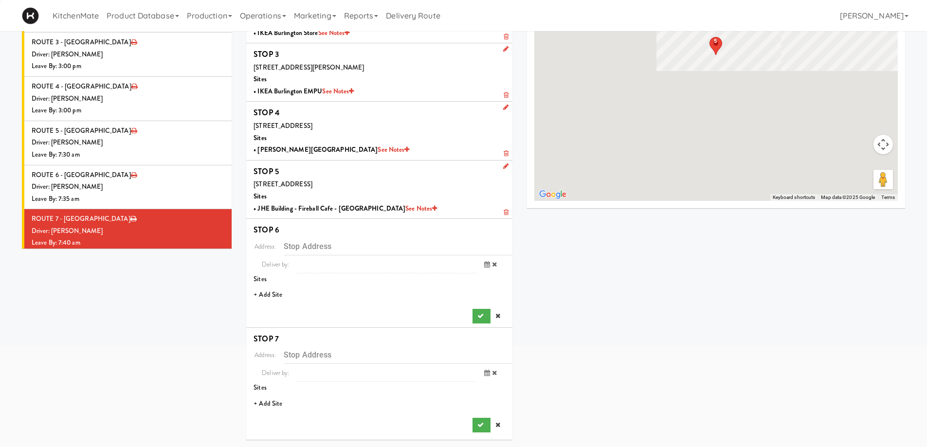
scroll to position [133, 0]
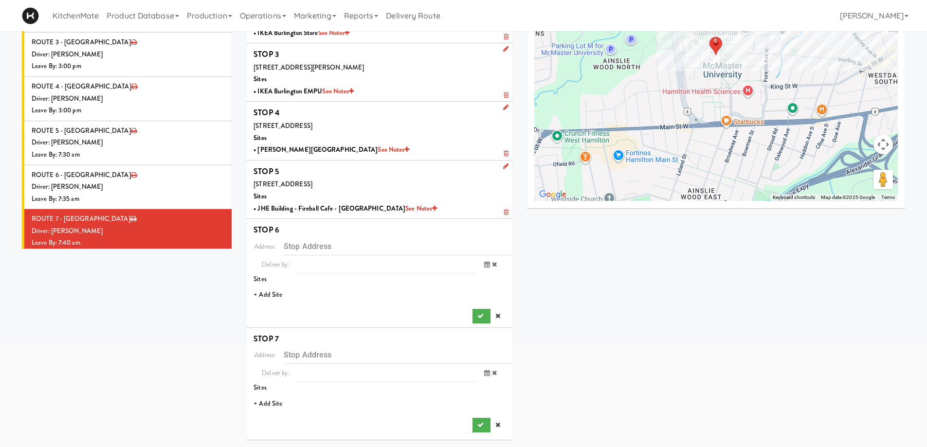
click at [271, 295] on li "+ Add Site" at bounding box center [379, 295] width 266 height 20
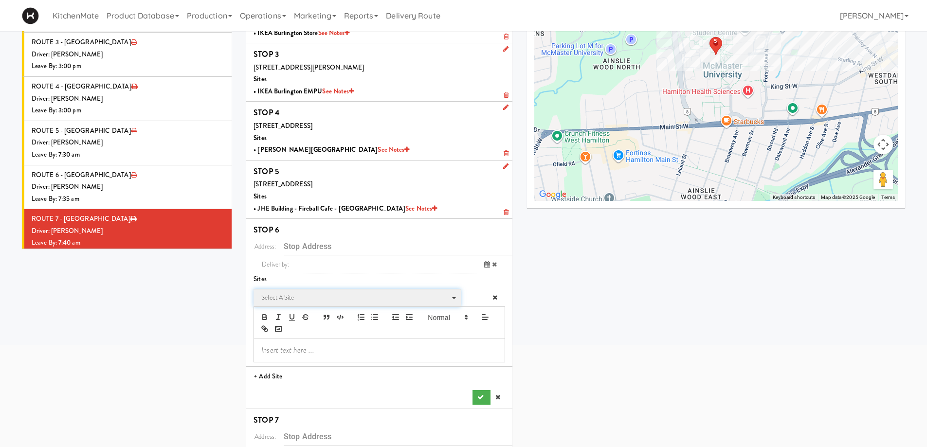
click at [311, 302] on span "Select a site" at bounding box center [353, 298] width 185 height 12
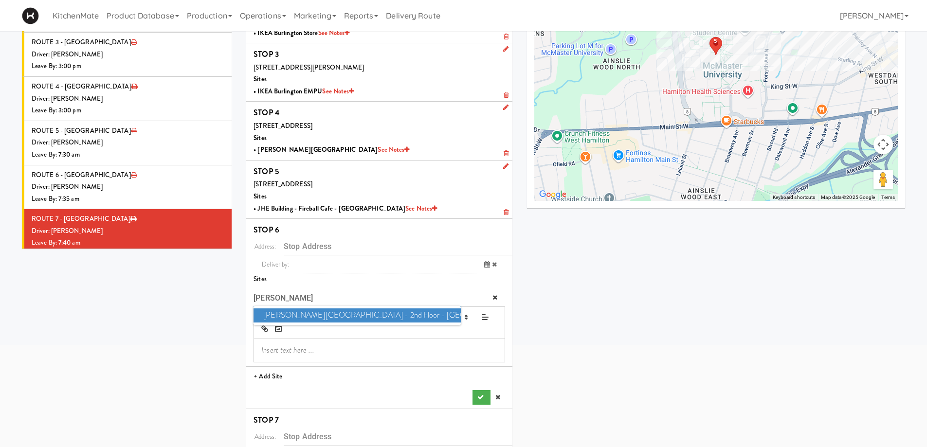
type input "mills"
click at [313, 314] on span "Mills Memorial Library - 2nd Floor - McMaster University" at bounding box center [357, 316] width 207 height 14
type input "[STREET_ADDRESS]"
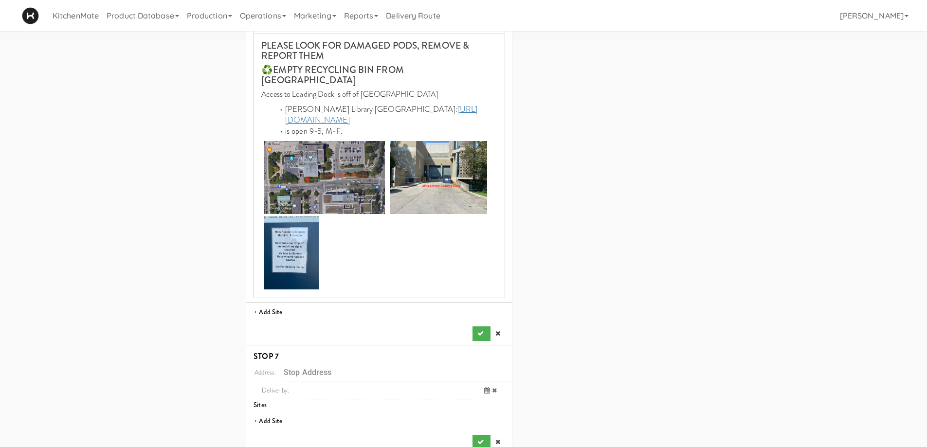
scroll to position [445, 0]
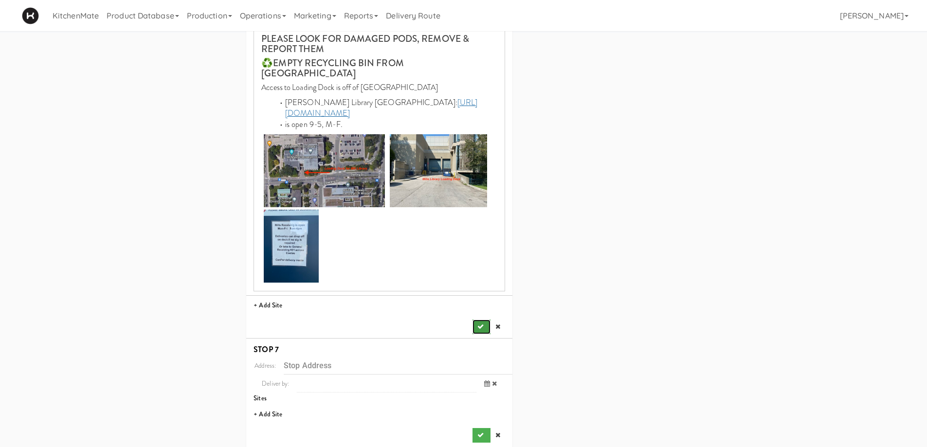
click at [480, 324] on icon "submit" at bounding box center [481, 327] width 6 height 6
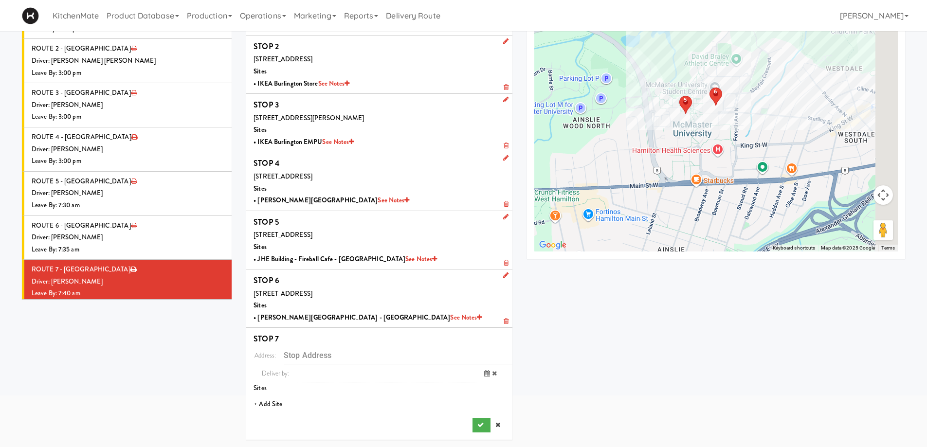
scroll to position [83, 0]
click at [272, 406] on li "+ Add Site" at bounding box center [379, 405] width 266 height 20
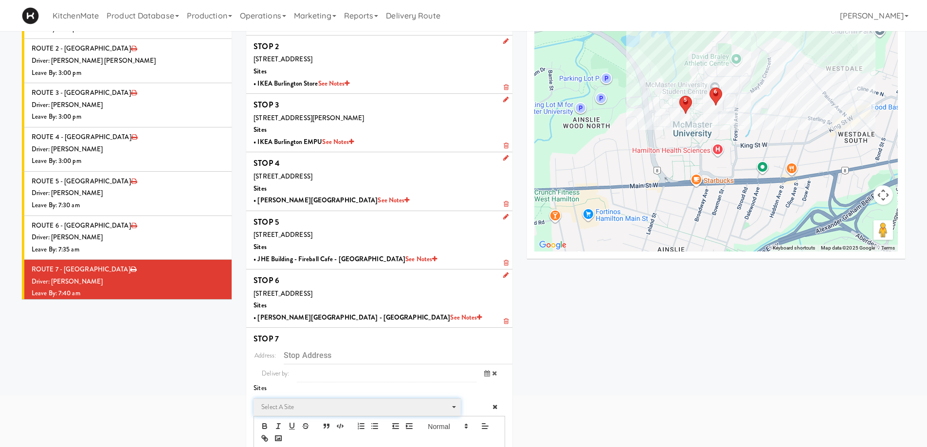
click at [312, 406] on span "Select a site" at bounding box center [353, 408] width 185 height 12
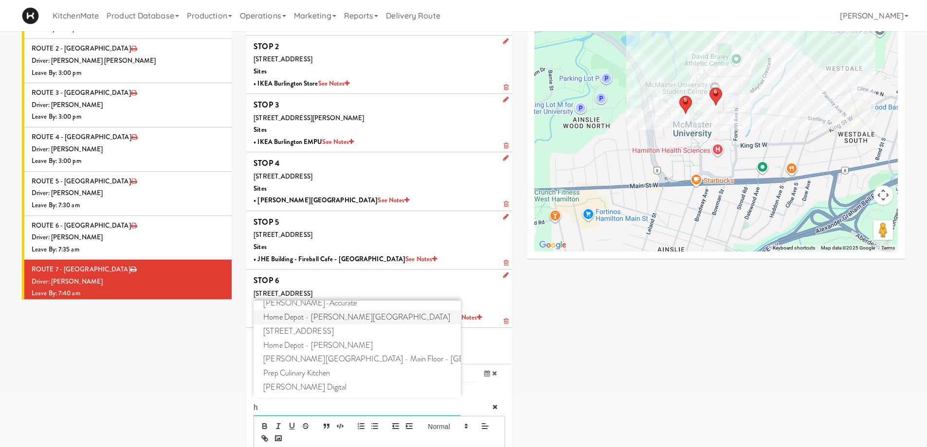
scroll to position [97, 0]
type input "h"
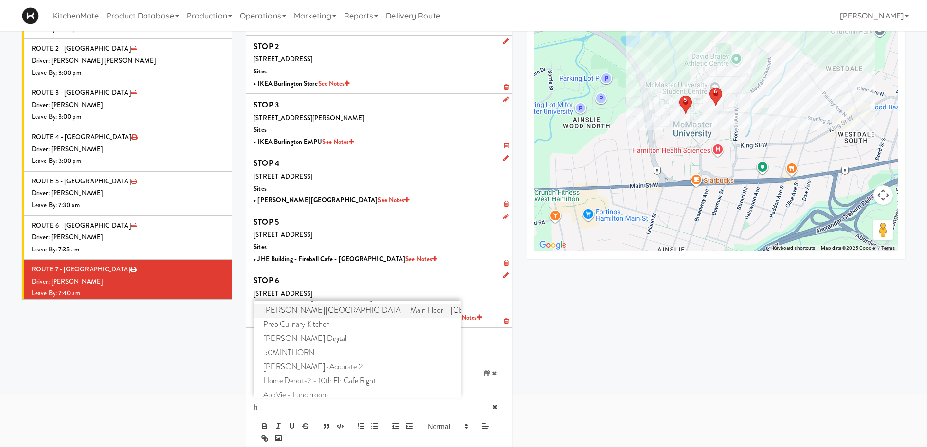
click at [309, 308] on span "H.G. Thode Library - Main Floor - McMaster University" at bounding box center [357, 311] width 207 height 14
type input "[STREET_ADDRESS]"
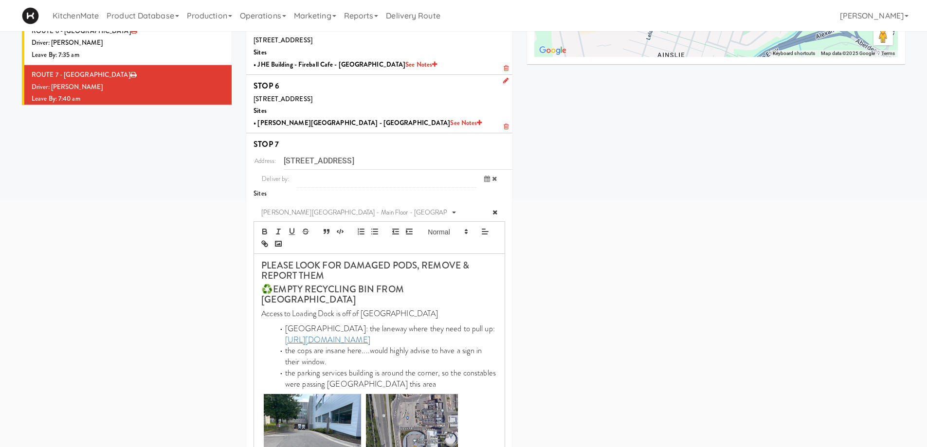
scroll to position [428, 0]
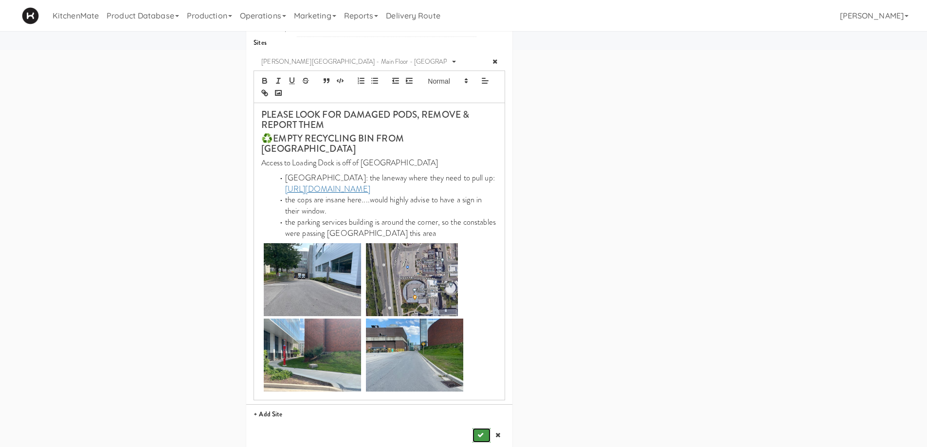
click at [481, 428] on button "submit" at bounding box center [482, 435] width 18 height 15
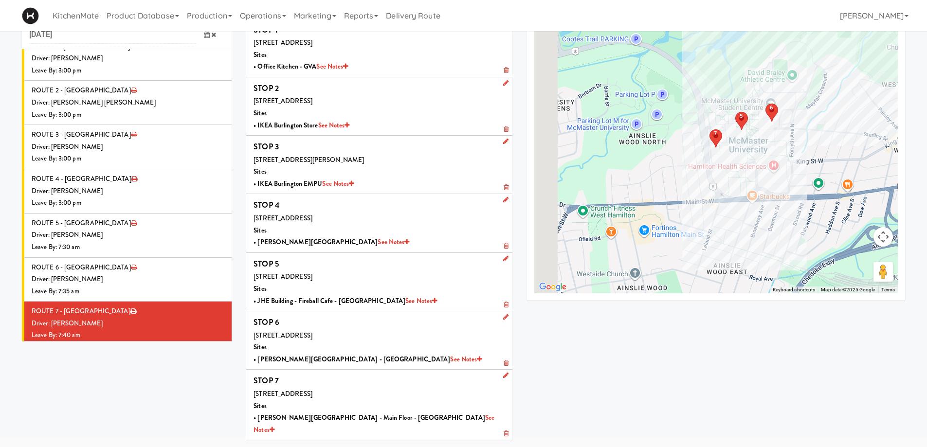
scroll to position [31, 0]
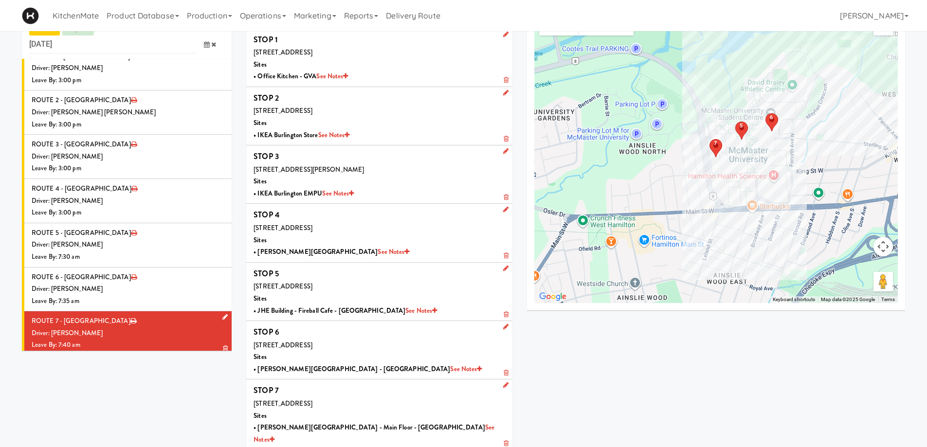
click at [118, 372] on div "Driver: No driver assigned" at bounding box center [128, 378] width 193 height 12
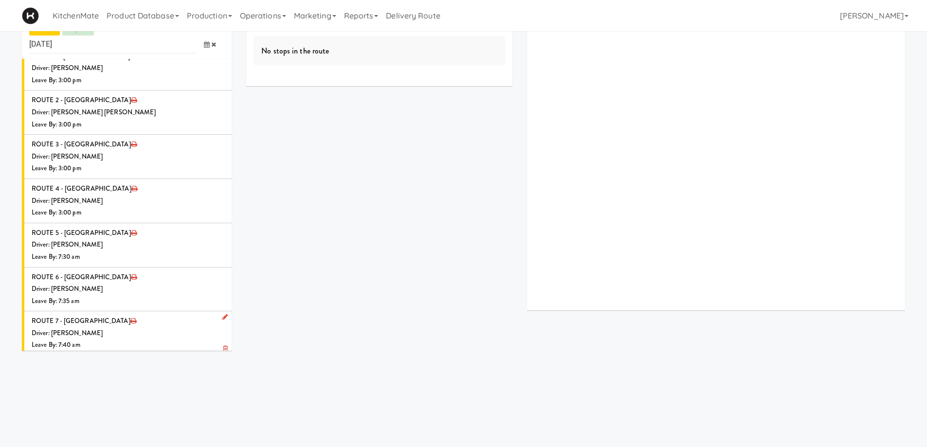
click at [219, 356] on link at bounding box center [223, 362] width 9 height 12
click at [138, 372] on span "Select a driver Select a driver" at bounding box center [154, 381] width 141 height 18
type input "hana"
click at [137, 391] on span "Hanaie Alshabat" at bounding box center [155, 398] width 139 height 14
click at [204, 413] on icon at bounding box center [207, 416] width 6 height 6
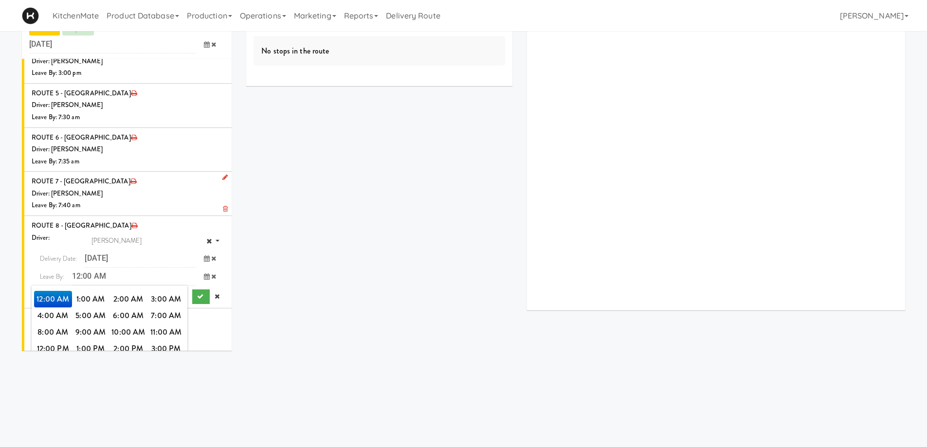
scroll to position [1191, 0]
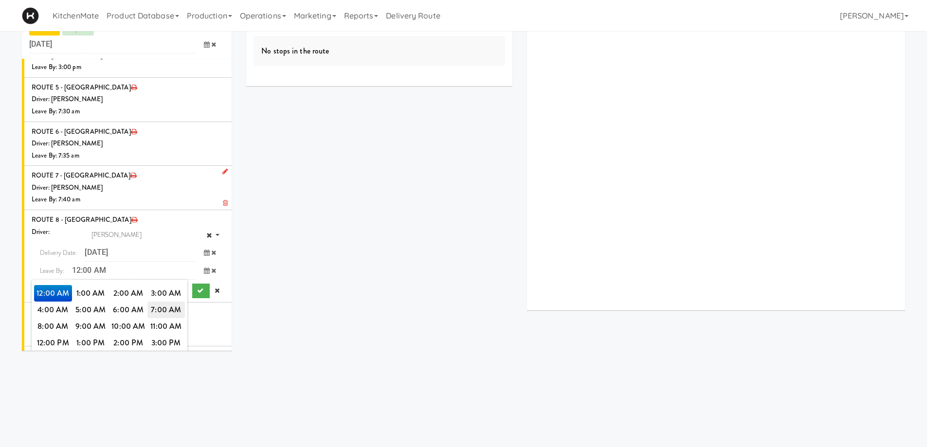
click at [167, 302] on span "7:00 AM" at bounding box center [167, 310] width 38 height 17
click at [79, 318] on span "7:45 AM" at bounding box center [91, 326] width 38 height 17
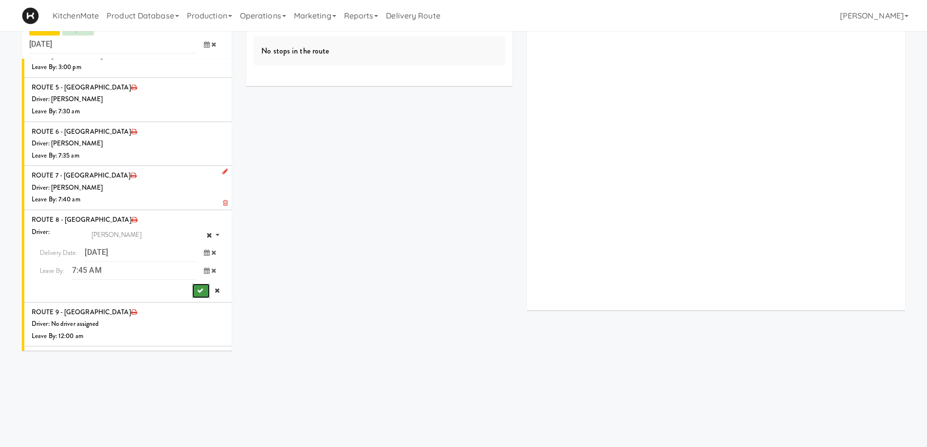
click at [192, 284] on button "submit" at bounding box center [201, 291] width 18 height 15
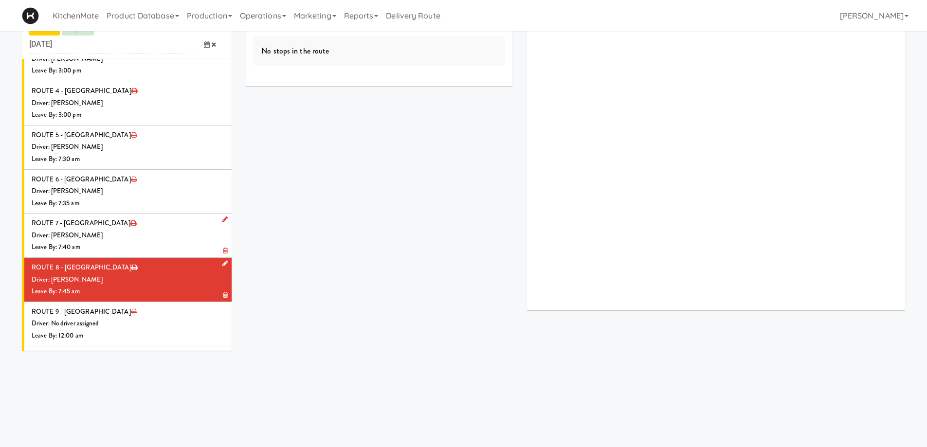
click at [147, 274] on div "Driver: [PERSON_NAME]" at bounding box center [128, 280] width 193 height 12
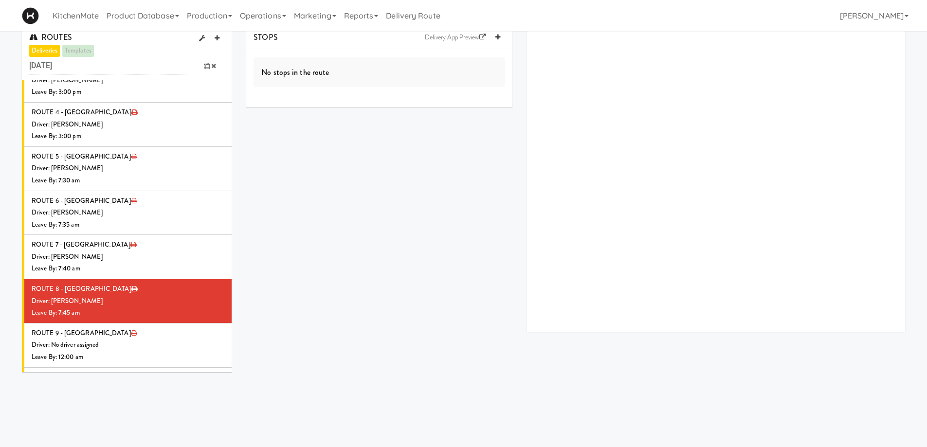
scroll to position [0, 0]
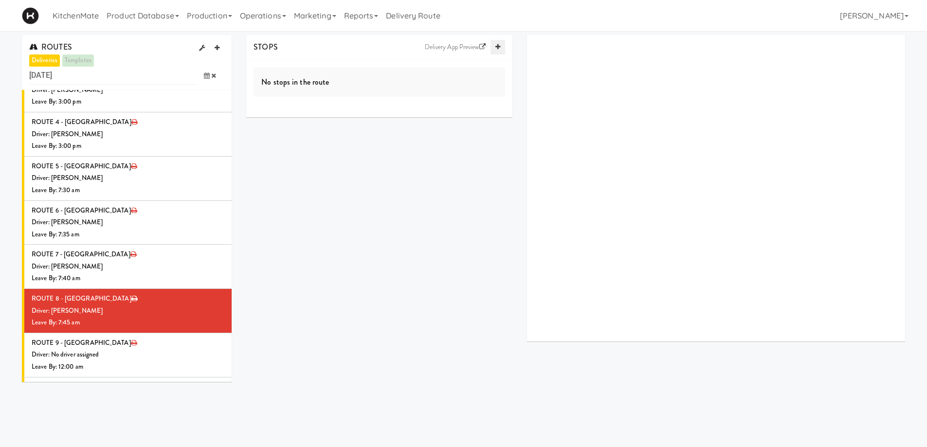
click at [499, 46] on icon at bounding box center [498, 47] width 5 height 6
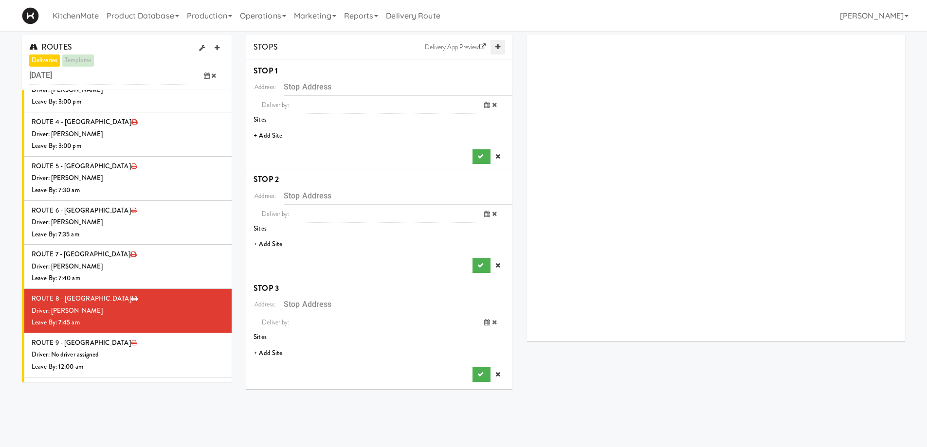
click at [499, 46] on icon at bounding box center [498, 47] width 5 height 6
click at [270, 133] on li "+ Add Site" at bounding box center [379, 136] width 266 height 20
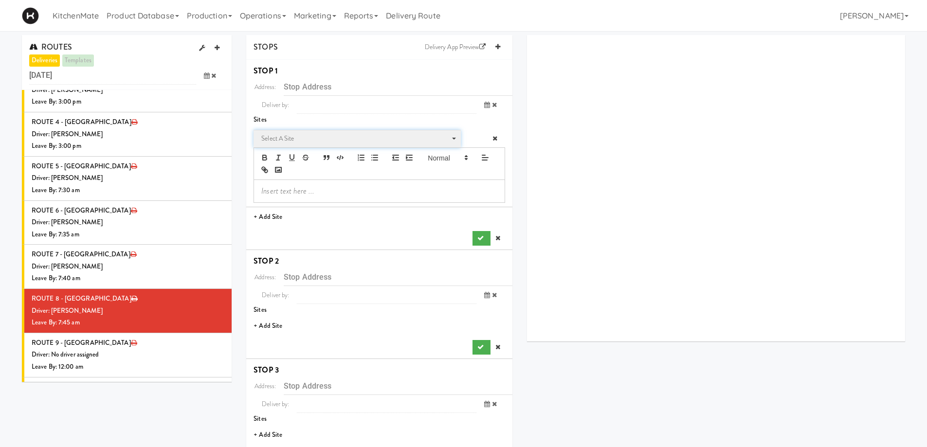
click at [298, 138] on span "Select a site" at bounding box center [353, 139] width 185 height 12
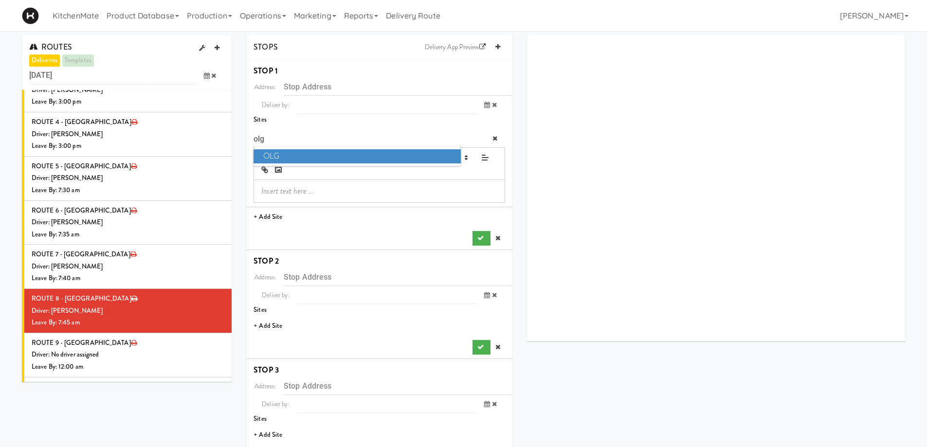
type input "olg"
click at [283, 151] on span "OLG" at bounding box center [357, 156] width 207 height 14
type input "[STREET_ADDRESS]"
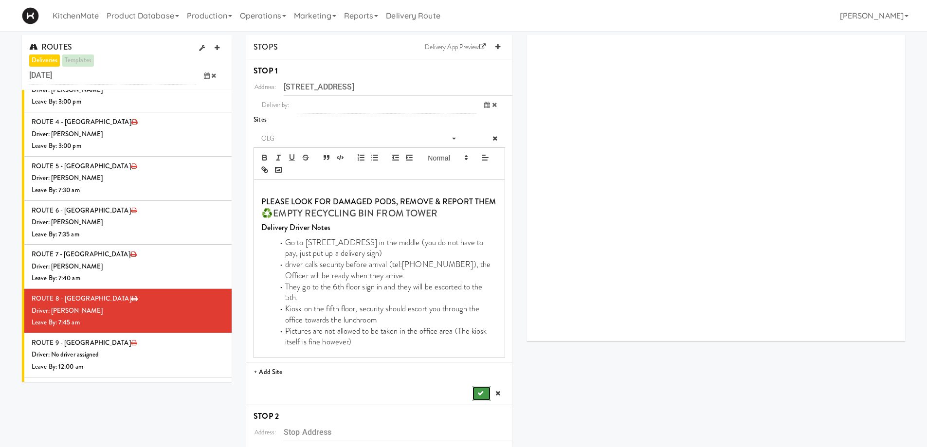
click at [475, 387] on button "submit" at bounding box center [482, 394] width 18 height 15
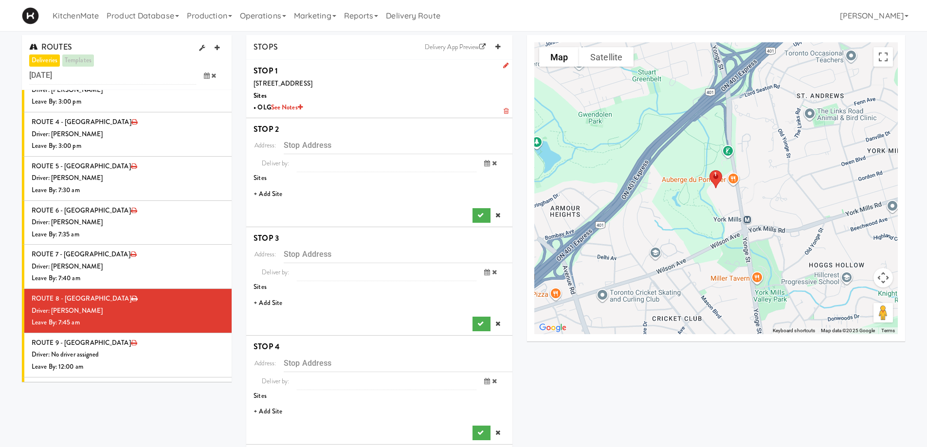
click at [275, 196] on li "+ Add Site" at bounding box center [379, 194] width 266 height 20
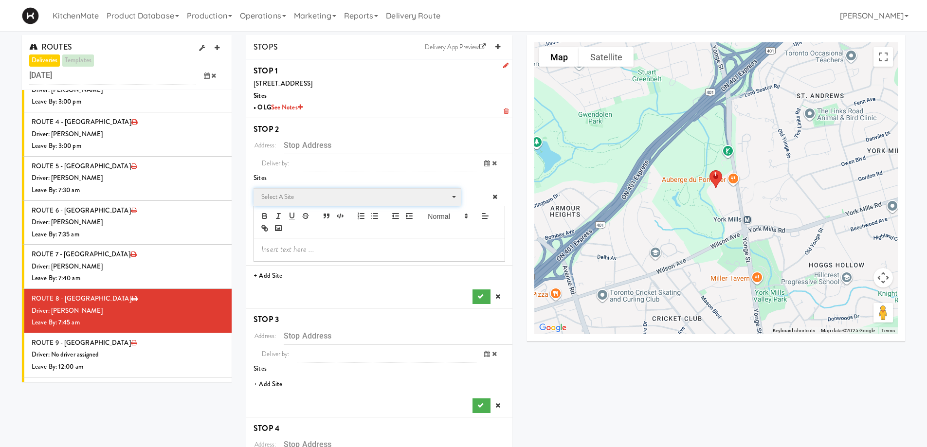
click at [301, 198] on span "Select a site" at bounding box center [353, 197] width 185 height 12
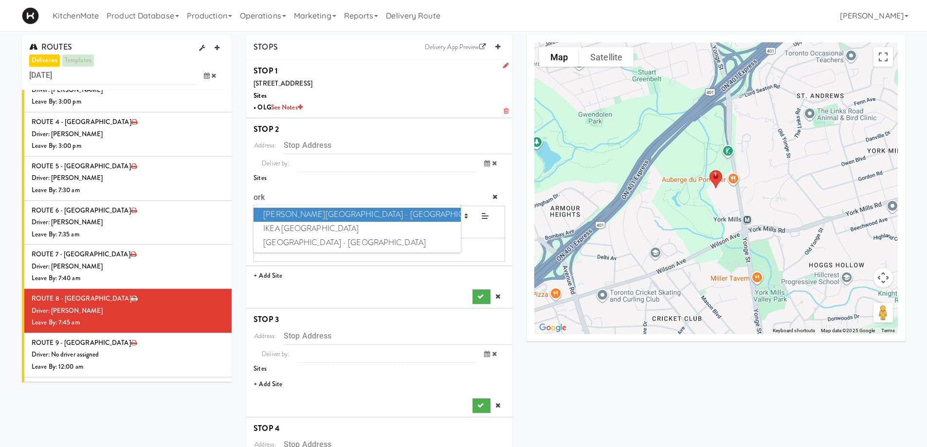
type input "ork"
click at [317, 217] on span "Glendon Campus - York University" at bounding box center [357, 215] width 207 height 14
type input "[STREET_ADDRESS]"
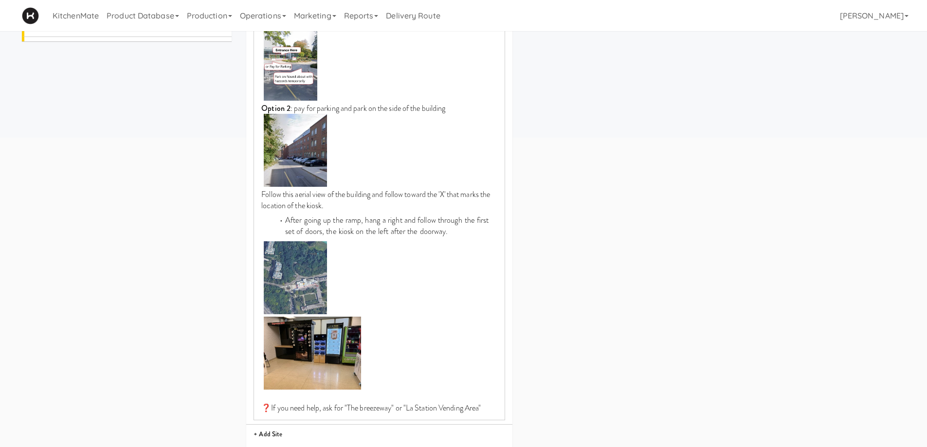
scroll to position [584, 0]
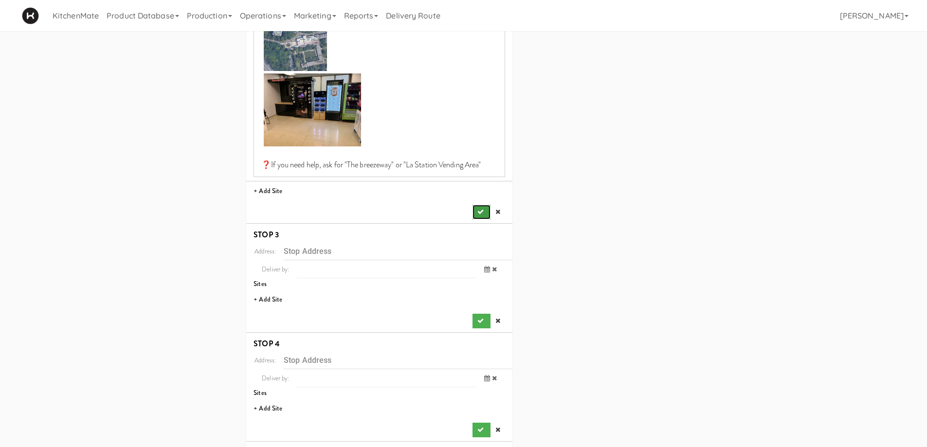
click at [479, 211] on icon "submit" at bounding box center [481, 212] width 6 height 6
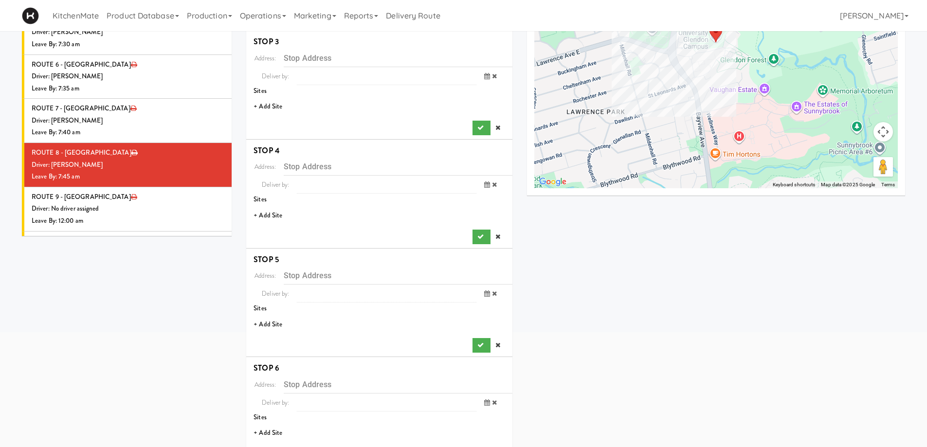
scroll to position [90, 0]
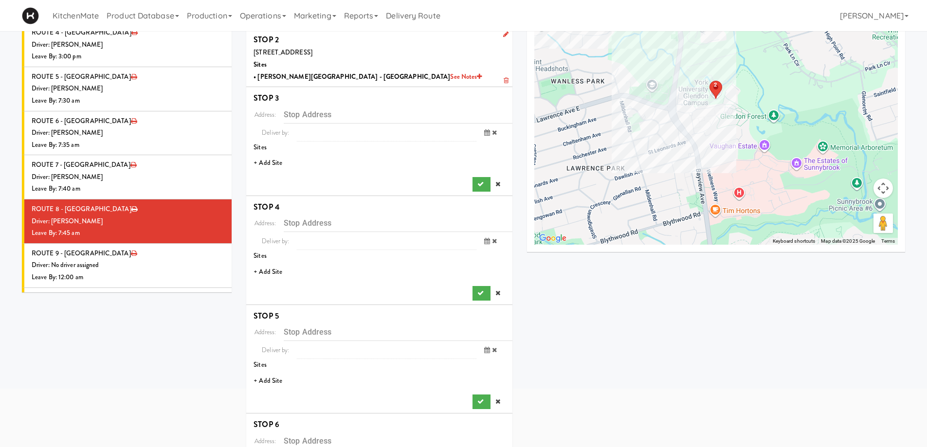
click at [266, 165] on li "+ Add Site" at bounding box center [379, 163] width 266 height 20
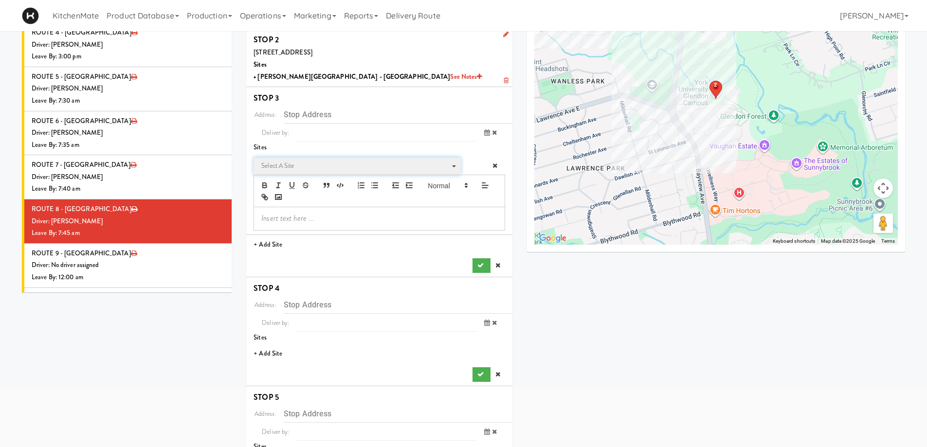
click at [307, 169] on span "Select a site" at bounding box center [353, 166] width 185 height 12
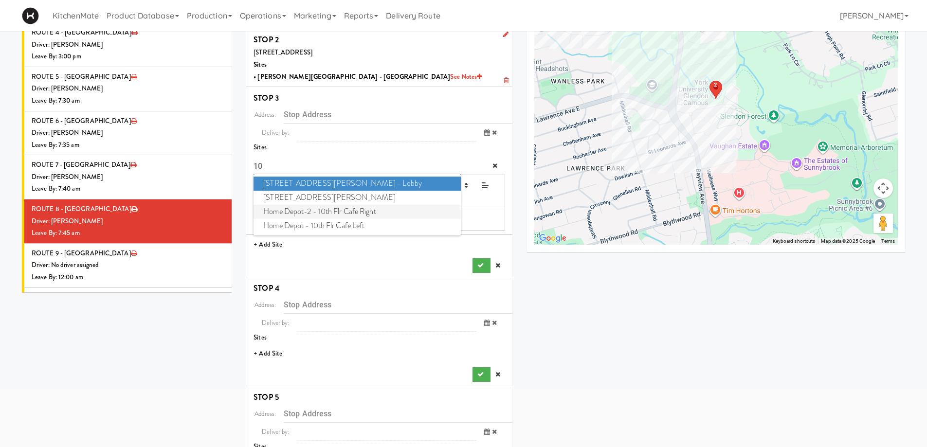
type input "10"
click at [348, 213] on span "Home Depot-2 - 10th Flr Cafe Right" at bounding box center [357, 212] width 207 height 14
type input "[STREET_ADDRESS]"
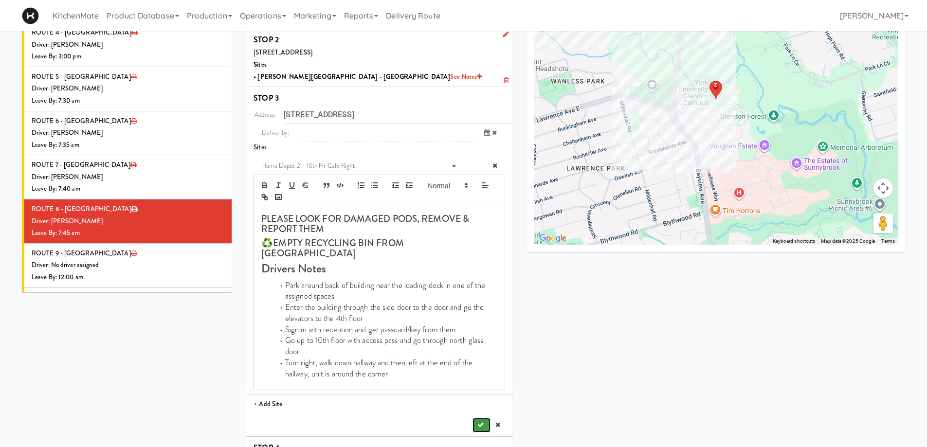
click at [479, 422] on icon "submit" at bounding box center [481, 425] width 6 height 6
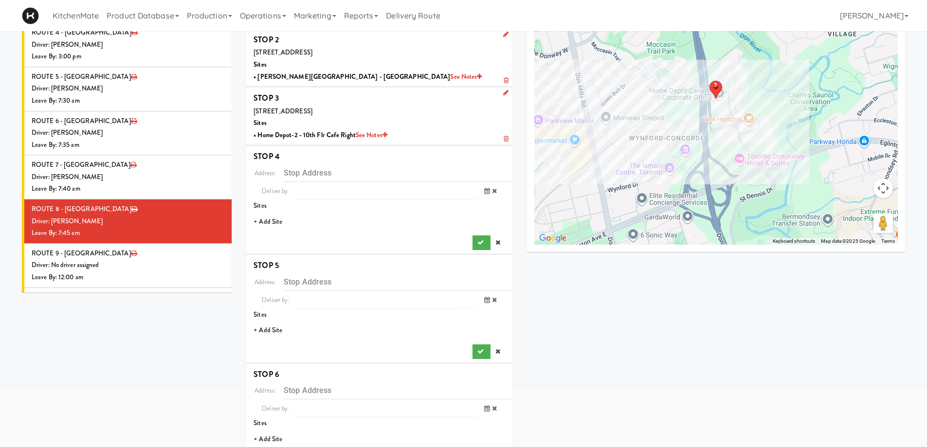
click at [274, 220] on li "+ Add Site" at bounding box center [379, 222] width 266 height 20
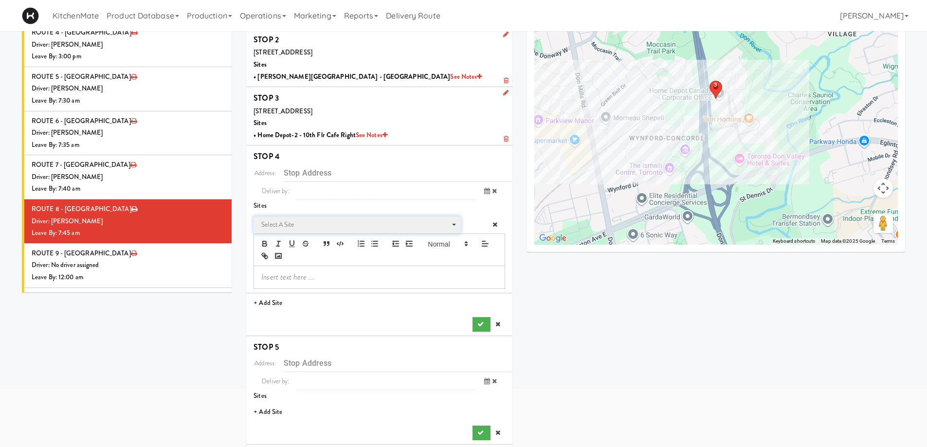
click at [319, 224] on span "Select a site" at bounding box center [353, 225] width 185 height 12
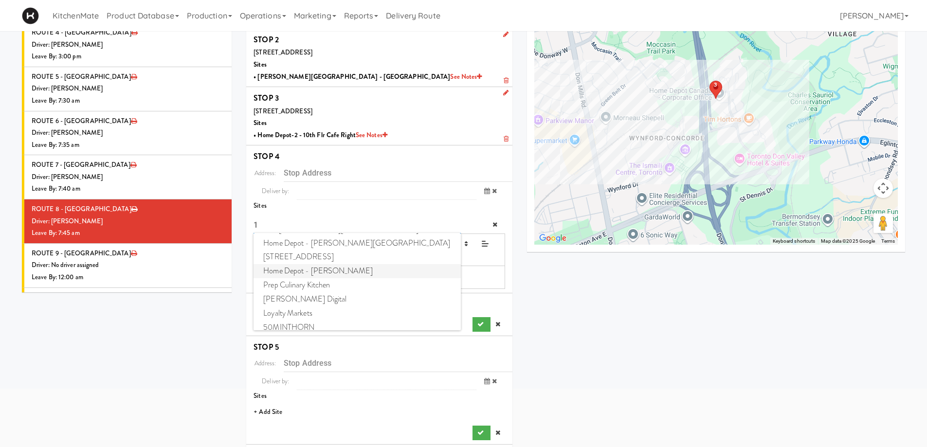
scroll to position [0, 0]
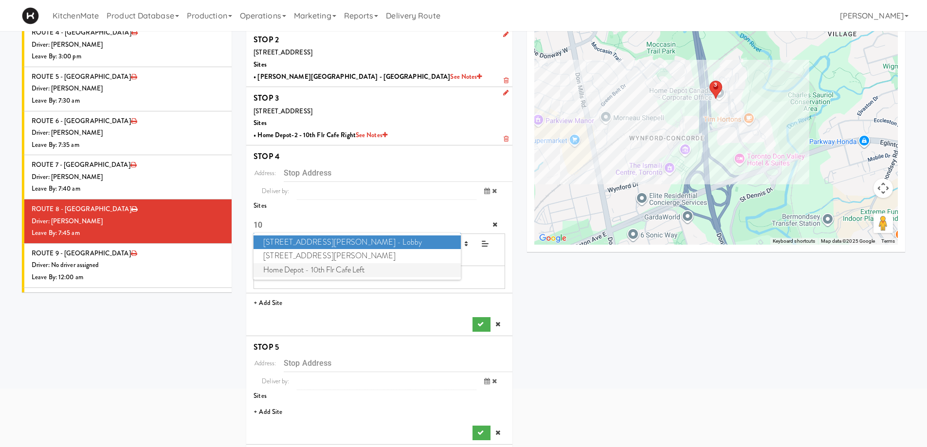
type input "10"
click at [314, 269] on span "Home Depot - 10th Flr Cafe Left" at bounding box center [357, 270] width 207 height 14
type input "[STREET_ADDRESS]"
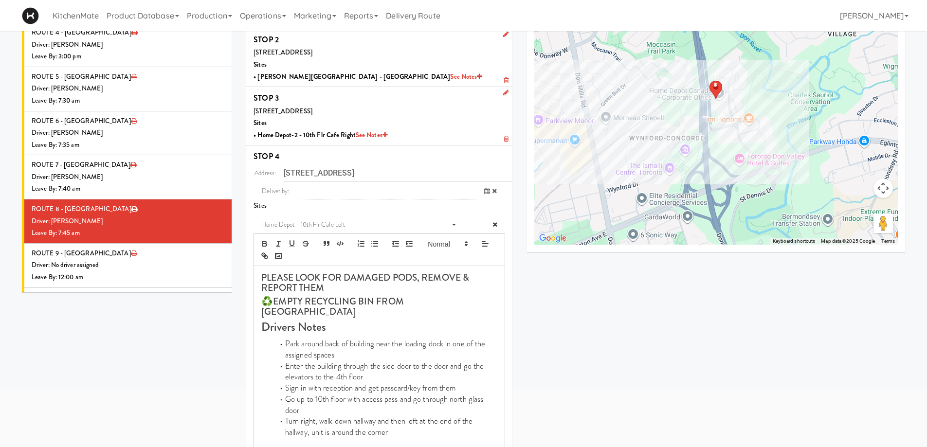
scroll to position [382, 0]
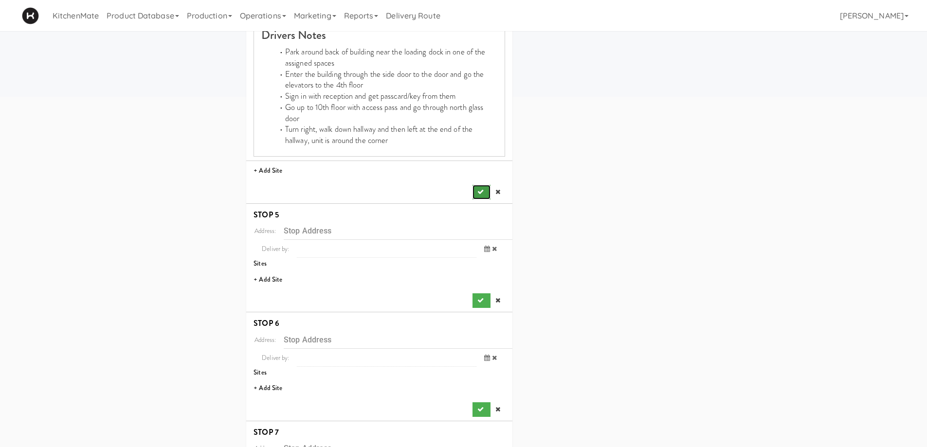
click at [475, 185] on button "submit" at bounding box center [482, 192] width 18 height 15
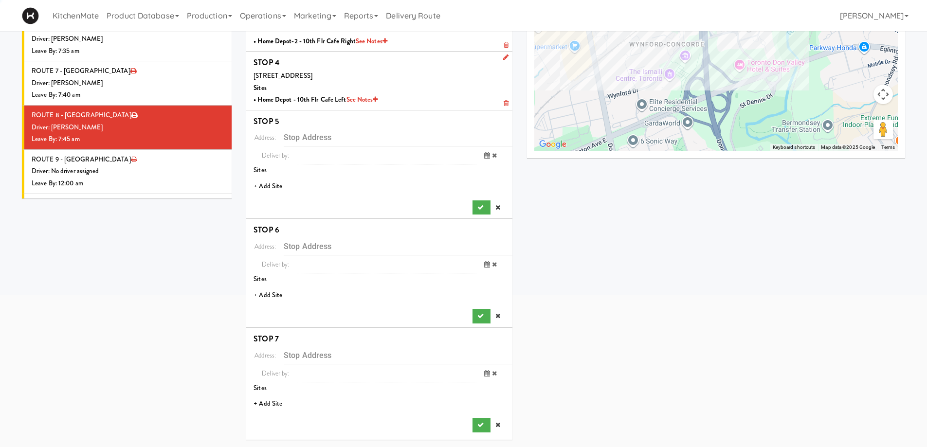
scroll to position [184, 0]
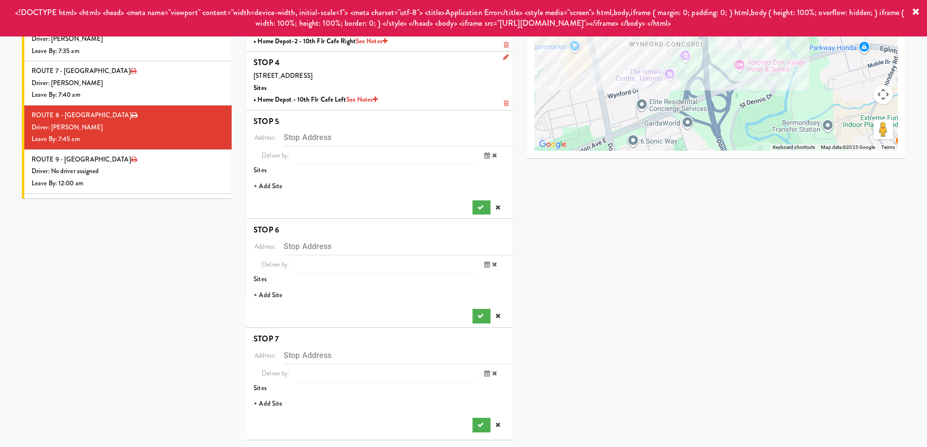
click at [270, 185] on li "+ Add Site" at bounding box center [379, 187] width 266 height 20
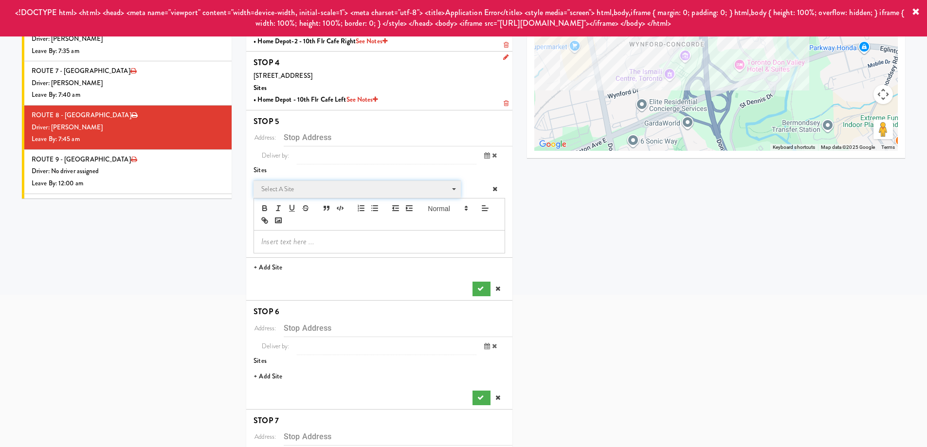
click at [297, 191] on span "Select a site" at bounding box center [353, 190] width 185 height 12
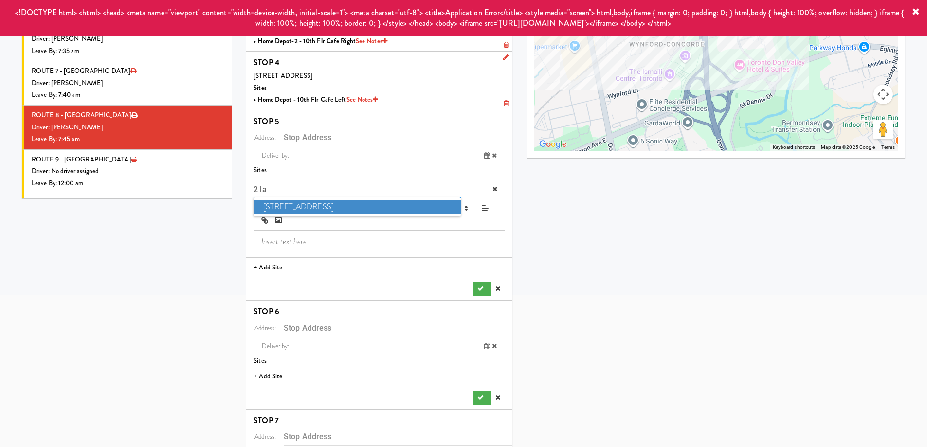
type input "2 la"
click at [364, 204] on span "2 Lansing Square" at bounding box center [357, 207] width 207 height 14
type input "[STREET_ADDRESS]"
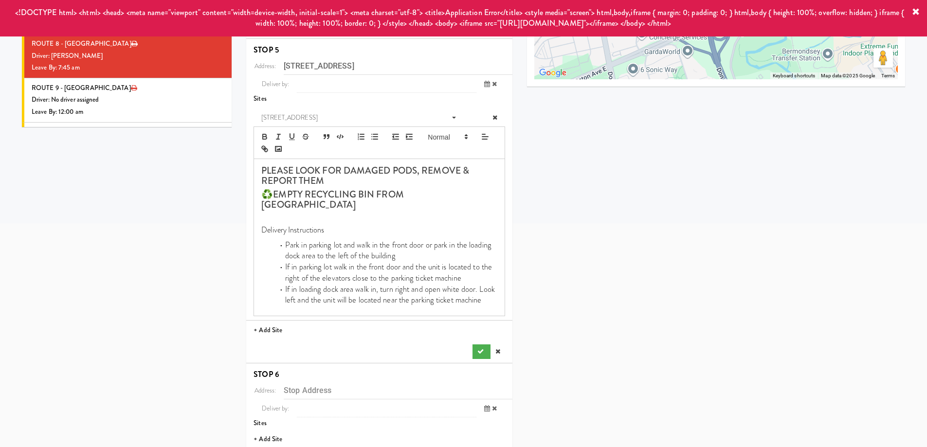
scroll to position [330, 0]
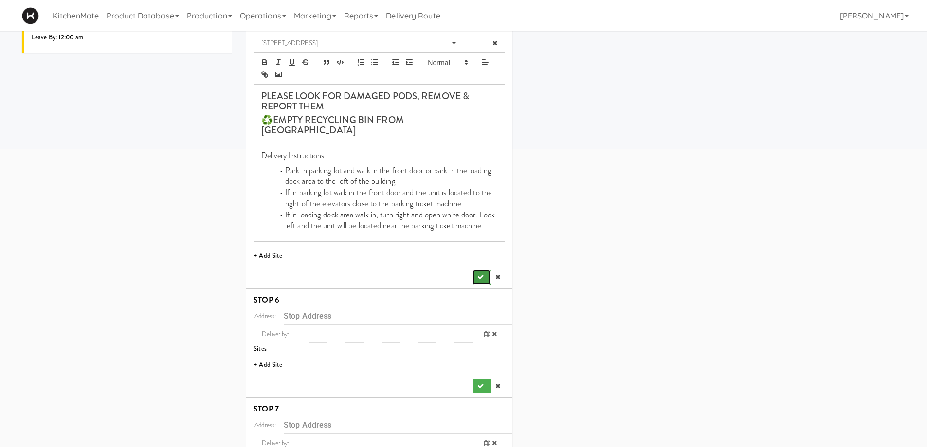
click at [477, 270] on button "submit" at bounding box center [482, 277] width 18 height 15
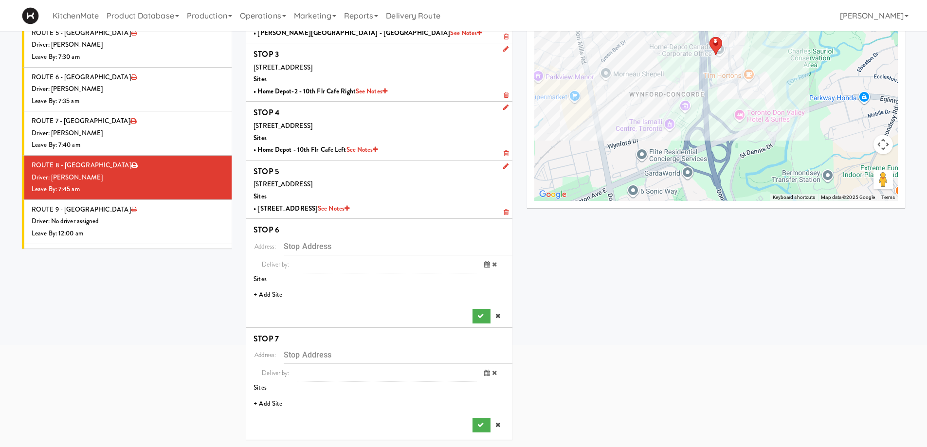
scroll to position [133, 0]
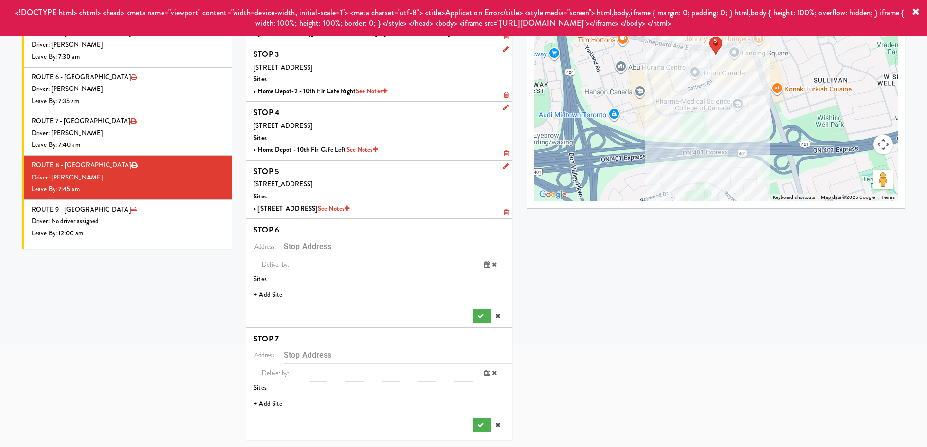
click at [273, 293] on li "+ Add Site" at bounding box center [379, 295] width 266 height 20
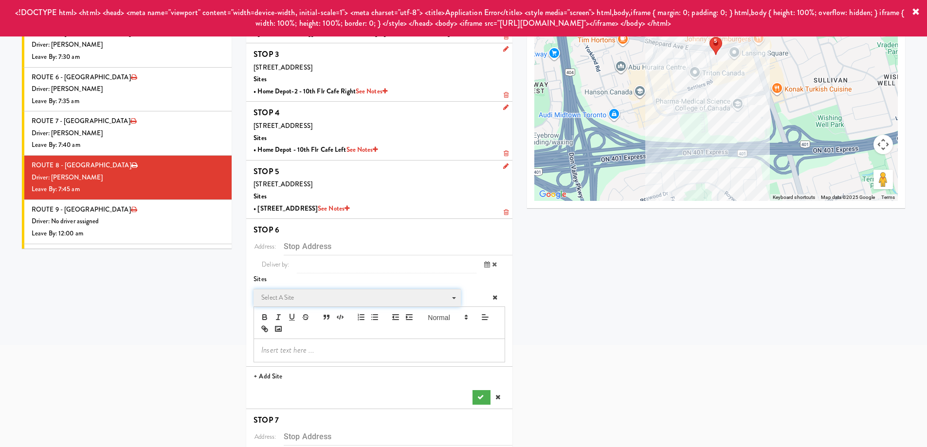
click at [313, 291] on span "Select a site Select a site" at bounding box center [357, 298] width 207 height 18
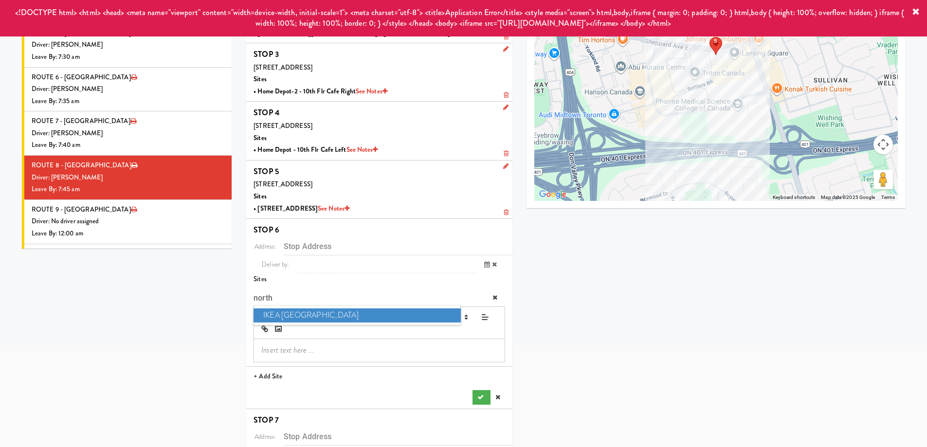
type input "north"
click at [306, 315] on span "IKEA North York Store" at bounding box center [357, 316] width 207 height 14
type input "[STREET_ADDRESS][PERSON_NAME]"
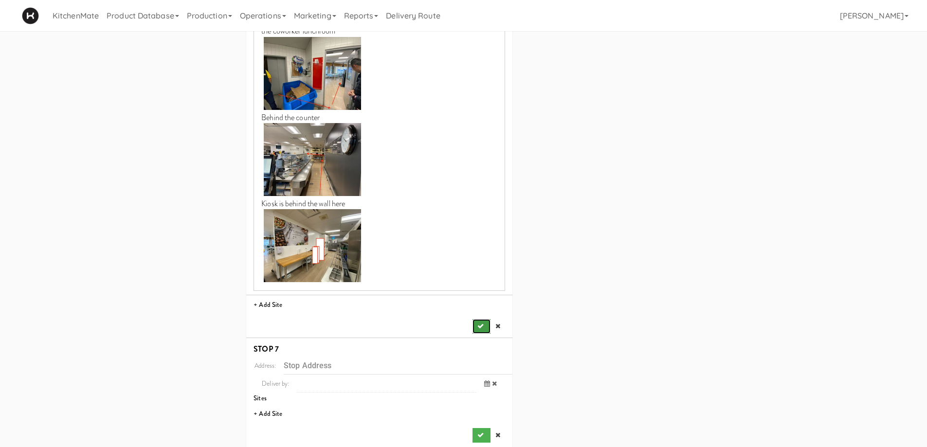
click at [478, 320] on button "submit" at bounding box center [482, 326] width 18 height 15
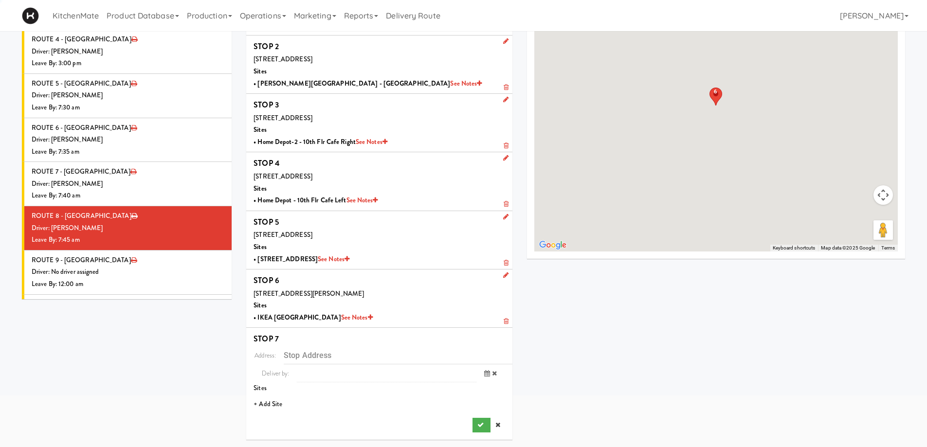
scroll to position [83, 0]
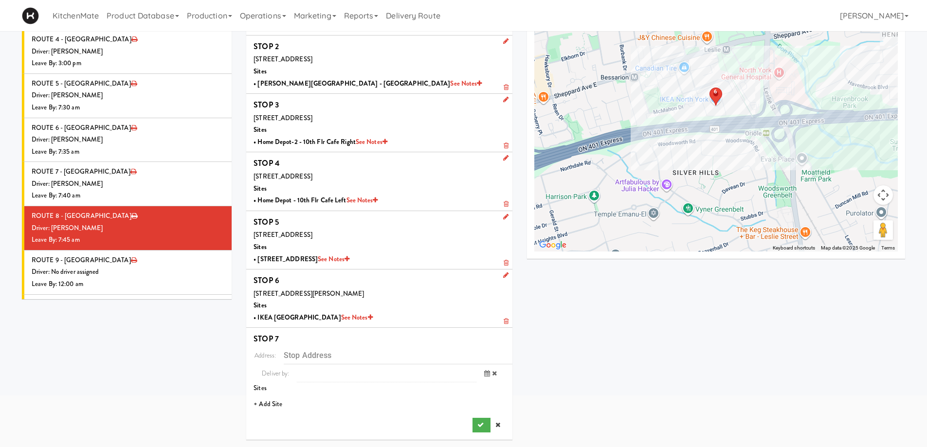
click at [272, 405] on li "+ Add Site" at bounding box center [379, 405] width 266 height 20
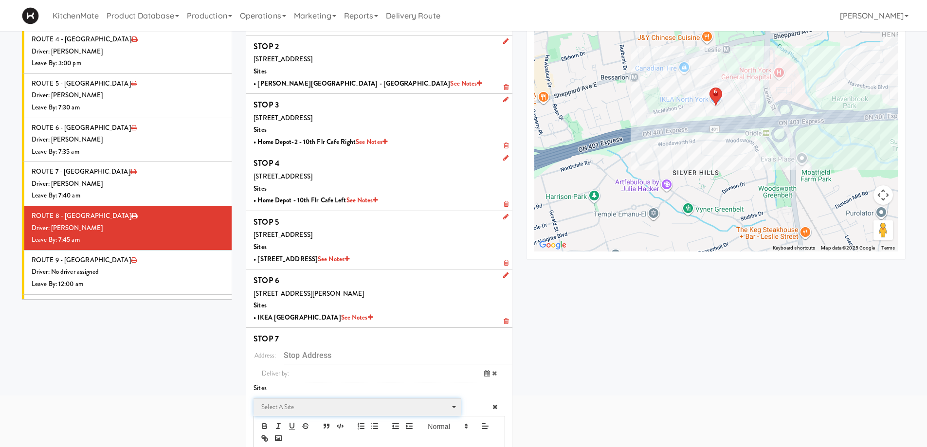
click at [312, 406] on span "Select a site" at bounding box center [353, 408] width 185 height 12
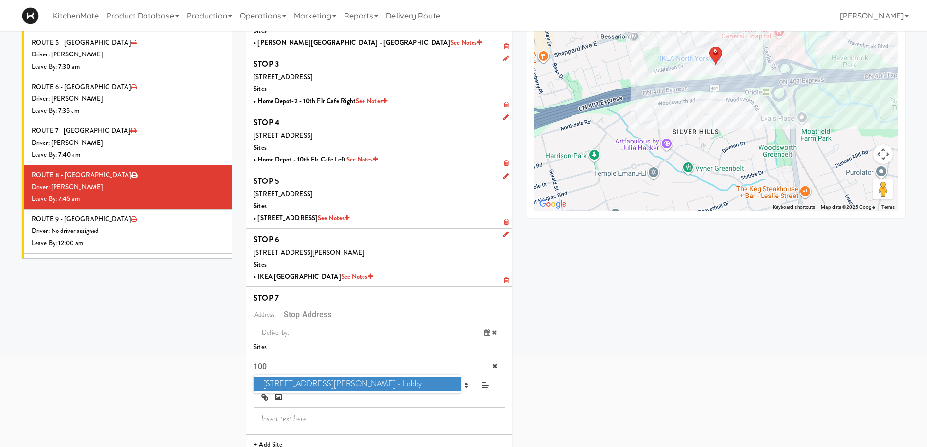
scroll to position [165, 0]
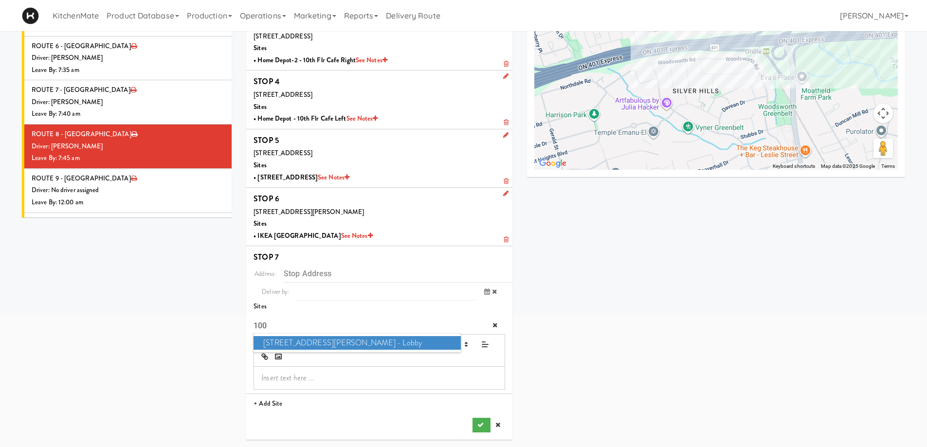
type input "100"
click at [325, 346] on span "100 Sheppard Ave - Lobby" at bounding box center [357, 343] width 207 height 14
type input "[STREET_ADDRESS][PERSON_NAME]"
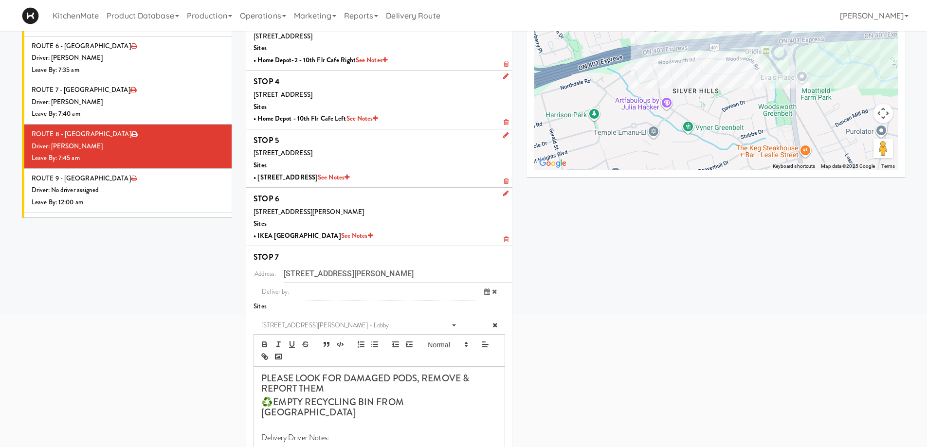
scroll to position [266, 0]
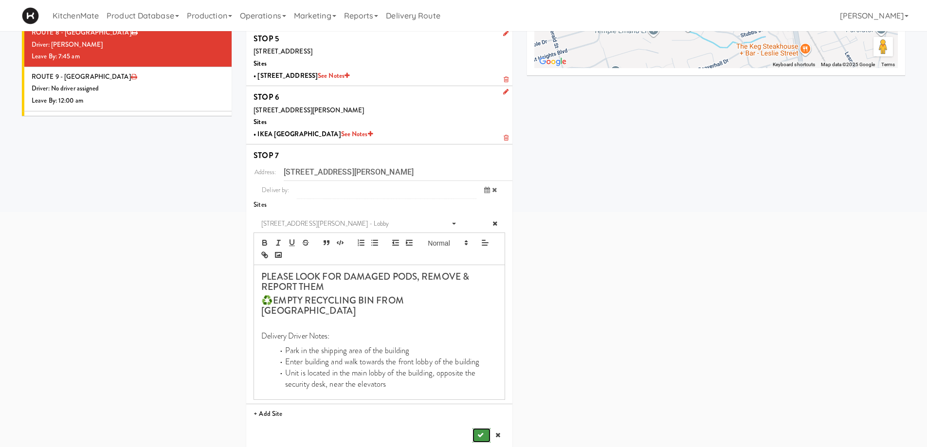
click at [479, 432] on icon "submit" at bounding box center [481, 435] width 6 height 6
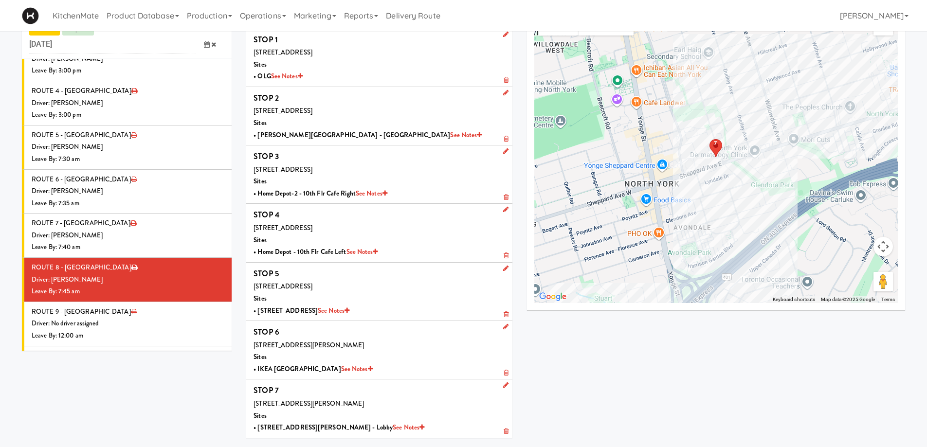
scroll to position [0, 0]
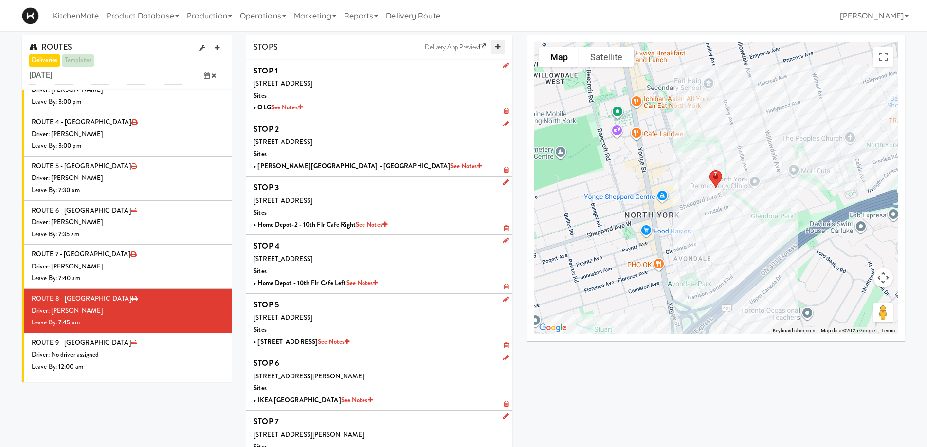
click at [500, 45] on link at bounding box center [498, 47] width 15 height 15
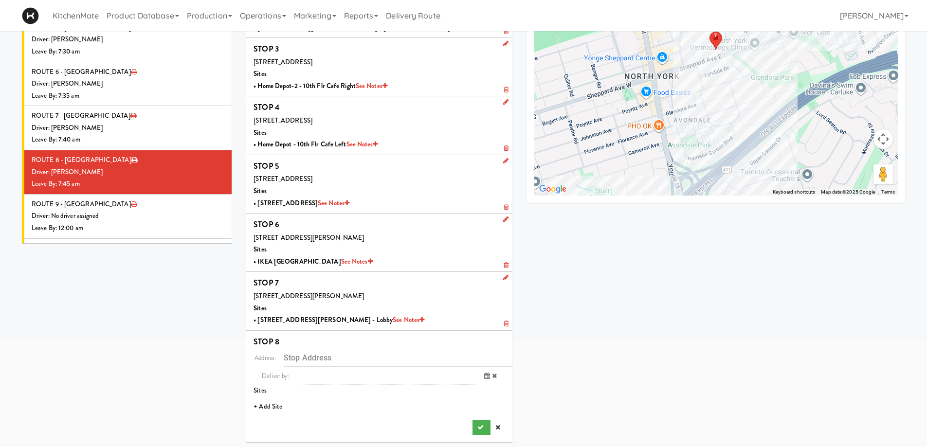
scroll to position [141, 0]
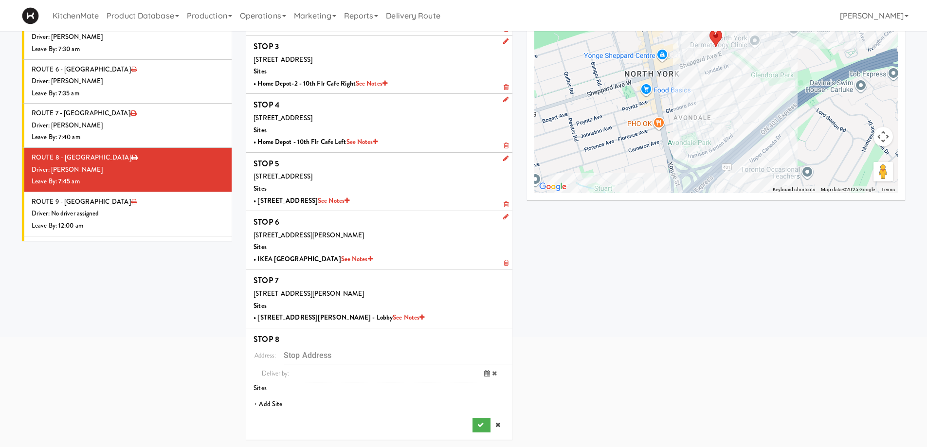
click at [275, 404] on li "+ Add Site" at bounding box center [379, 405] width 266 height 20
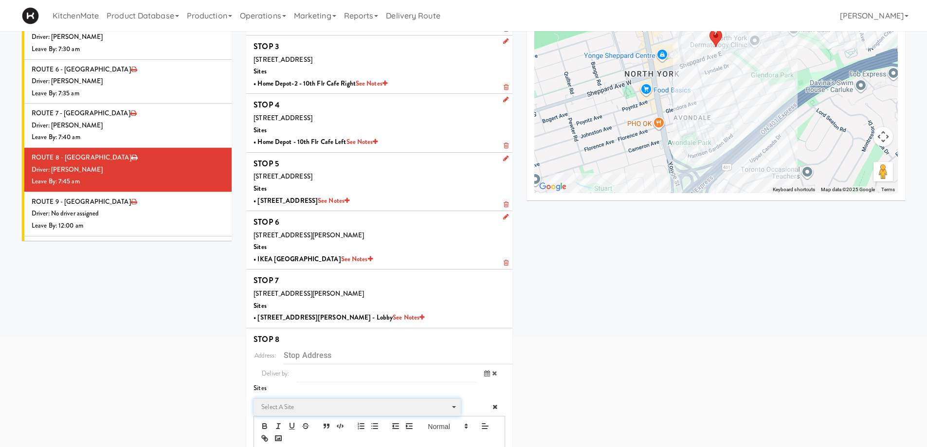
click at [282, 410] on span "Select a site" at bounding box center [353, 408] width 185 height 12
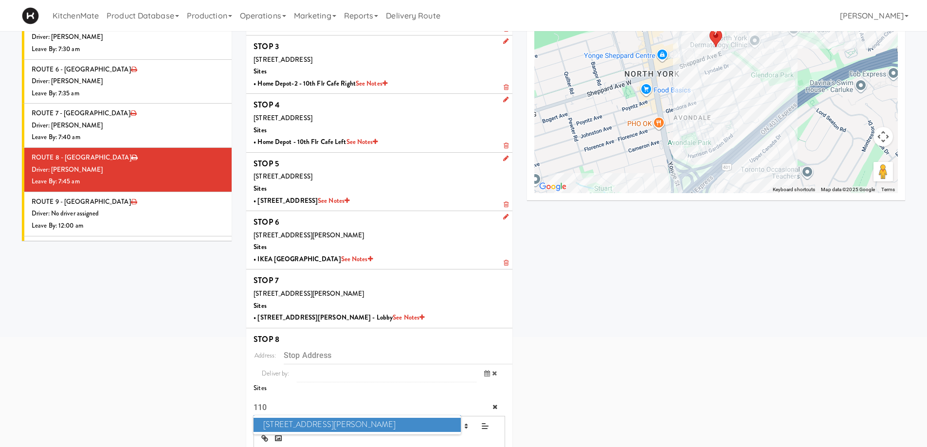
type input "110"
click at [305, 424] on span "110 Sheppard Ave E" at bounding box center [357, 425] width 207 height 14
type input "[STREET_ADDRESS][PERSON_NAME]"
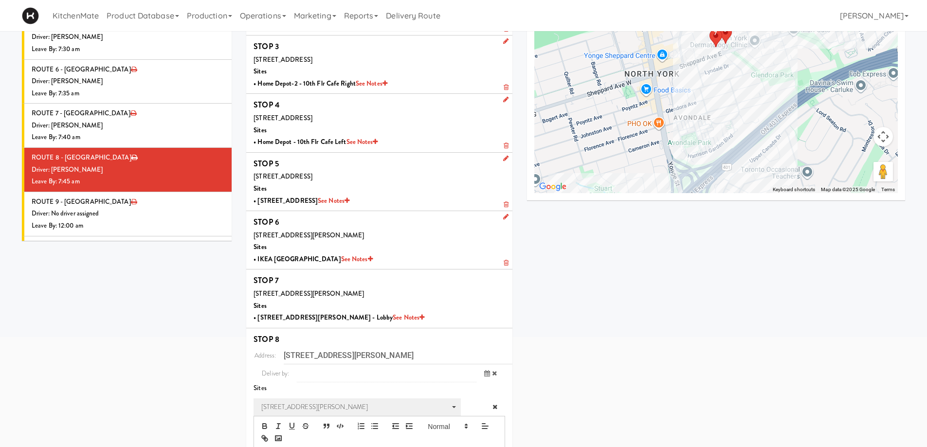
scroll to position [223, 0]
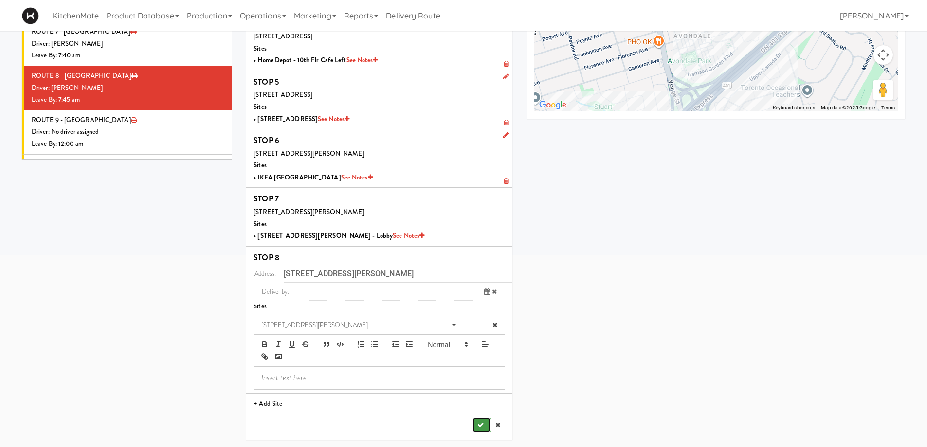
click at [480, 427] on icon "submit" at bounding box center [481, 425] width 6 height 6
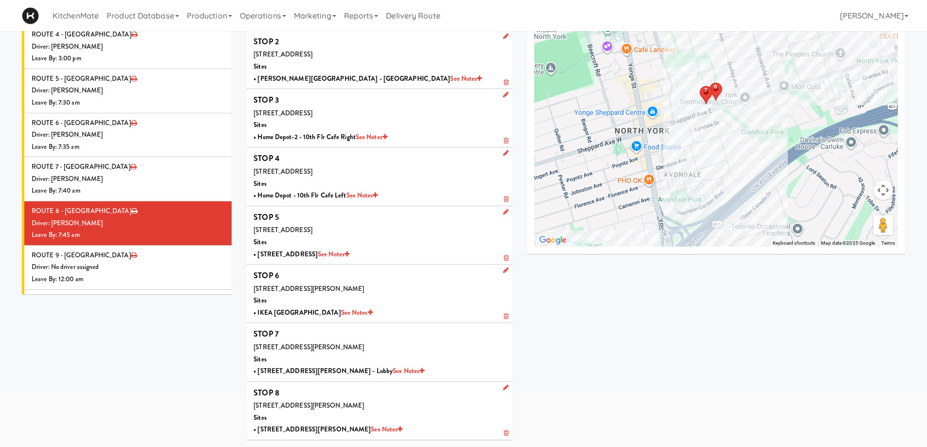
scroll to position [88, 0]
click at [109, 157] on li "ROUTE 7 - [GEOGRAPHIC_DATA] Driver: [PERSON_NAME] Leave By: 7:40 am" at bounding box center [127, 179] width 210 height 44
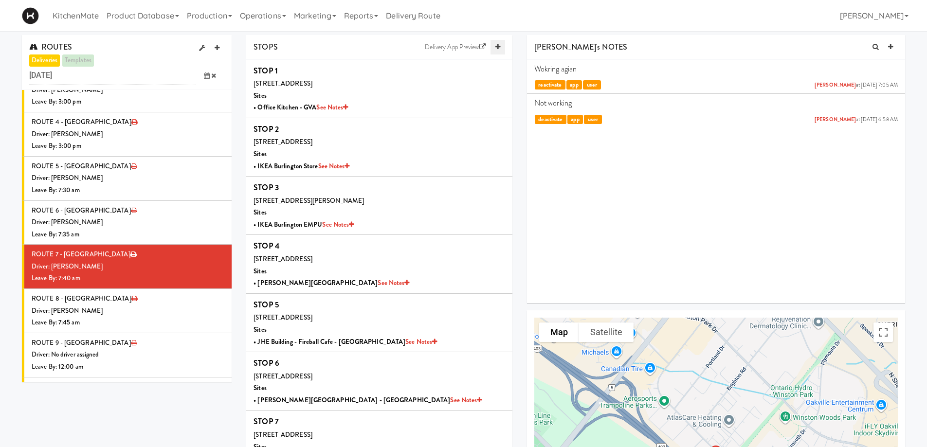
click at [497, 45] on icon at bounding box center [498, 47] width 5 height 6
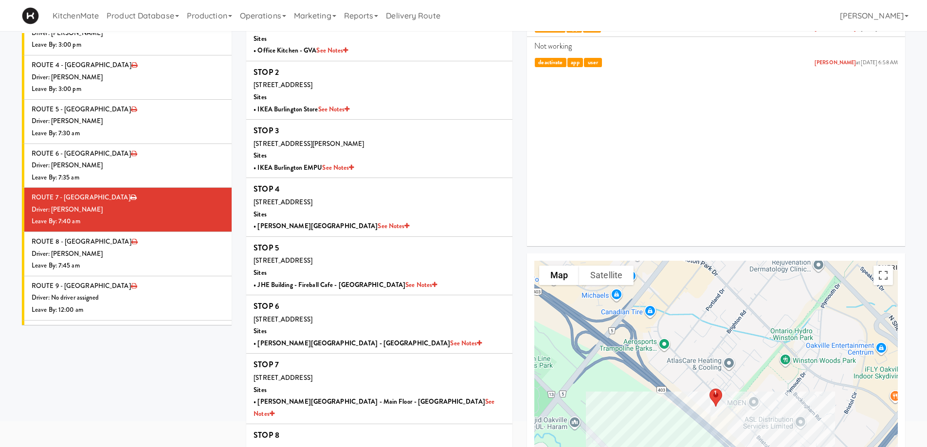
scroll to position [146, 0]
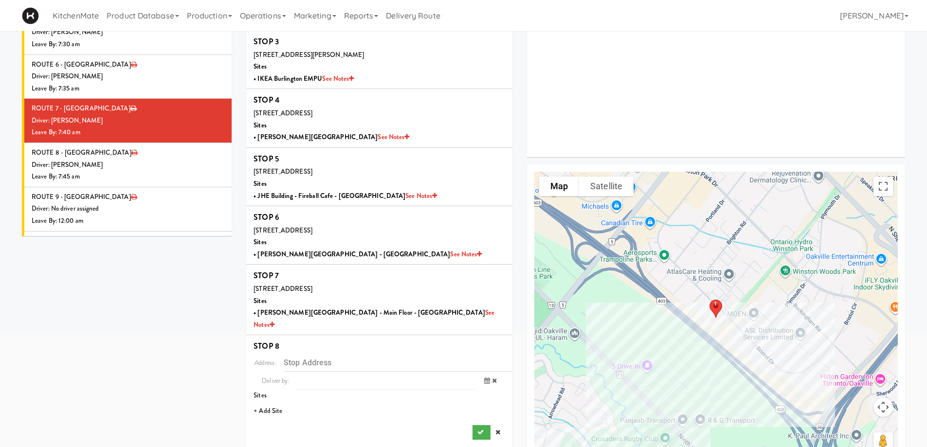
click at [281, 402] on li "+ Add Site" at bounding box center [379, 412] width 266 height 20
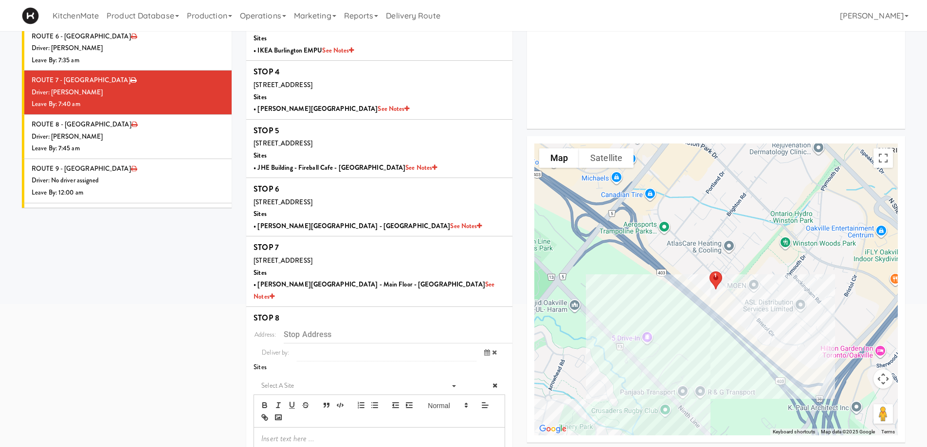
scroll to position [223, 0]
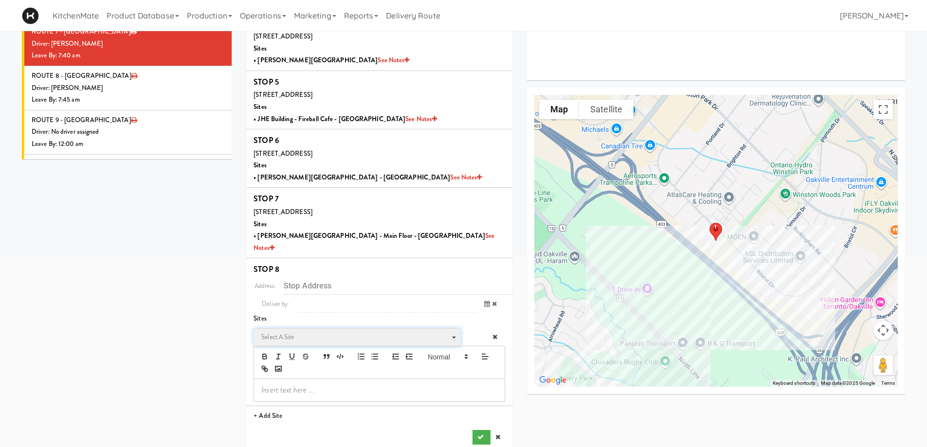
click at [300, 332] on span "Select a site" at bounding box center [353, 338] width 185 height 12
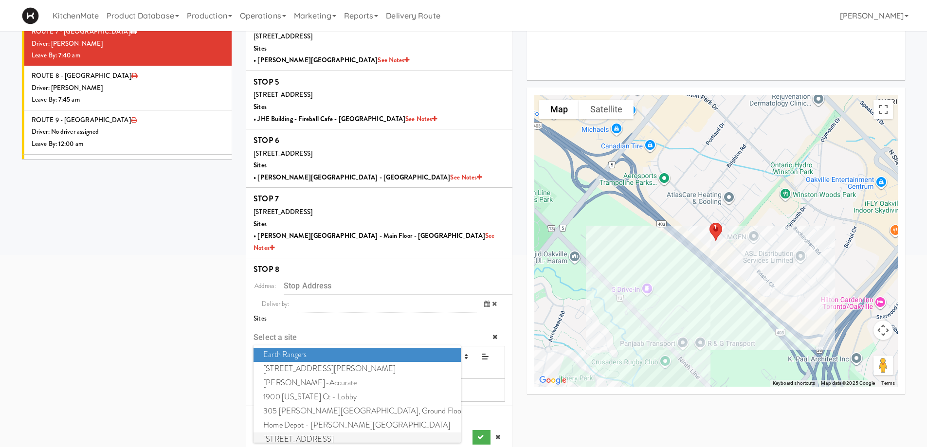
click at [325, 433] on span "5035 South Service Road" at bounding box center [357, 440] width 207 height 14
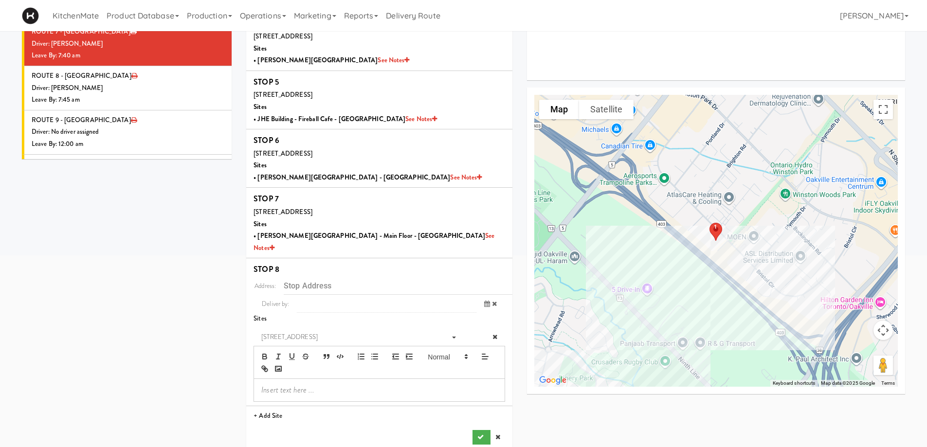
type input "[STREET_ADDRESS]"
click at [485, 430] on button "submit" at bounding box center [482, 437] width 18 height 15
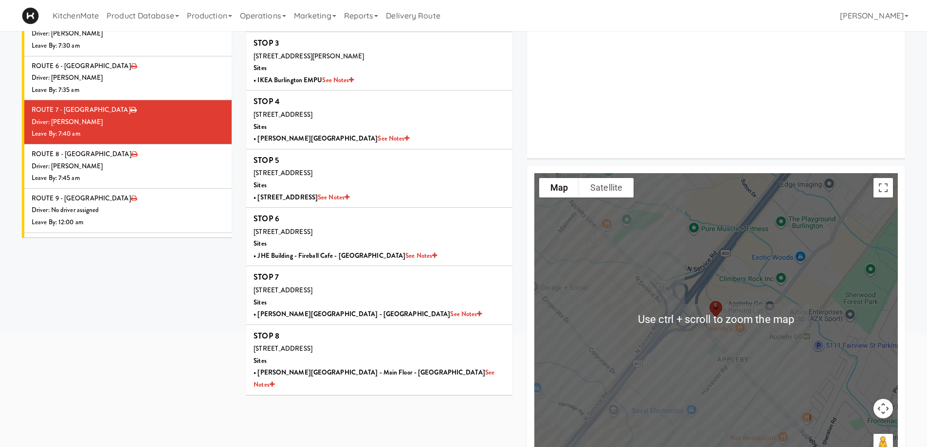
scroll to position [129, 0]
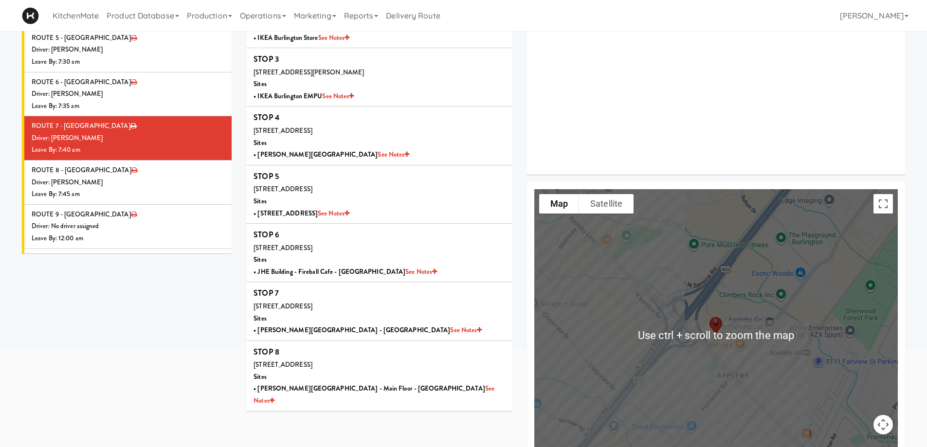
click at [696, 345] on div "1 2 3 4 6 7 8 5 1 2 3 4 6 7 8 5" at bounding box center [717, 335] width 364 height 292
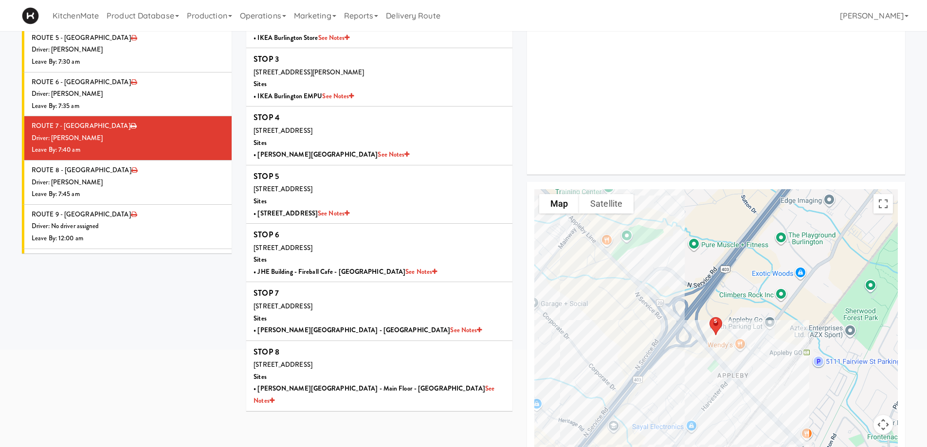
click at [883, 419] on button "Map camera controls" at bounding box center [883, 424] width 19 height 19
click at [811, 425] on button "Move left" at bounding box center [810, 424] width 19 height 19
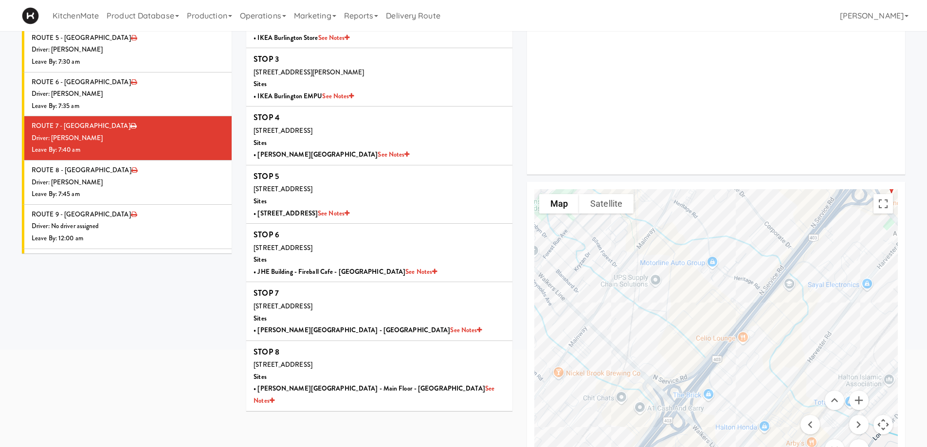
drag, startPoint x: 606, startPoint y: 355, endPoint x: 605, endPoint y: 239, distance: 116.8
click at [605, 239] on div "1 2 3 4 6 7 8 5 1 2 3 4 6 7 8 5" at bounding box center [717, 335] width 364 height 292
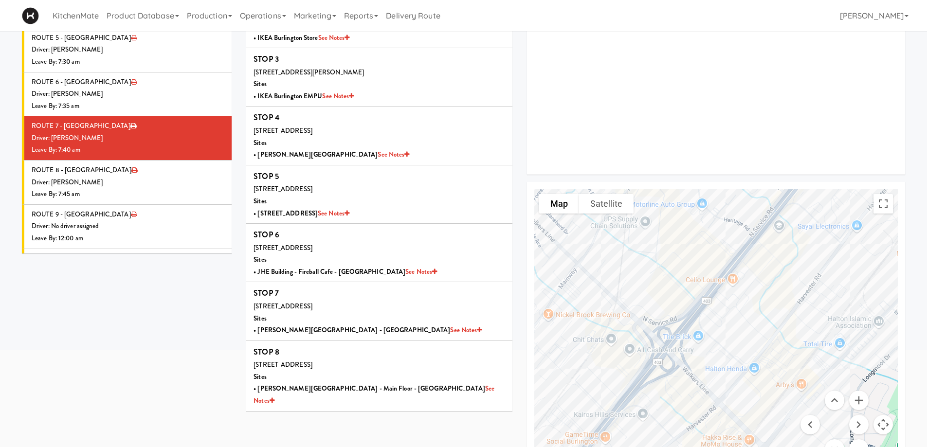
drag, startPoint x: 716, startPoint y: 281, endPoint x: 708, endPoint y: 238, distance: 43.5
click at [708, 238] on div "1 2 3 4 6 7 8 5 1 2 3 4 6 7 8 5" at bounding box center [717, 335] width 364 height 292
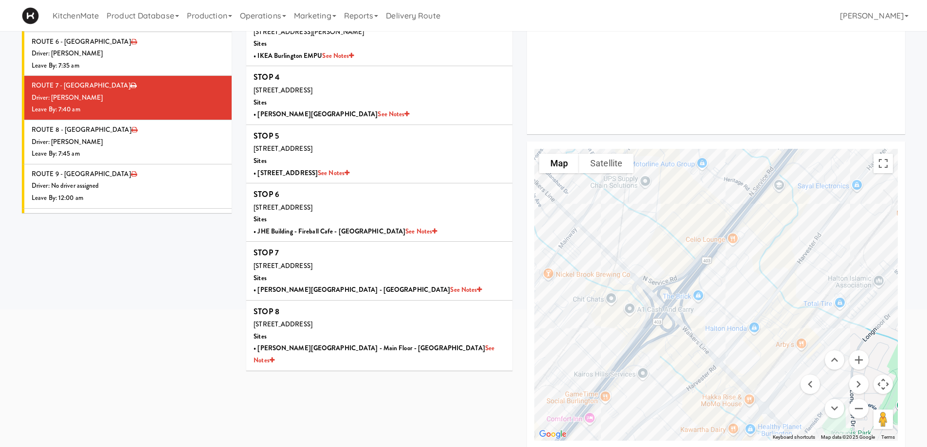
scroll to position [177, 0]
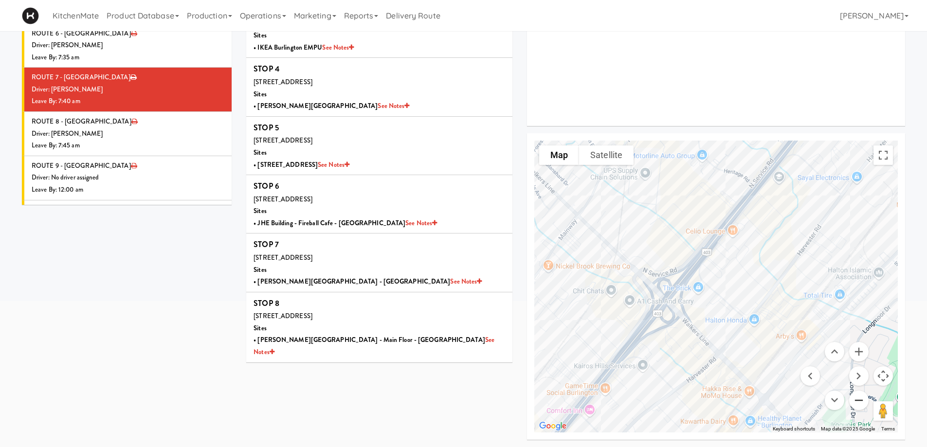
click at [861, 401] on button "Zoom out" at bounding box center [858, 400] width 19 height 19
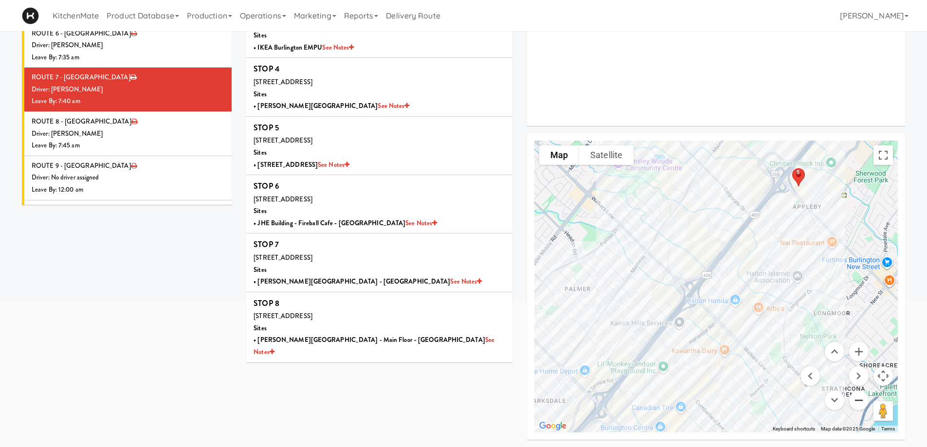
click at [861, 401] on button "Zoom out" at bounding box center [858, 400] width 19 height 19
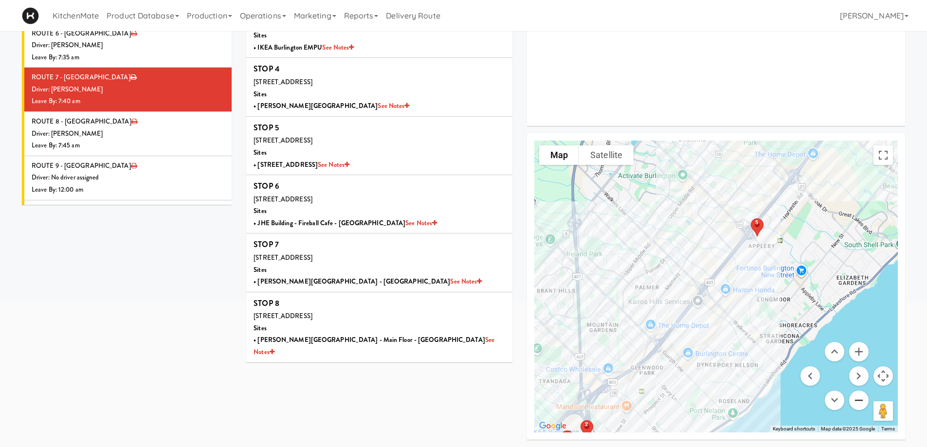
click at [861, 401] on button "Zoom out" at bounding box center [858, 400] width 19 height 19
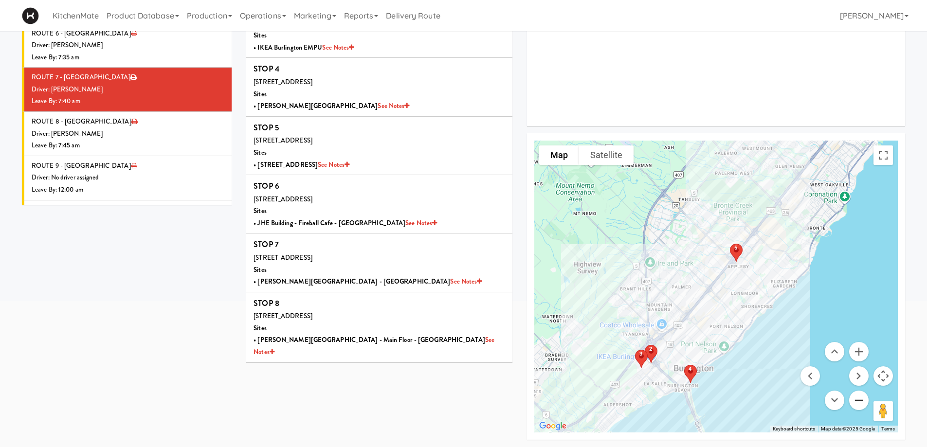
click at [861, 401] on button "Zoom out" at bounding box center [858, 400] width 19 height 19
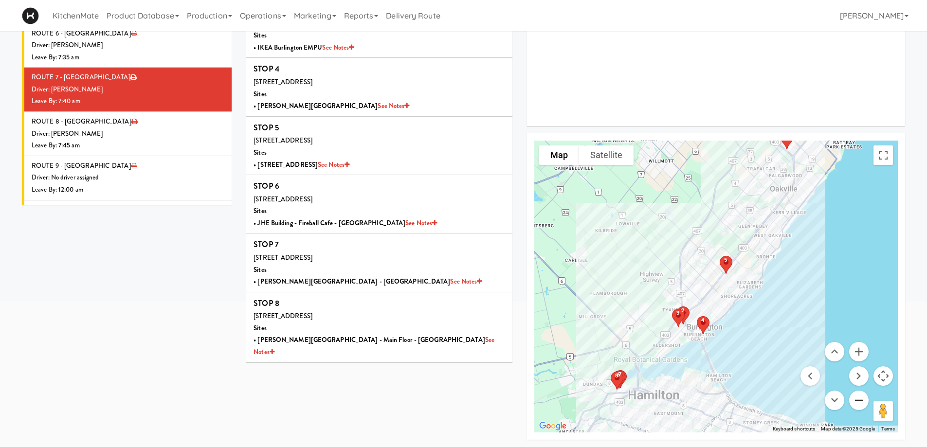
click at [861, 401] on button "Zoom out" at bounding box center [858, 400] width 19 height 19
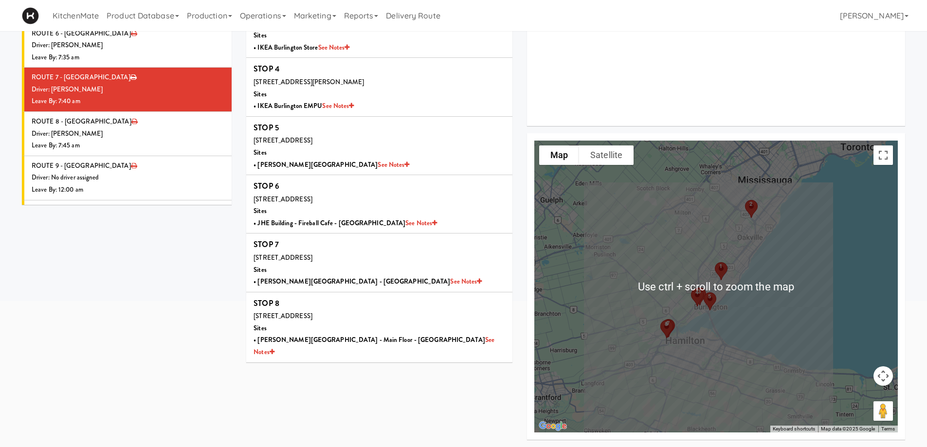
click at [686, 315] on div "2 3 4 5 6 7 8 1 2 3 4 5 6 7 8 1" at bounding box center [717, 287] width 364 height 292
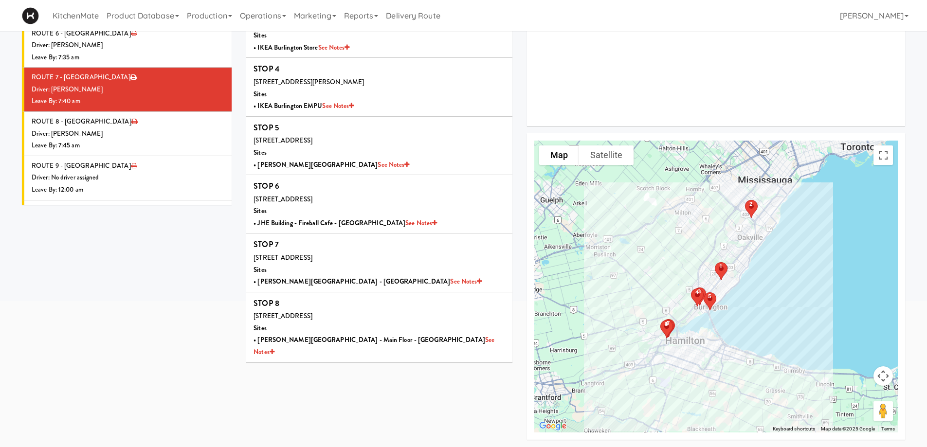
click at [728, 389] on div "2 3 4 5 6 7 8 1 2 3 4 5 6 7 8 1" at bounding box center [717, 287] width 364 height 292
click at [744, 364] on div "2 3 4 5 6 7 8 1 2 3 4 5 6 7 8 1" at bounding box center [717, 287] width 364 height 292
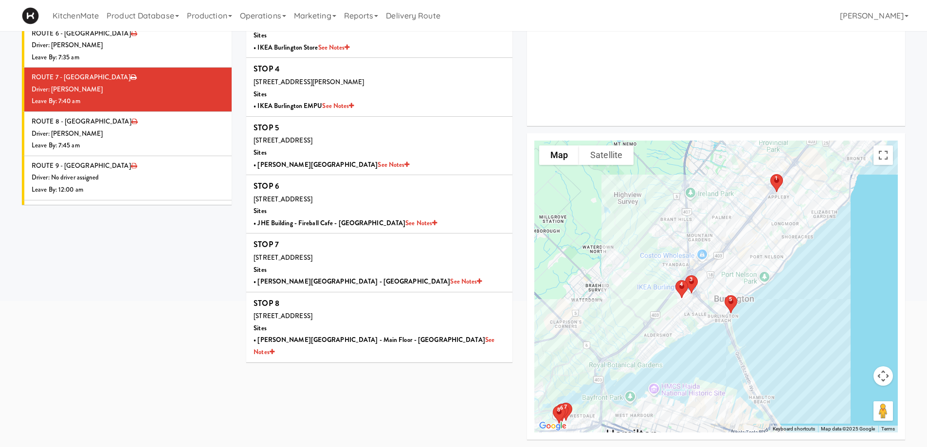
drag, startPoint x: 638, startPoint y: 244, endPoint x: 720, endPoint y: 416, distance: 190.7
click at [721, 416] on div "2 3 4 5 6 7 8 1 2 3 4 5 6 7 8 1" at bounding box center [717, 287] width 364 height 292
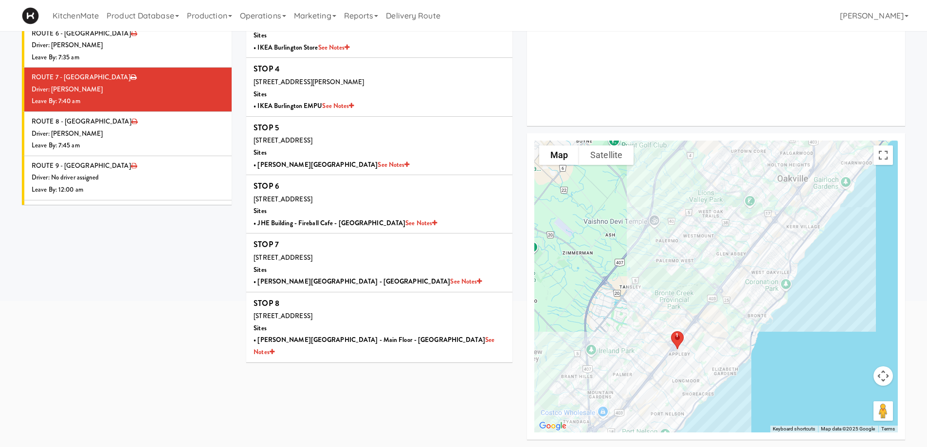
drag, startPoint x: 790, startPoint y: 256, endPoint x: 684, endPoint y: 439, distance: 210.9
click at [685, 439] on div "To navigate the map with touch gestures double-tap and hold your finger on the …" at bounding box center [716, 286] width 378 height 307
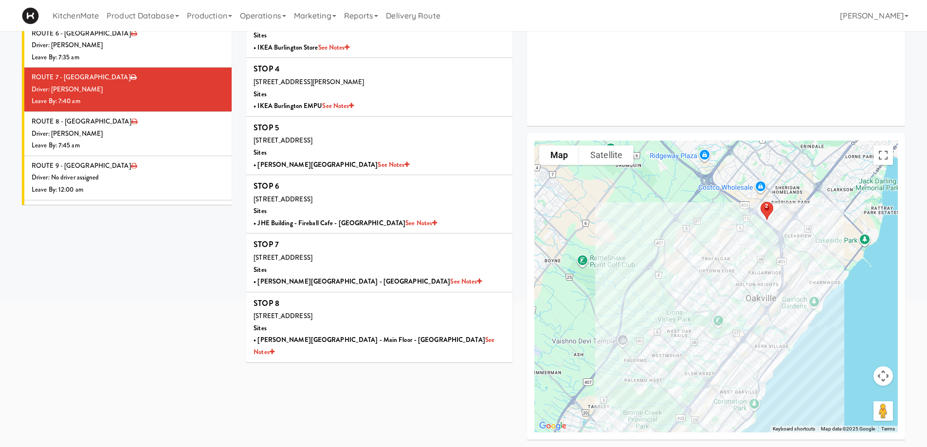
drag, startPoint x: 740, startPoint y: 286, endPoint x: 736, endPoint y: 362, distance: 76.1
click at [736, 362] on div "2 3 4 5 6 7 8 1 2 3 4 5 6 7 8 1" at bounding box center [717, 287] width 364 height 292
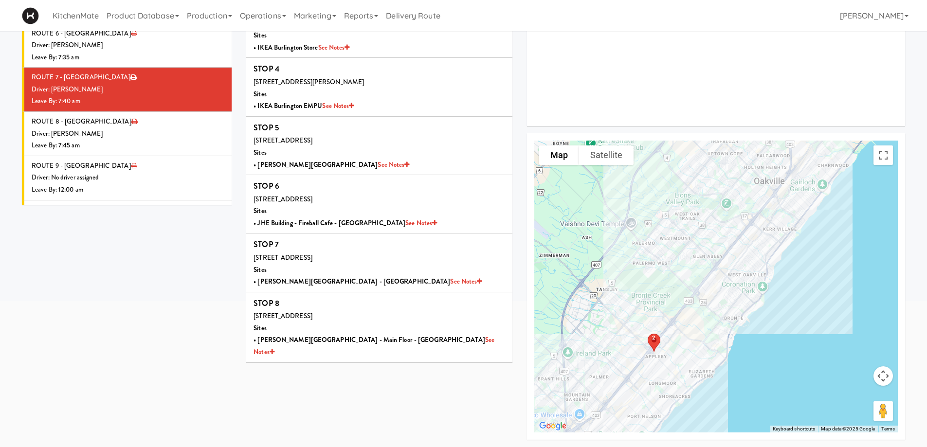
drag, startPoint x: 657, startPoint y: 323, endPoint x: 664, endPoint y: 268, distance: 55.0
click at [664, 268] on div "3 4 5 6 7 8 2 1 3 4 5 6 7 8 2 1" at bounding box center [717, 287] width 364 height 292
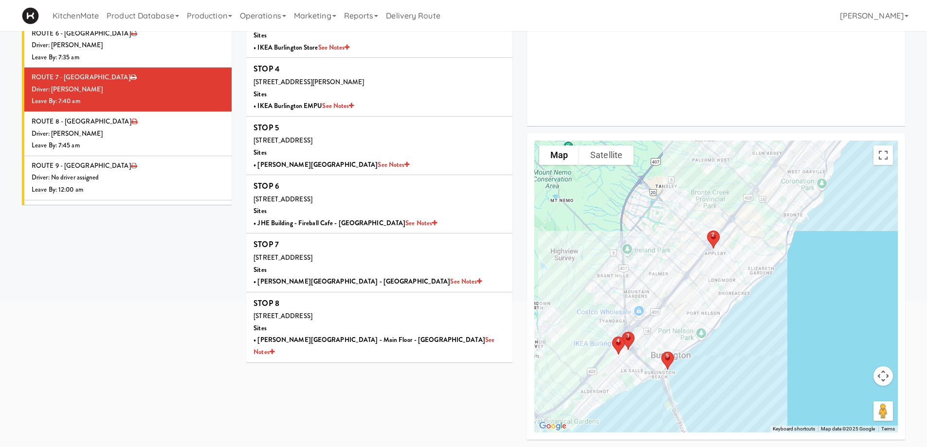
drag, startPoint x: 652, startPoint y: 383, endPoint x: 713, endPoint y: 278, distance: 121.1
click at [713, 278] on div "3 4 5 6 7 8 2 1 3 4 5 6 7 8 2 1" at bounding box center [717, 287] width 364 height 292
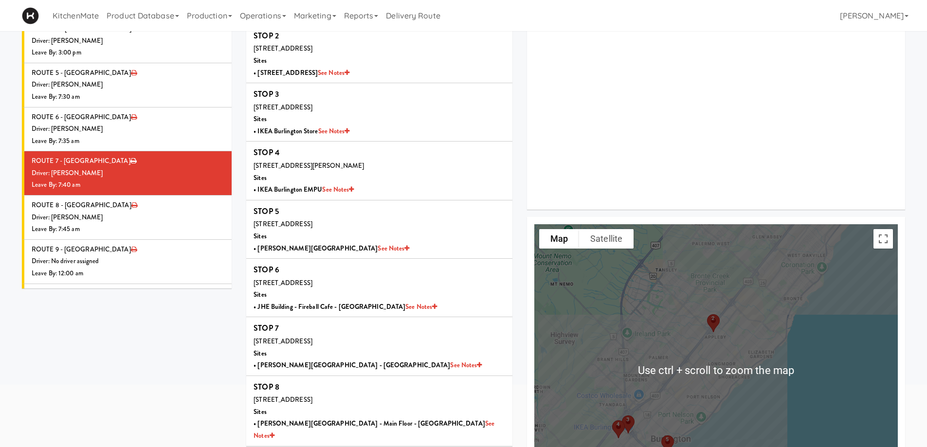
scroll to position [97, 0]
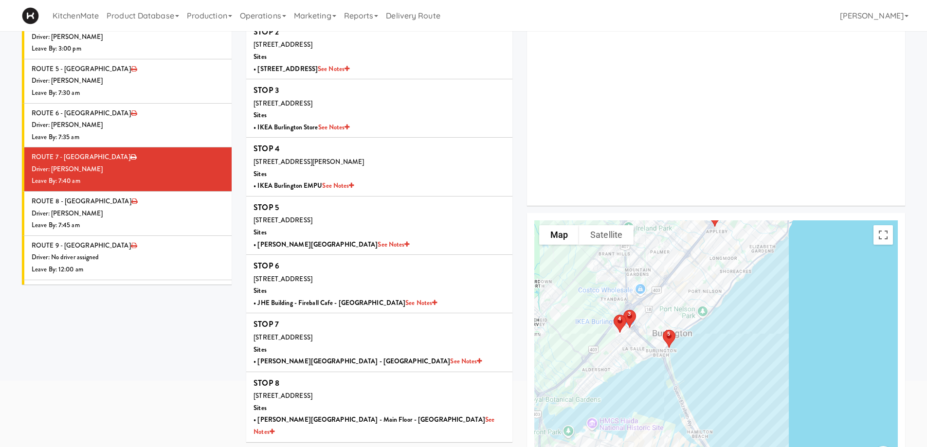
drag, startPoint x: 708, startPoint y: 403, endPoint x: 709, endPoint y: 301, distance: 101.8
click at [709, 301] on div "3 4 5 6 7 8 2 1 3 4 5 6 7 8 2 1" at bounding box center [717, 367] width 364 height 292
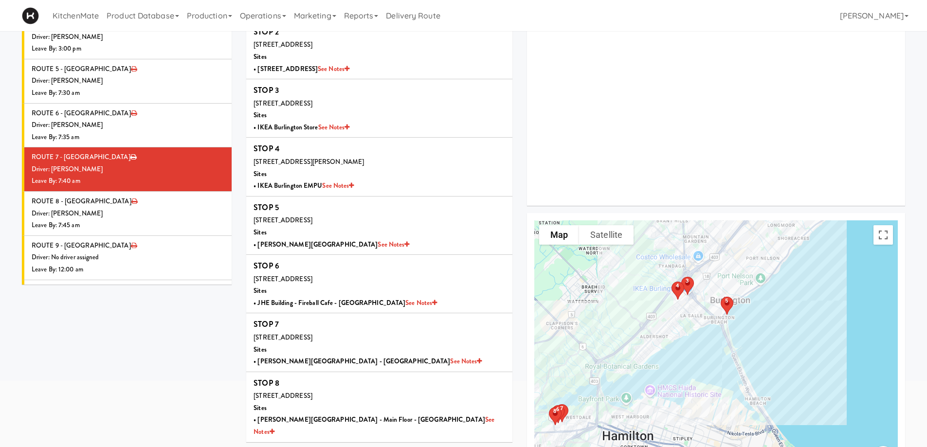
drag, startPoint x: 643, startPoint y: 376, endPoint x: 702, endPoint y: 343, distance: 68.0
click at [702, 343] on div "3 4 5 6 7 8 2 1 3 4 5 6 7 8 2 1" at bounding box center [717, 367] width 364 height 292
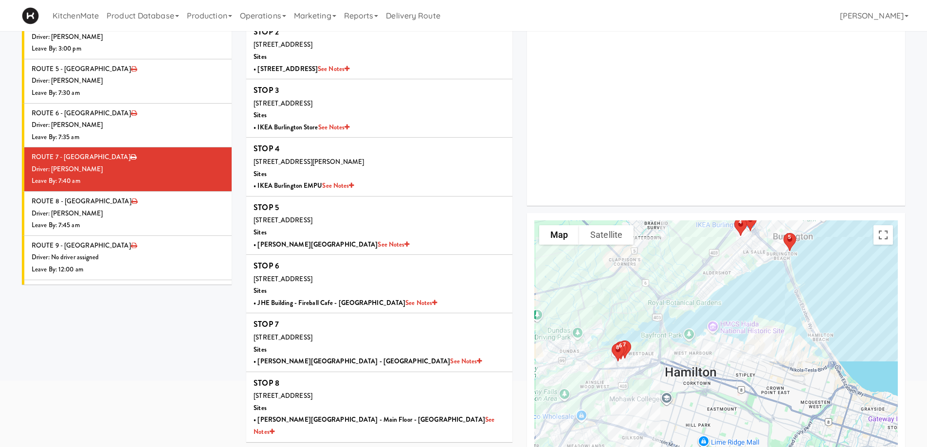
drag, startPoint x: 593, startPoint y: 419, endPoint x: 655, endPoint y: 358, distance: 86.4
click at [655, 358] on div "3 4 5 6 7 8 2 1 3 4 5 6 7 8 2 1" at bounding box center [717, 367] width 364 height 292
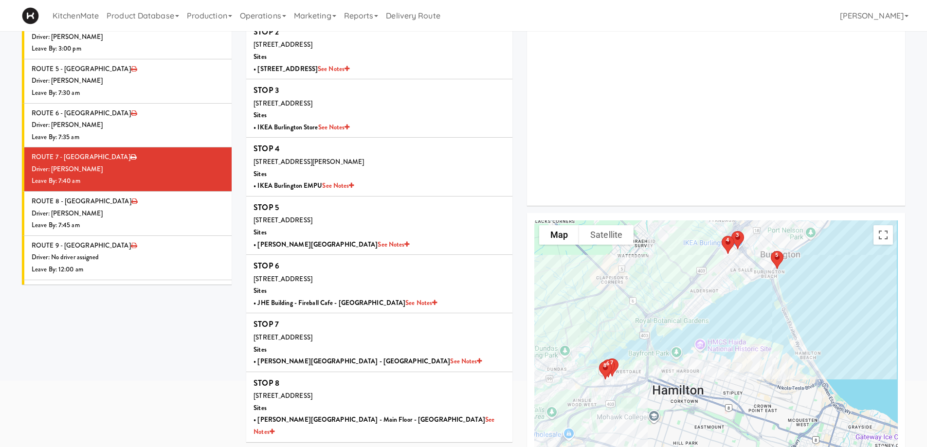
drag, startPoint x: 757, startPoint y: 308, endPoint x: 592, endPoint y: 439, distance: 210.7
click at [596, 434] on div "3 4 5 6 7 8 2 1 3 4 5 6 7 8 2 1" at bounding box center [717, 367] width 364 height 292
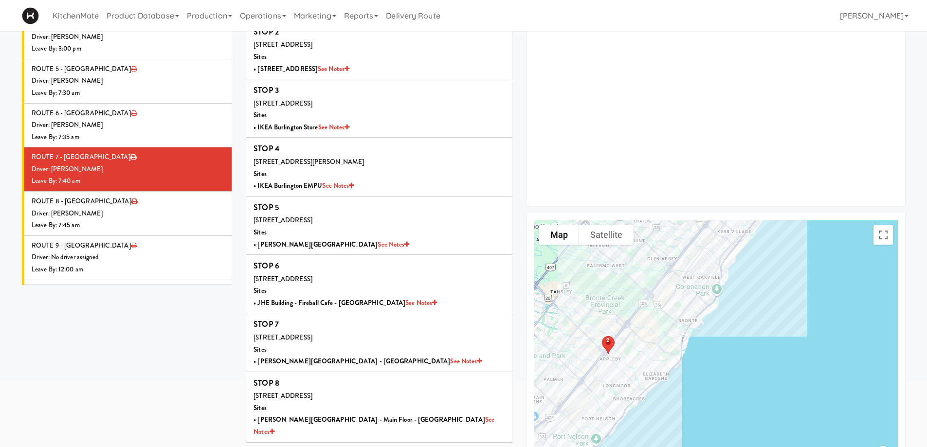
drag, startPoint x: 596, startPoint y: 319, endPoint x: 691, endPoint y: 326, distance: 94.7
click at [691, 326] on div "3 4 5 6 7 8 2 1 3 4 5 6 7 8 2 1" at bounding box center [717, 367] width 364 height 292
click at [100, 208] on div "Driver: [PERSON_NAME]" at bounding box center [128, 214] width 193 height 12
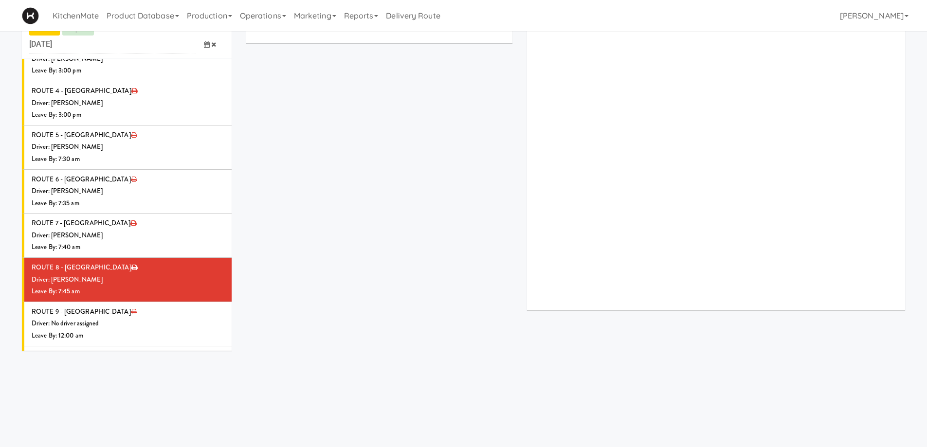
scroll to position [97, 0]
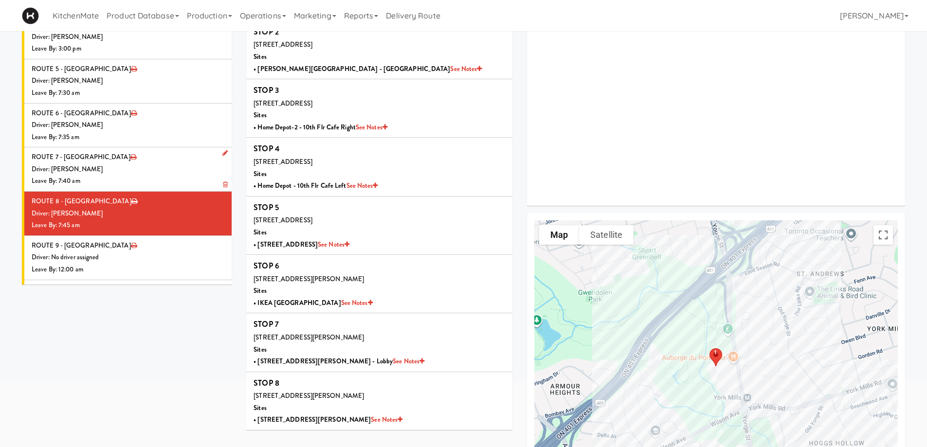
click at [114, 164] on div "Driver: [PERSON_NAME]" at bounding box center [128, 170] width 193 height 12
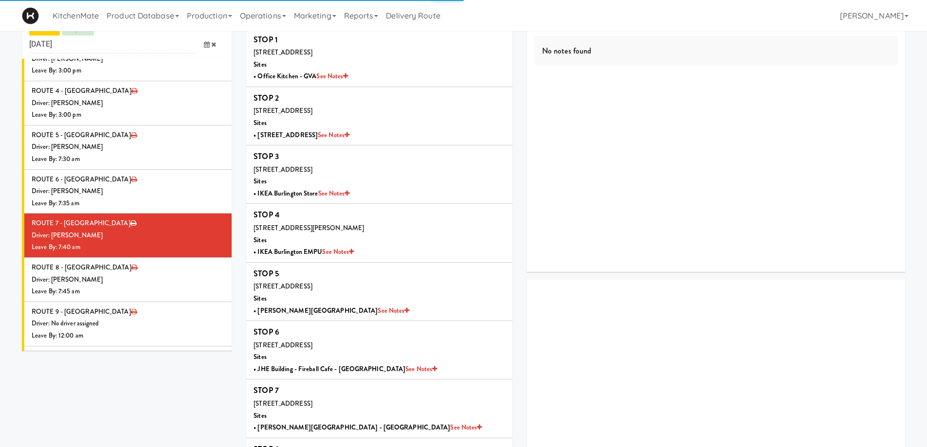
scroll to position [97, 0]
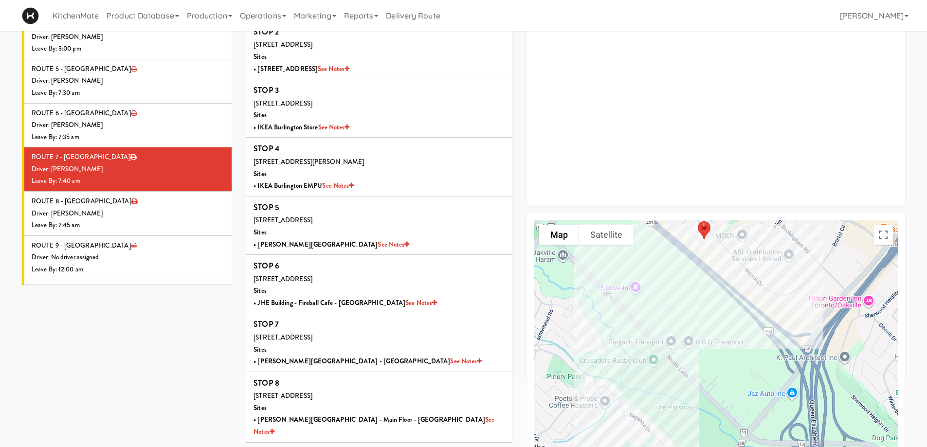
drag, startPoint x: 795, startPoint y: 394, endPoint x: 787, endPoint y: 278, distance: 116.2
click at [787, 278] on div "1 2 3 4 5 6 7 8 1 2 3 4 5 6 7 8" at bounding box center [717, 367] width 364 height 292
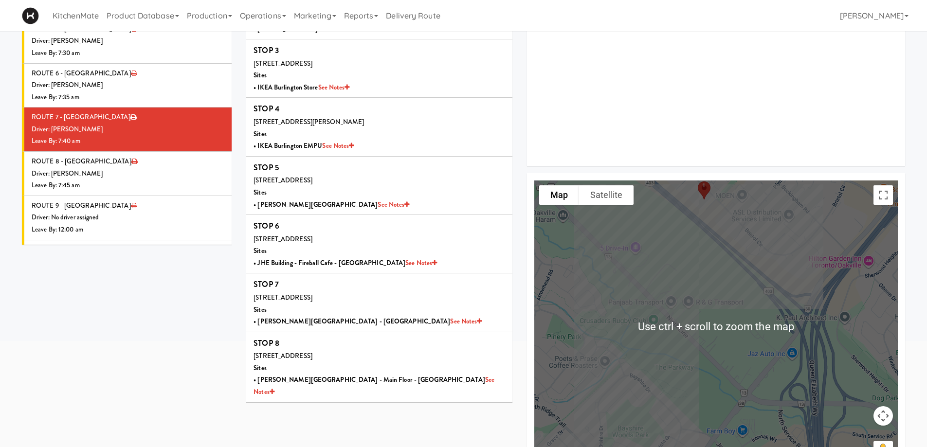
scroll to position [129, 0]
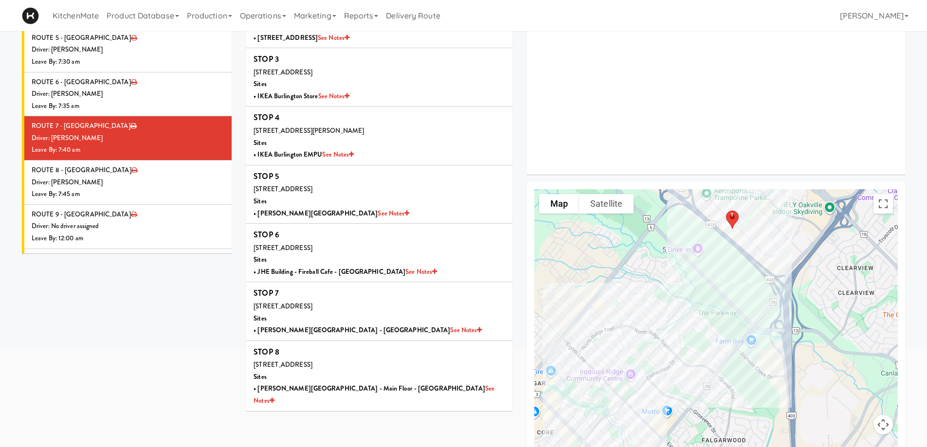
drag, startPoint x: 736, startPoint y: 337, endPoint x: 745, endPoint y: 271, distance: 67.3
click at [745, 271] on div "1 2 3 4 5 6 7 8 1 2 3 4 5 6 7 8" at bounding box center [717, 335] width 364 height 292
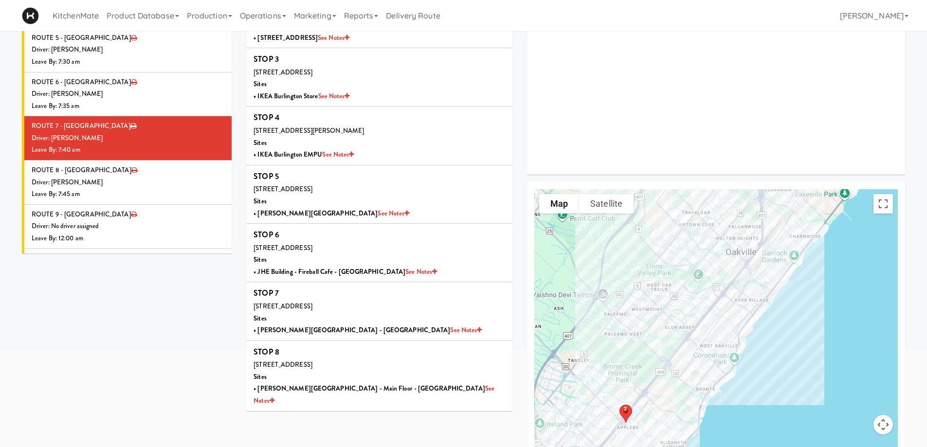
drag, startPoint x: 737, startPoint y: 345, endPoint x: 737, endPoint y: 243, distance: 101.3
click at [737, 243] on div "1 2 3 4 5 6 7 8 1 2 3 4 5 6 7 8" at bounding box center [717, 335] width 364 height 292
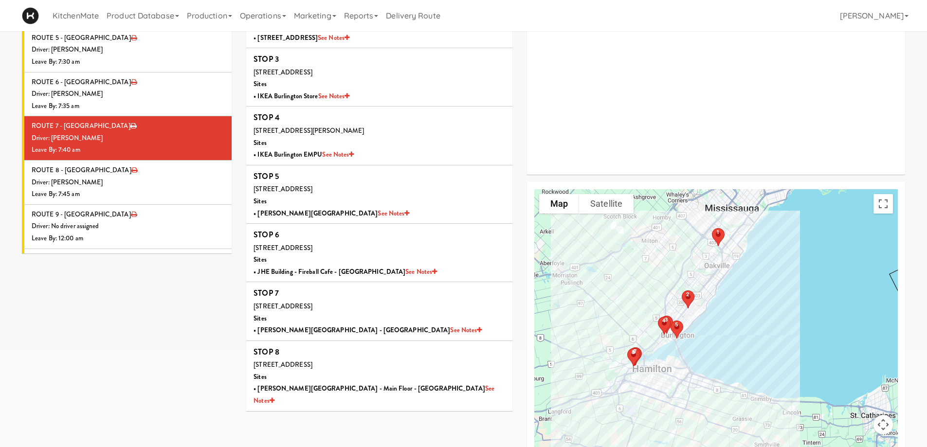
drag, startPoint x: 718, startPoint y: 358, endPoint x: 704, endPoint y: 329, distance: 32.2
click at [704, 329] on div "1 2 3 4 5 6 7 8 1 2 3 4 5 6 7 8" at bounding box center [717, 335] width 364 height 292
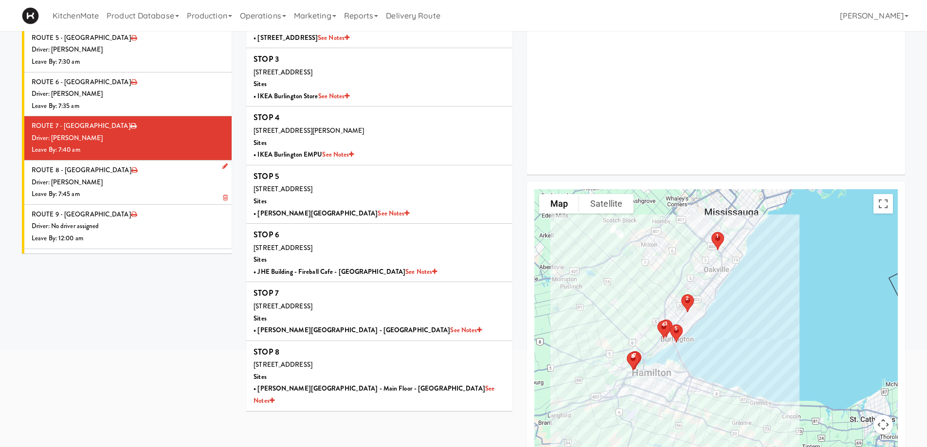
click at [134, 177] on div "Driver: [PERSON_NAME]" at bounding box center [128, 183] width 193 height 12
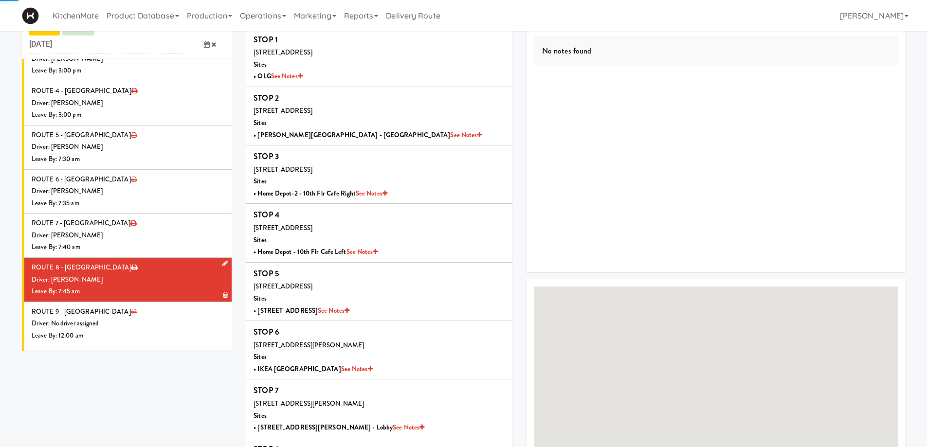
scroll to position [129, 0]
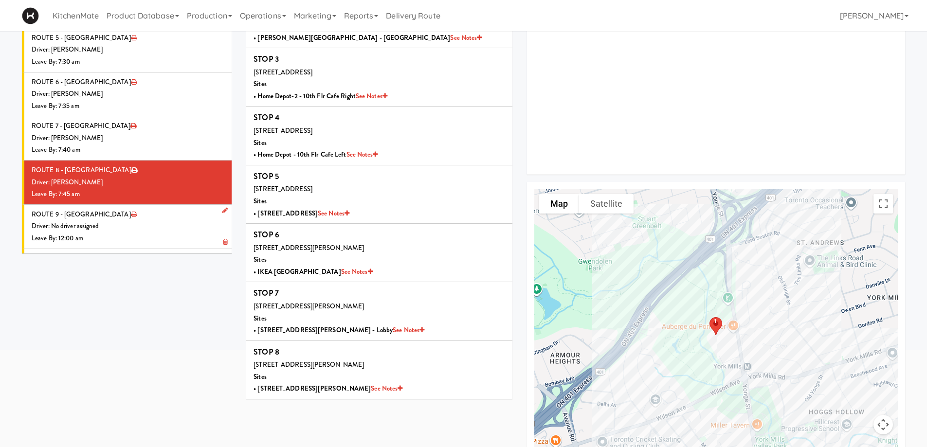
click at [117, 221] on div "Driver: No driver assigned" at bounding box center [128, 227] width 193 height 12
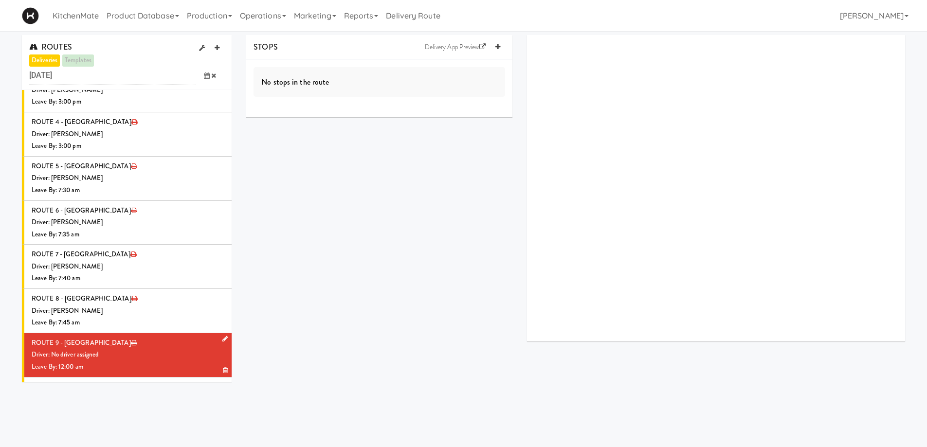
click at [117, 349] on div "Driver: No driver assigned" at bounding box center [128, 355] width 193 height 12
click at [497, 49] on icon at bounding box center [498, 47] width 5 height 6
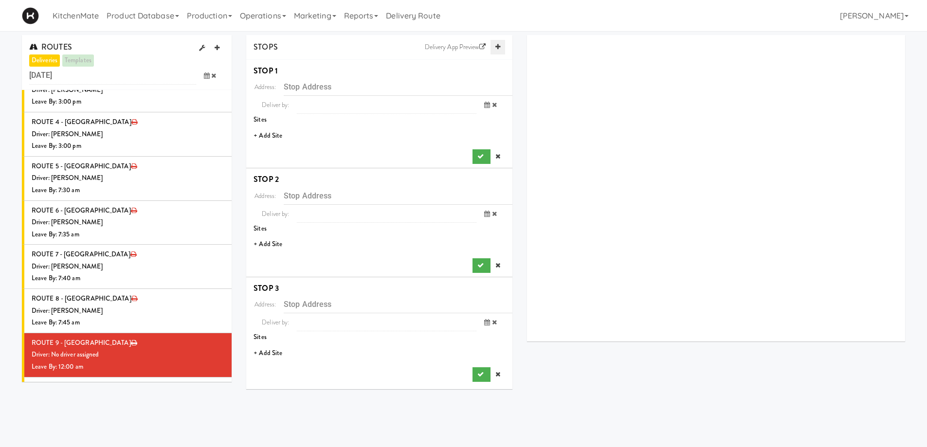
click at [497, 49] on icon at bounding box center [498, 47] width 5 height 6
click at [498, 48] on icon at bounding box center [498, 47] width 5 height 6
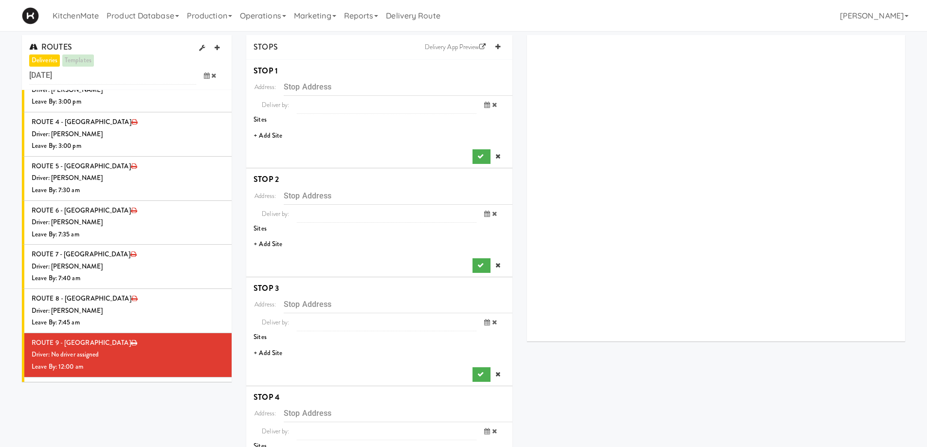
click at [263, 137] on li "+ Add Site" at bounding box center [379, 136] width 266 height 20
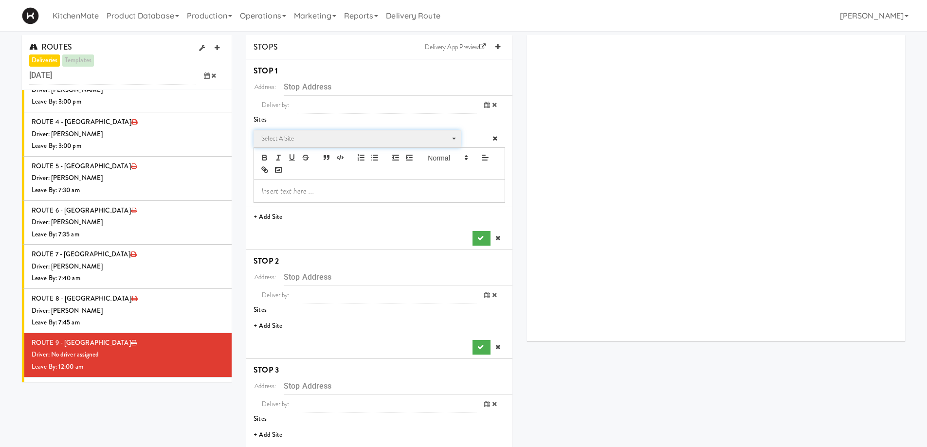
click at [290, 140] on span "Select a site" at bounding box center [353, 139] width 185 height 12
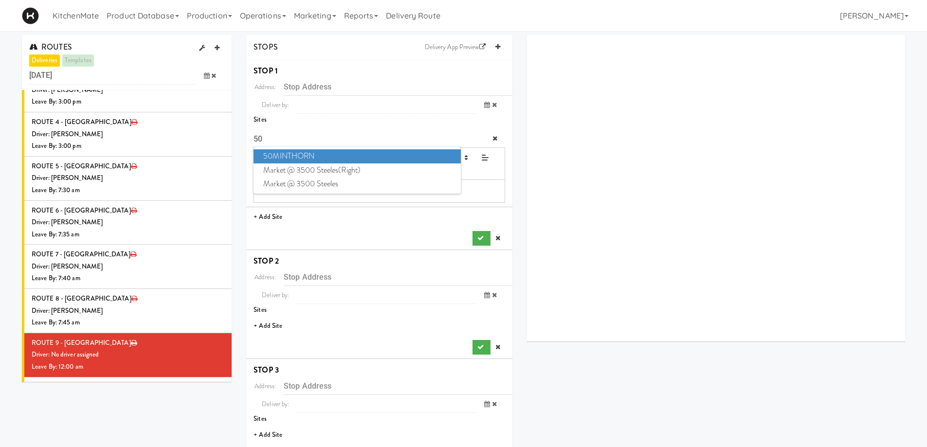
type input "50"
click at [291, 157] on span "50MINTHORN" at bounding box center [357, 156] width 207 height 14
type input "50 Minthorn Blvd, Richmond Hill, ON, CA"
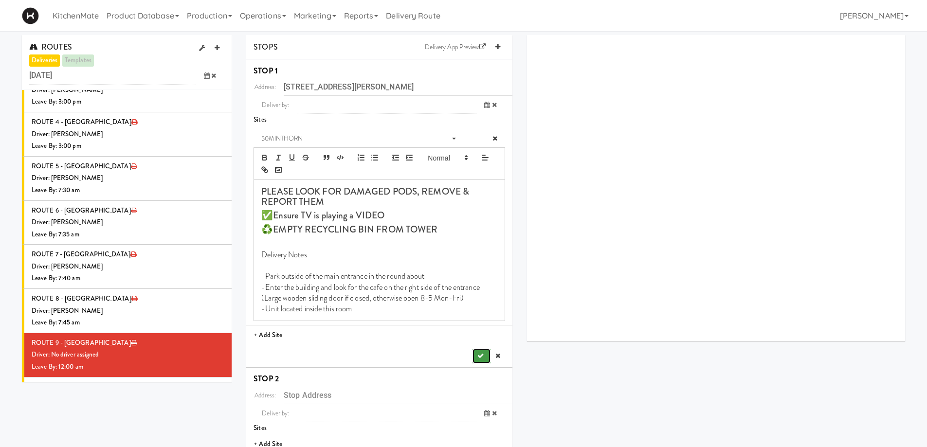
click at [482, 357] on icon "submit" at bounding box center [481, 356] width 6 height 6
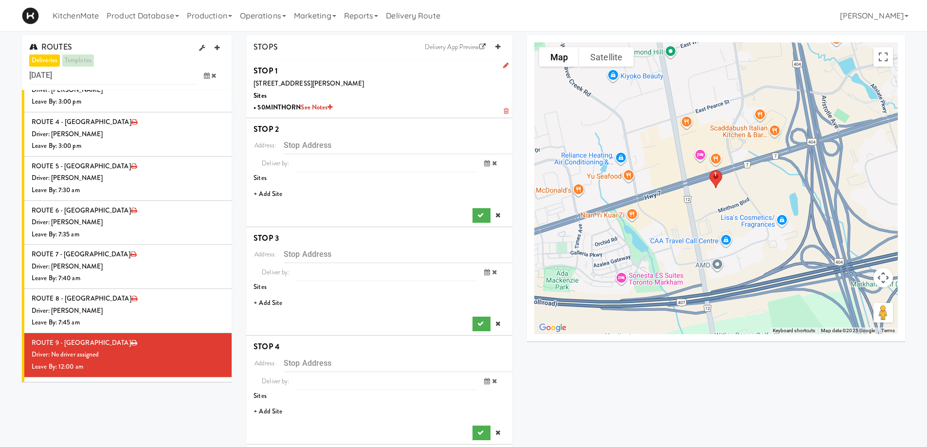
click at [275, 195] on li "+ Add Site" at bounding box center [379, 194] width 266 height 20
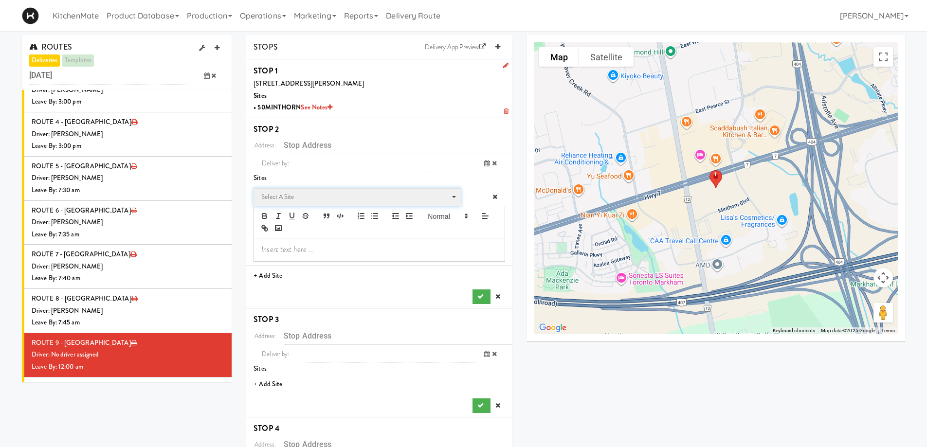
click at [296, 201] on span "Select a site" at bounding box center [353, 197] width 185 height 12
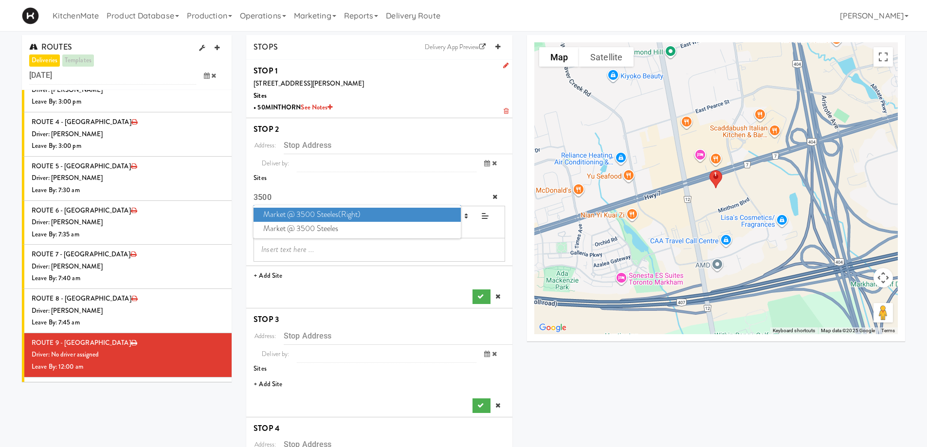
type input "3500"
click at [292, 211] on span "Market @ 3500 Steeles(Right)" at bounding box center [357, 215] width 207 height 14
type input "3500 Steeles Ave E, Markham, ON, CA"
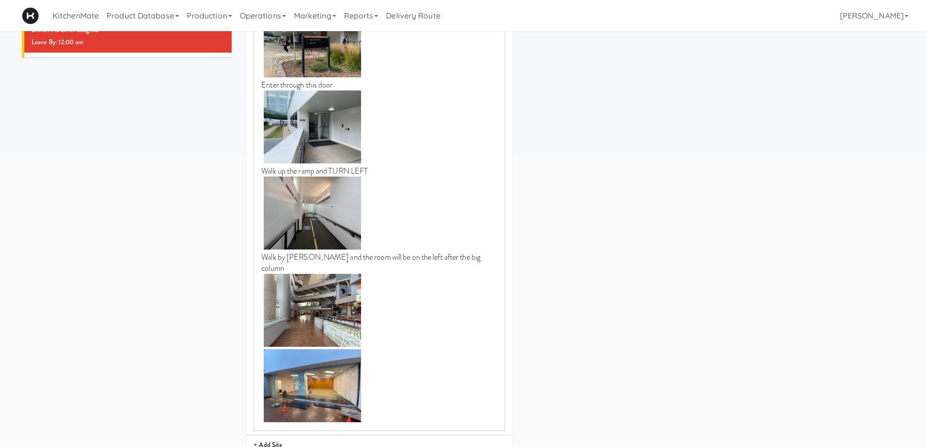
scroll to position [438, 0]
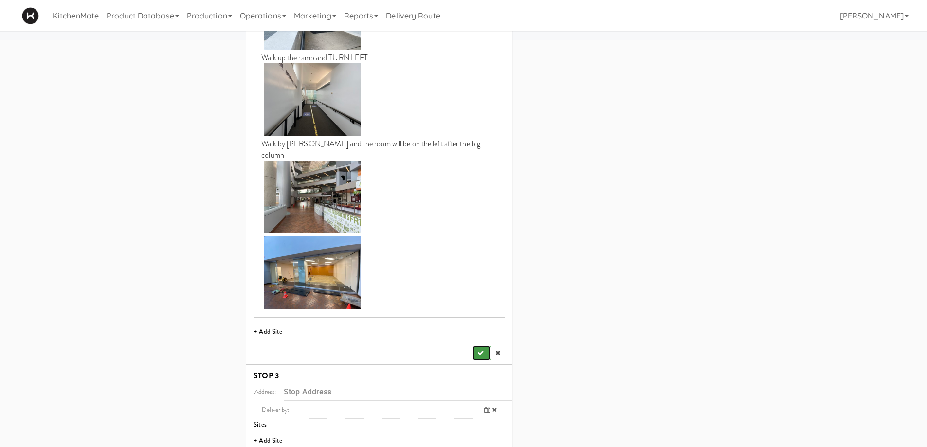
click at [479, 350] on icon "submit" at bounding box center [481, 353] width 6 height 6
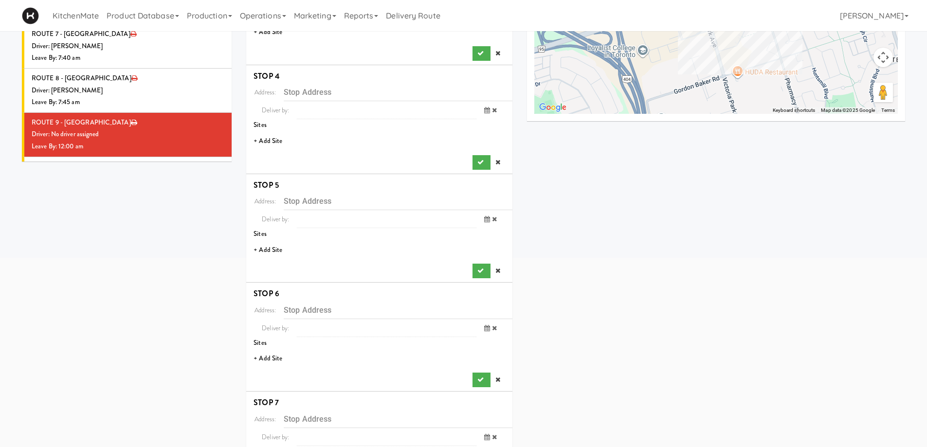
scroll to position [198, 0]
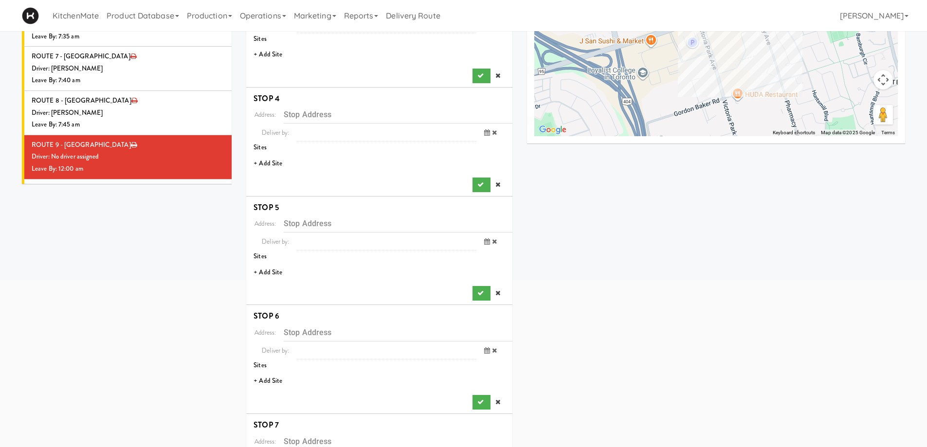
click at [270, 52] on li "+ Add Site" at bounding box center [379, 55] width 266 height 20
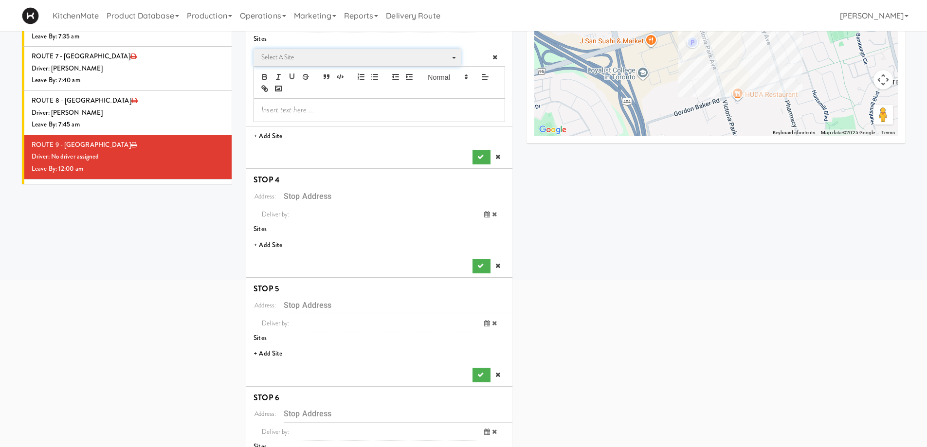
click at [298, 57] on span "Select a site" at bounding box center [353, 58] width 185 height 12
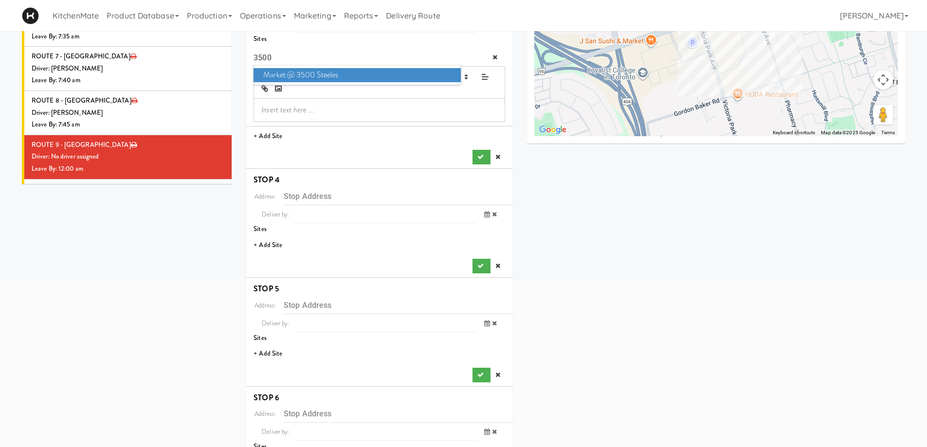
type input "3500"
click at [311, 71] on span "Market @ 3500 Steeles" at bounding box center [357, 75] width 207 height 14
type input "3500 Steeles Ave E, Markham, ON, CA"
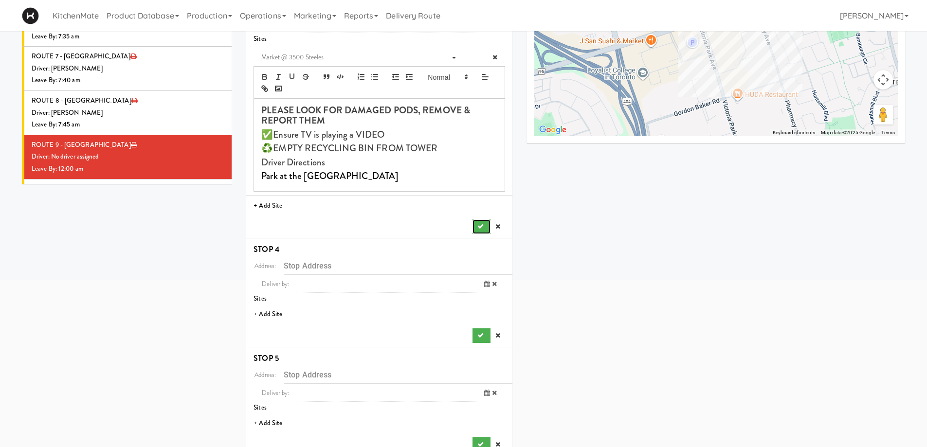
click at [482, 222] on button "submit" at bounding box center [482, 227] width 18 height 15
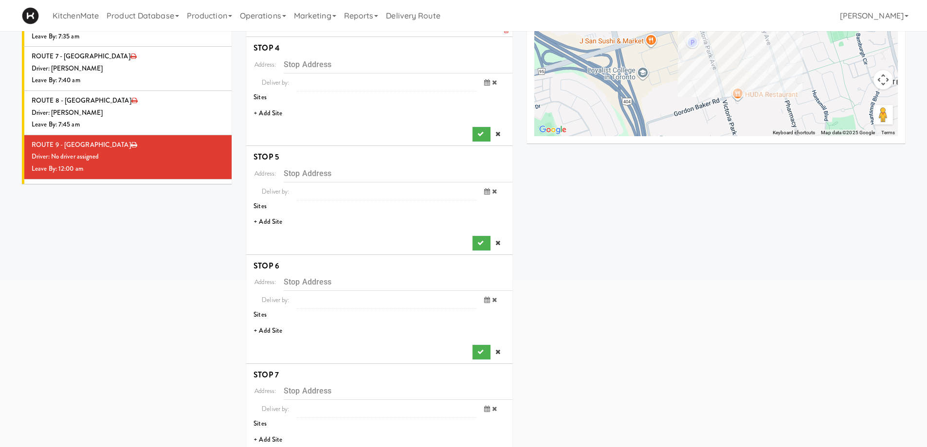
click at [279, 111] on li "+ Add Site" at bounding box center [379, 114] width 266 height 20
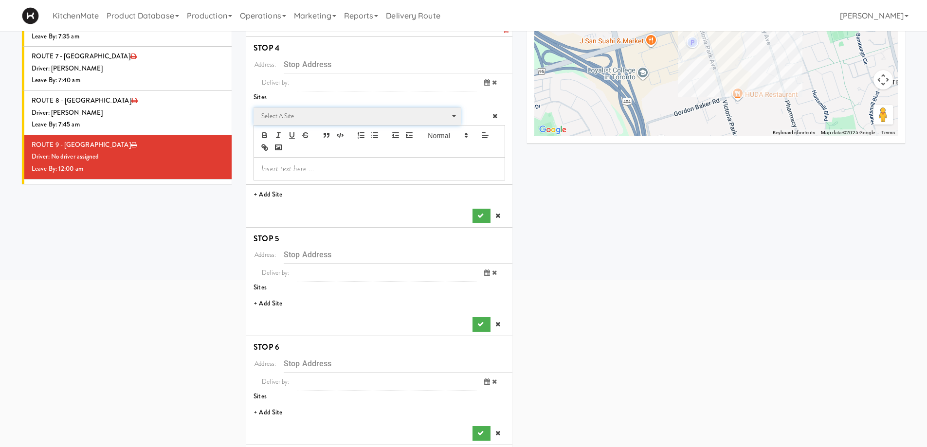
click at [306, 115] on span "Select a site" at bounding box center [353, 117] width 185 height 12
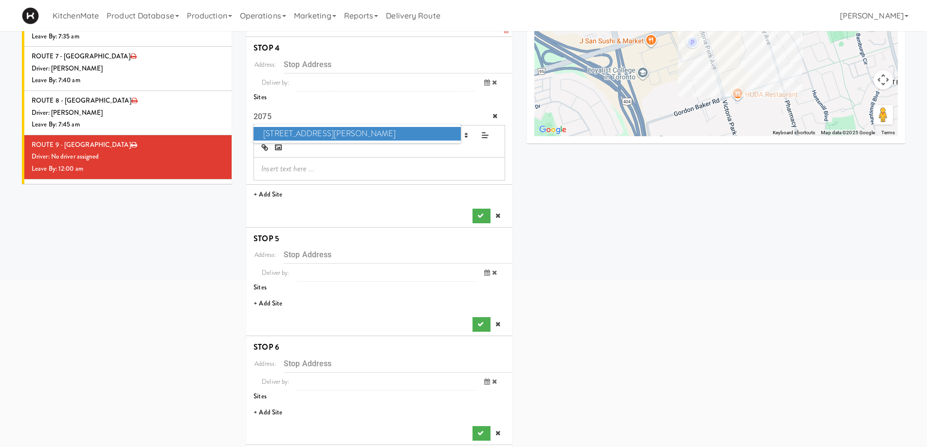
type input "2075"
click at [294, 136] on span "2075 - Kennedy Rd" at bounding box center [357, 134] width 207 height 14
type input "2075 Kennedy Rd, Toronto, ON, CA"
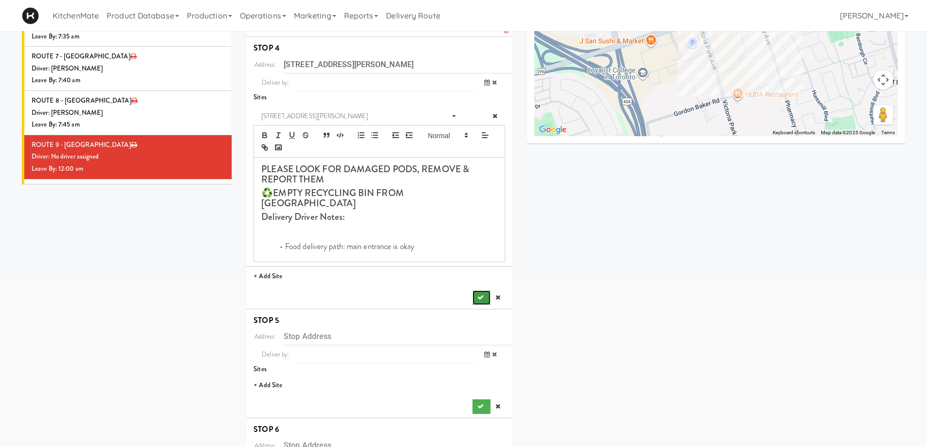
click at [479, 295] on icon "submit" at bounding box center [481, 298] width 6 height 6
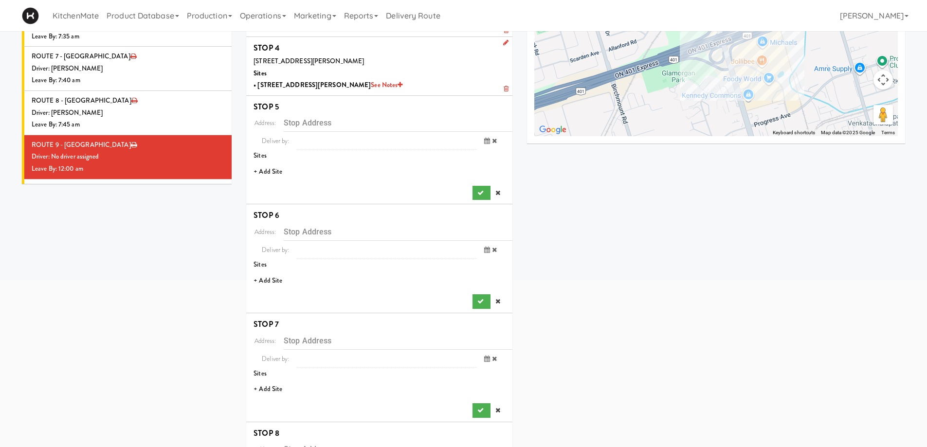
click at [262, 170] on li "+ Add Site" at bounding box center [379, 172] width 266 height 20
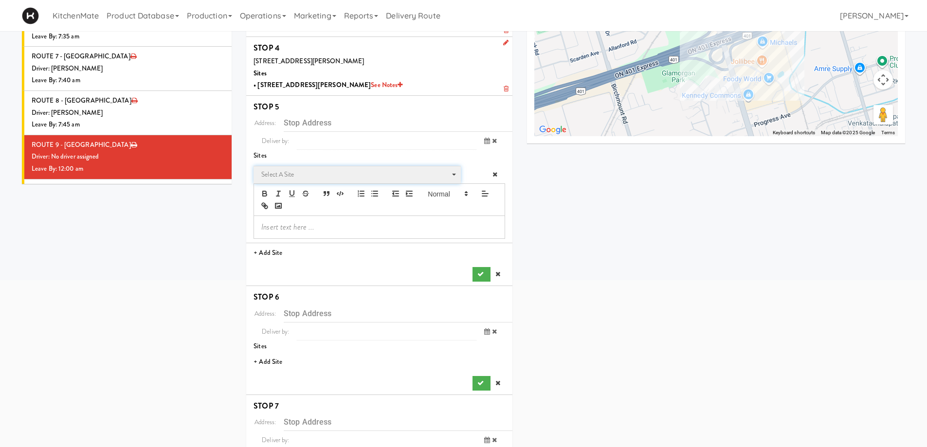
click at [307, 174] on span "Select a site" at bounding box center [353, 175] width 185 height 12
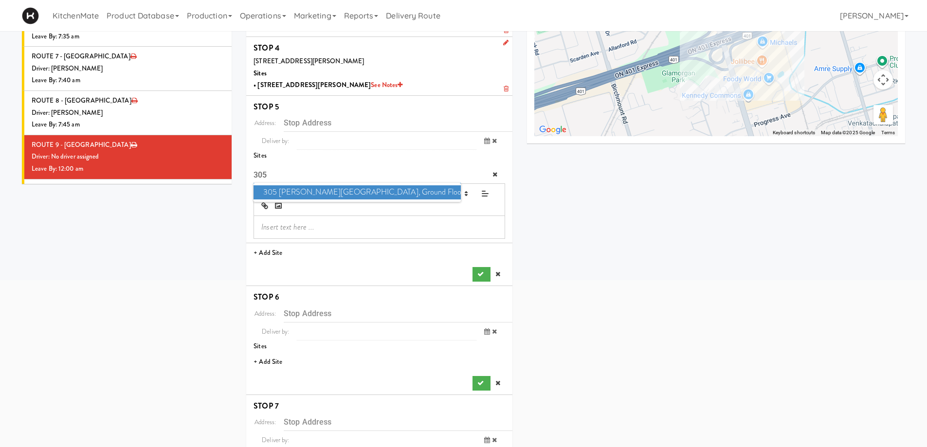
type input "305"
click at [314, 190] on span "305 Milner - West Corridor, Ground Floor" at bounding box center [357, 192] width 207 height 14
type input "305 Milner Ave, Toronto, ON, CA"
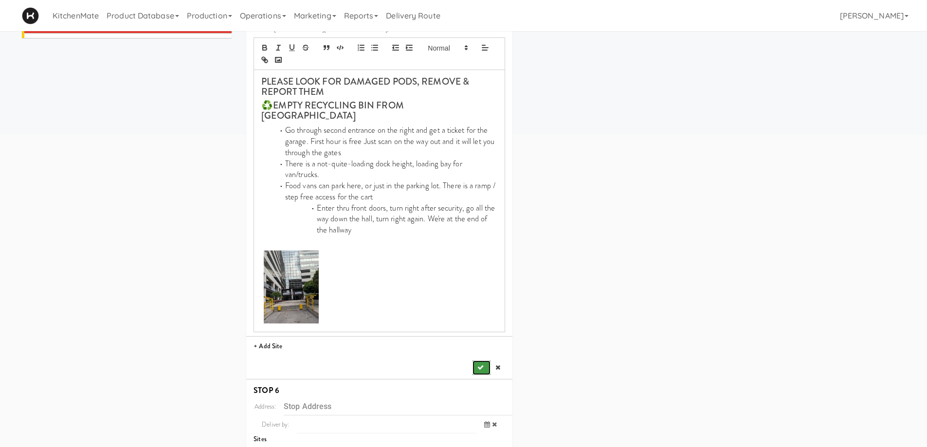
click at [479, 365] on icon "submit" at bounding box center [481, 368] width 6 height 6
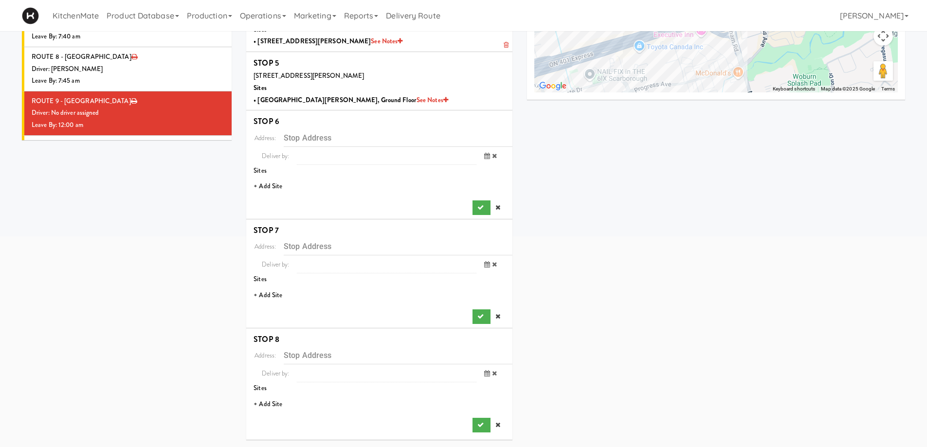
click at [276, 188] on li "+ Add Site" at bounding box center [379, 187] width 266 height 20
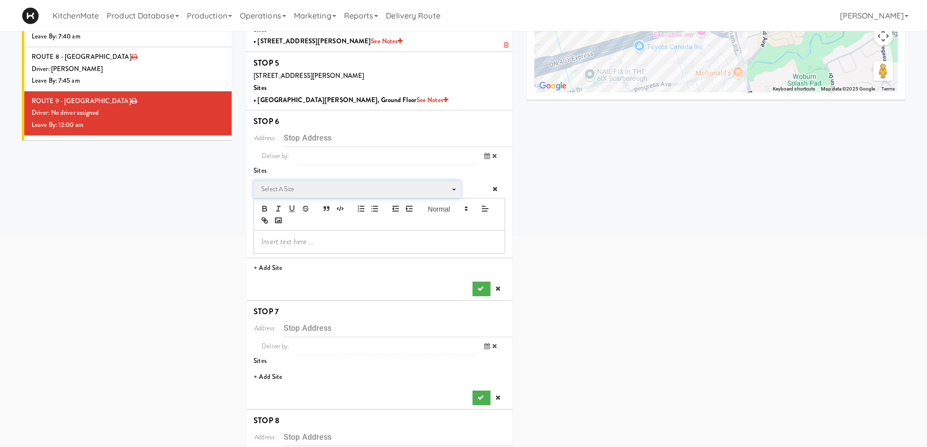
click at [301, 192] on span "Select a site" at bounding box center [353, 190] width 185 height 12
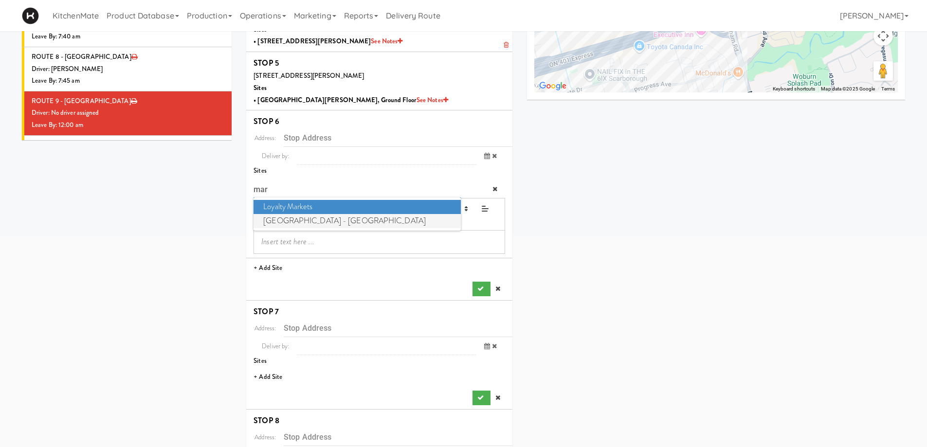
type input "mar"
click at [341, 219] on span "Markham Campus - York University" at bounding box center [357, 221] width 207 height 14
type input "1 University Blvd., Markham, ON, CA"
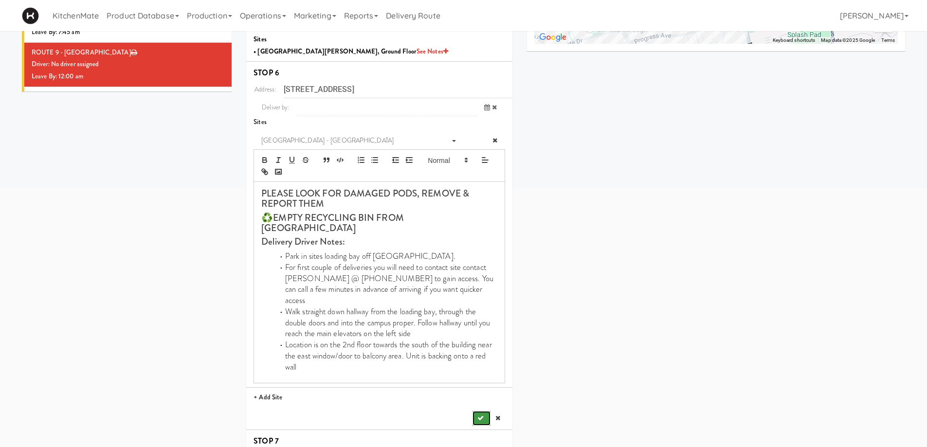
click at [479, 415] on icon "submit" at bounding box center [481, 418] width 6 height 6
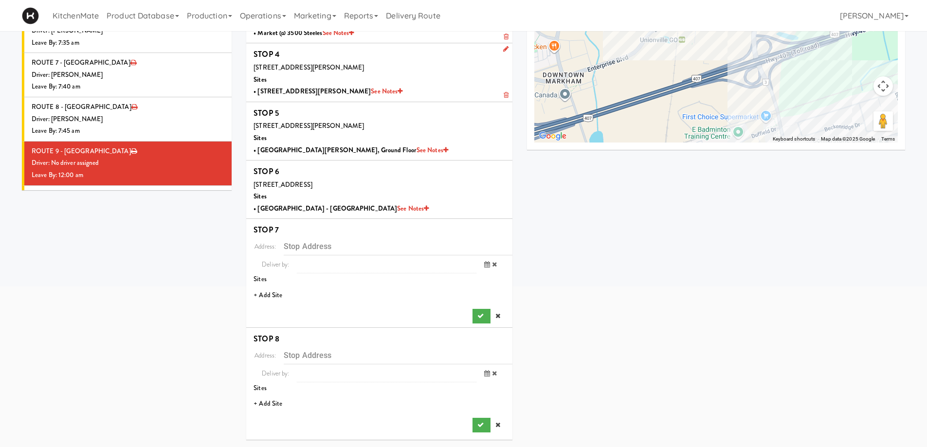
click at [272, 294] on li "+ Add Site" at bounding box center [379, 296] width 266 height 20
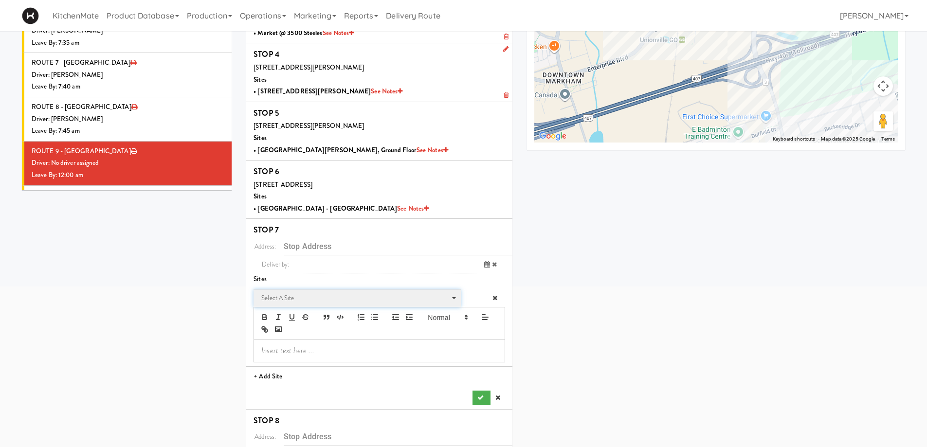
click at [308, 296] on span "Select a site" at bounding box center [353, 299] width 185 height 12
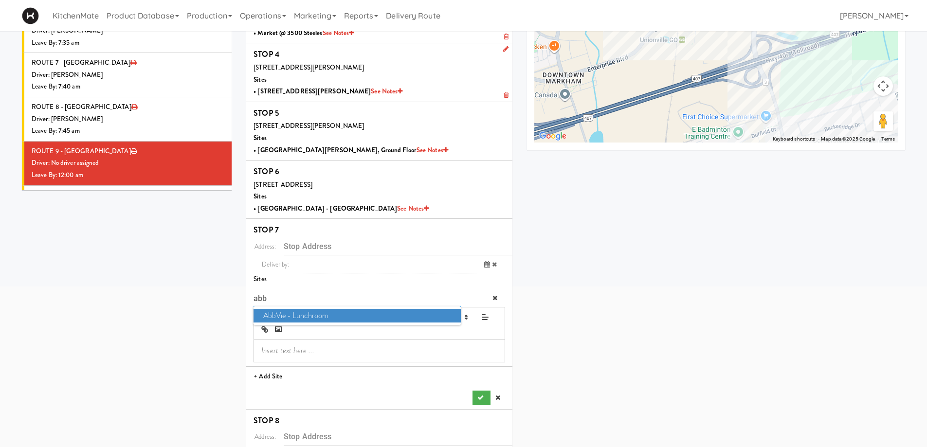
type input "abb"
click at [310, 313] on span "AbbVie - Lunchroom" at bounding box center [357, 316] width 207 height 14
type input "1380 Rodick Rd, Markham, ON, CA"
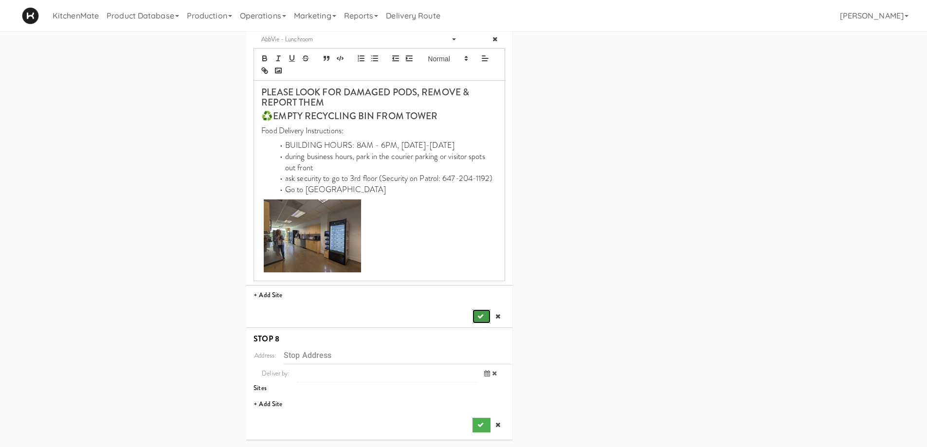
click at [478, 314] on icon "submit" at bounding box center [481, 316] width 6 height 6
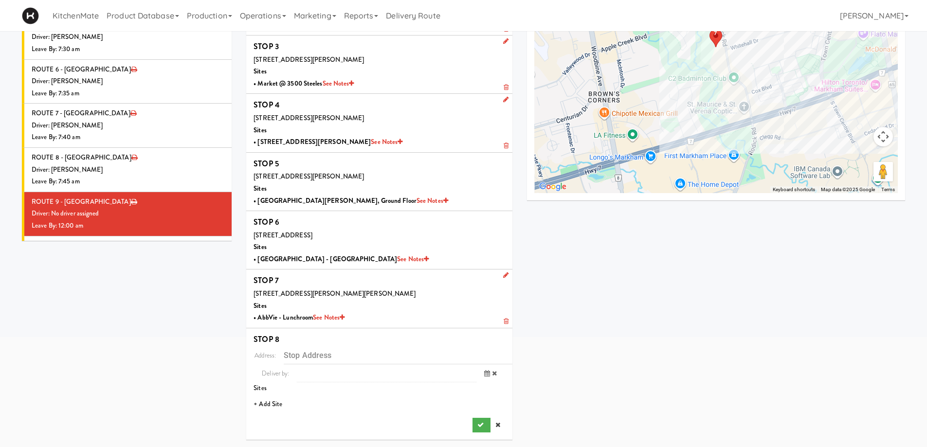
click at [274, 405] on li "+ Add Site" at bounding box center [379, 405] width 266 height 20
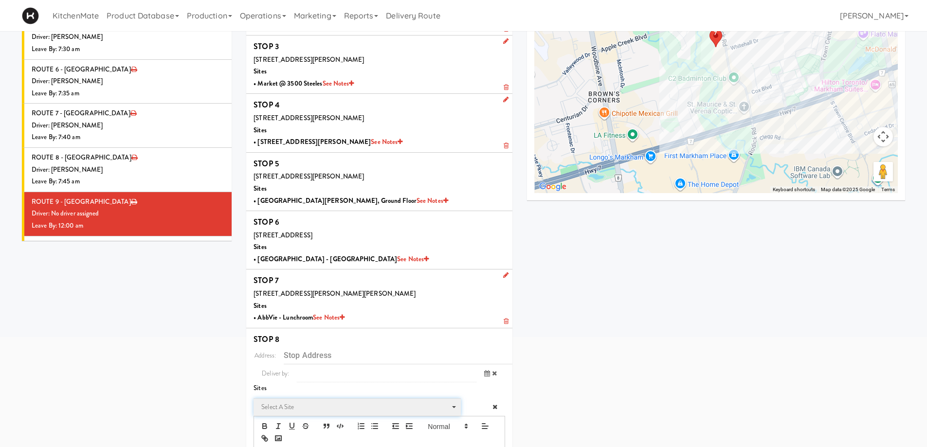
click at [304, 406] on span "Select a site" at bounding box center [353, 408] width 185 height 12
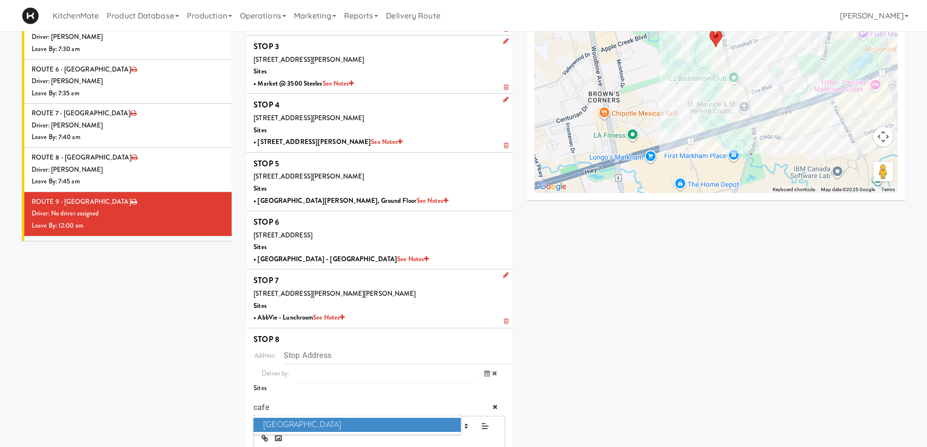
type input "cafe"
click at [307, 421] on span "Cafe Valleywood" at bounding box center [357, 425] width 207 height 14
type input "60 Columbia Way, Markham, ON, CA"
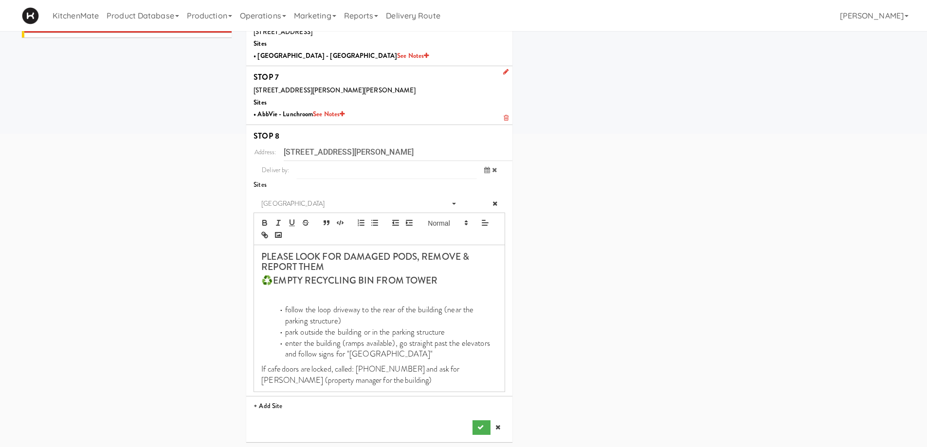
scroll to position [347, 0]
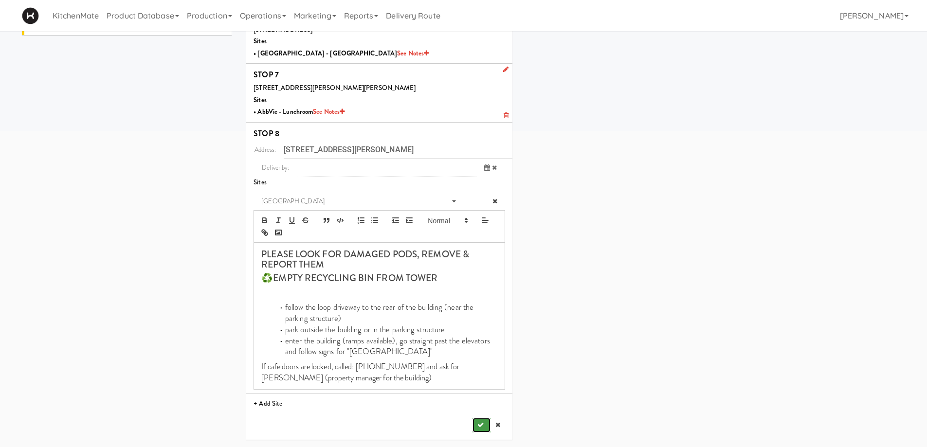
click at [481, 430] on button "submit" at bounding box center [482, 425] width 18 height 15
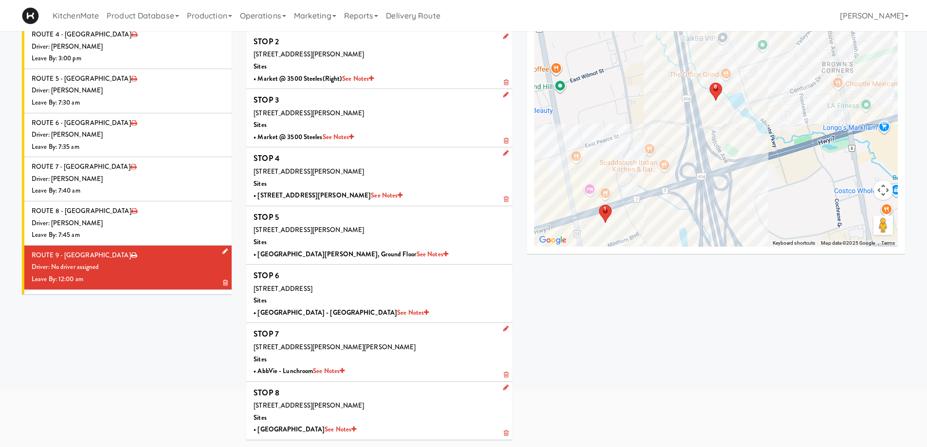
click at [222, 248] on icon at bounding box center [224, 251] width 5 height 6
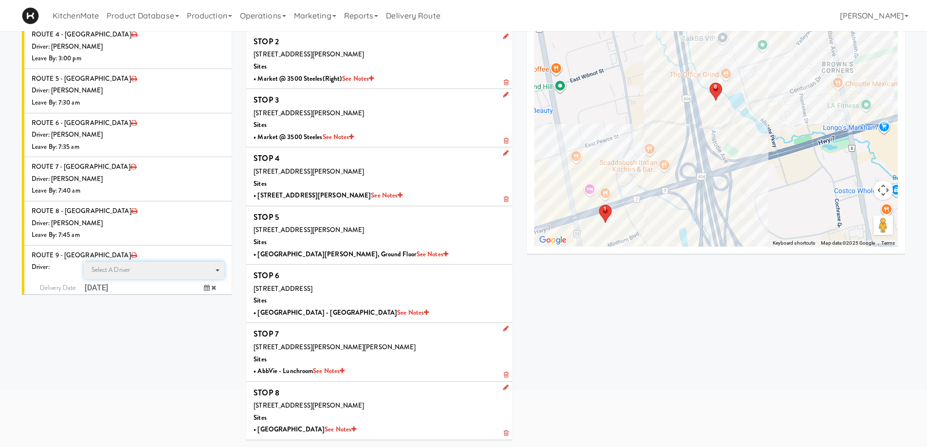
click at [118, 265] on span "Select a driver" at bounding box center [111, 269] width 39 height 9
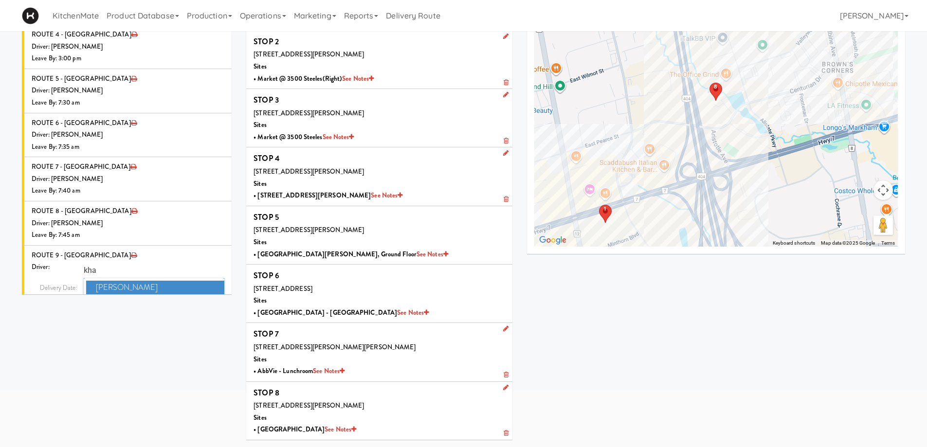
type input "kha"
click at [113, 295] on span "Khalil Odim Chedid" at bounding box center [155, 302] width 139 height 14
click at [204, 303] on icon at bounding box center [207, 306] width 6 height 6
click at [167, 337] on span "7:00 AM" at bounding box center [167, 345] width 38 height 17
click at [122, 353] on span "7:50 AM" at bounding box center [129, 361] width 38 height 17
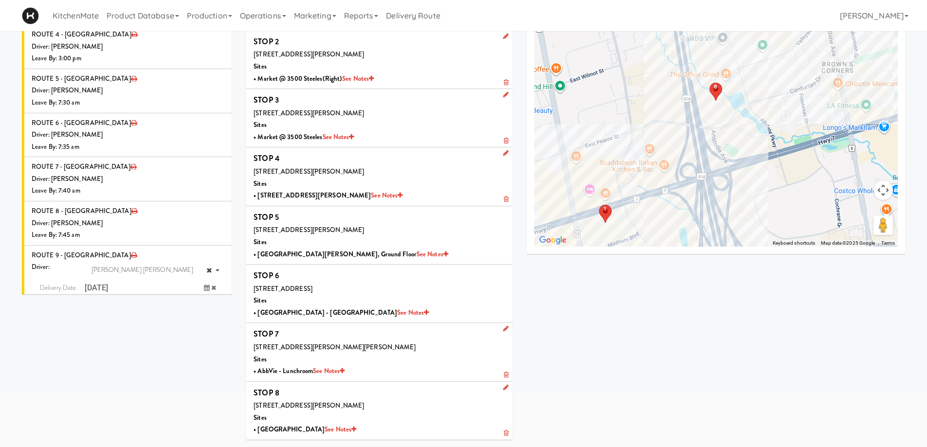
click at [197, 323] on icon "submit" at bounding box center [200, 326] width 6 height 6
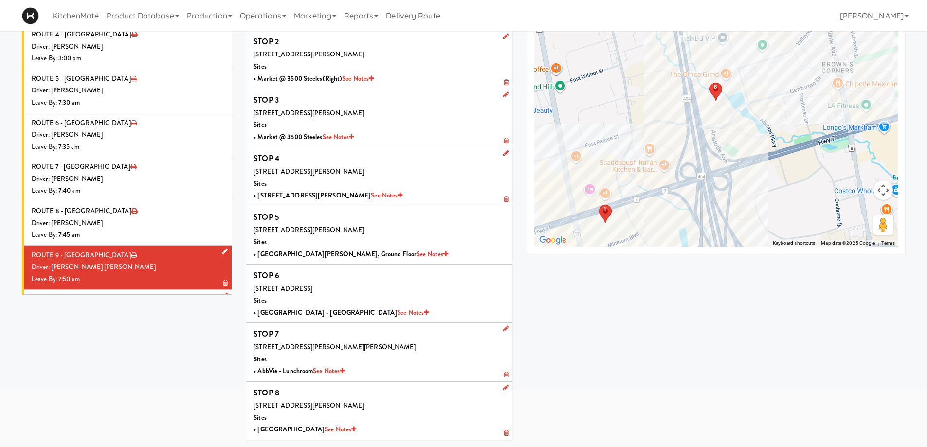
click at [139, 306] on div "Driver: No driver assigned" at bounding box center [128, 312] width 193 height 12
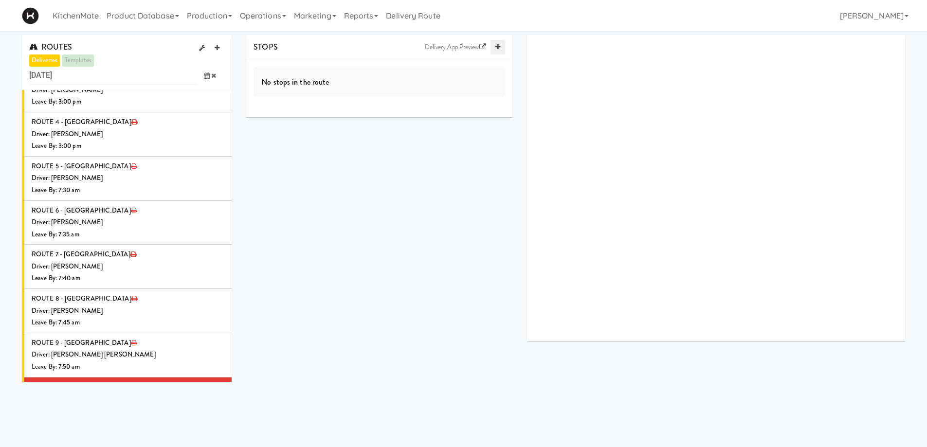
click at [500, 48] on icon at bounding box center [498, 47] width 5 height 6
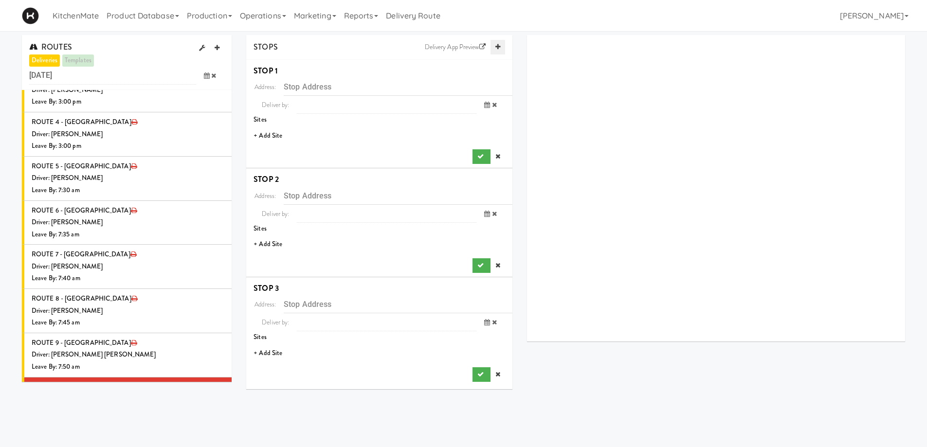
click at [500, 48] on icon at bounding box center [498, 47] width 5 height 6
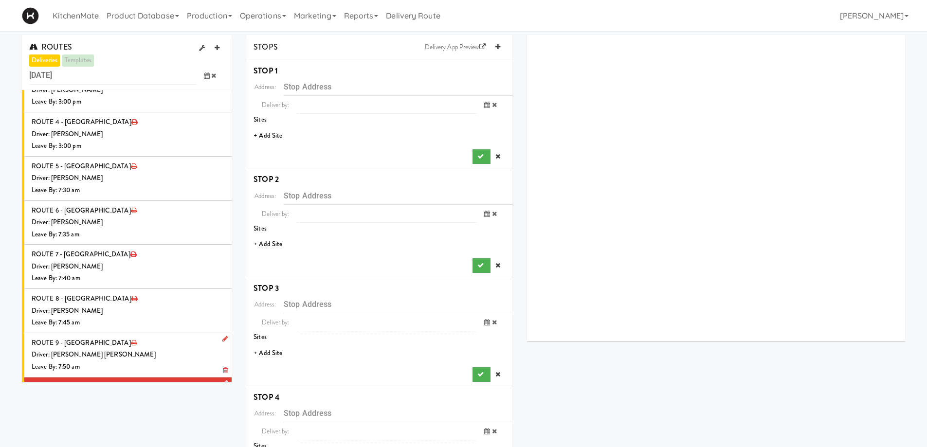
click at [222, 380] on icon at bounding box center [224, 383] width 5 height 6
click at [125, 397] on span "Select a driver" at bounding box center [111, 401] width 39 height 9
type input "pedro"
click at [128, 413] on span "Pedro Herrera" at bounding box center [155, 420] width 139 height 14
click at [204, 435] on icon at bounding box center [207, 438] width 6 height 6
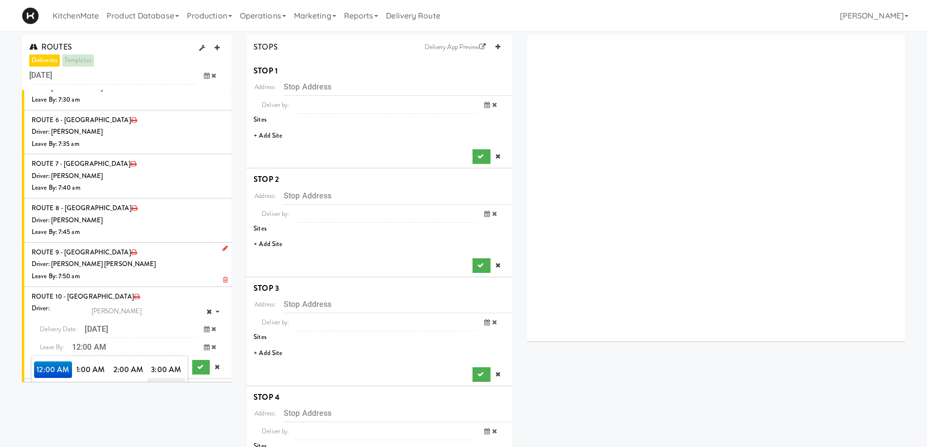
click at [170, 378] on span "7:00 AM" at bounding box center [167, 386] width 38 height 17
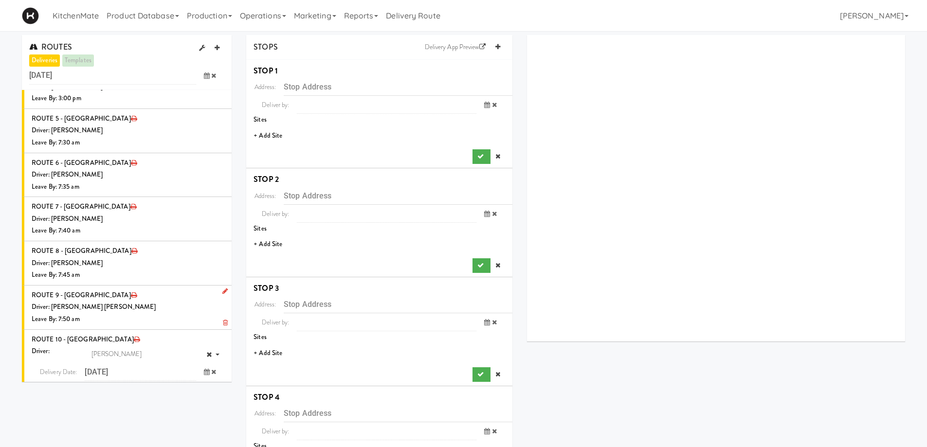
click at [165, 438] on span "7:55 AM" at bounding box center [167, 446] width 38 height 17
click at [197, 407] on icon "submit" at bounding box center [200, 410] width 6 height 6
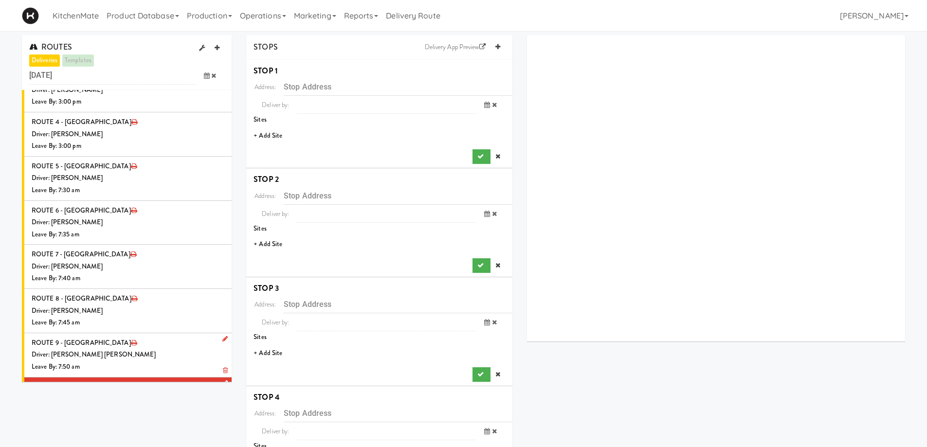
click at [118, 393] on div "Driver: [PERSON_NAME]" at bounding box center [128, 399] width 193 height 12
click at [128, 393] on div "Driver: [PERSON_NAME]" at bounding box center [128, 399] width 193 height 12
click at [276, 134] on li "+ Add Site" at bounding box center [379, 136] width 266 height 20
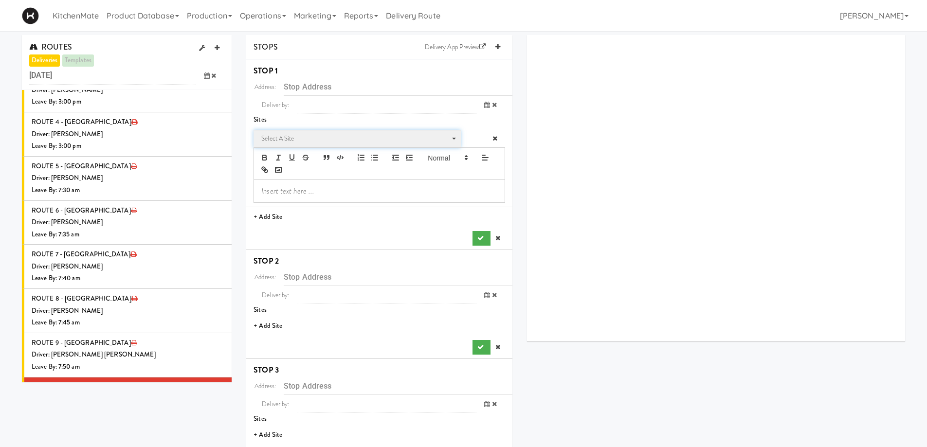
click at [305, 143] on span "Select a site" at bounding box center [353, 139] width 185 height 12
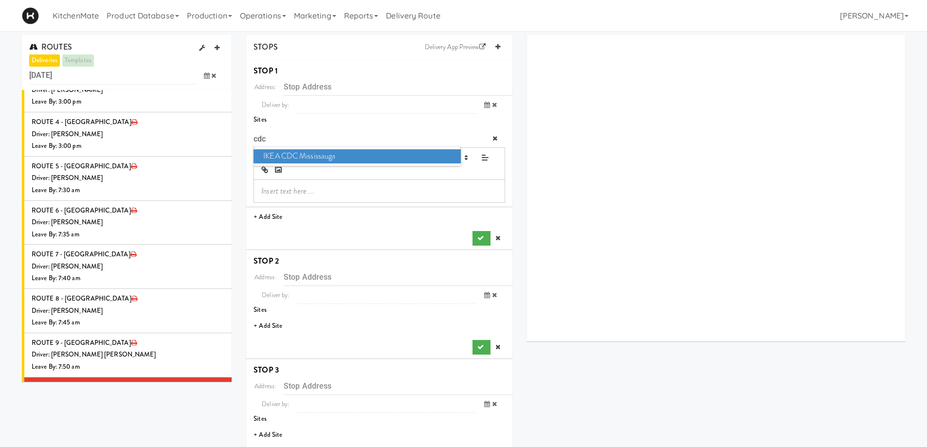
type input "cdc"
click at [304, 153] on span "IKEA CDC Mississauga" at bounding box center [357, 156] width 207 height 14
type input "3275 Argentia Rd, Mississauga, ON, CA"
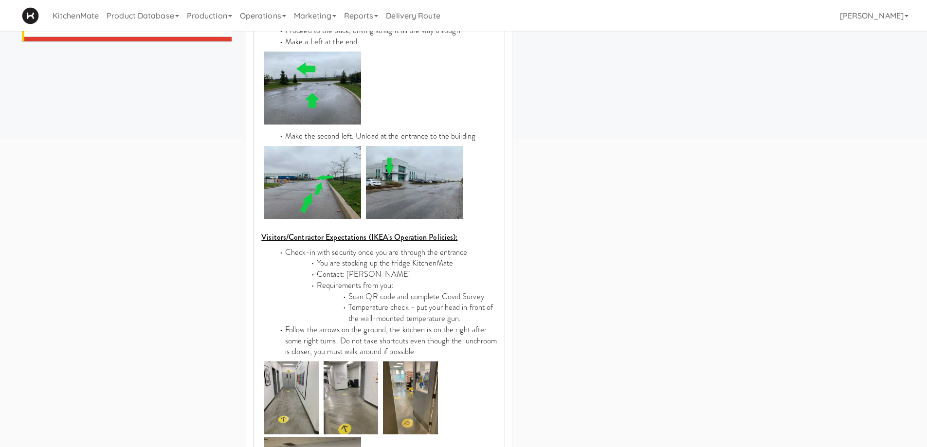
scroll to position [584, 0]
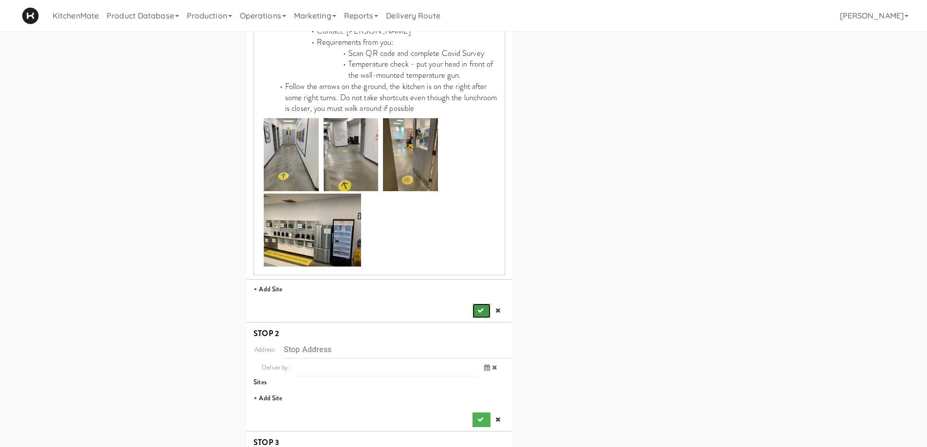
click at [477, 304] on button "submit" at bounding box center [482, 311] width 18 height 15
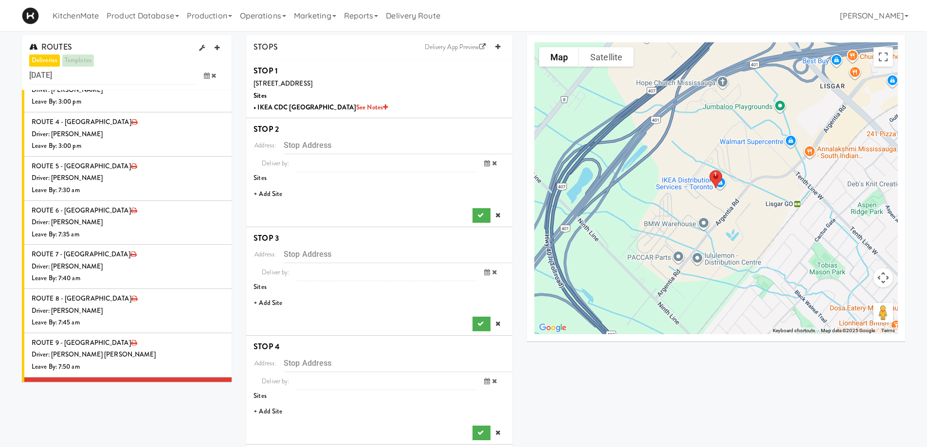
click at [276, 195] on li "+ Add Site" at bounding box center [379, 194] width 266 height 20
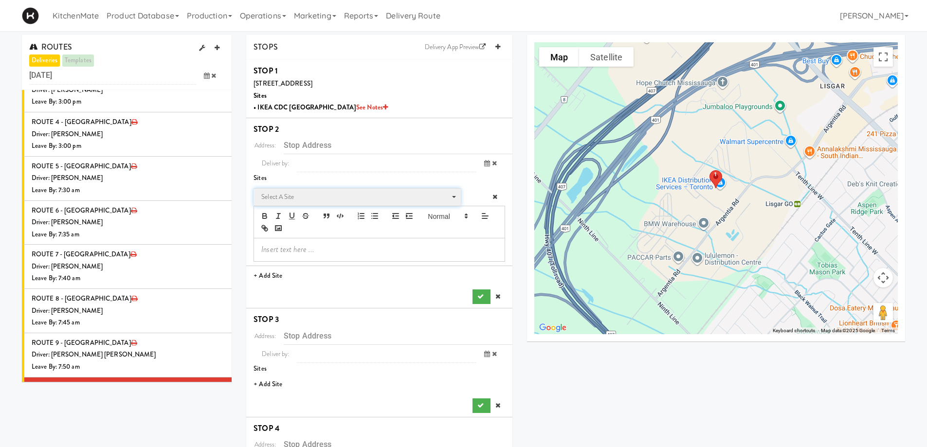
click at [277, 196] on span "Select a site" at bounding box center [353, 197] width 185 height 12
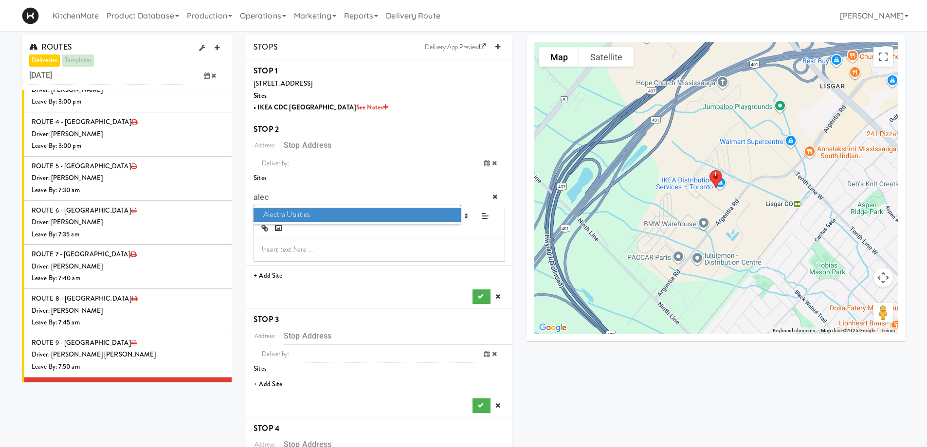
type input "alec"
click at [272, 213] on span "Alectra Utilities" at bounding box center [357, 215] width 207 height 14
type input "200 Kennedy Rd S, Brampton, ON, CA"
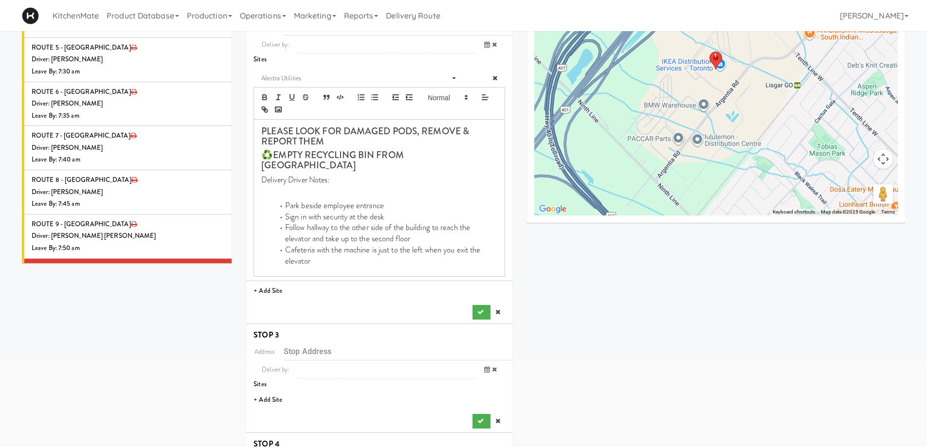
scroll to position [243, 0]
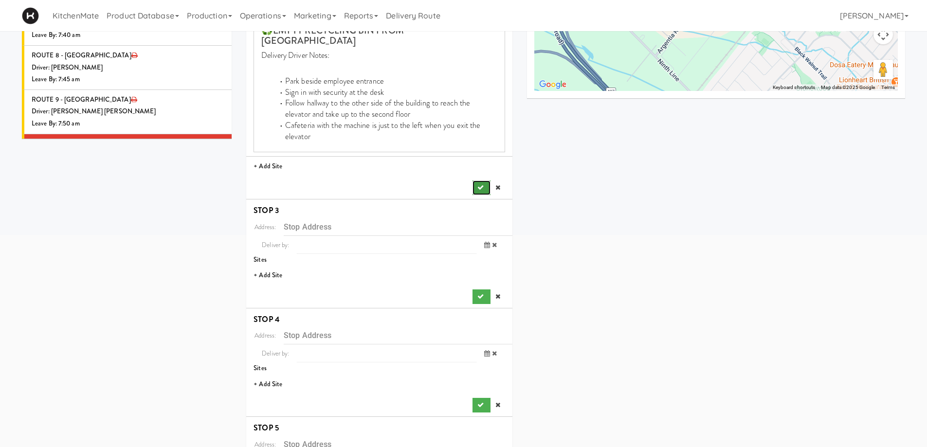
click at [481, 181] on button "submit" at bounding box center [482, 188] width 18 height 15
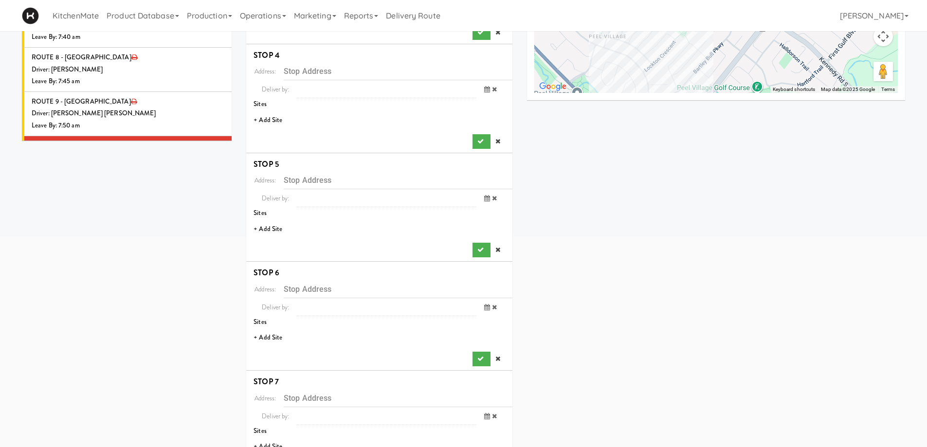
scroll to position [97, 0]
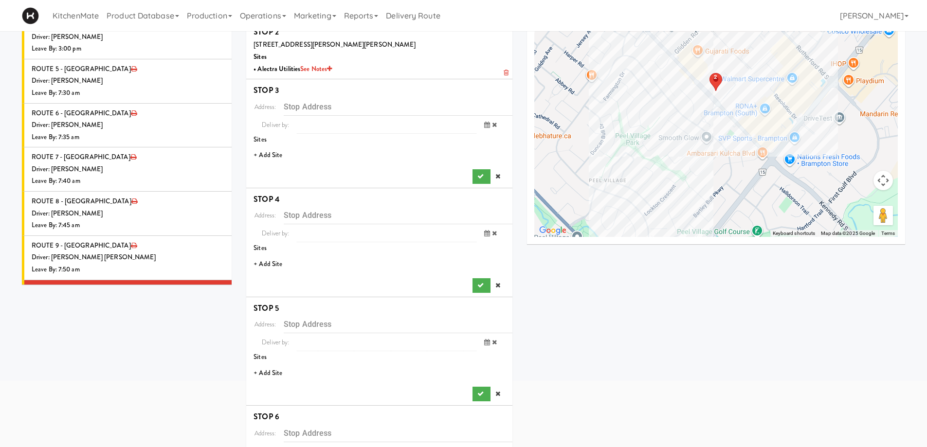
click at [271, 156] on li "+ Add Site" at bounding box center [379, 156] width 266 height 20
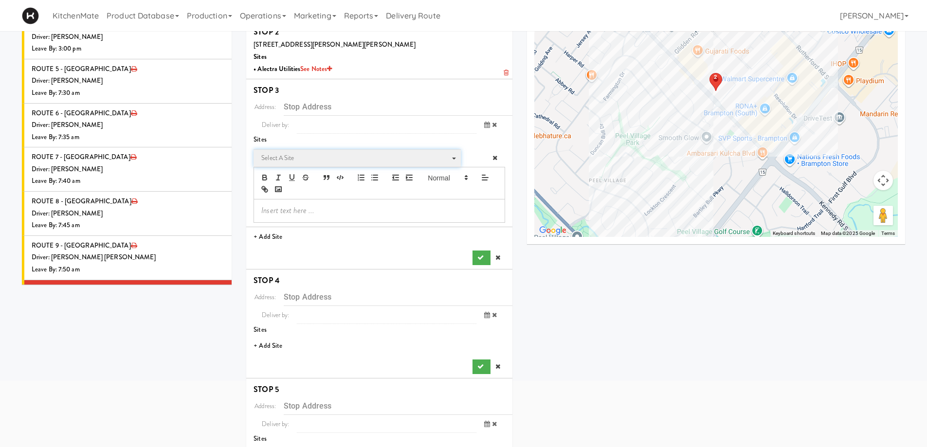
click at [282, 162] on span "Select a site" at bounding box center [353, 158] width 185 height 12
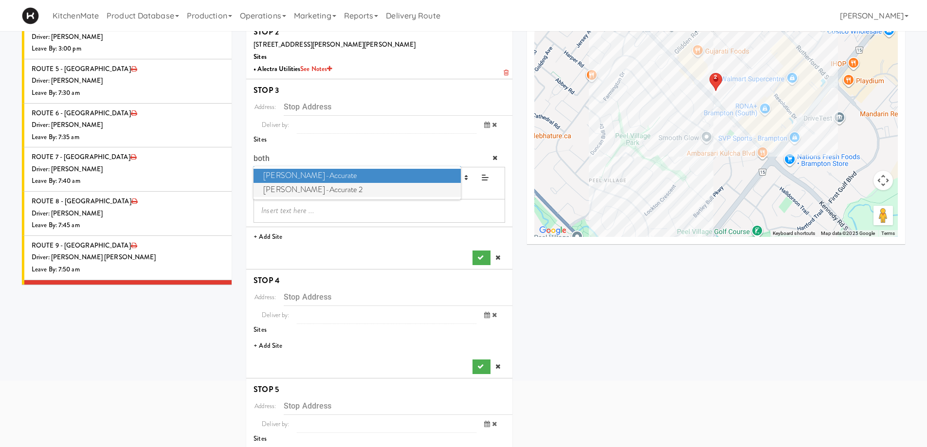
type input "both"
click at [328, 189] on span "Bothwell-Accurate 2" at bounding box center [357, 190] width 207 height 14
type input "3965 Nashua Dr, Mississauga, ON, CA"
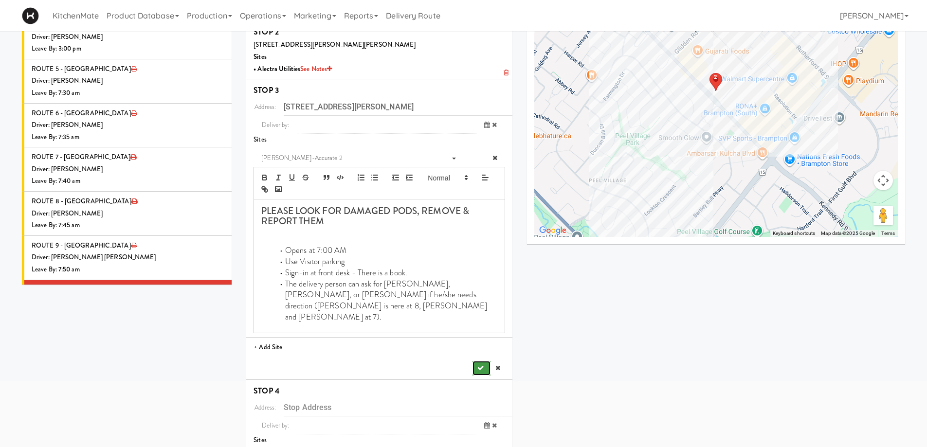
click at [484, 361] on button "submit" at bounding box center [482, 368] width 18 height 15
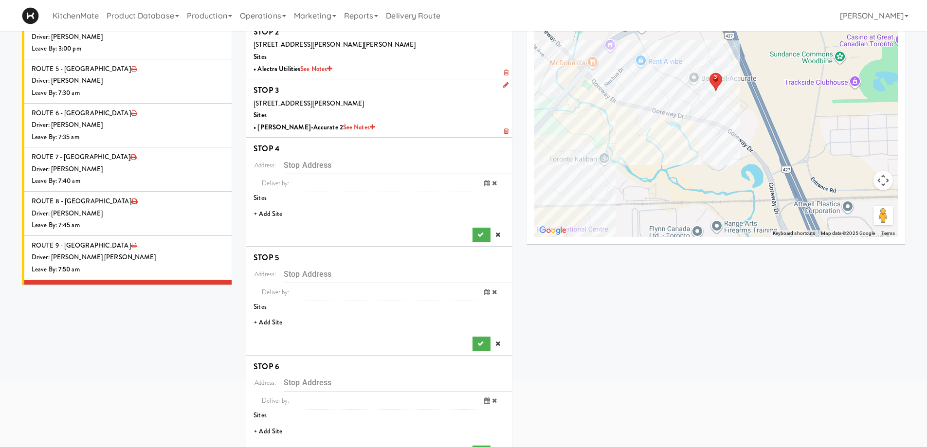
click at [273, 208] on li "+ Add Site" at bounding box center [379, 214] width 266 height 20
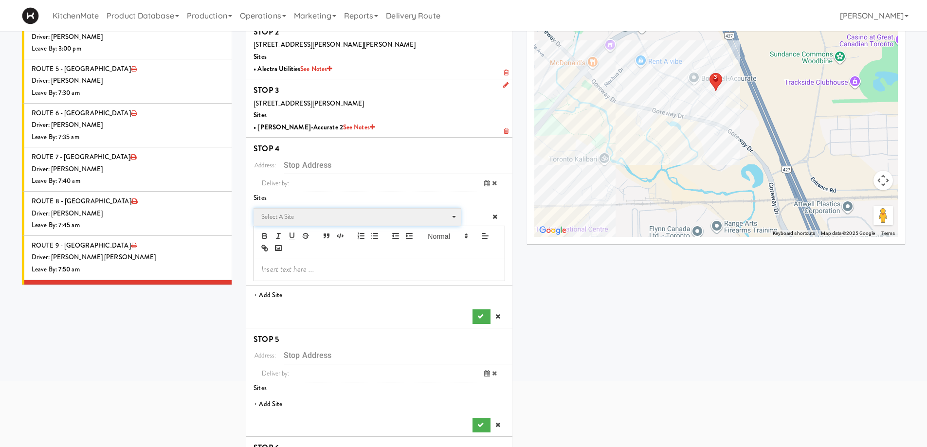
click at [280, 219] on span "Select a site" at bounding box center [353, 217] width 185 height 12
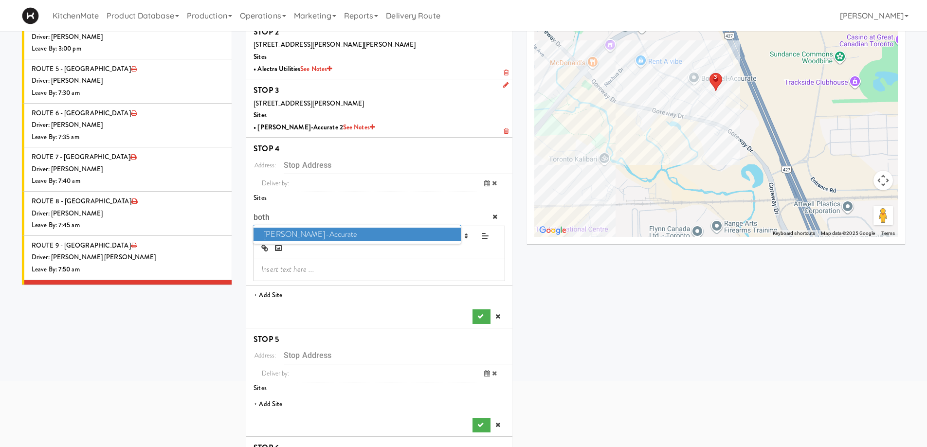
type input "both"
click at [318, 237] on span "Bothwell-Accurate" at bounding box center [357, 235] width 207 height 14
type input "6675 Rexwood Rd, Mississauga, ON, CA"
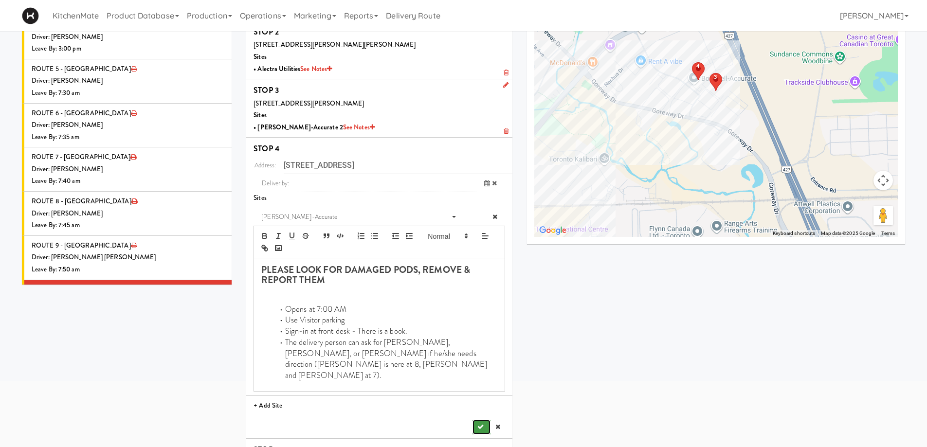
click at [483, 424] on icon "submit" at bounding box center [481, 427] width 6 height 6
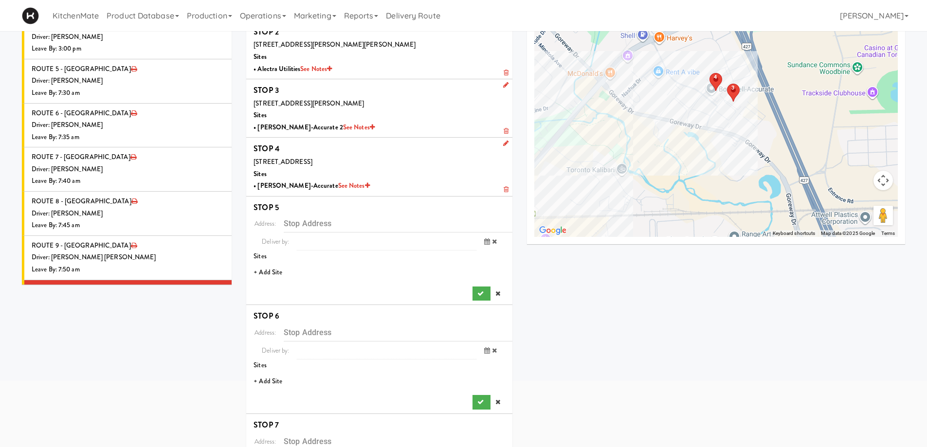
click at [285, 279] on li "+ Add Site" at bounding box center [379, 273] width 266 height 20
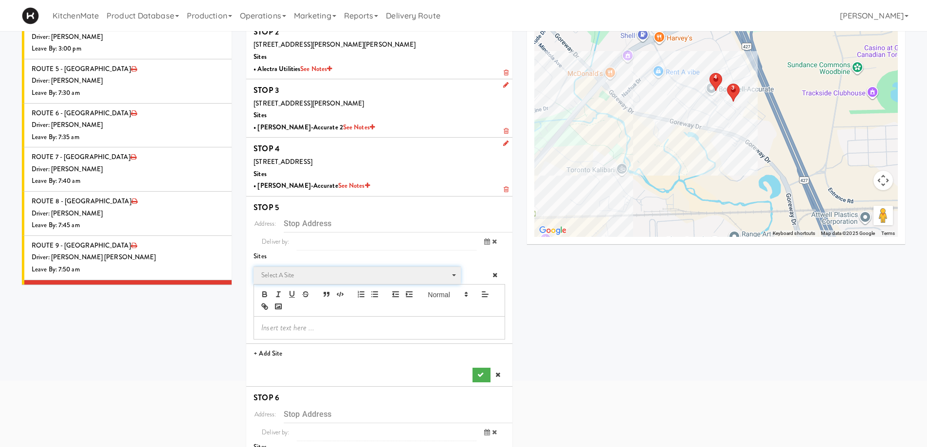
click at [291, 275] on span "Select a site" at bounding box center [353, 276] width 185 height 12
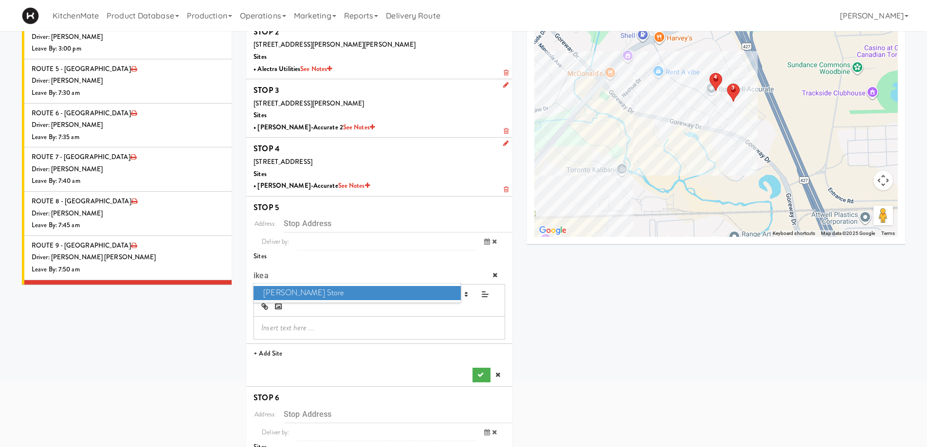
type input "ikea"
click at [308, 292] on span "IKEA Vaughan Store" at bounding box center [357, 293] width 207 height 14
type input "200 Interchange Way, Vaughan, ON, CA"
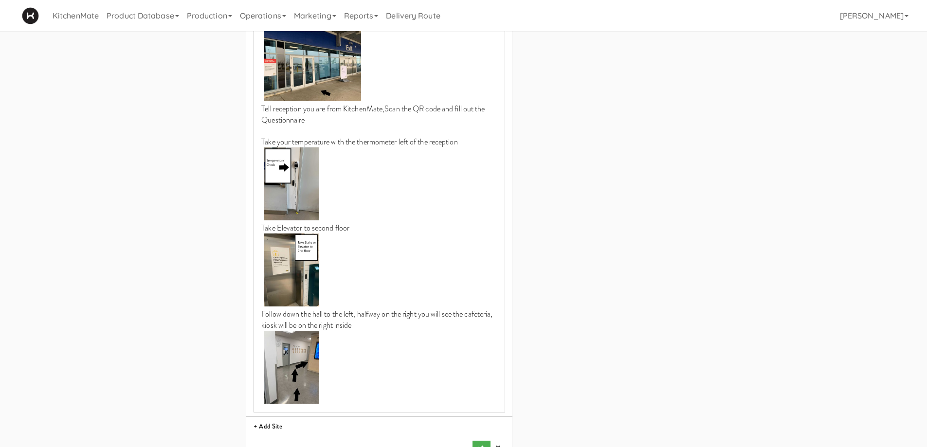
scroll to position [584, 0]
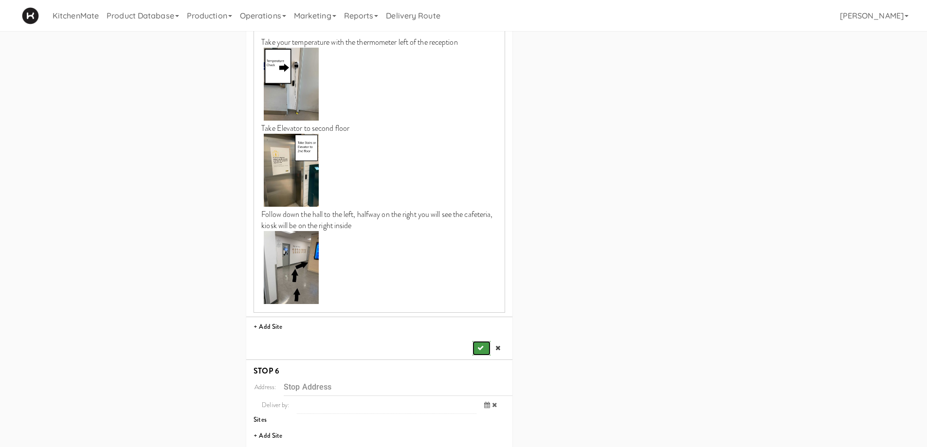
click at [478, 345] on icon "submit" at bounding box center [481, 348] width 6 height 6
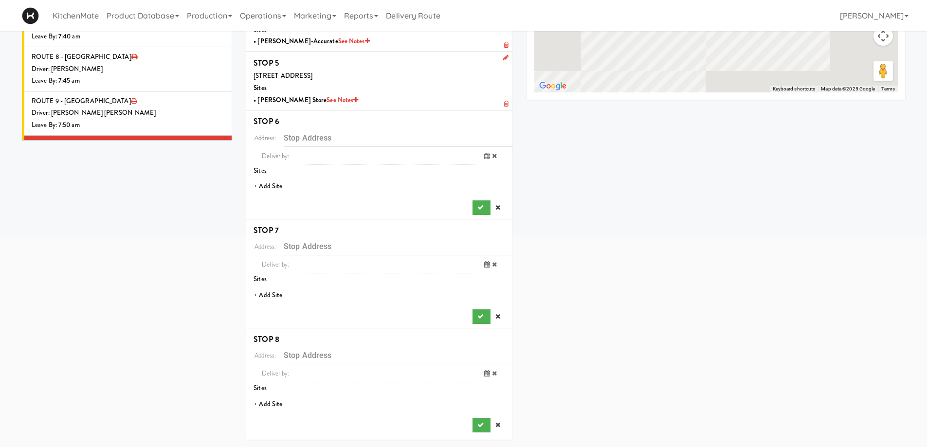
scroll to position [242, 0]
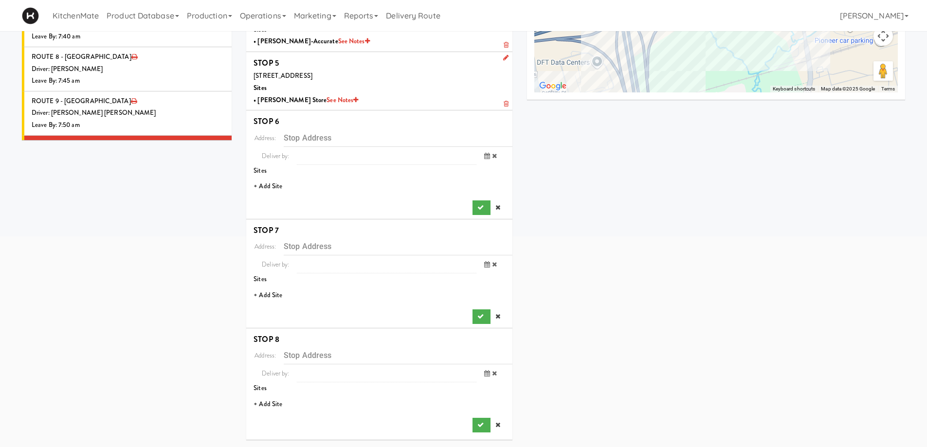
click at [280, 184] on li "+ Add Site" at bounding box center [379, 187] width 266 height 20
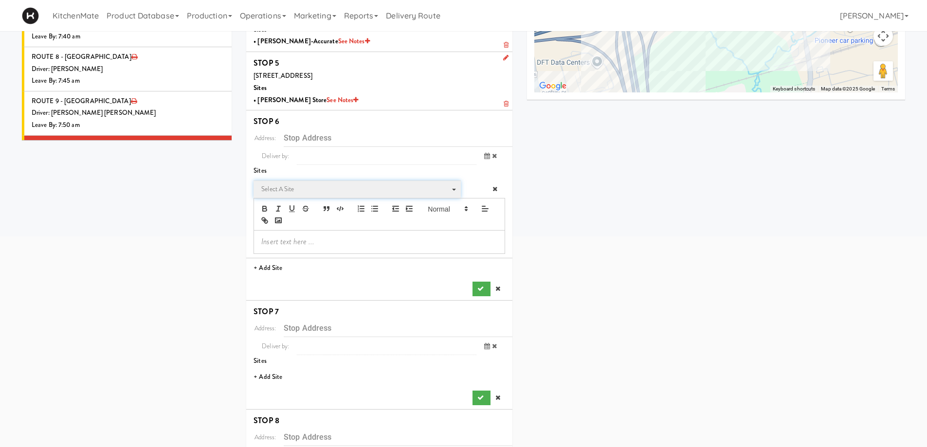
click at [293, 187] on span "Select a site" at bounding box center [353, 190] width 185 height 12
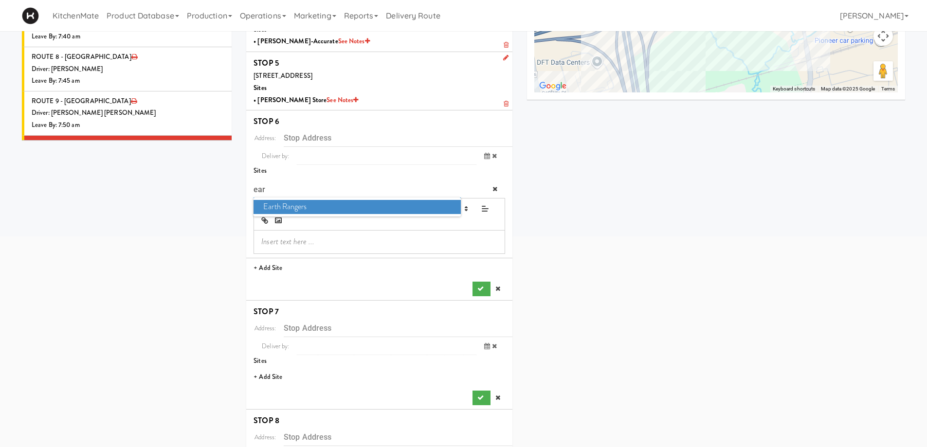
type input "ear"
click at [303, 206] on span "Earth Rangers" at bounding box center [357, 207] width 207 height 14
type input "9520 Pine Valley Dr, Vaughan, ON, CA"
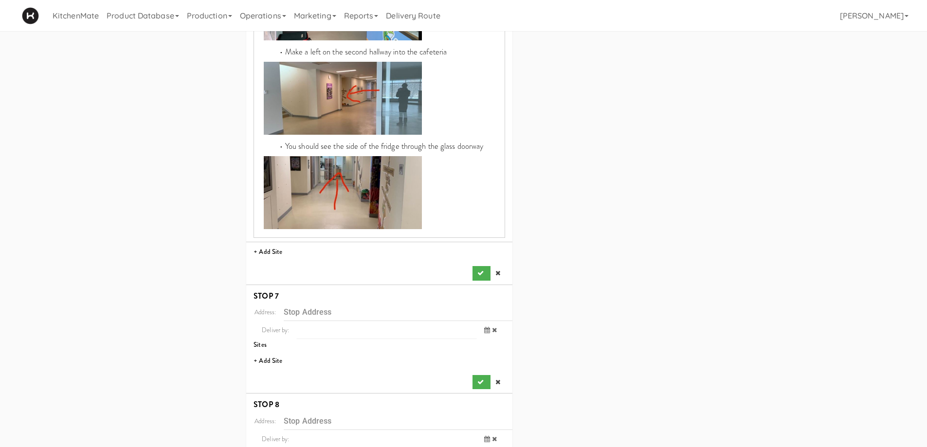
scroll to position [923, 0]
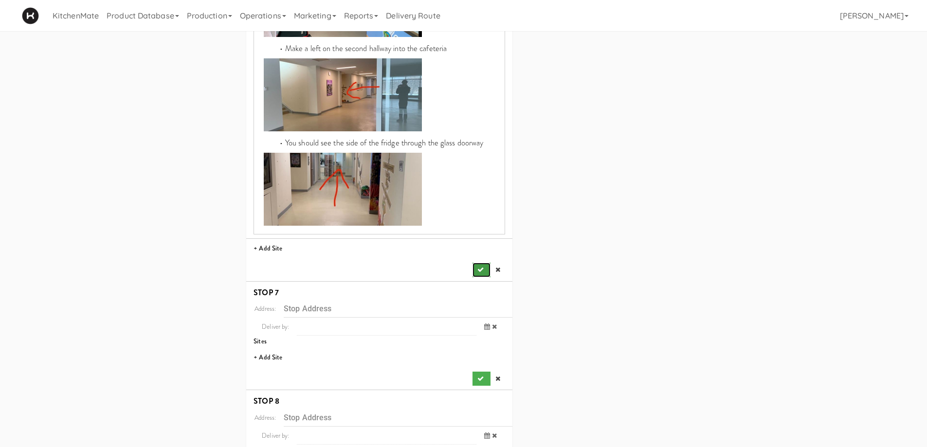
click at [478, 267] on icon "submit" at bounding box center [481, 270] width 6 height 6
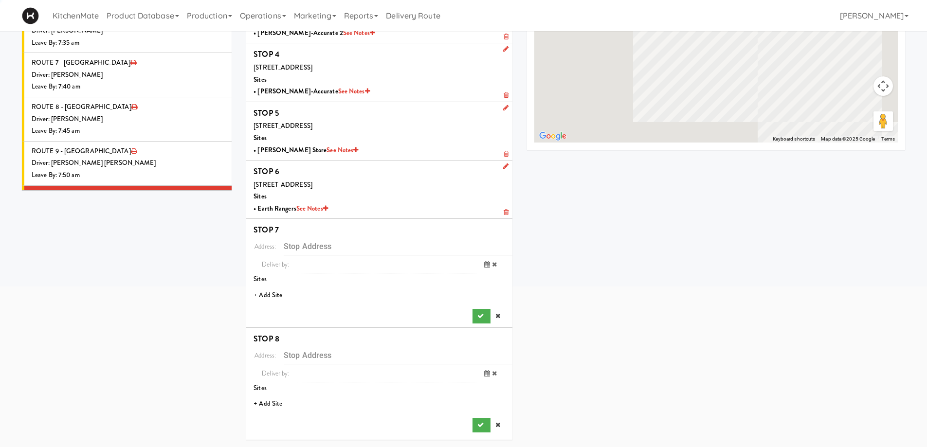
scroll to position [192, 0]
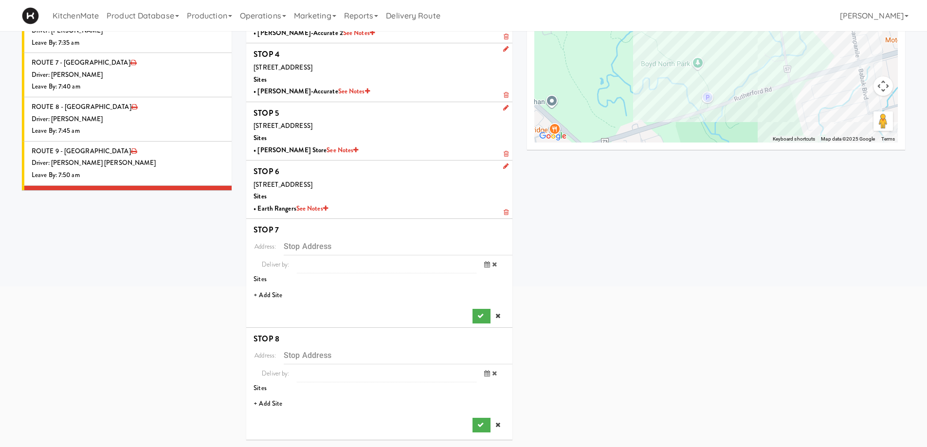
click at [274, 293] on li "+ Add Site" at bounding box center [379, 296] width 266 height 20
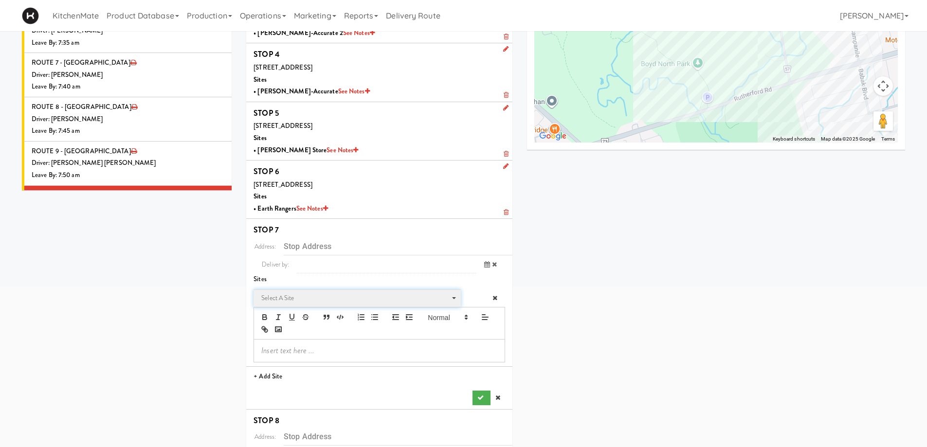
click at [306, 295] on span "Select a site" at bounding box center [353, 299] width 185 height 12
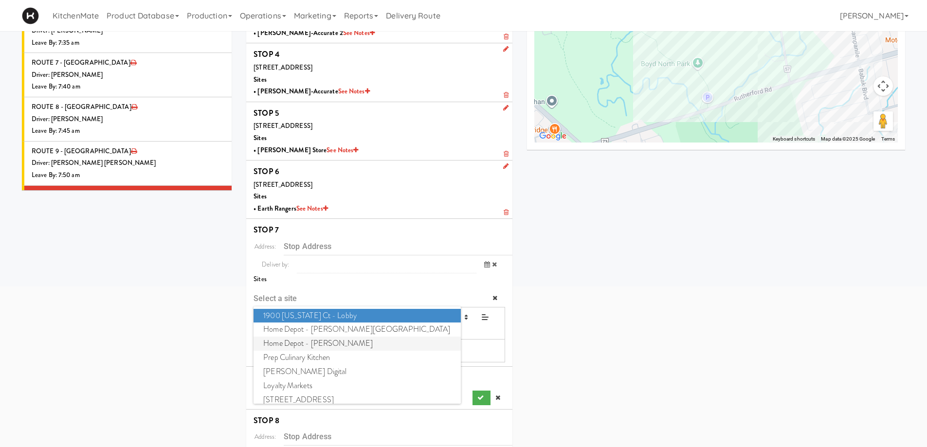
click at [318, 343] on span "Home Depot - Vaughn DC" at bounding box center [357, 344] width 207 height 14
type input "8966 Huntington Rd, Vaughan, ON, CA"
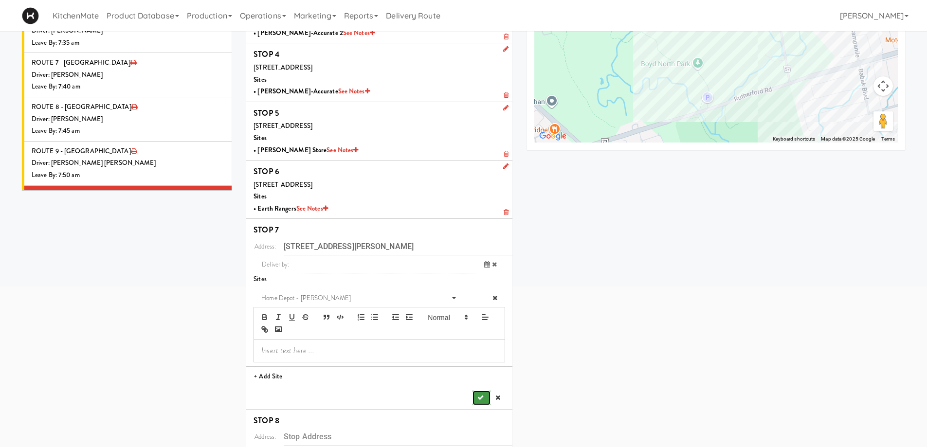
click at [481, 392] on button "submit" at bounding box center [482, 398] width 18 height 15
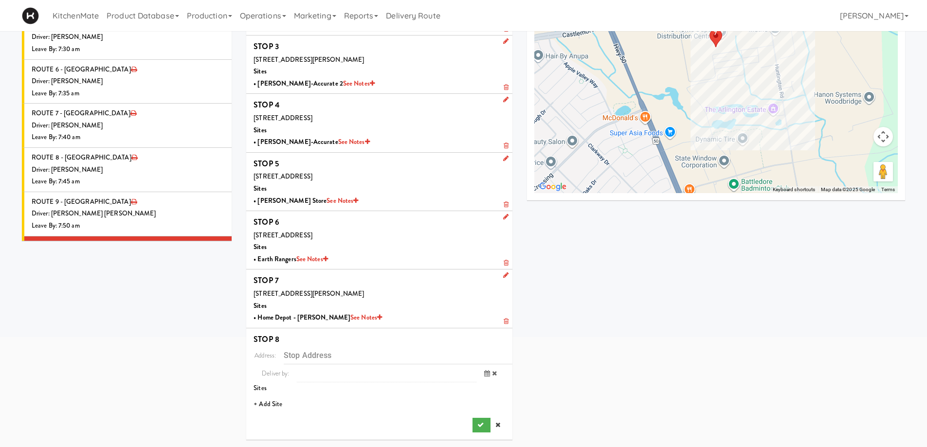
click at [267, 403] on li "+ Add Site" at bounding box center [379, 405] width 266 height 20
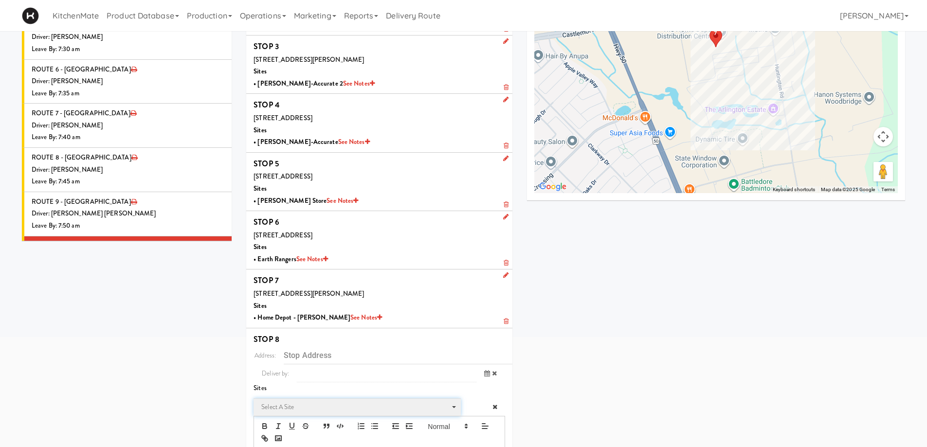
click at [308, 409] on span "Select a site" at bounding box center [353, 408] width 185 height 12
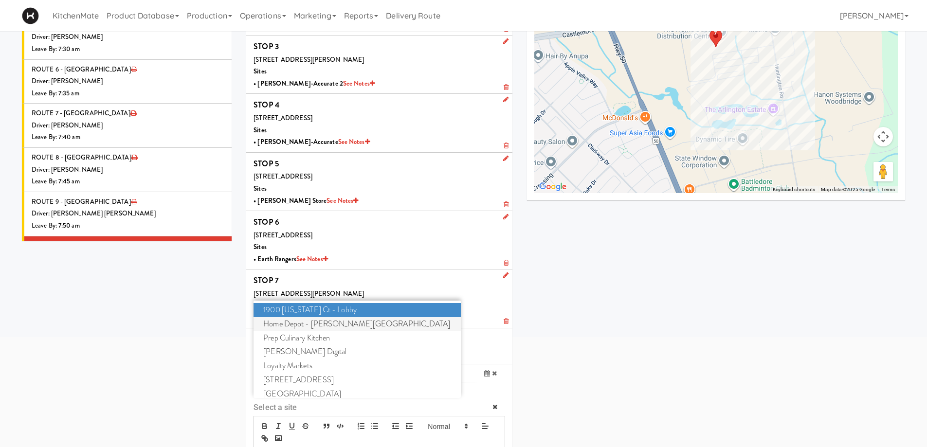
click at [332, 321] on span "Home Depot - Bolton IC" at bounding box center [357, 324] width 207 height 14
type input "8746 Mayfield Rd, Brampton, ON, CA"
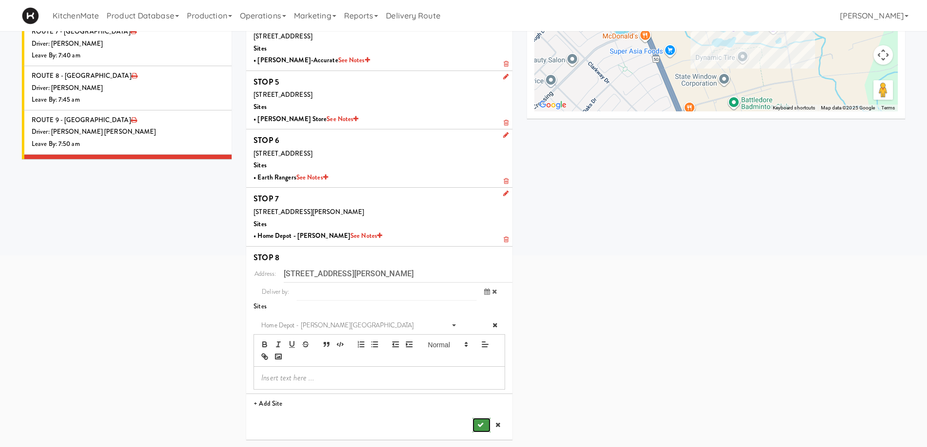
click at [482, 425] on icon "submit" at bounding box center [481, 425] width 6 height 6
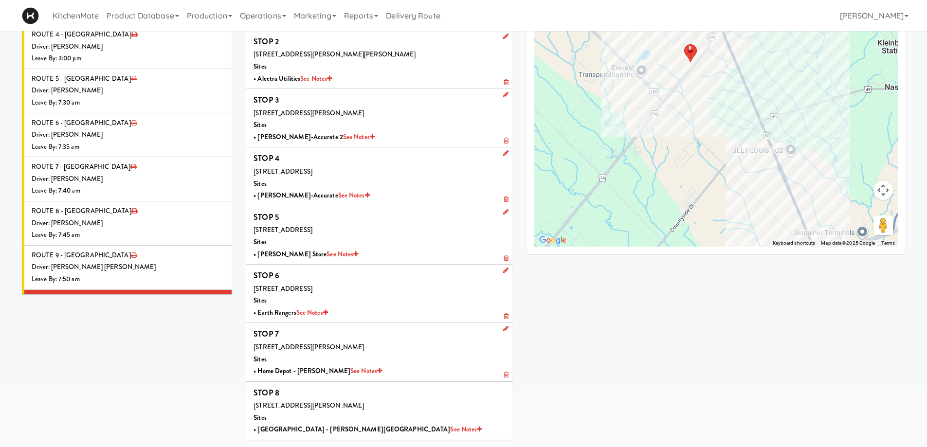
drag, startPoint x: 724, startPoint y: 186, endPoint x: 697, endPoint y: 107, distance: 83.6
click at [697, 107] on div "1 2 3 4 5 6 7 8 1 2 3 4 5 6 7 8" at bounding box center [717, 101] width 364 height 292
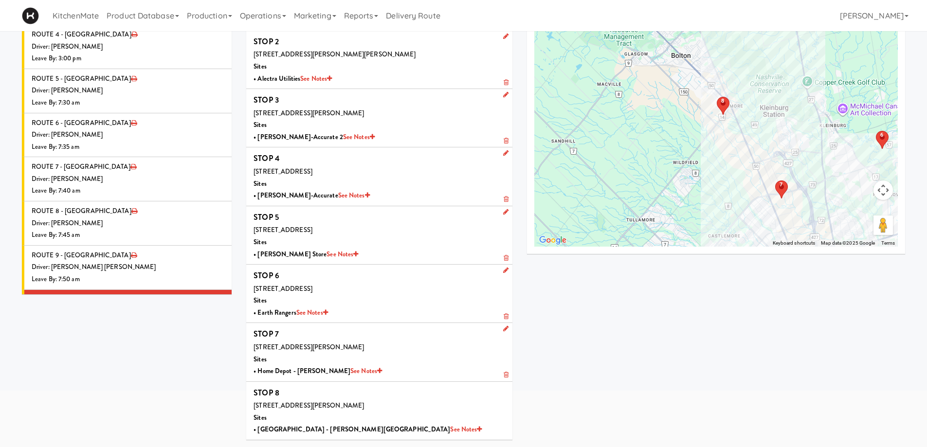
drag, startPoint x: 755, startPoint y: 169, endPoint x: 709, endPoint y: 154, distance: 48.5
click at [709, 154] on div "1 2 3 4 5 6 7 8 1 2 3 4 5 6 7 8" at bounding box center [717, 101] width 364 height 292
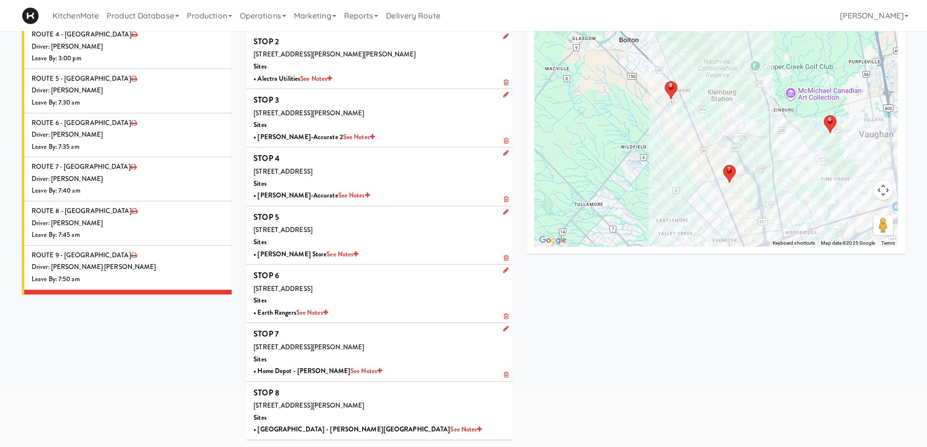
drag, startPoint x: 784, startPoint y: 170, endPoint x: 705, endPoint y: 157, distance: 80.5
click at [707, 157] on div "1 2 3 4 5 6 7 8 1 2 3 4 5 6 7 8" at bounding box center [717, 101] width 364 height 292
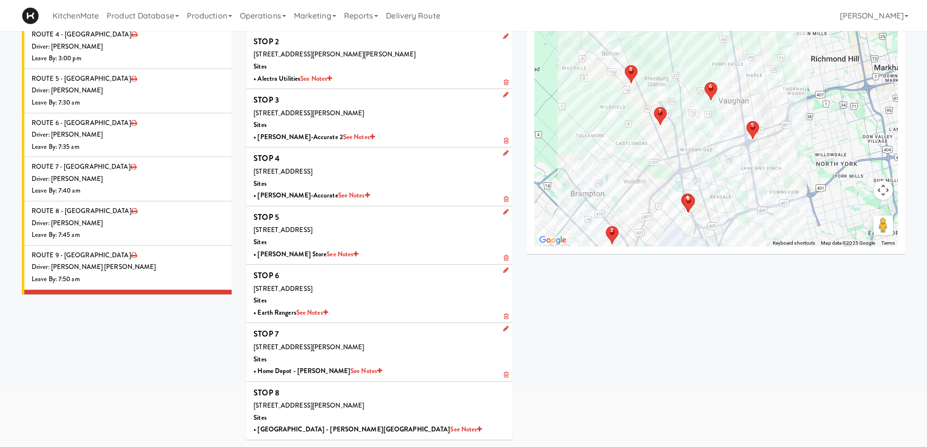
drag, startPoint x: 751, startPoint y: 157, endPoint x: 731, endPoint y: 134, distance: 31.0
click at [731, 134] on div "1 2 3 4 5 6 7 8 1 2 3 4 5 6 7 8" at bounding box center [717, 101] width 364 height 292
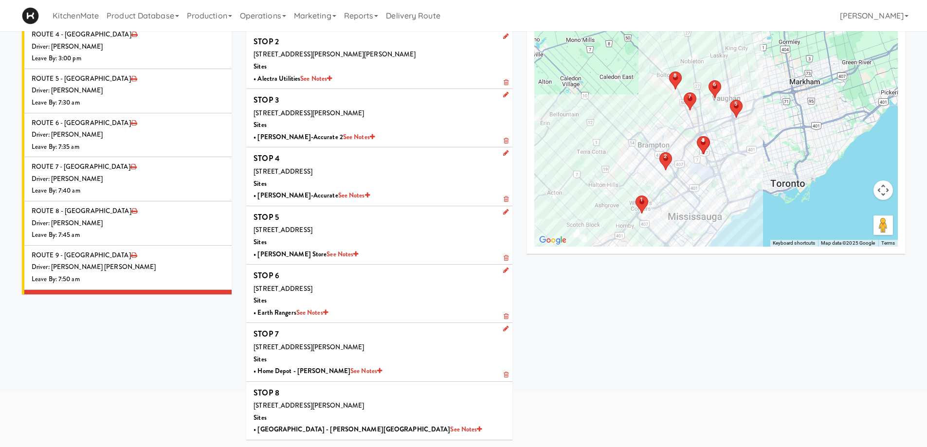
drag, startPoint x: 707, startPoint y: 195, endPoint x: 713, endPoint y: 163, distance: 32.3
click at [713, 163] on div "1 2 3 4 5 6 7 8 1 2 3 4 5 6 7 8" at bounding box center [717, 101] width 364 height 292
click at [144, 350] on div "Driver: No driver assigned" at bounding box center [128, 356] width 193 height 12
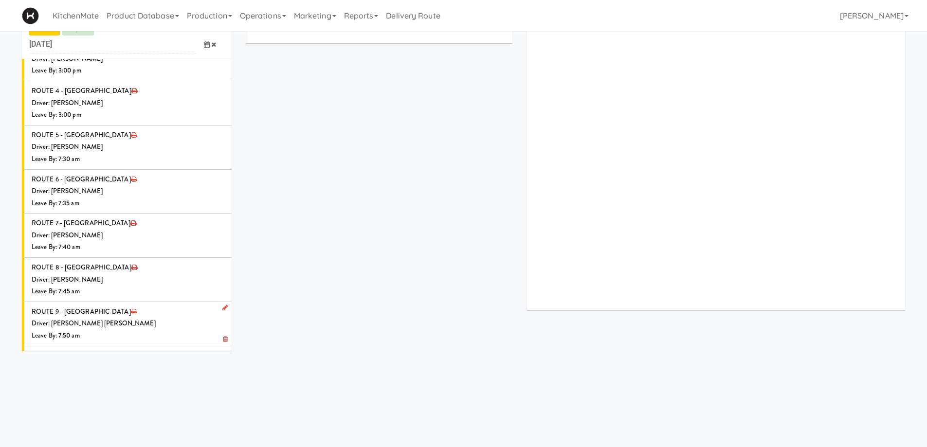
scroll to position [31, 0]
click at [120, 406] on div "Driver: No driver assigned" at bounding box center [128, 412] width 193 height 12
click at [222, 393] on icon at bounding box center [224, 396] width 5 height 6
click at [191, 406] on span "Select a driver Select a driver" at bounding box center [154, 415] width 141 height 18
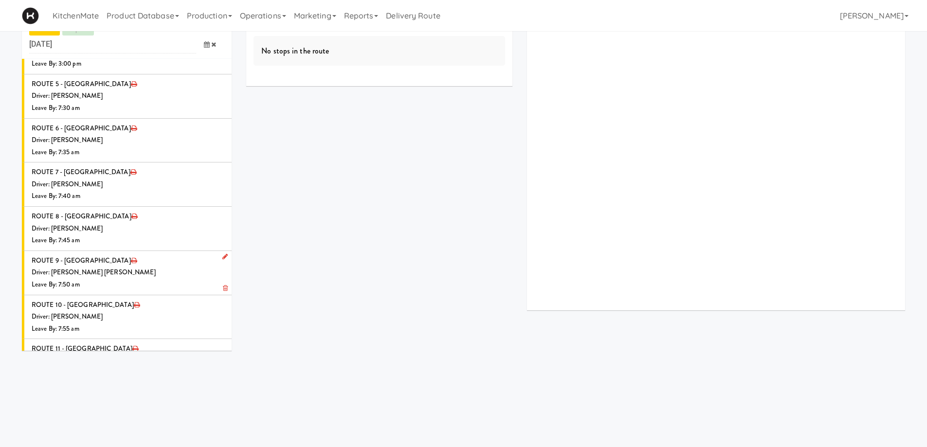
type input "ross"
click at [125, 375] on span "Ross Daly" at bounding box center [155, 382] width 139 height 14
click at [204, 397] on icon at bounding box center [207, 400] width 6 height 6
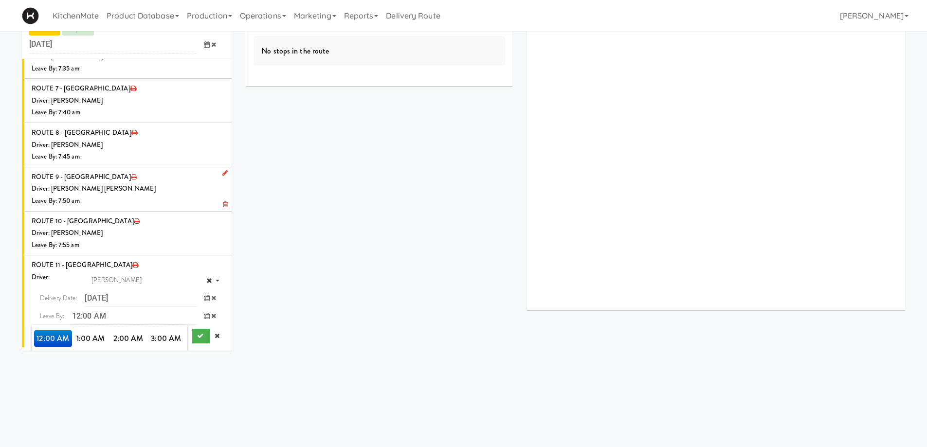
click at [45, 364] on span "8:00 AM" at bounding box center [53, 372] width 38 height 17
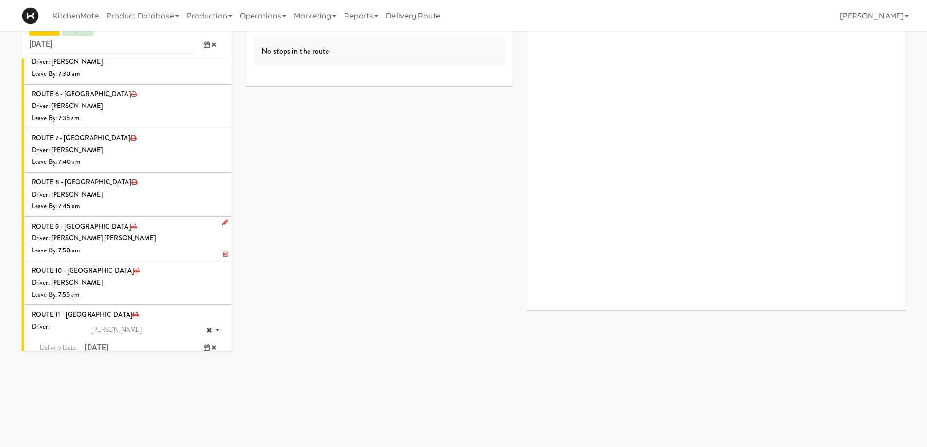
click at [48, 380] on span "8:00 AM" at bounding box center [53, 388] width 38 height 17
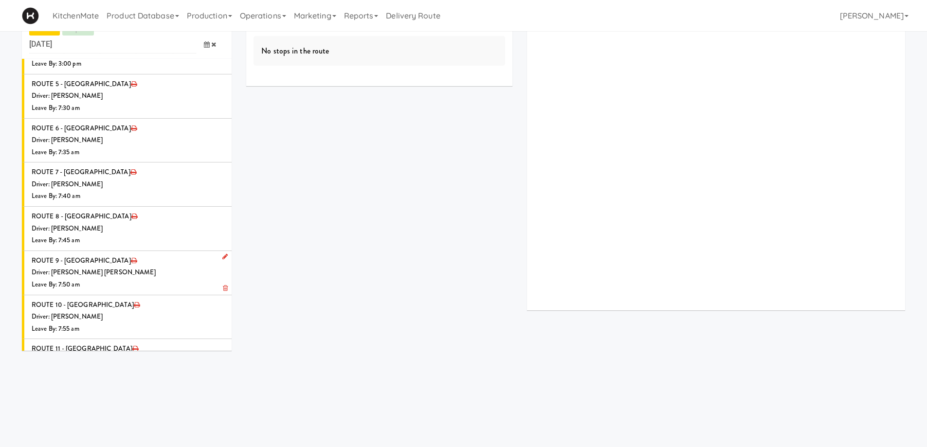
click at [197, 417] on icon "submit" at bounding box center [200, 420] width 6 height 6
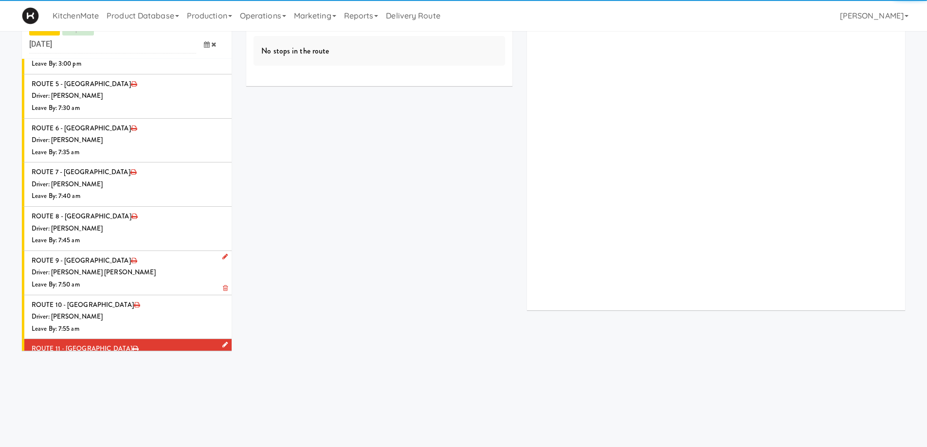
scroll to position [1143, 0]
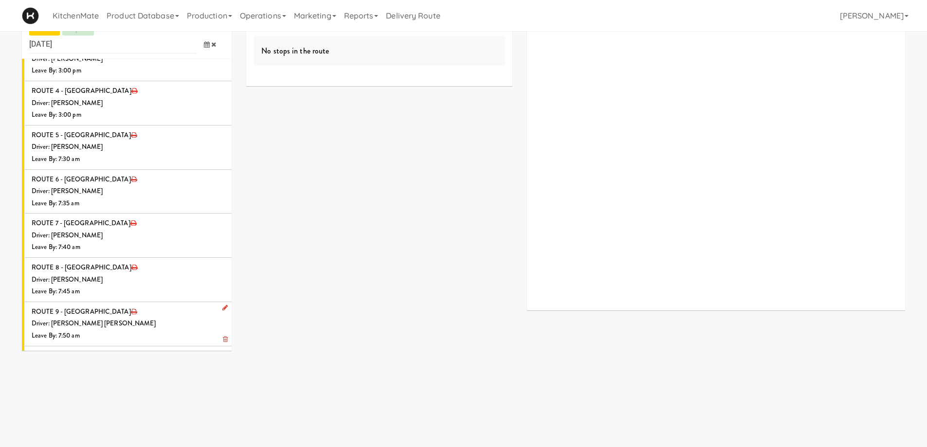
click at [129, 406] on div "Driver: [PERSON_NAME]" at bounding box center [128, 412] width 193 height 12
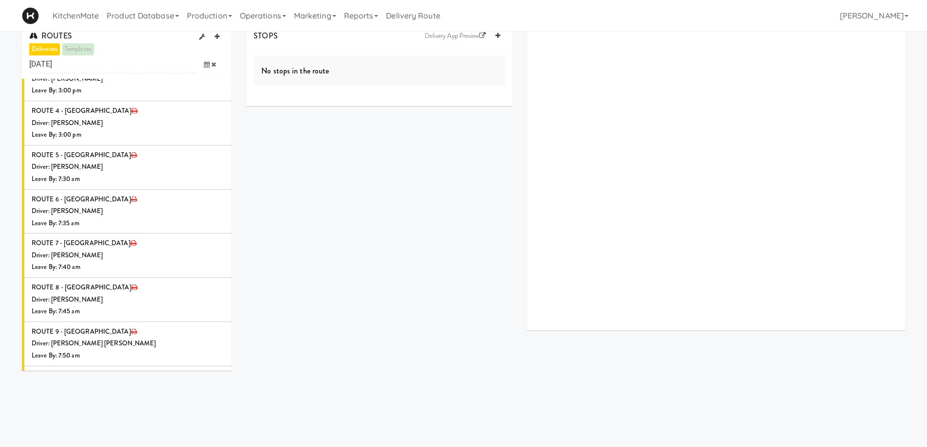
scroll to position [0, 0]
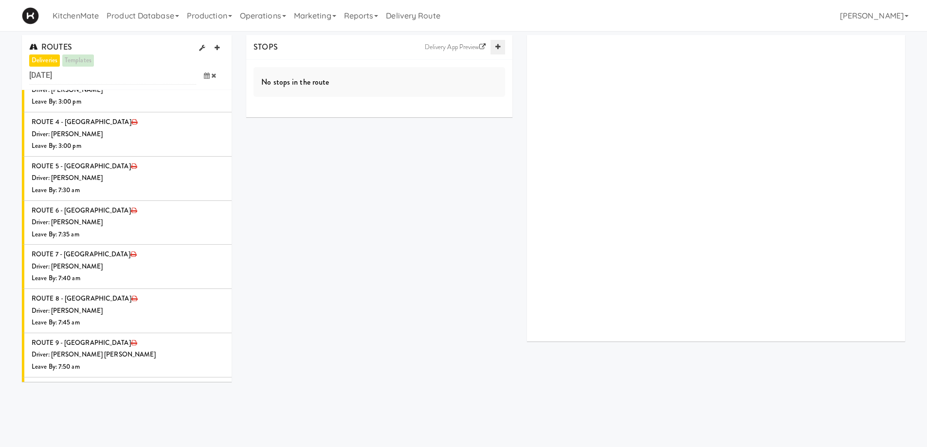
click at [496, 46] on icon at bounding box center [498, 47] width 5 height 6
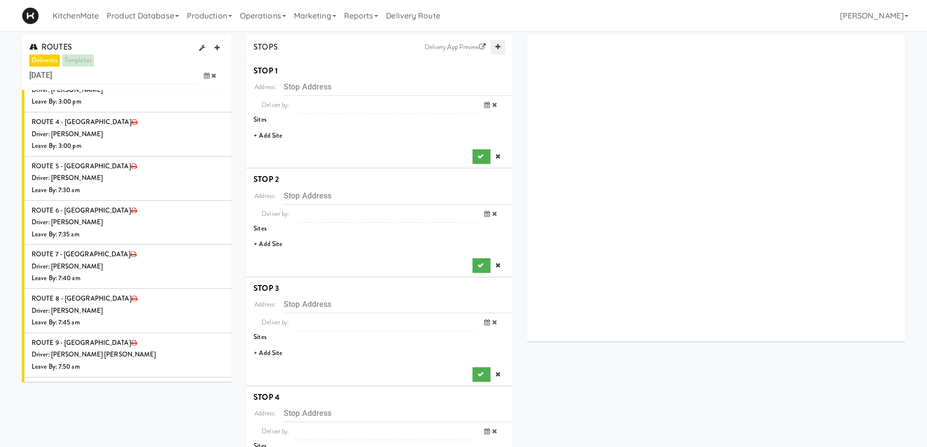
click at [496, 46] on icon at bounding box center [498, 47] width 5 height 6
click at [275, 132] on li "+ Add Site" at bounding box center [379, 136] width 266 height 20
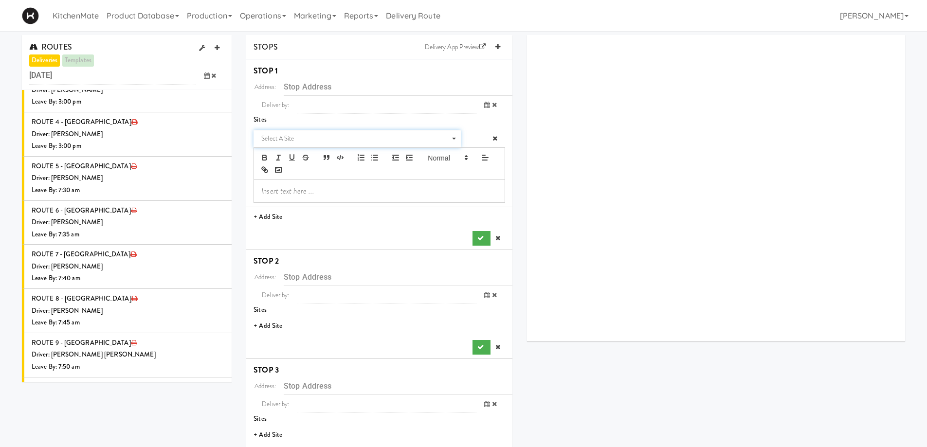
click at [292, 135] on span "Select a site" at bounding box center [353, 139] width 185 height 12
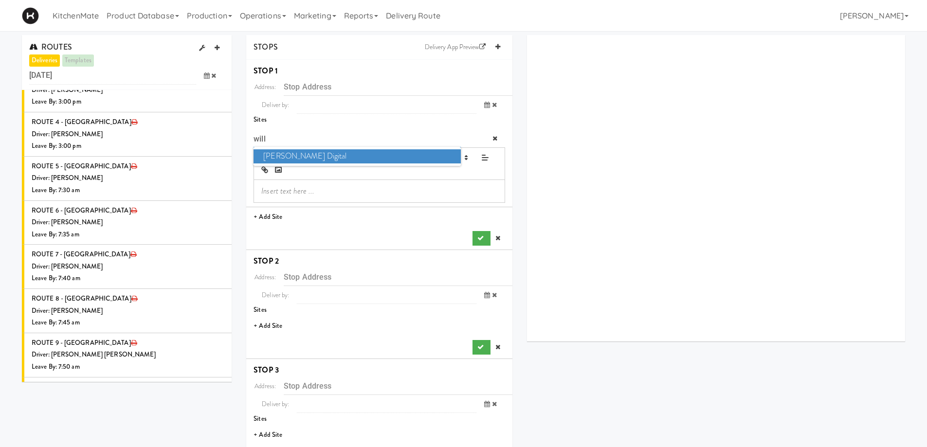
type input "will"
click at [302, 152] on span "William Thomas Digital" at bounding box center [357, 156] width 207 height 14
type input "[STREET_ADDRESS]"
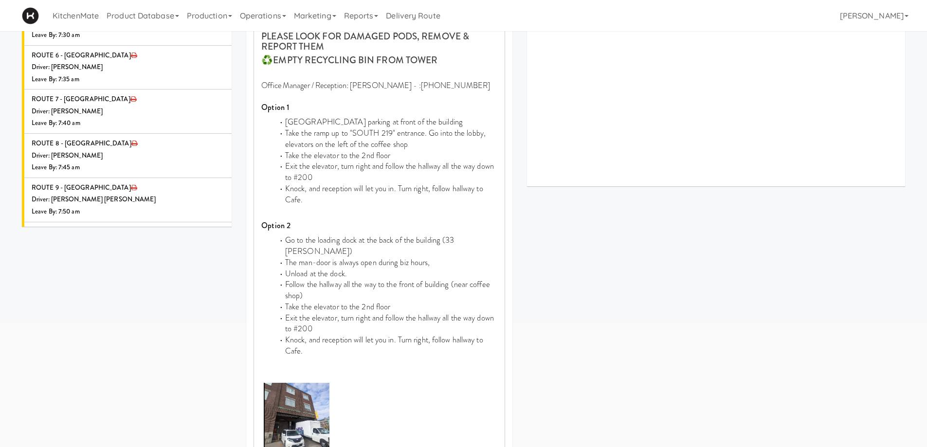
scroll to position [243, 0]
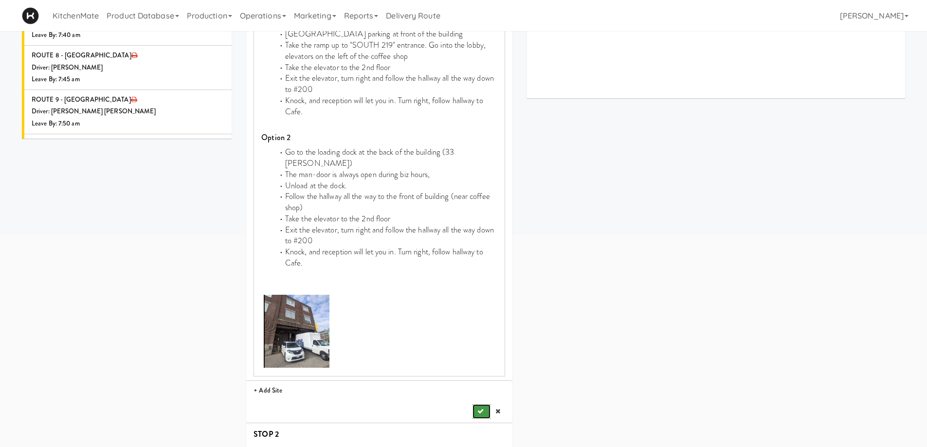
click at [485, 405] on button "submit" at bounding box center [482, 412] width 18 height 15
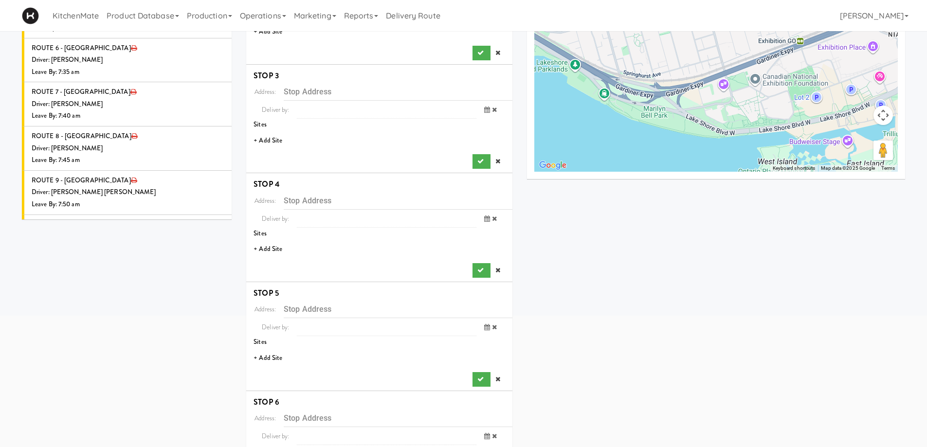
scroll to position [31, 0]
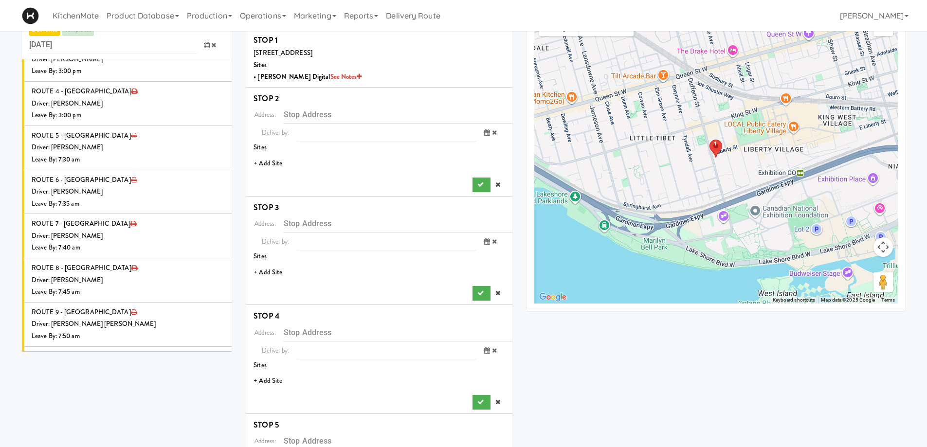
click at [274, 165] on li "+ Add Site" at bounding box center [379, 164] width 266 height 20
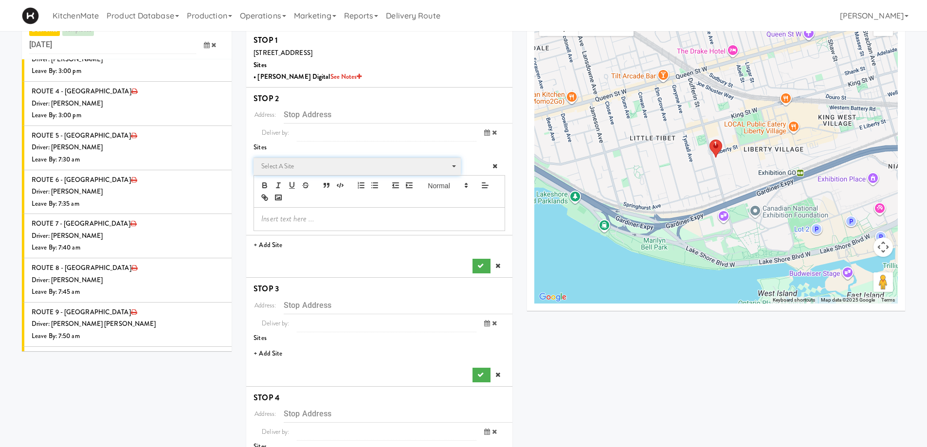
click at [303, 170] on span "Select a site" at bounding box center [353, 167] width 185 height 12
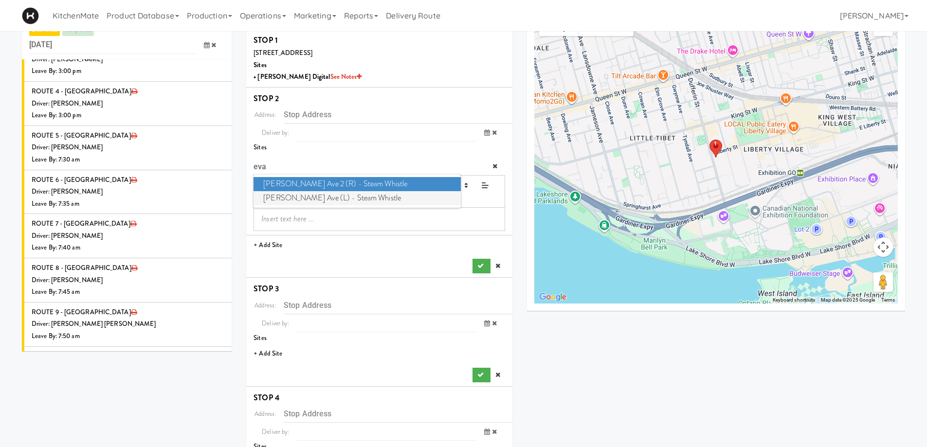
type input "eva"
click at [306, 196] on span "Evans Ave (L) - Steam Whistle" at bounding box center [357, 198] width 207 height 14
type input "[STREET_ADDRESS][PERSON_NAME]"
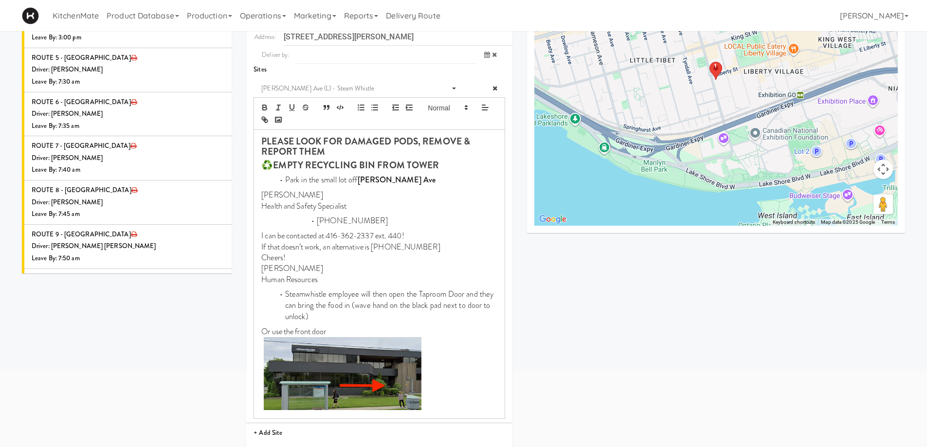
scroll to position [371, 0]
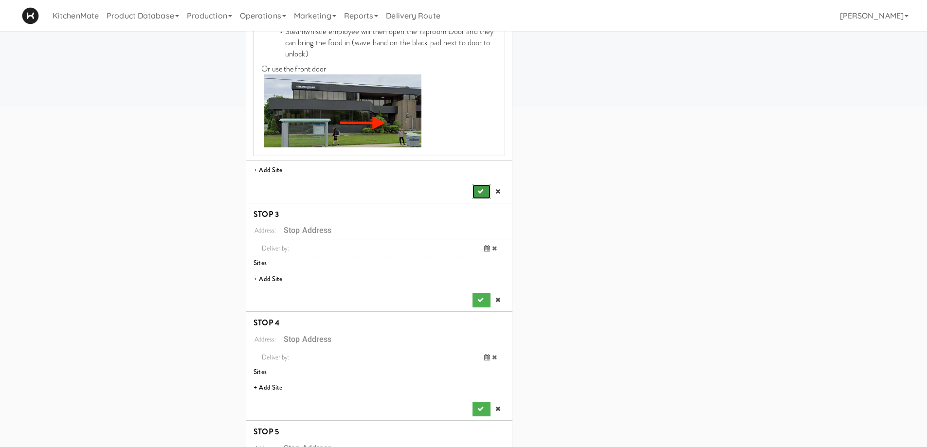
click at [476, 189] on button "submit" at bounding box center [482, 191] width 18 height 15
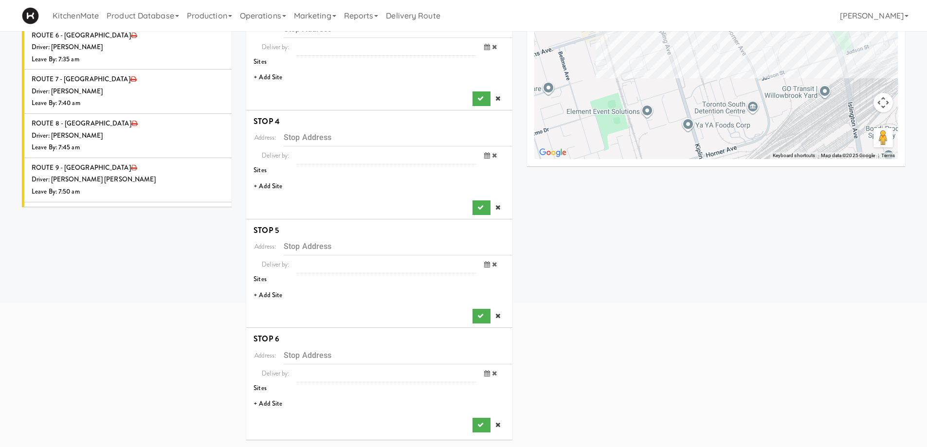
scroll to position [127, 0]
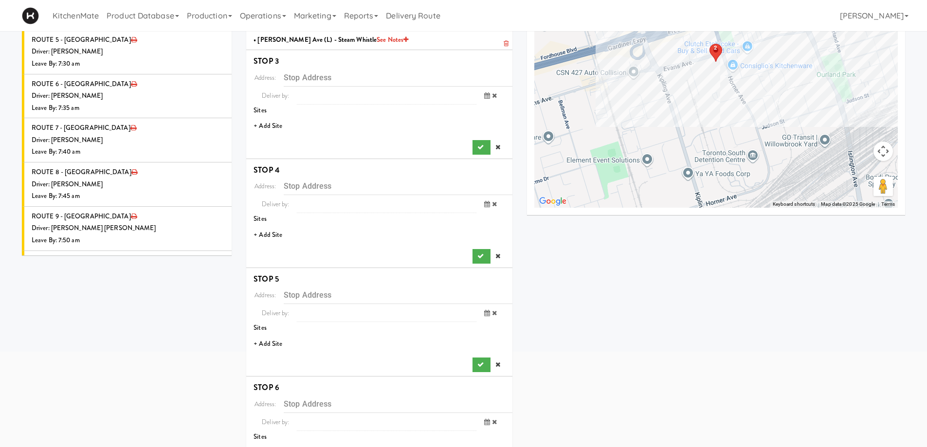
click at [278, 128] on li "+ Add Site" at bounding box center [379, 126] width 266 height 20
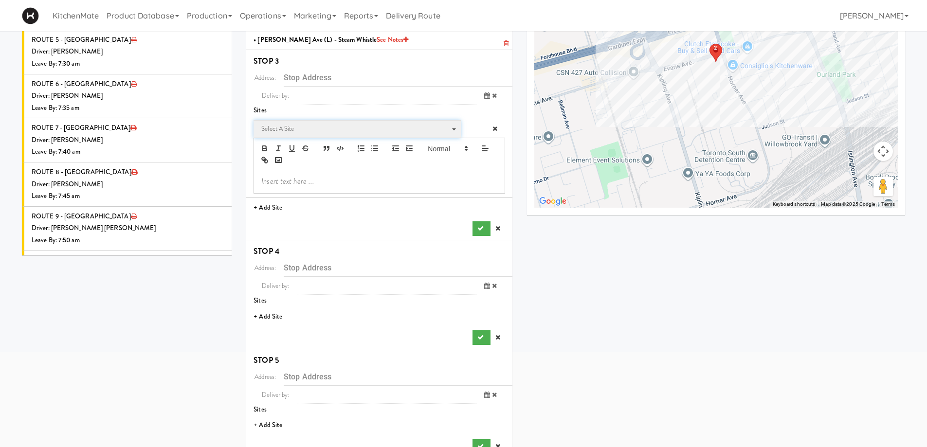
click at [312, 129] on span "Select a site" at bounding box center [353, 129] width 185 height 12
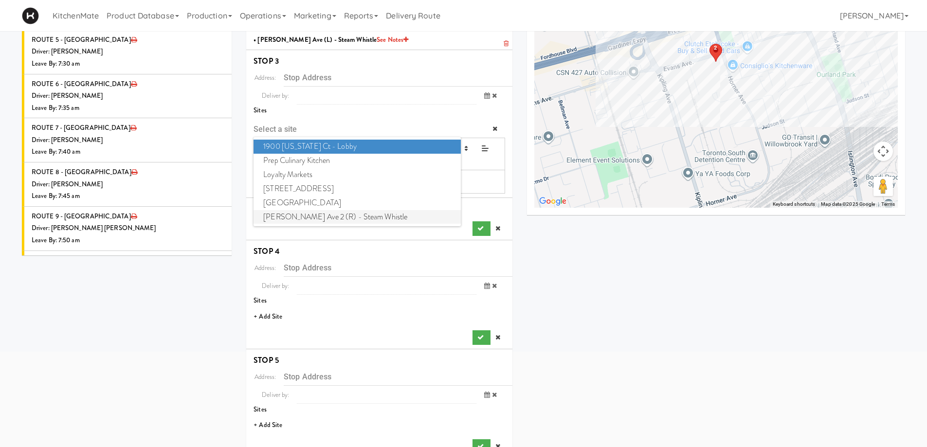
click at [310, 219] on span "Evans Ave 2 (R) - Steam Whistle" at bounding box center [357, 217] width 207 height 14
type input "[STREET_ADDRESS][PERSON_NAME]"
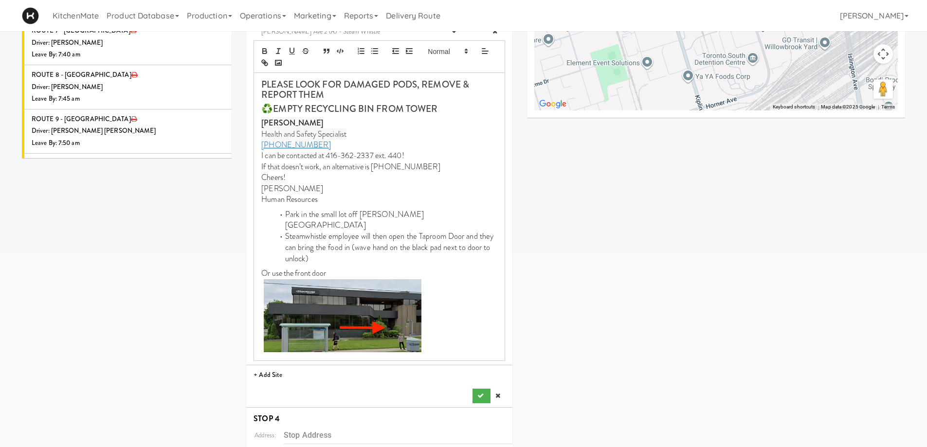
scroll to position [467, 0]
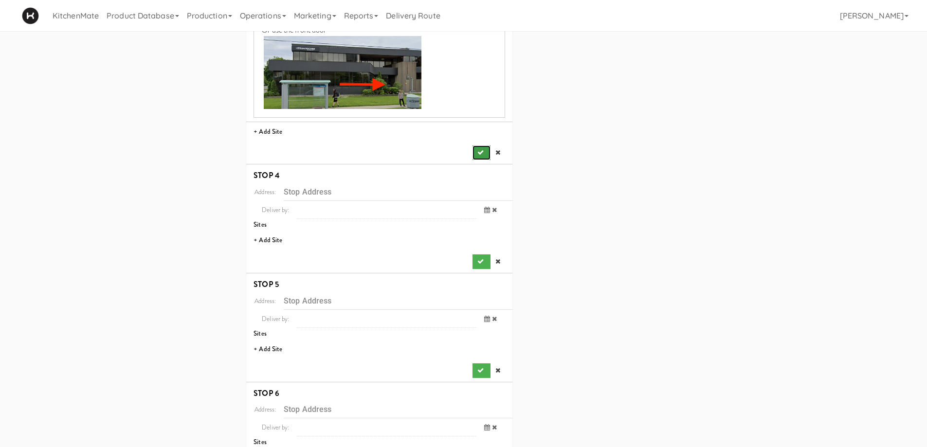
click at [474, 146] on button "submit" at bounding box center [482, 153] width 18 height 15
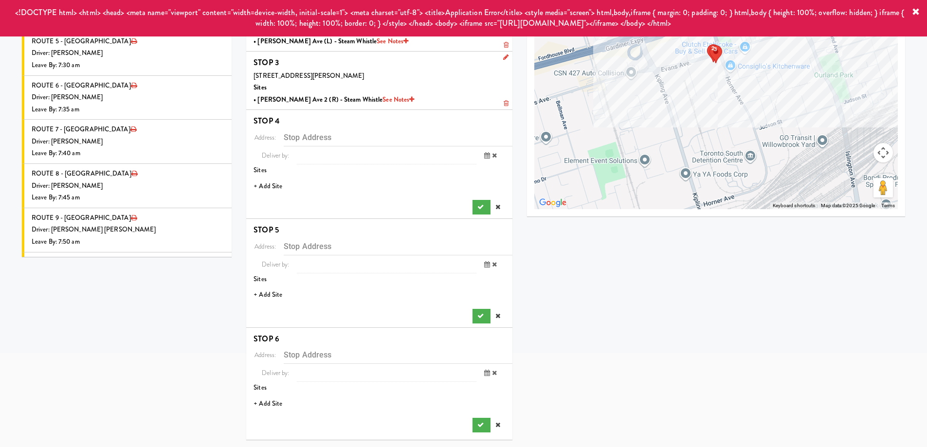
click at [271, 187] on li "+ Add Site" at bounding box center [379, 187] width 266 height 20
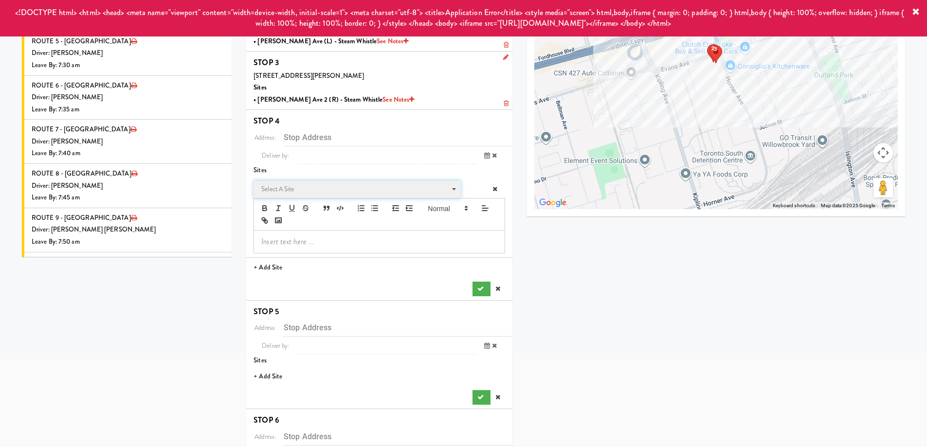
click at [305, 186] on span "Select a site" at bounding box center [353, 190] width 185 height 12
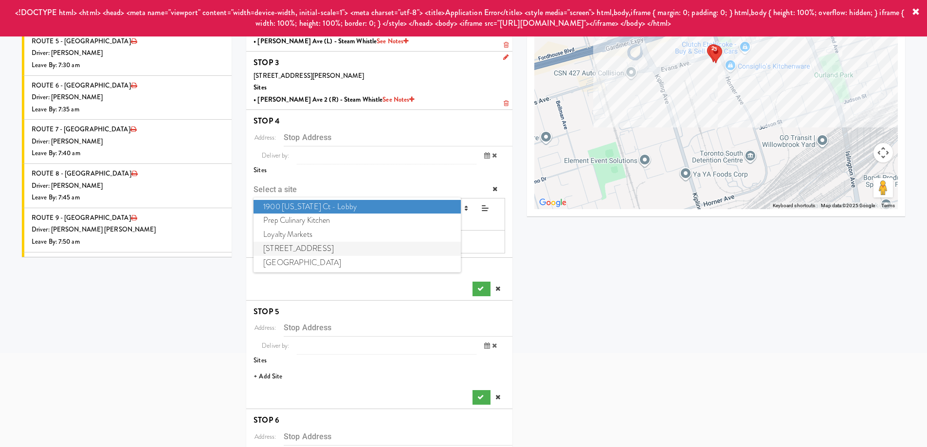
click at [294, 247] on span "6925 Century Avenue" at bounding box center [357, 249] width 207 height 14
type input "[STREET_ADDRESS]"
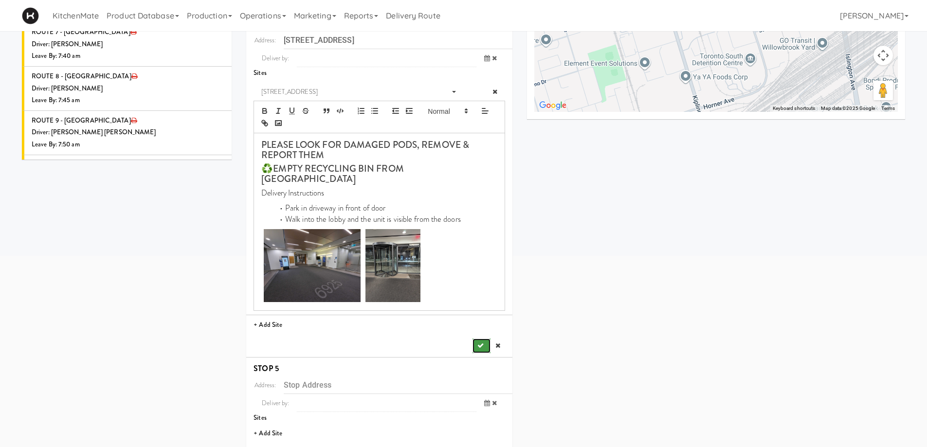
click at [482, 343] on icon "submit" at bounding box center [481, 346] width 6 height 6
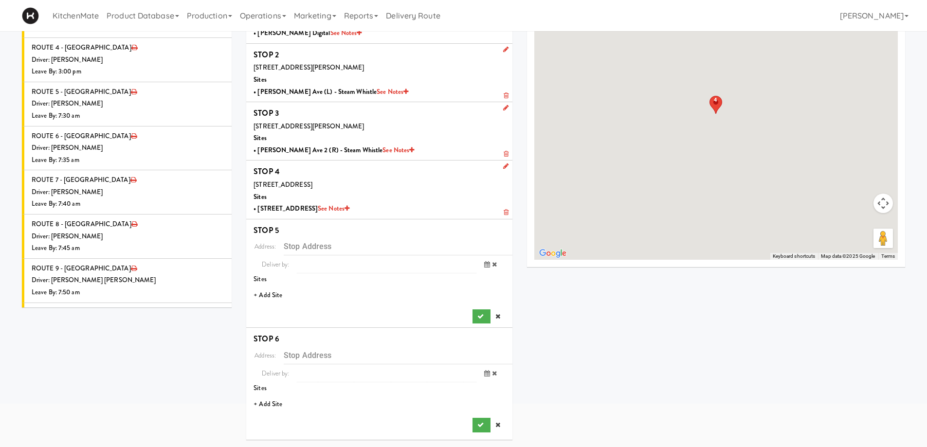
scroll to position [74, 0]
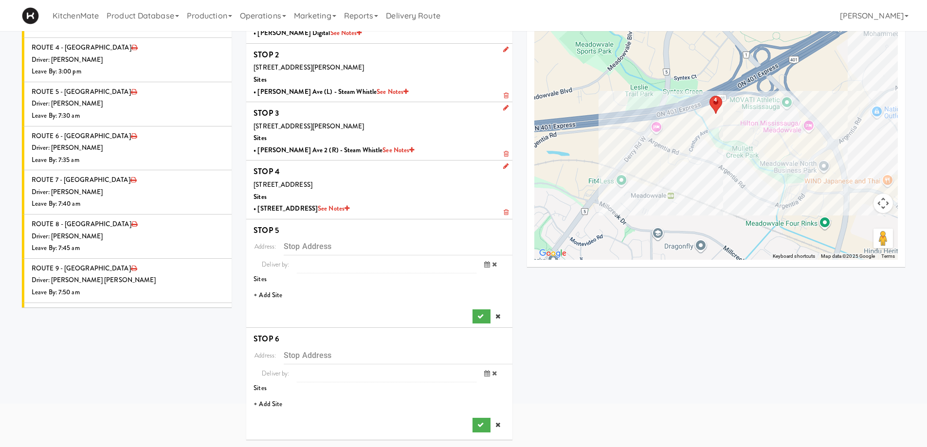
click at [270, 295] on li "+ Add Site" at bounding box center [379, 296] width 266 height 20
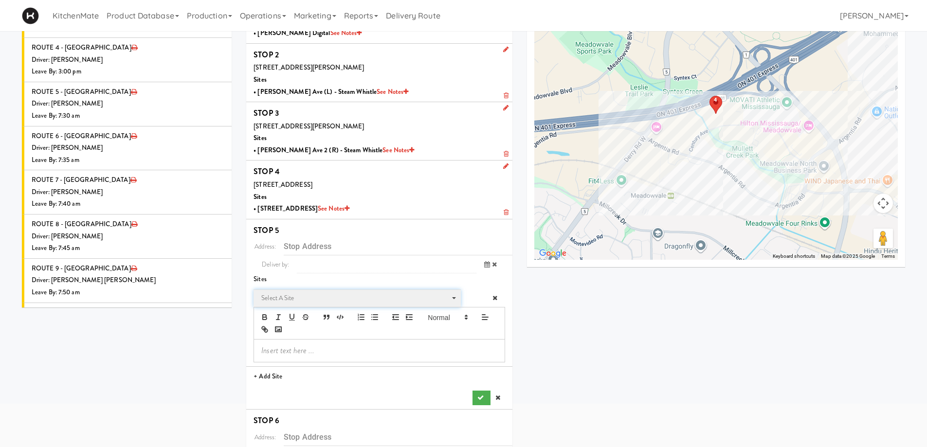
click at [310, 295] on span "Select a site" at bounding box center [353, 299] width 185 height 12
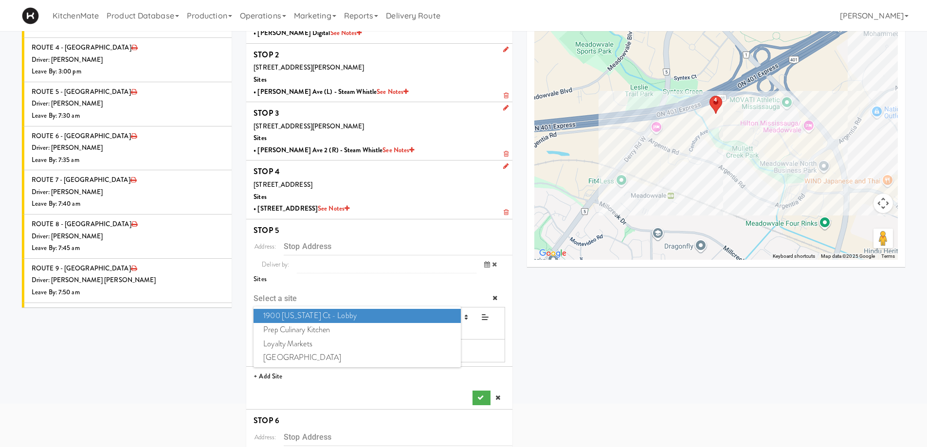
click at [295, 312] on span "1900 Minnesota Ct - Lobby" at bounding box center [357, 316] width 207 height 14
type input "[STREET_ADDRESS][US_STATE]"
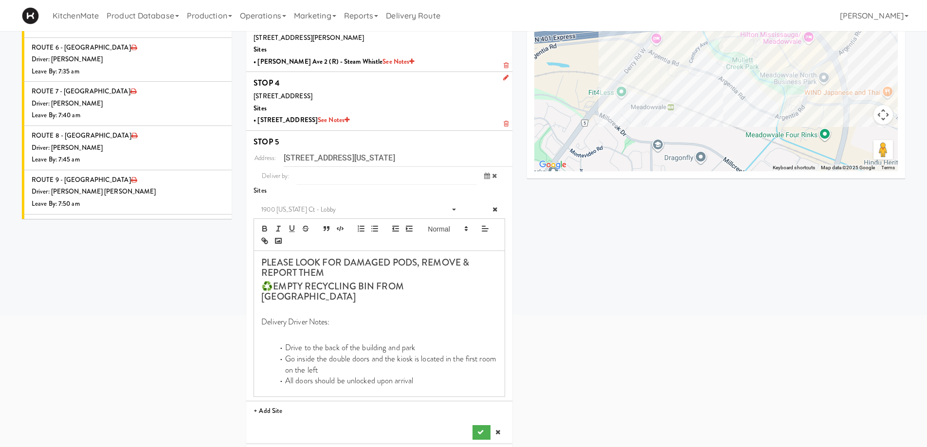
scroll to position [269, 0]
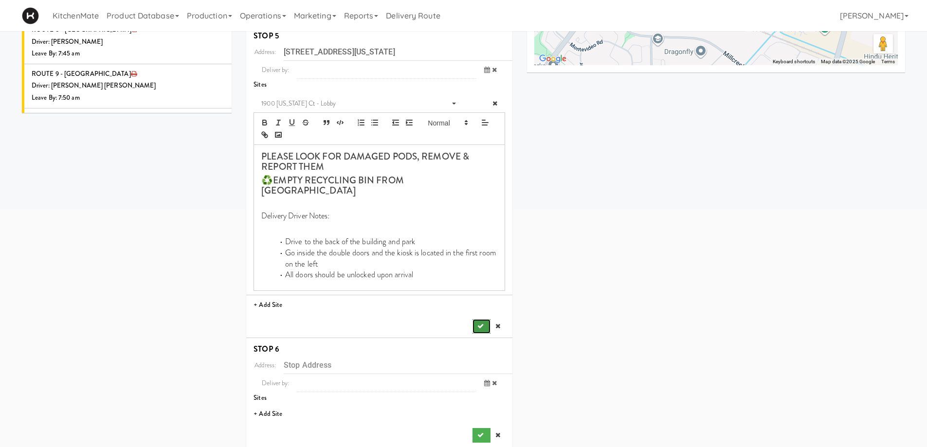
click at [475, 319] on button "submit" at bounding box center [482, 326] width 18 height 15
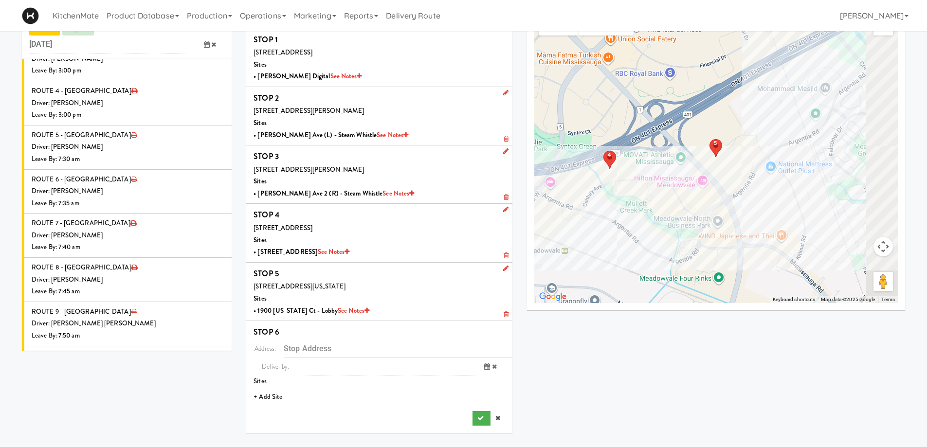
scroll to position [31, 0]
click at [267, 394] on li "+ Add Site" at bounding box center [379, 397] width 266 height 20
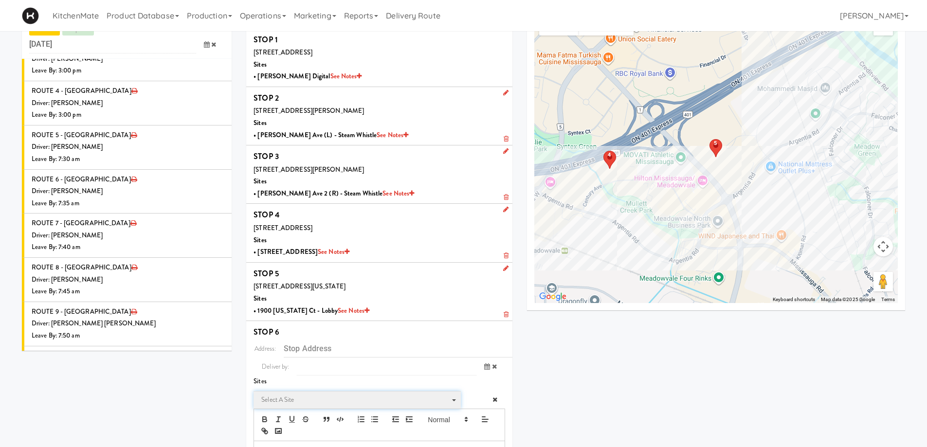
click at [317, 400] on span "Select a site" at bounding box center [353, 400] width 185 height 12
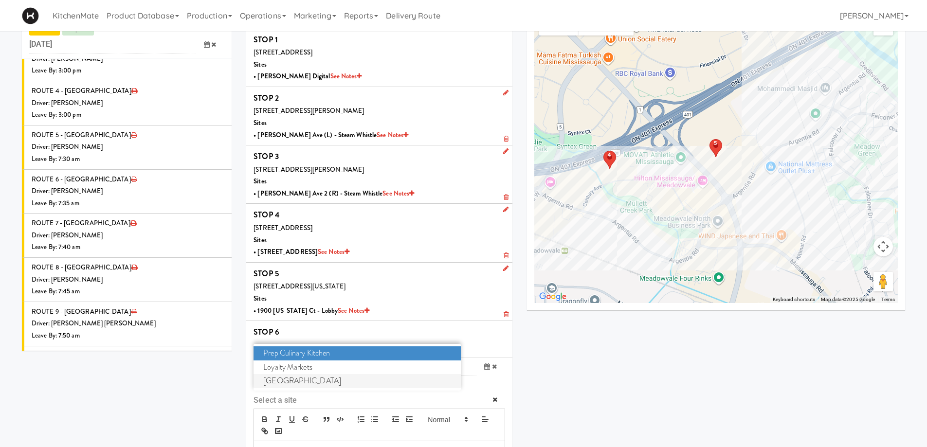
click at [310, 380] on span "Mississauga Executive Centre" at bounding box center [357, 381] width 207 height 14
type input "[STREET_ADDRESS][PERSON_NAME]"
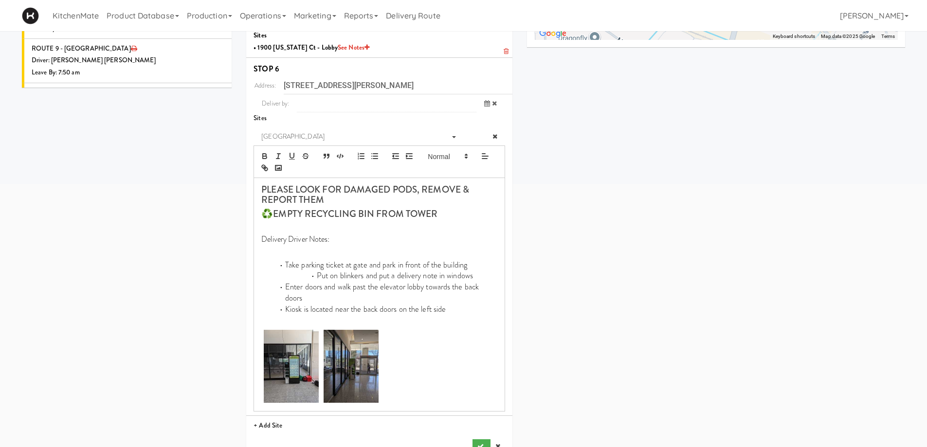
scroll to position [305, 0]
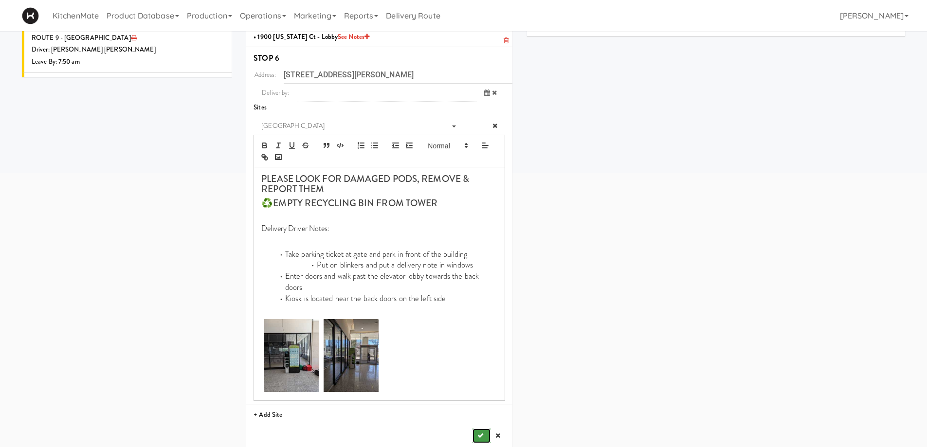
click at [479, 433] on icon "submit" at bounding box center [481, 436] width 6 height 6
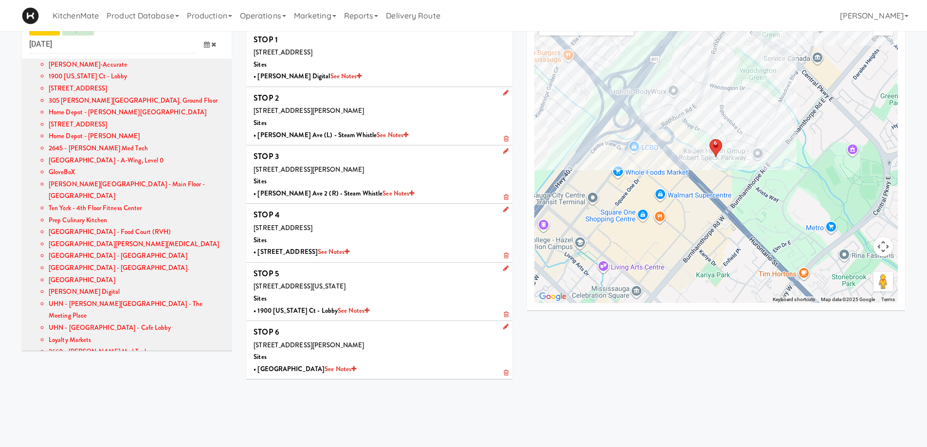
scroll to position [0, 0]
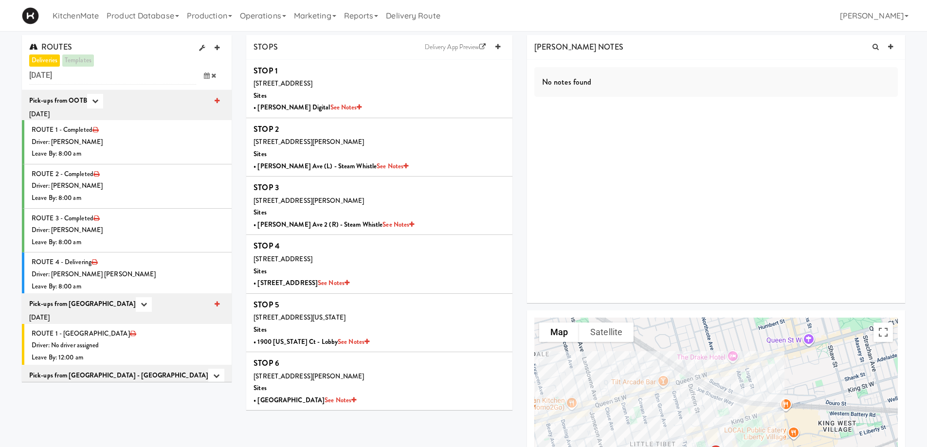
click at [206, 74] on icon at bounding box center [207, 76] width 6 height 6
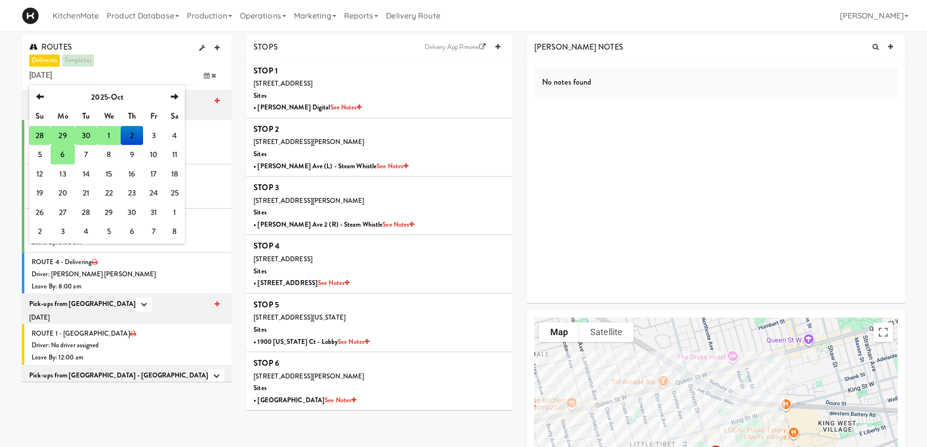
click at [67, 153] on td "6" at bounding box center [63, 154] width 24 height 19
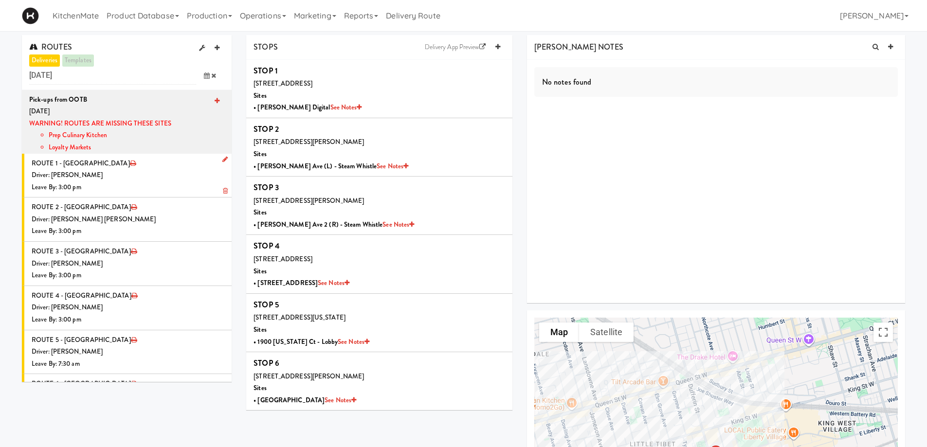
click at [222, 156] on icon at bounding box center [224, 159] width 5 height 6
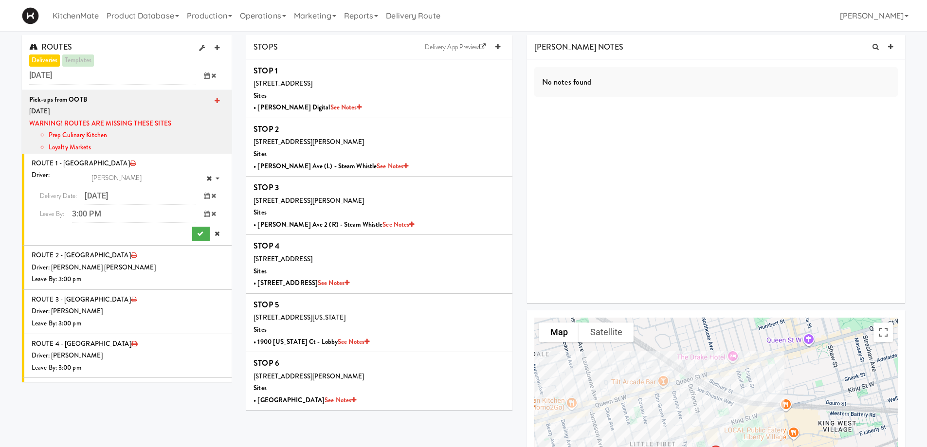
click at [204, 196] on icon at bounding box center [207, 196] width 6 height 6
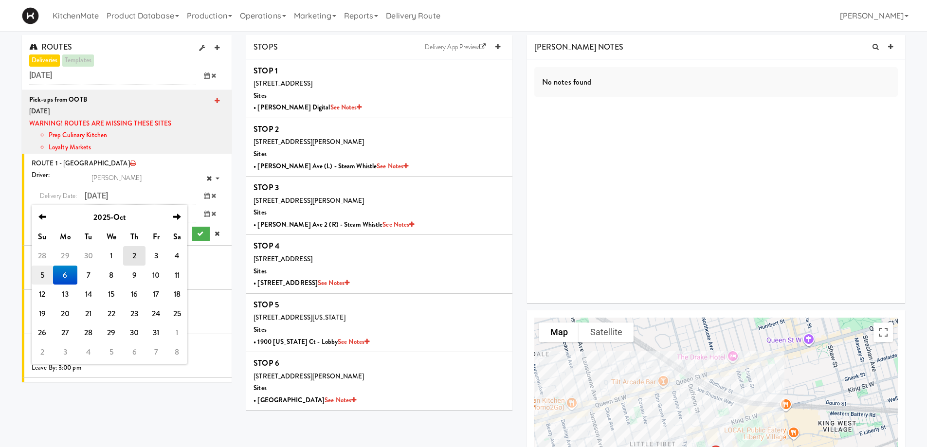
click at [45, 276] on td "5" at bounding box center [42, 275] width 21 height 19
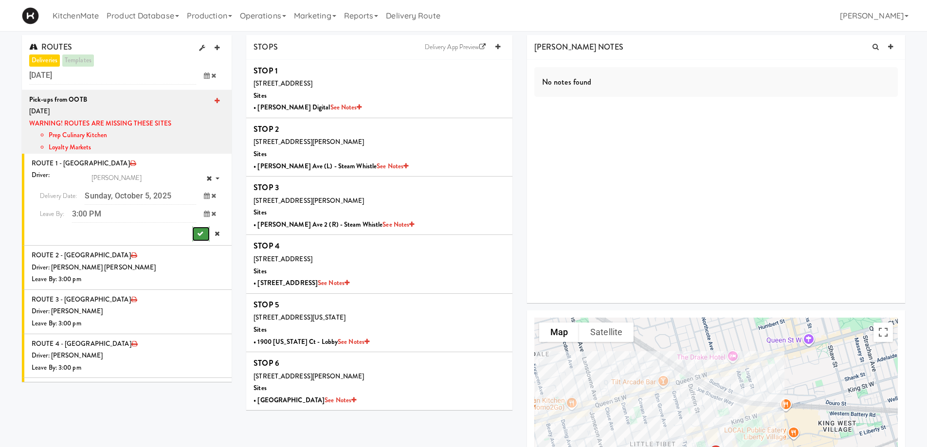
click at [197, 233] on icon "submit" at bounding box center [200, 234] width 6 height 6
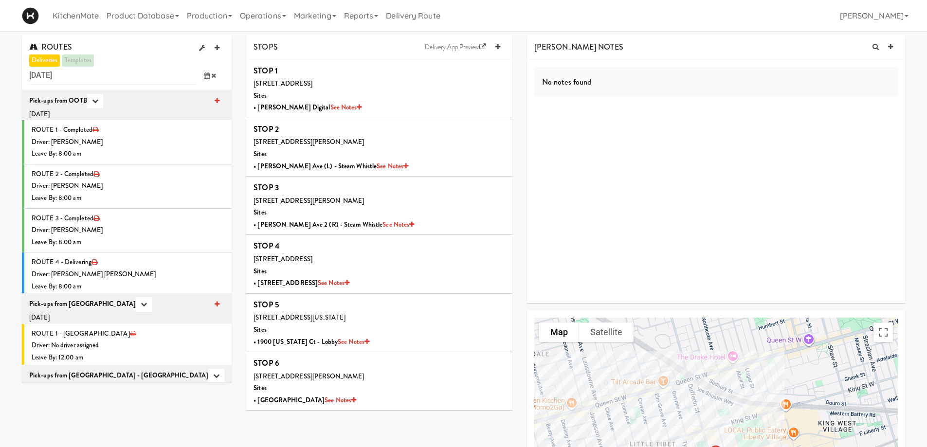
click at [207, 74] on icon at bounding box center [207, 76] width 6 height 6
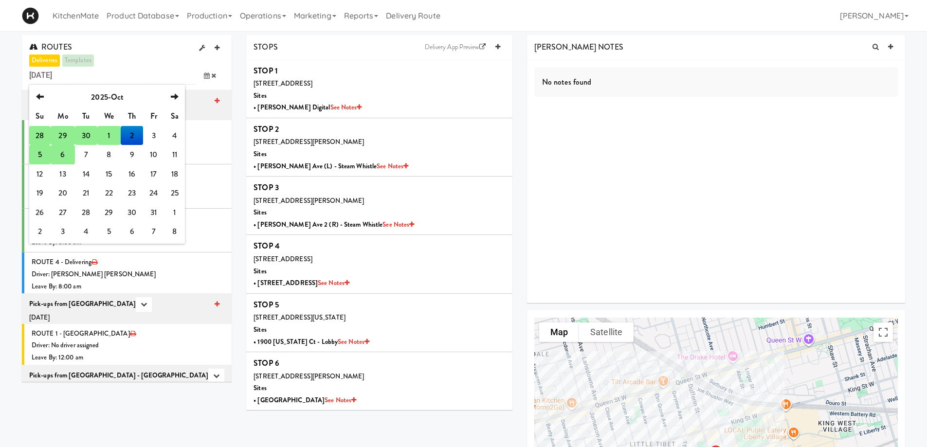
click at [62, 155] on td "6" at bounding box center [63, 154] width 24 height 19
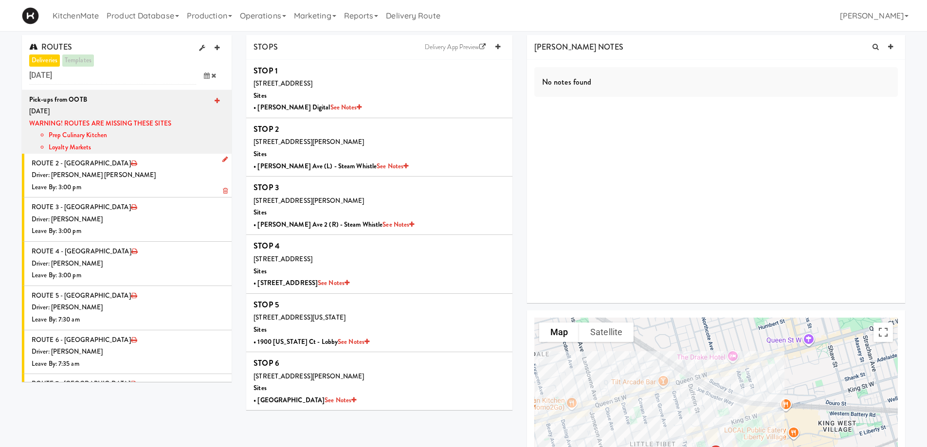
click at [222, 159] on icon at bounding box center [224, 159] width 5 height 6
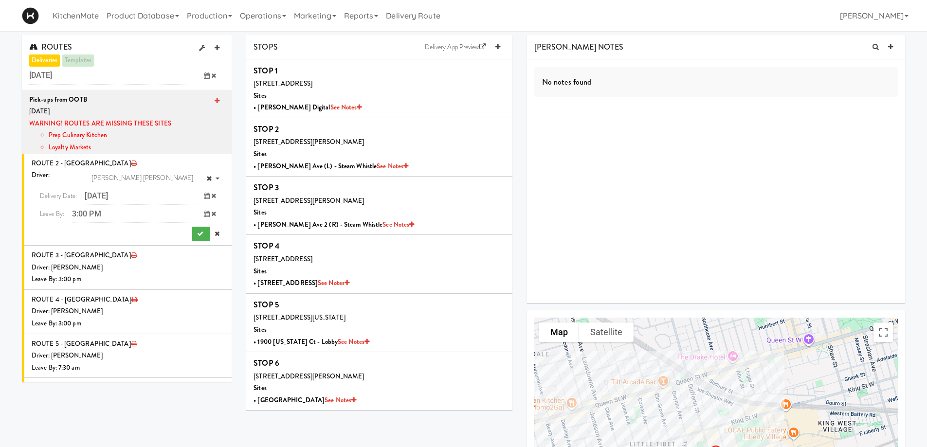
click at [204, 193] on icon at bounding box center [207, 196] width 6 height 6
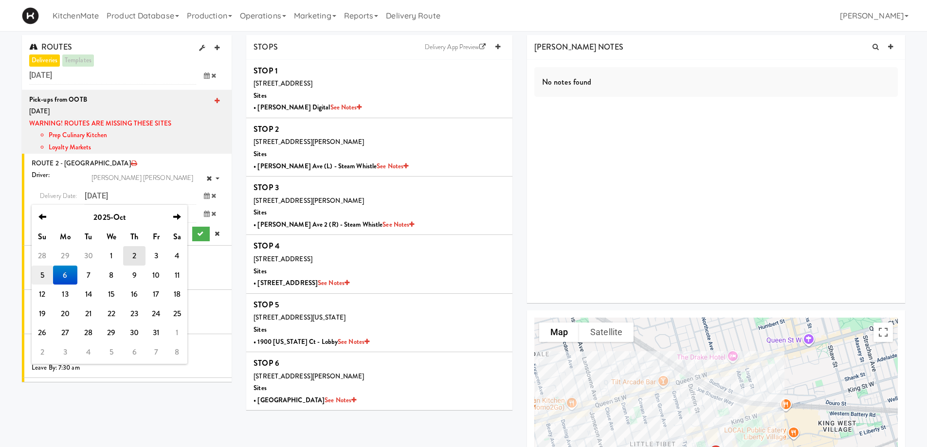
click at [49, 273] on td "5" at bounding box center [42, 275] width 21 height 19
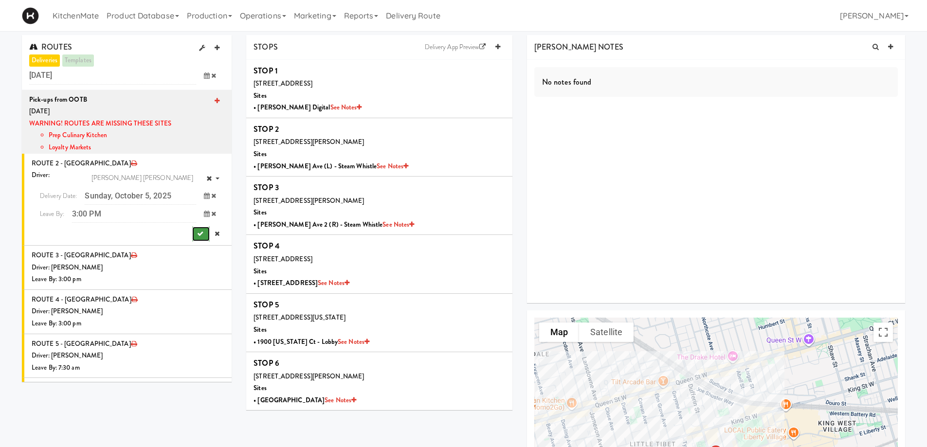
click at [197, 230] on button "submit" at bounding box center [201, 234] width 18 height 15
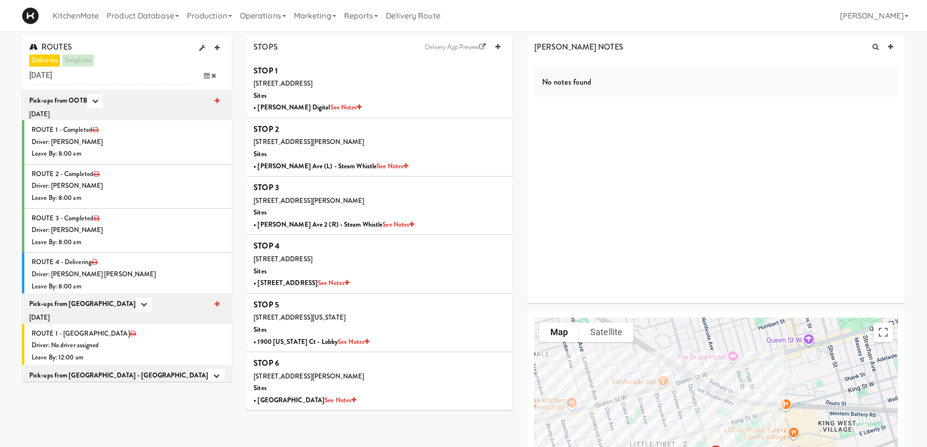
click at [206, 77] on icon at bounding box center [207, 76] width 6 height 6
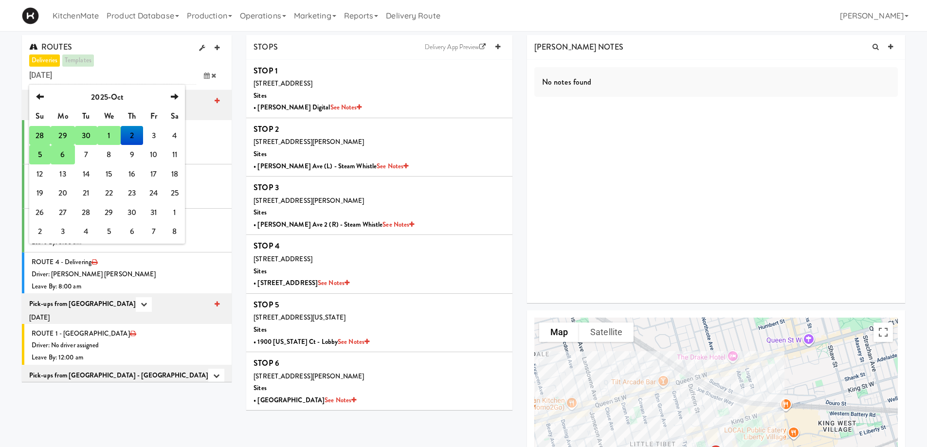
click at [62, 153] on td "6" at bounding box center [63, 154] width 24 height 19
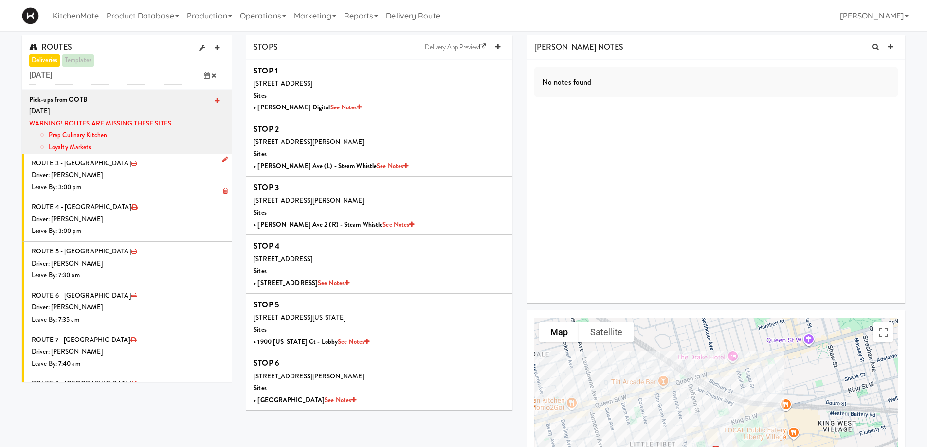
click at [222, 157] on icon at bounding box center [224, 159] width 5 height 6
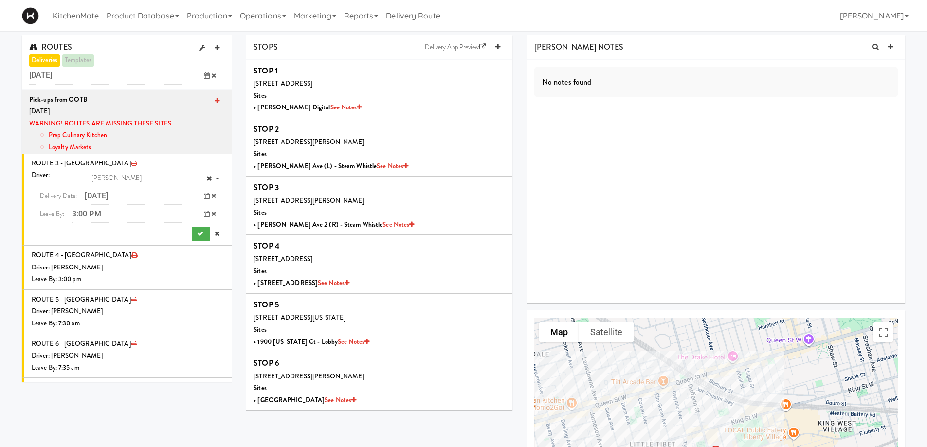
click at [204, 198] on icon at bounding box center [207, 196] width 6 height 6
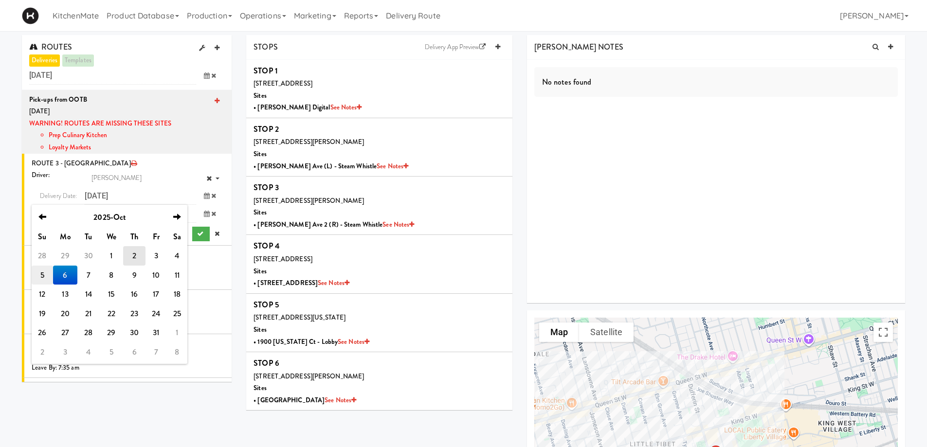
click at [44, 276] on td "5" at bounding box center [42, 275] width 21 height 19
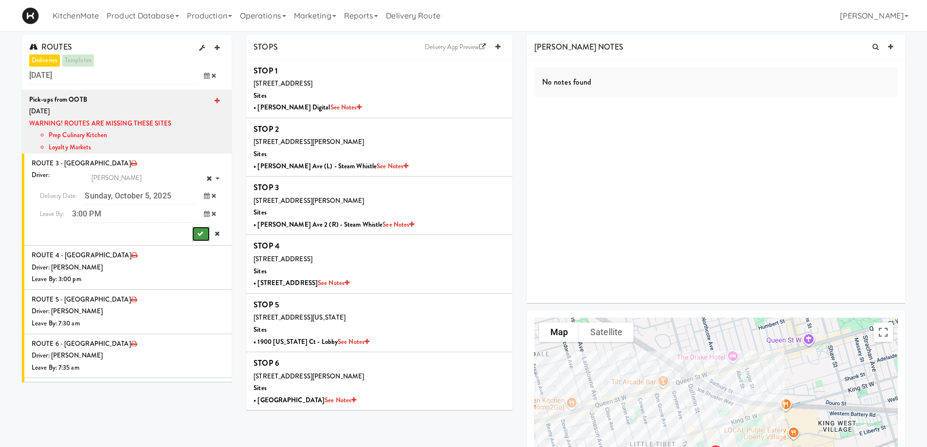
click at [197, 233] on icon "submit" at bounding box center [200, 234] width 6 height 6
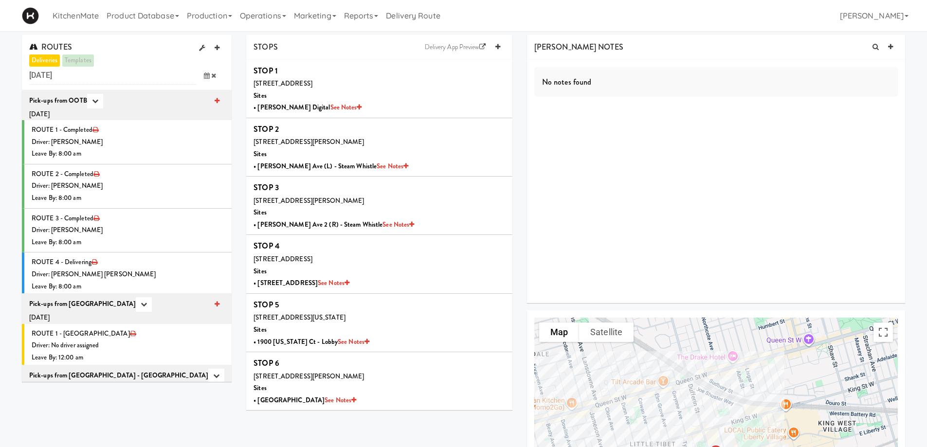
click at [203, 74] on span at bounding box center [210, 76] width 28 height 18
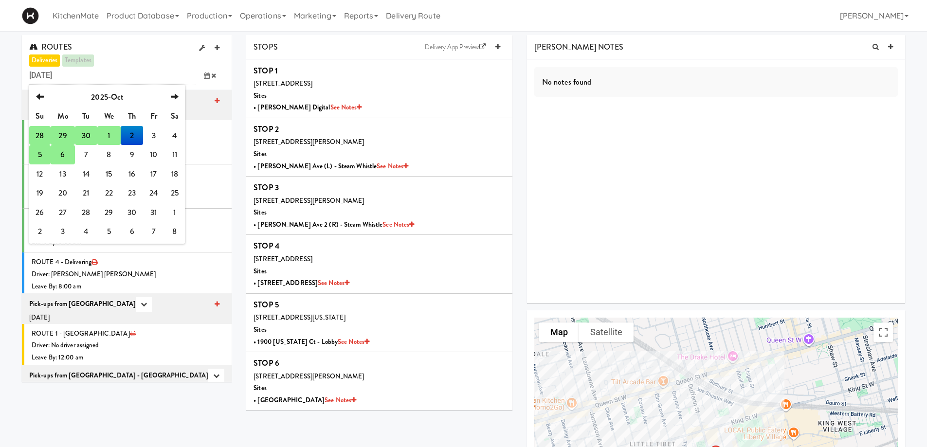
click at [65, 153] on td "6" at bounding box center [63, 154] width 24 height 19
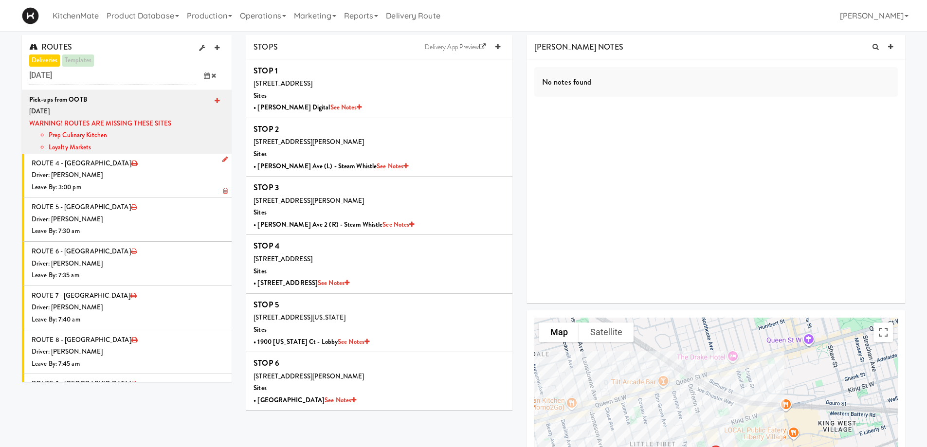
click at [222, 160] on icon at bounding box center [224, 159] width 5 height 6
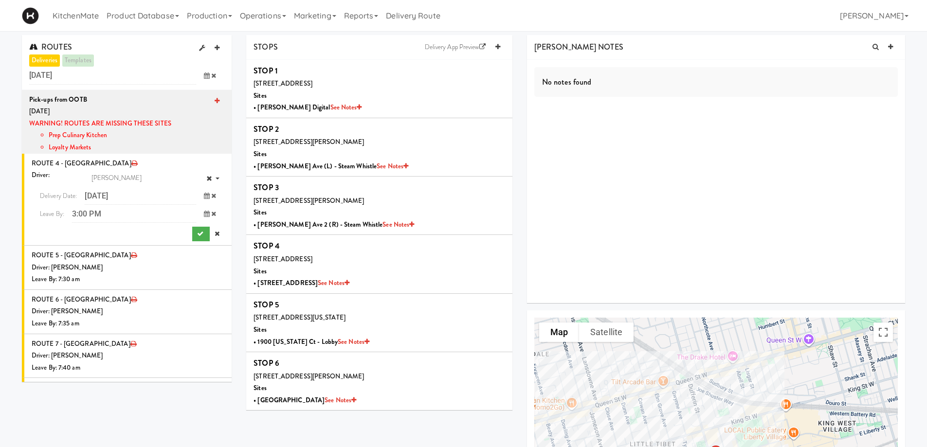
click at [204, 197] on icon at bounding box center [207, 196] width 6 height 6
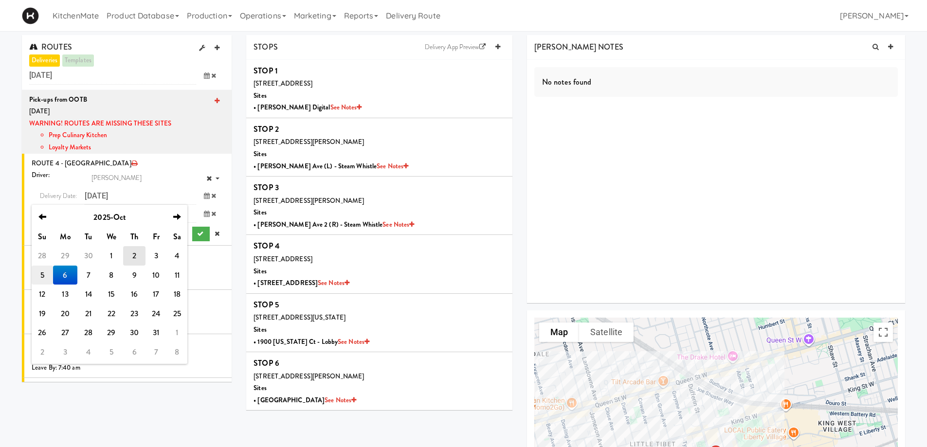
click at [45, 276] on td "5" at bounding box center [42, 275] width 21 height 19
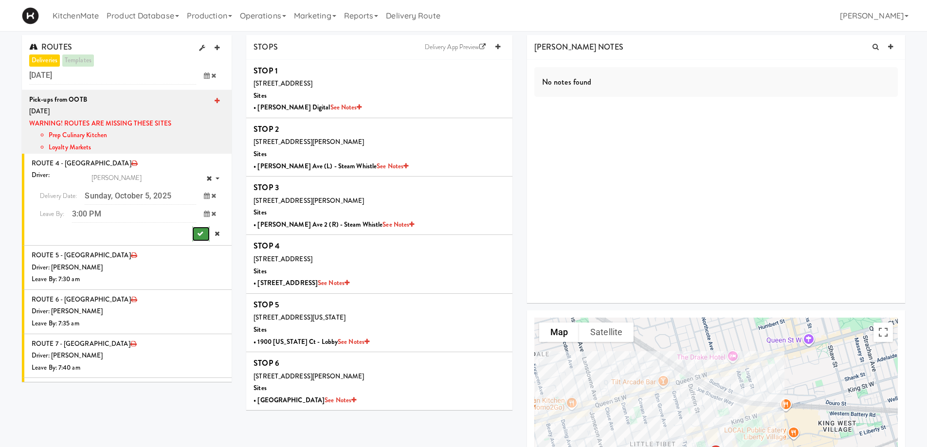
click at [197, 233] on icon "submit" at bounding box center [200, 234] width 6 height 6
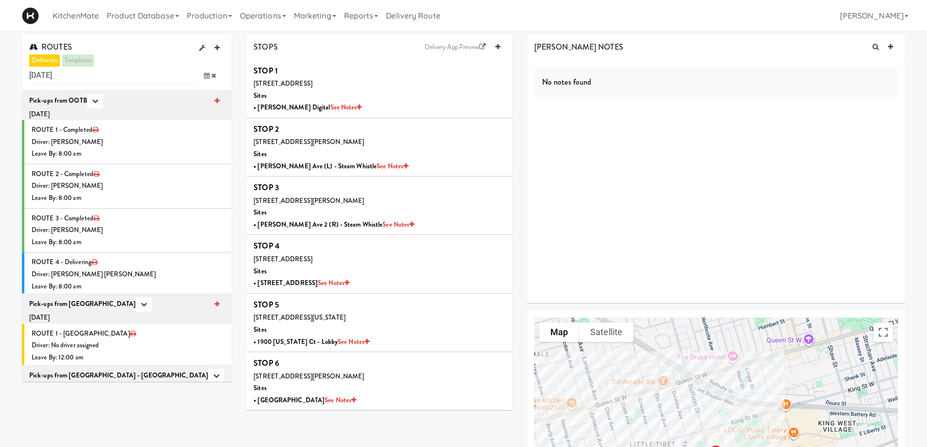
click at [208, 75] on icon at bounding box center [207, 76] width 6 height 6
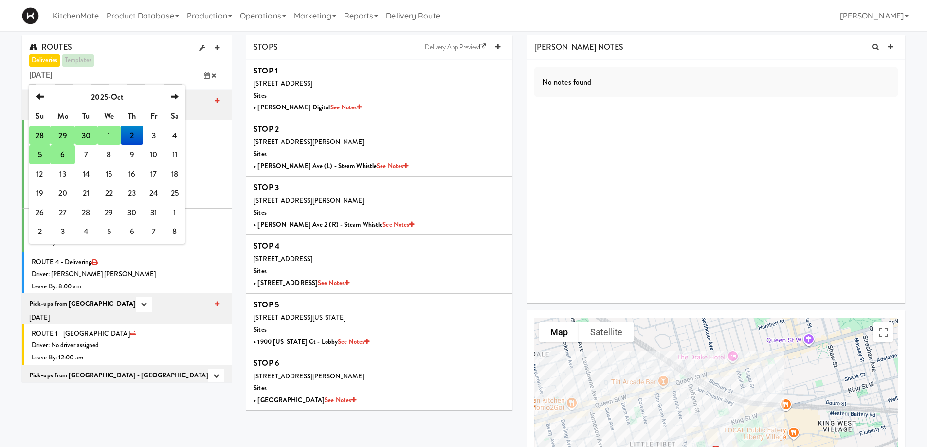
click at [44, 154] on td "5" at bounding box center [39, 154] width 21 height 19
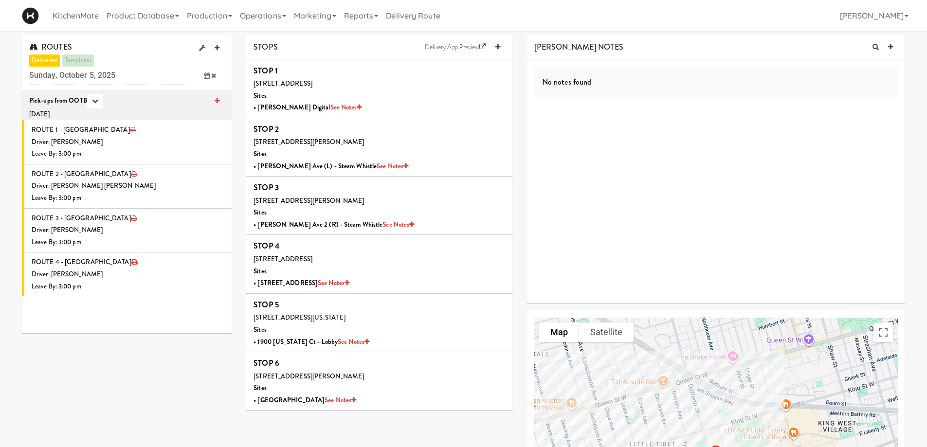
click at [203, 77] on span at bounding box center [210, 76] width 28 height 18
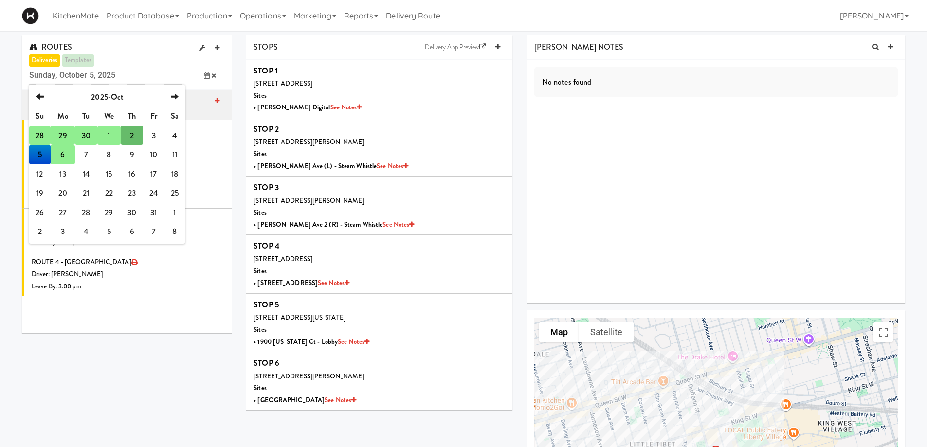
click at [67, 155] on td "6" at bounding box center [63, 154] width 24 height 19
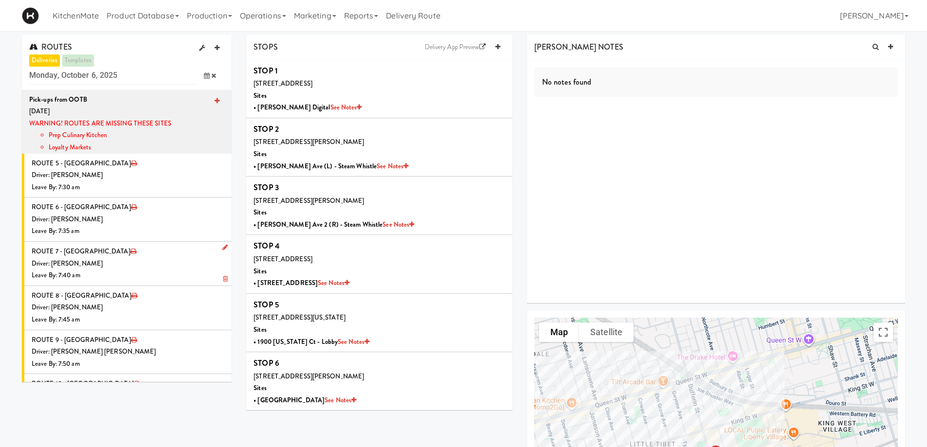
click at [121, 272] on div "Leave By: 7:40 am" at bounding box center [128, 276] width 193 height 12
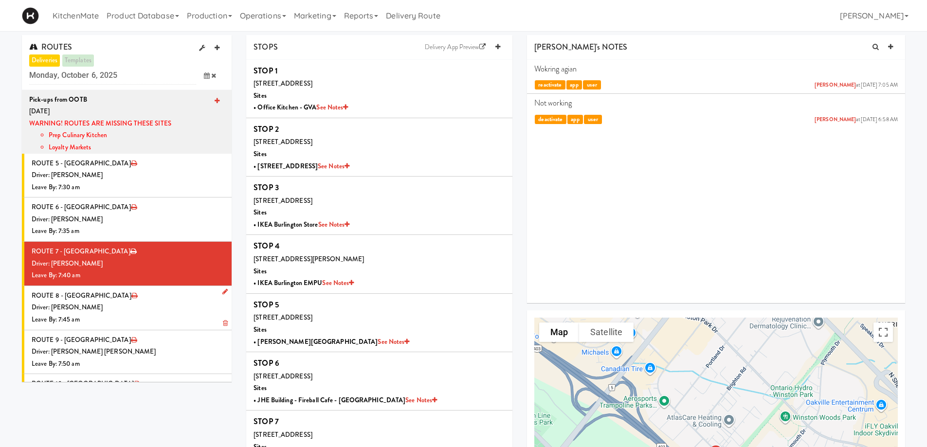
click at [130, 319] on div "Leave By: 7:45 am" at bounding box center [128, 320] width 193 height 12
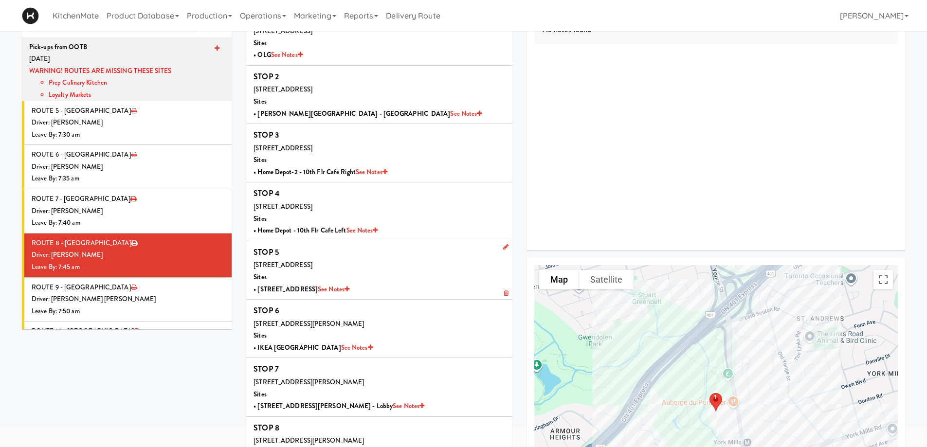
scroll to position [177, 0]
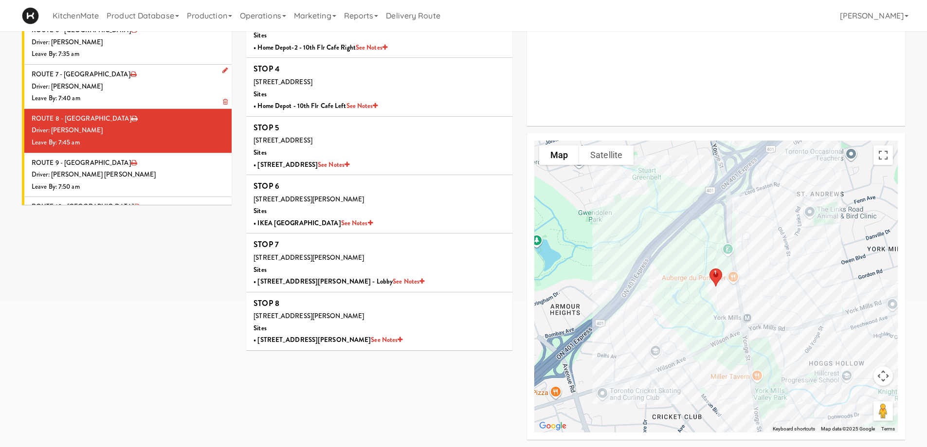
click at [179, 77] on li "ROUTE 7 - [GEOGRAPHIC_DATA] Driver: [PERSON_NAME] Leave By: 7:40 am" at bounding box center [127, 87] width 210 height 44
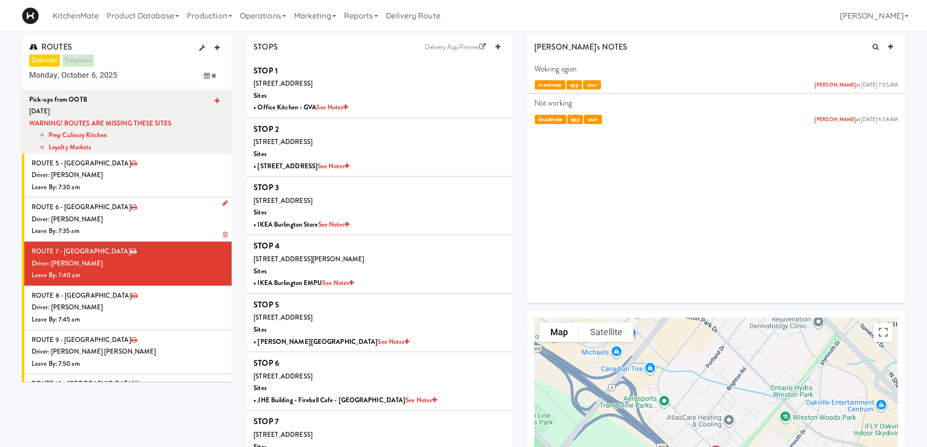
click at [120, 213] on li "ROUTE 6 - Idle Driver: [PERSON_NAME] Leave By: 7:35 am" at bounding box center [127, 220] width 210 height 44
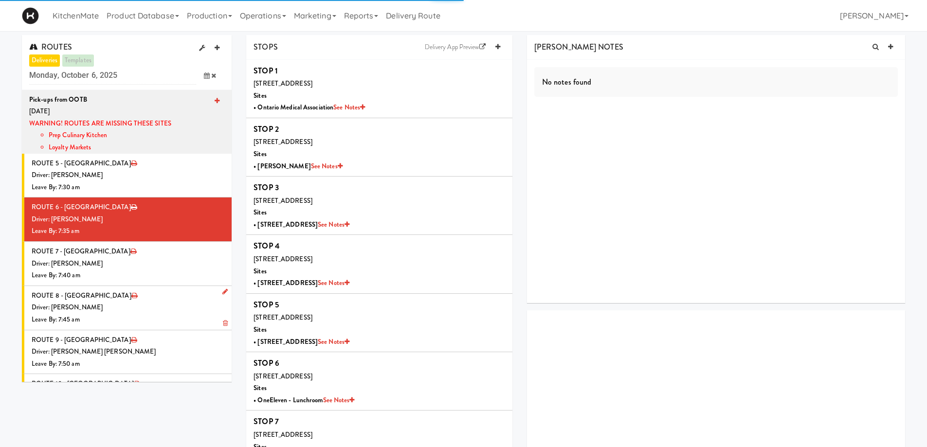
click at [112, 288] on li "ROUTE 8 - [GEOGRAPHIC_DATA] Driver: [PERSON_NAME] Leave By: 7:45 am" at bounding box center [127, 308] width 210 height 44
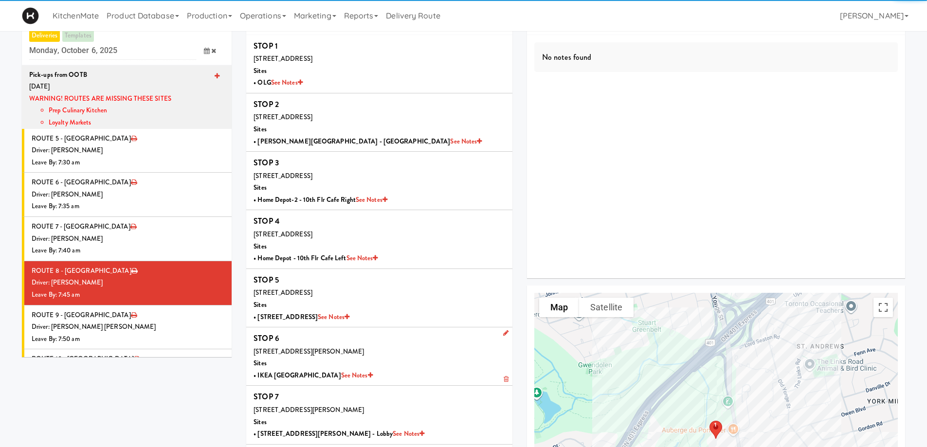
scroll to position [177, 0]
